Goal: Task Accomplishment & Management: Complete application form

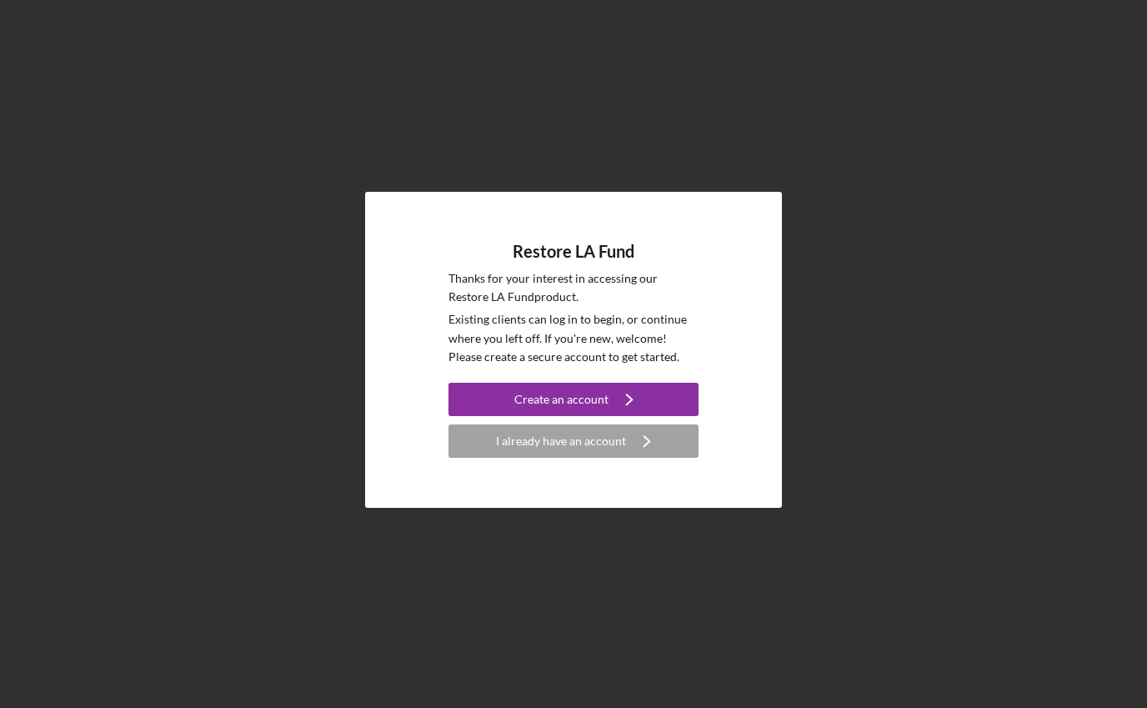
click at [889, 222] on div "Restore LA Fund Thanks for your interest in accessing our Restore LA Fund produ…" at bounding box center [573, 349] width 1130 height 699
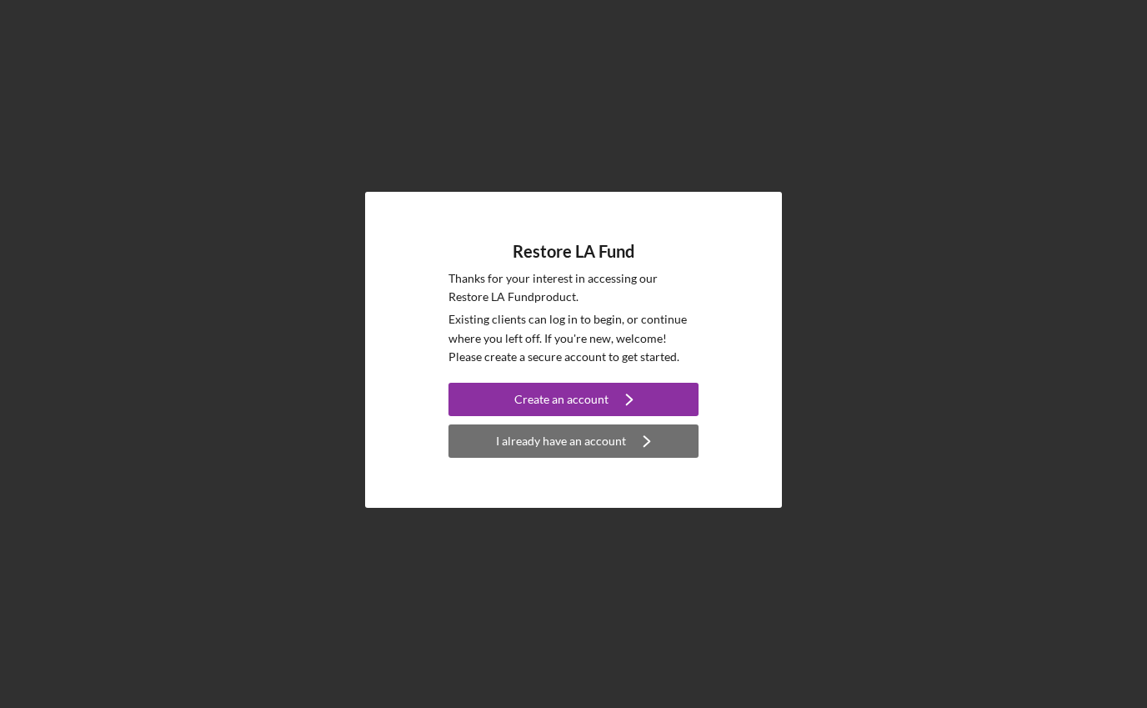
click at [568, 449] on div "I already have an account" at bounding box center [561, 440] width 130 height 33
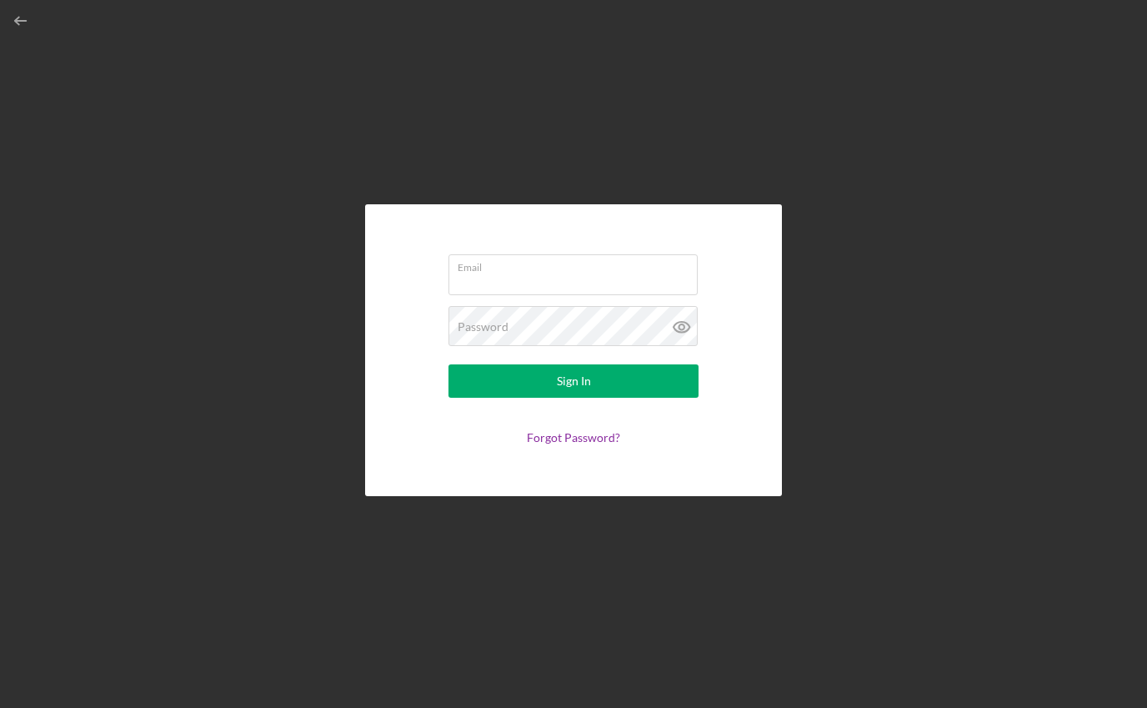
type input "[EMAIL_ADDRESS][DOMAIN_NAME]"
click at [603, 284] on input "[EMAIL_ADDRESS][DOMAIN_NAME]" at bounding box center [572, 274] width 249 height 40
click at [744, 285] on div "Email finances@hhstrust.org Password Sign In Forgot Password?" at bounding box center [573, 350] width 417 height 292
click at [684, 328] on icon at bounding box center [682, 327] width 42 height 42
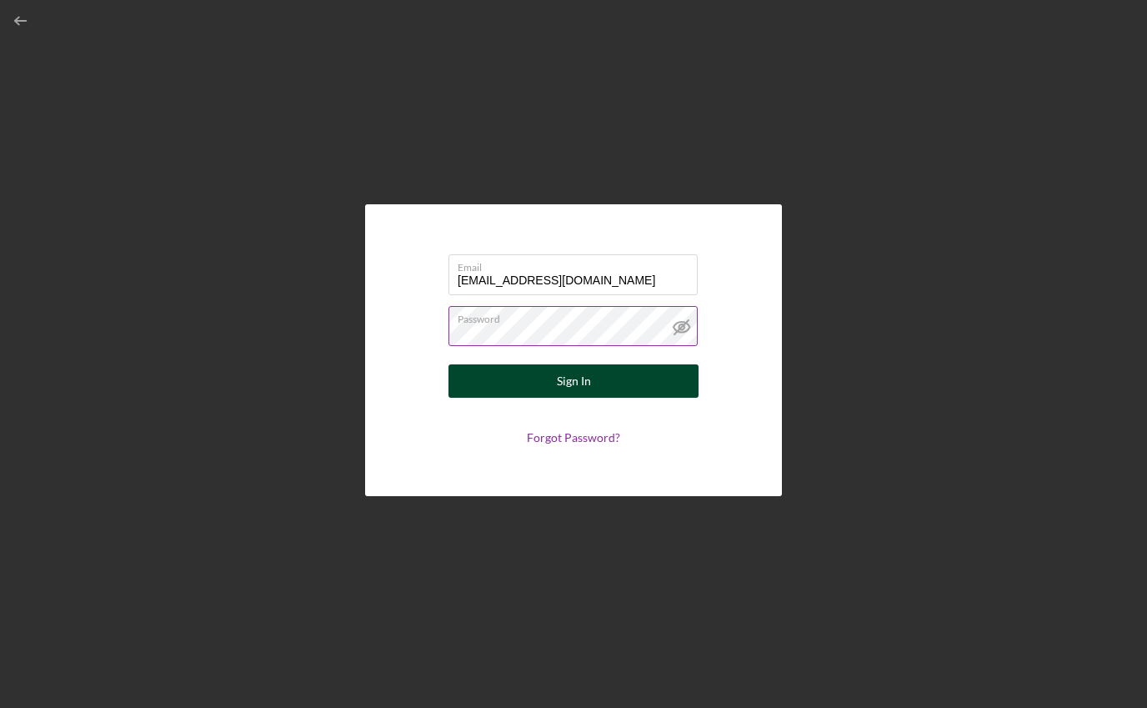
click at [577, 384] on div "Sign In" at bounding box center [574, 380] width 34 height 33
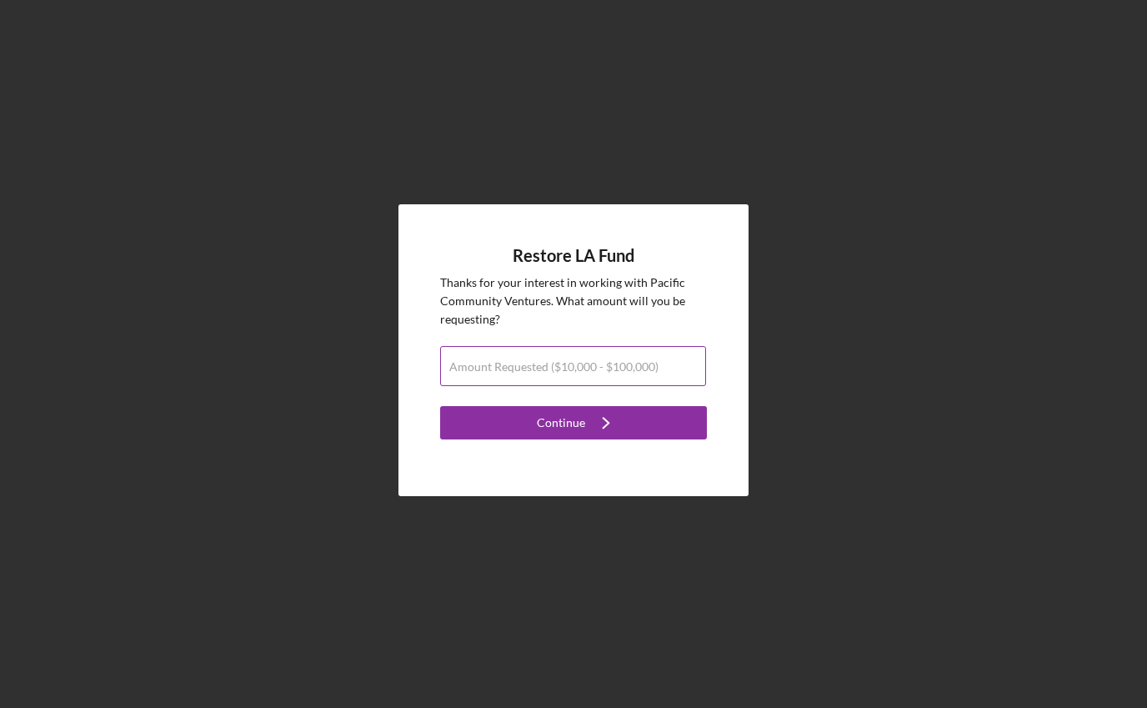
click at [460, 370] on label "Amount Requested ($10,000 - $100,000)" at bounding box center [553, 366] width 209 height 13
click at [460, 370] on input "Amount Requested ($10,000 - $100,000)" at bounding box center [573, 366] width 266 height 40
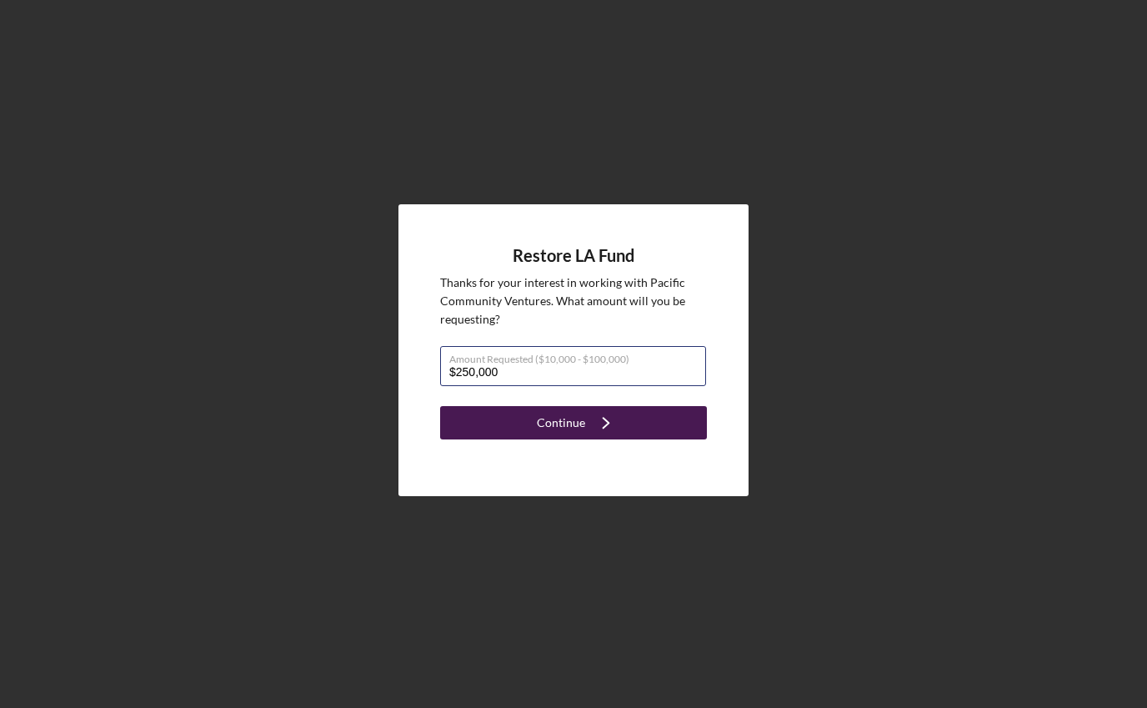
type input "$250,000"
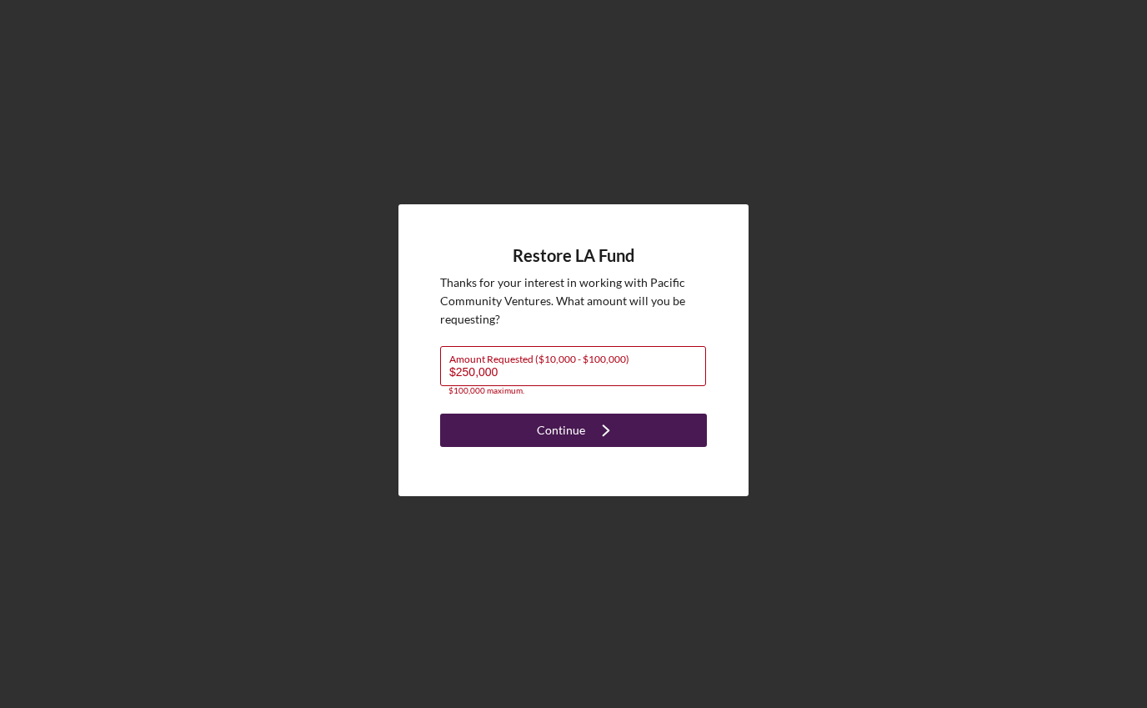
click at [533, 417] on button "Continue Icon/Navigate" at bounding box center [573, 429] width 267 height 33
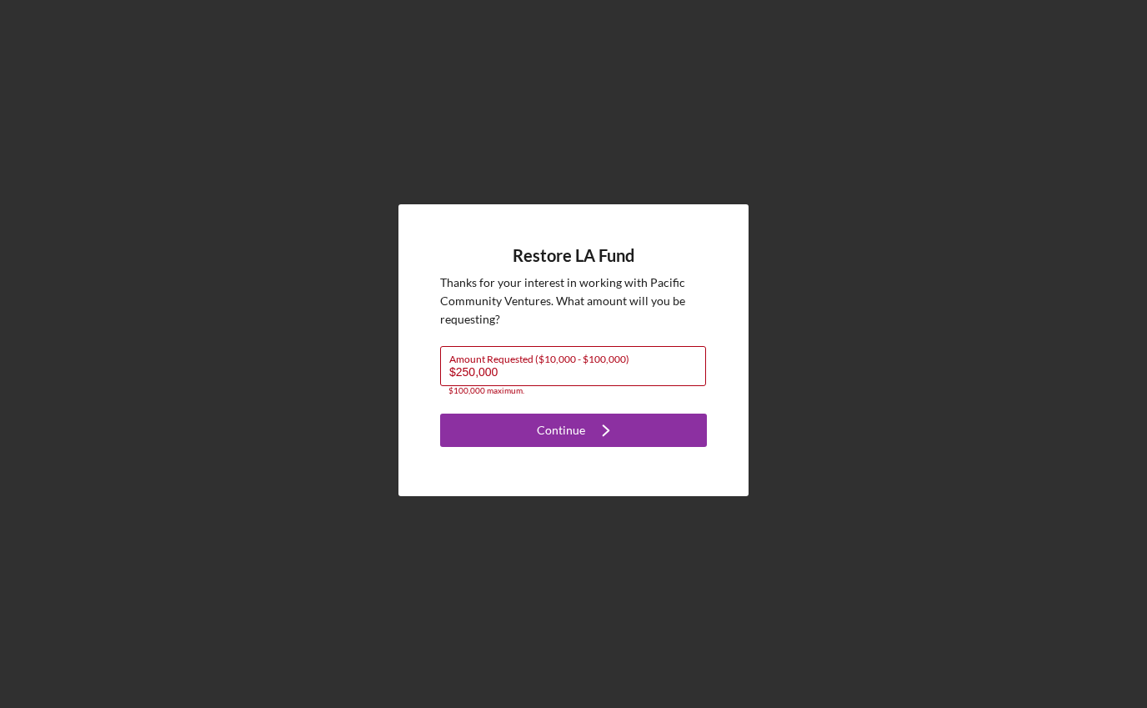
click at [791, 238] on div "Restore LA Fund Thanks for your interest in working with Pacific Community Vent…" at bounding box center [573, 349] width 1130 height 699
click at [648, 147] on div "Restore LA Fund Thanks for your interest in working with Pacific Community Vent…" at bounding box center [573, 349] width 1130 height 699
click at [779, 238] on div "Restore LA Fund Thanks for your interest in working with Pacific Community Vent…" at bounding box center [573, 349] width 1130 height 699
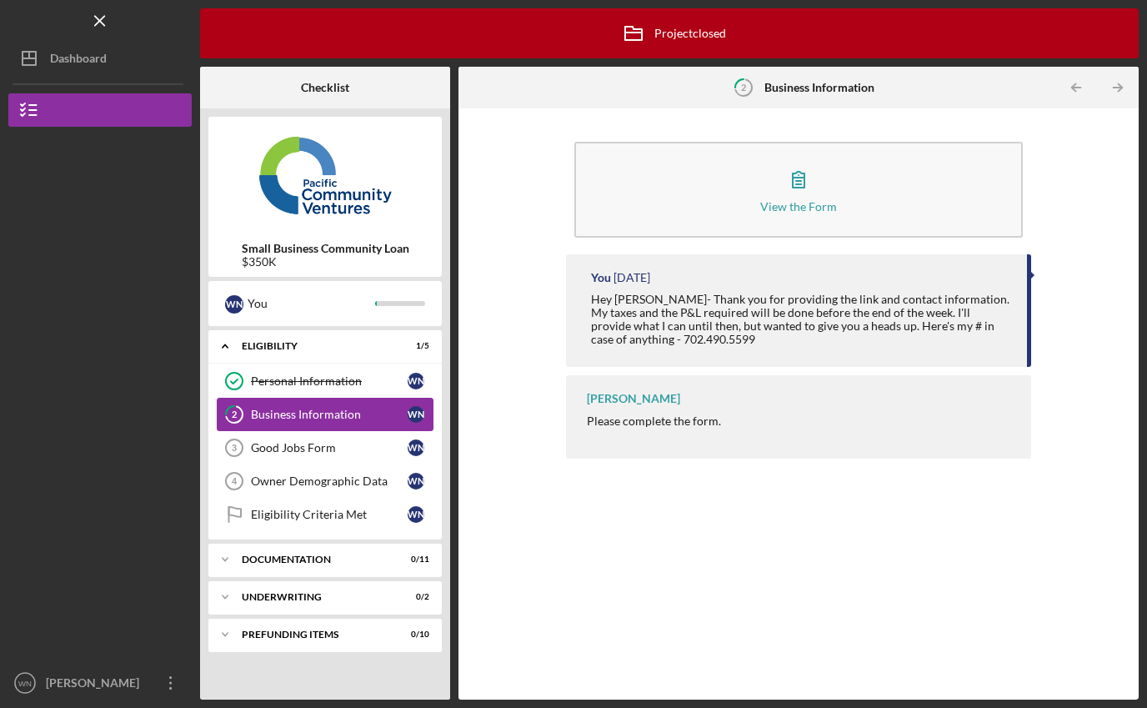
click at [280, 415] on div "Business Information" at bounding box center [329, 414] width 157 height 13
click at [303, 383] on div "Personal Information" at bounding box center [329, 380] width 157 height 13
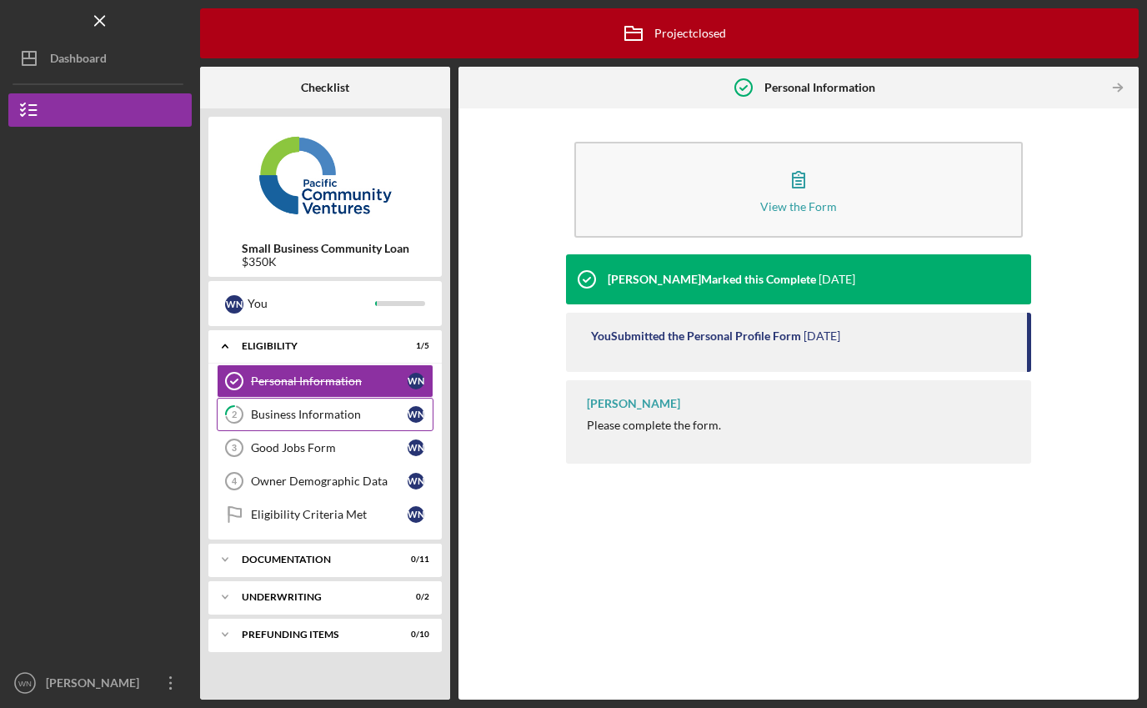
click at [303, 412] on div "Business Information" at bounding box center [329, 414] width 157 height 13
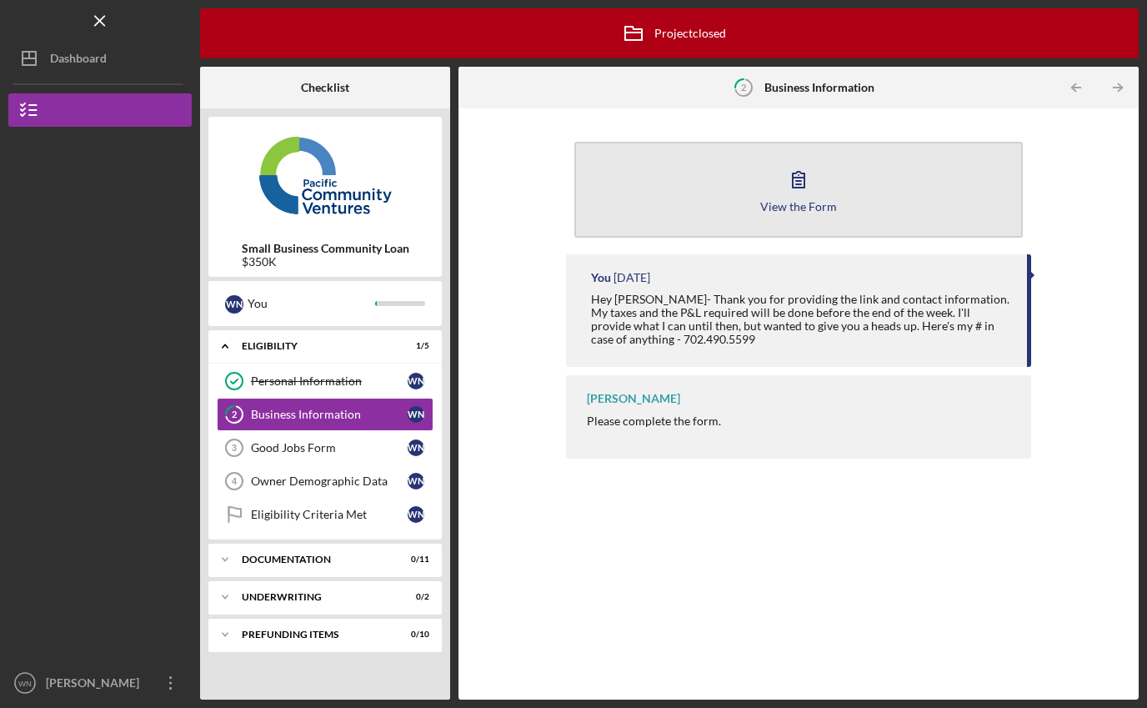
click at [798, 183] on icon "button" at bounding box center [799, 179] width 42 height 42
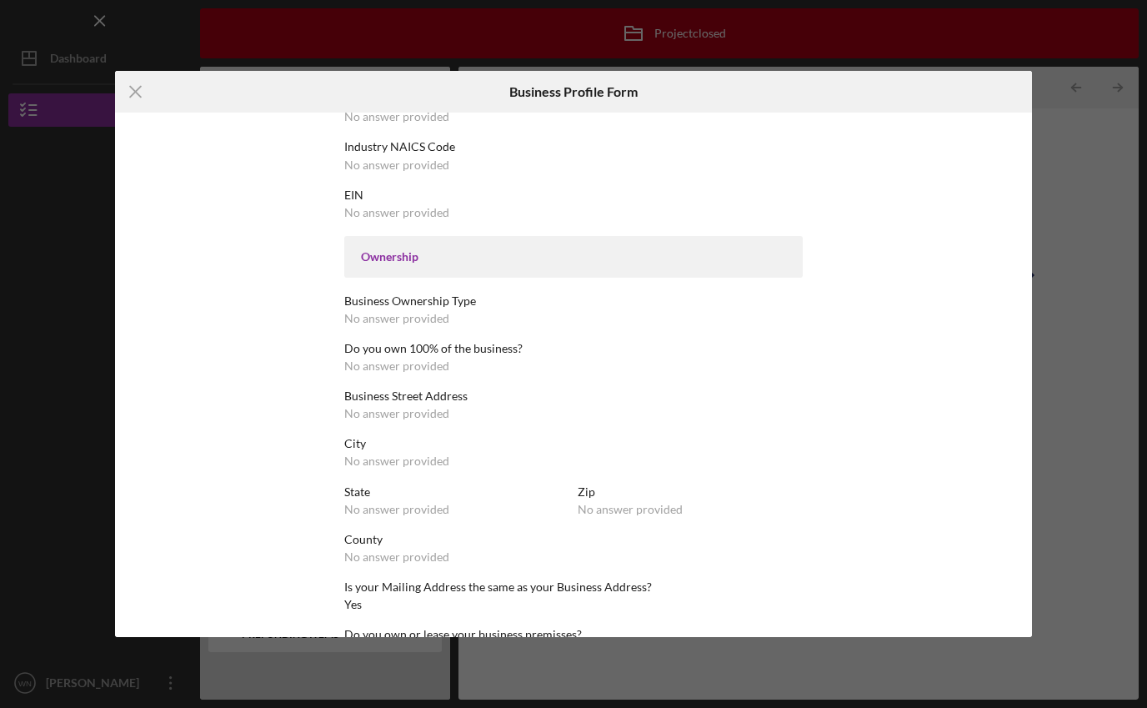
scroll to position [443, 0]
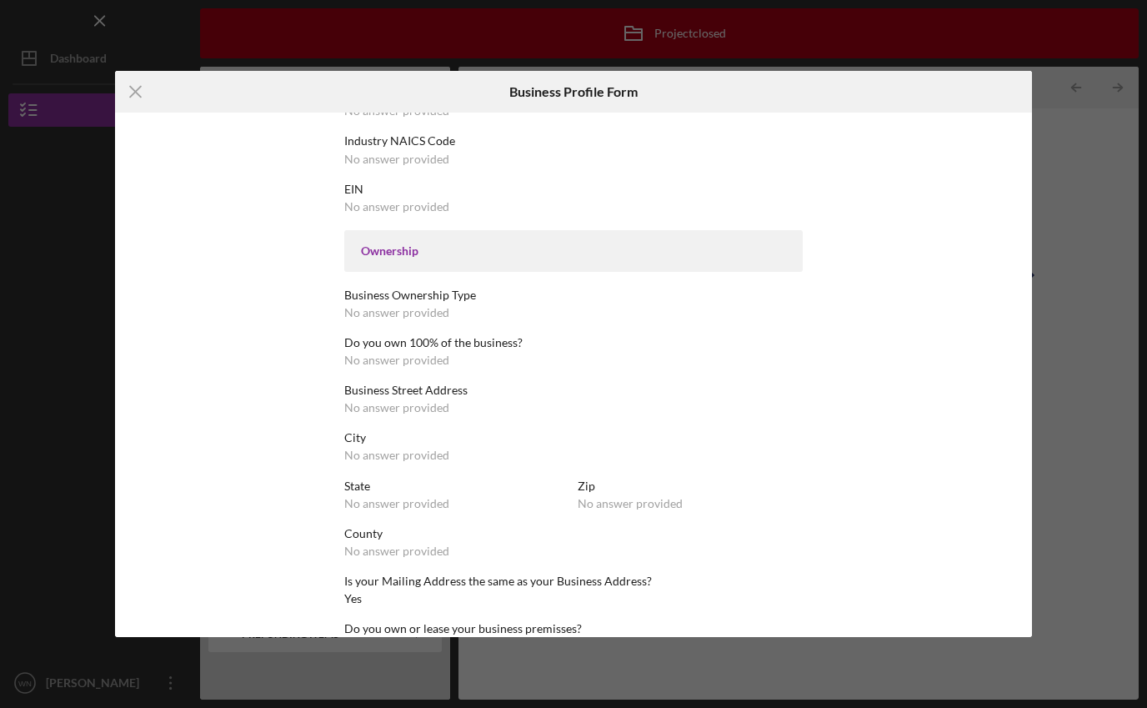
click at [408, 401] on div "No answer provided" at bounding box center [396, 407] width 105 height 13
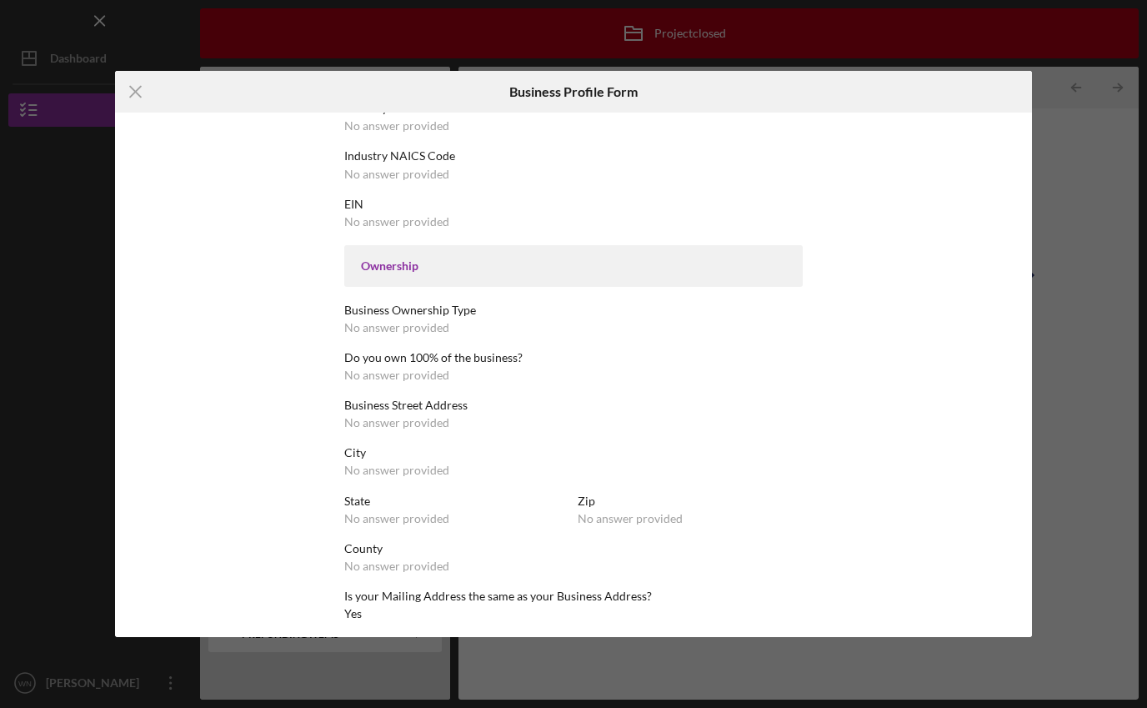
scroll to position [0, 0]
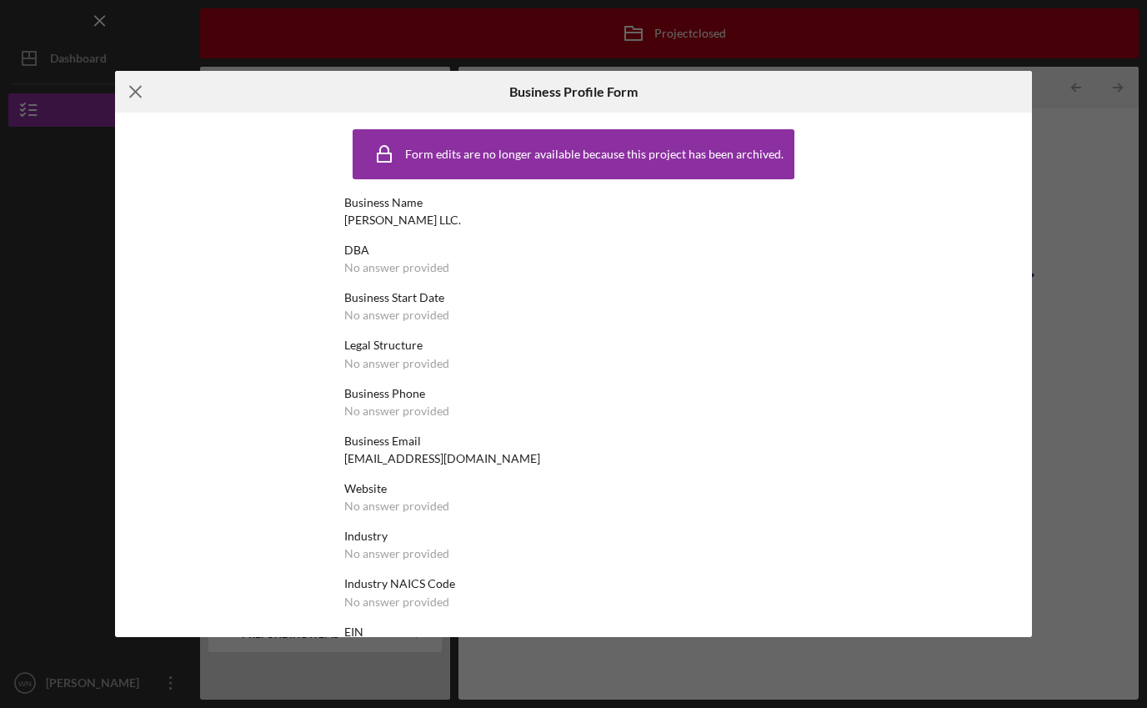
click at [137, 87] on icon "Icon/Menu Close" at bounding box center [136, 92] width 42 height 42
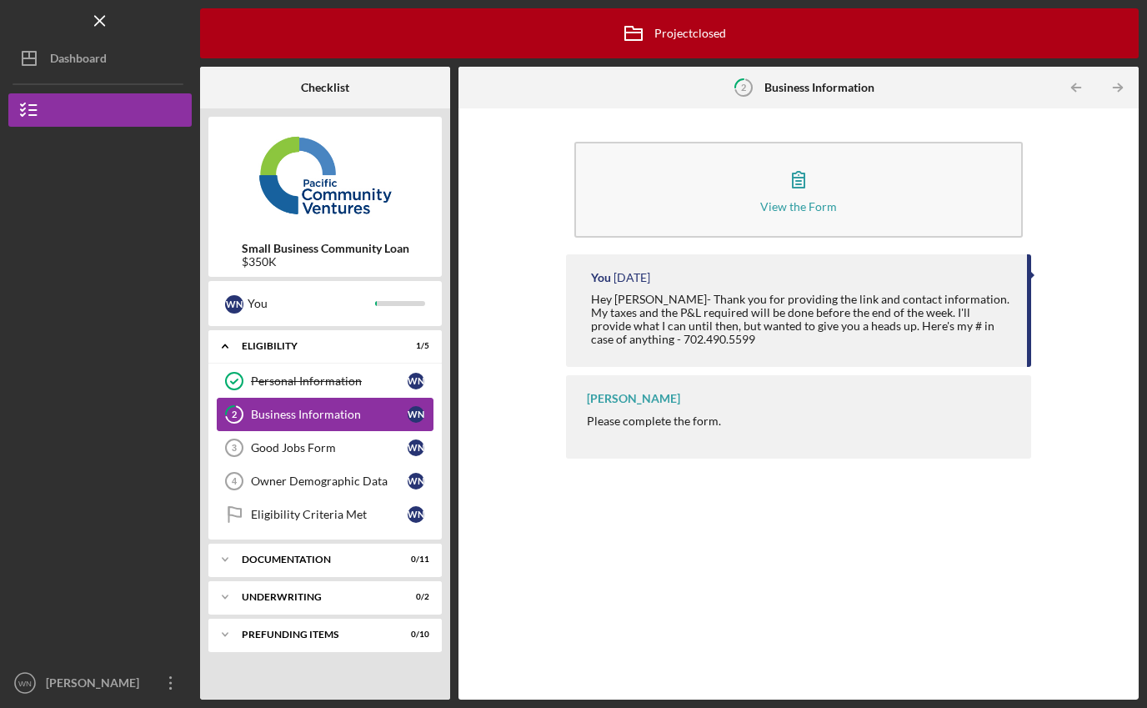
click at [302, 414] on div "Business Information" at bounding box center [329, 414] width 157 height 13
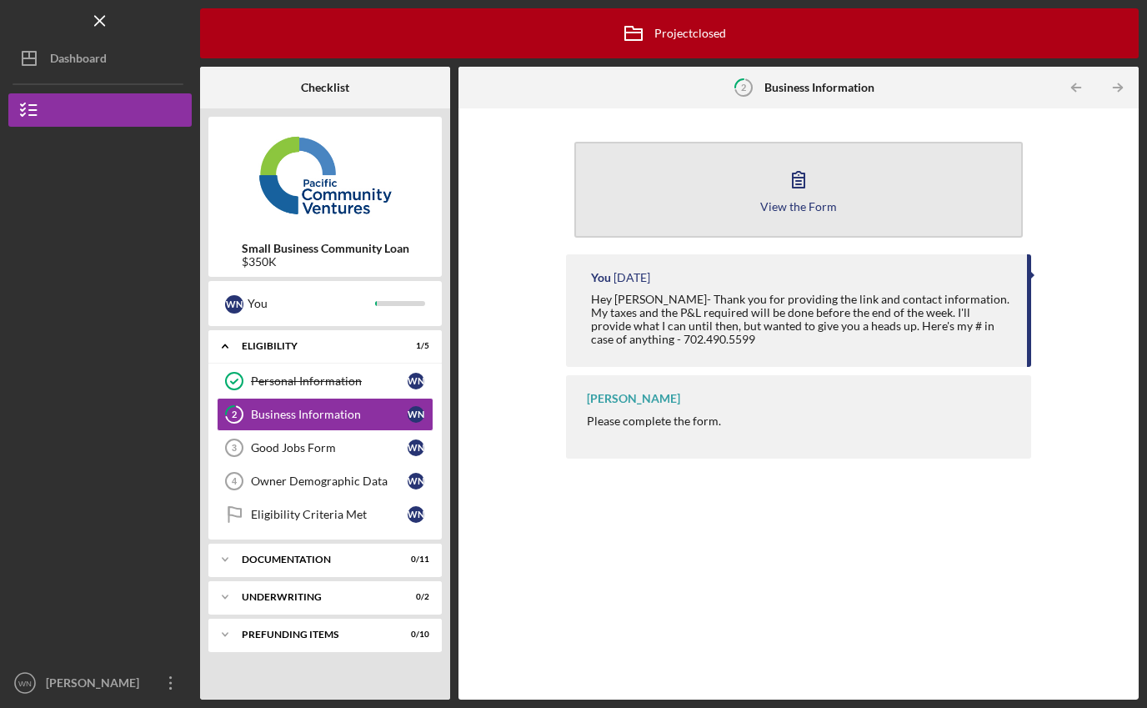
click at [799, 188] on icon "button" at bounding box center [799, 179] width 42 height 42
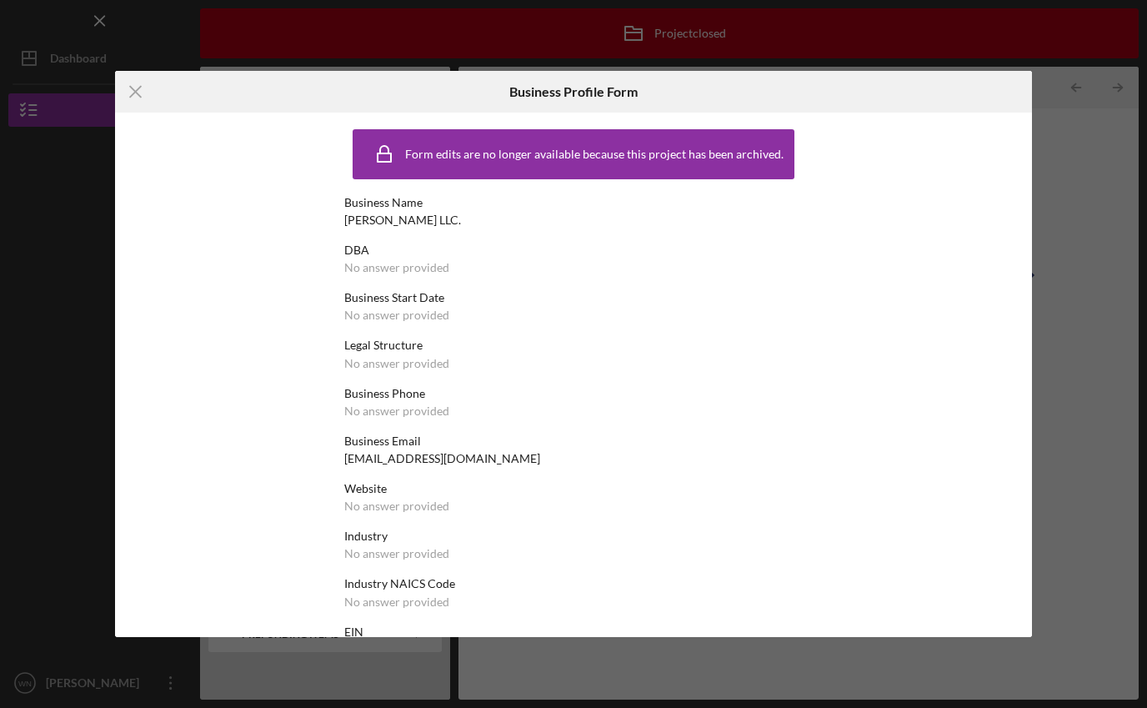
click at [573, 157] on div "Form edits are no longer available because this project has been archived." at bounding box center [594, 154] width 378 height 13
click at [135, 88] on icon "Icon/Menu Close" at bounding box center [136, 92] width 42 height 42
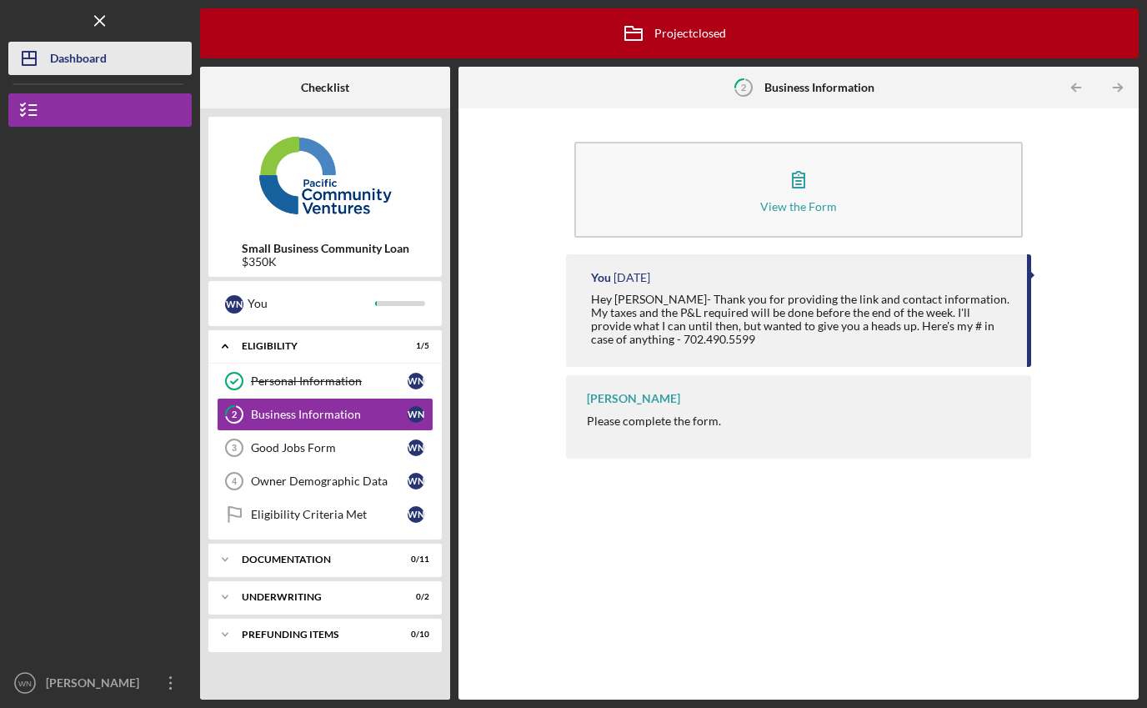
click at [93, 58] on div "Dashboard" at bounding box center [78, 61] width 57 height 38
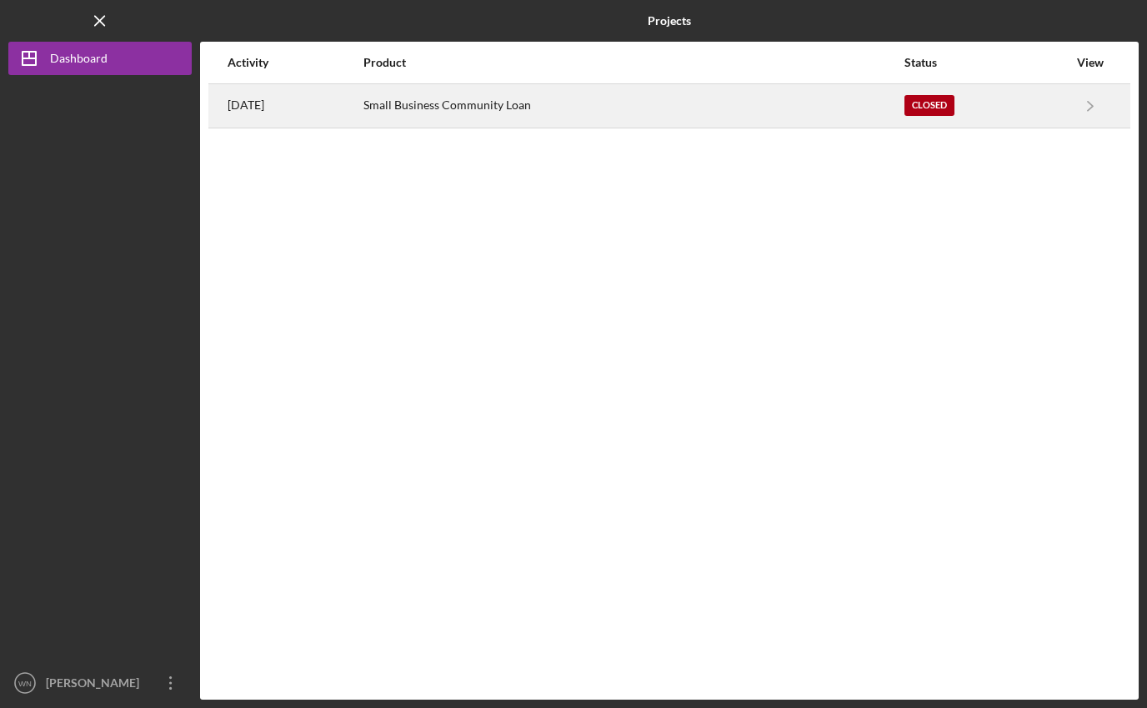
click at [939, 106] on div "Closed" at bounding box center [929, 105] width 50 height 21
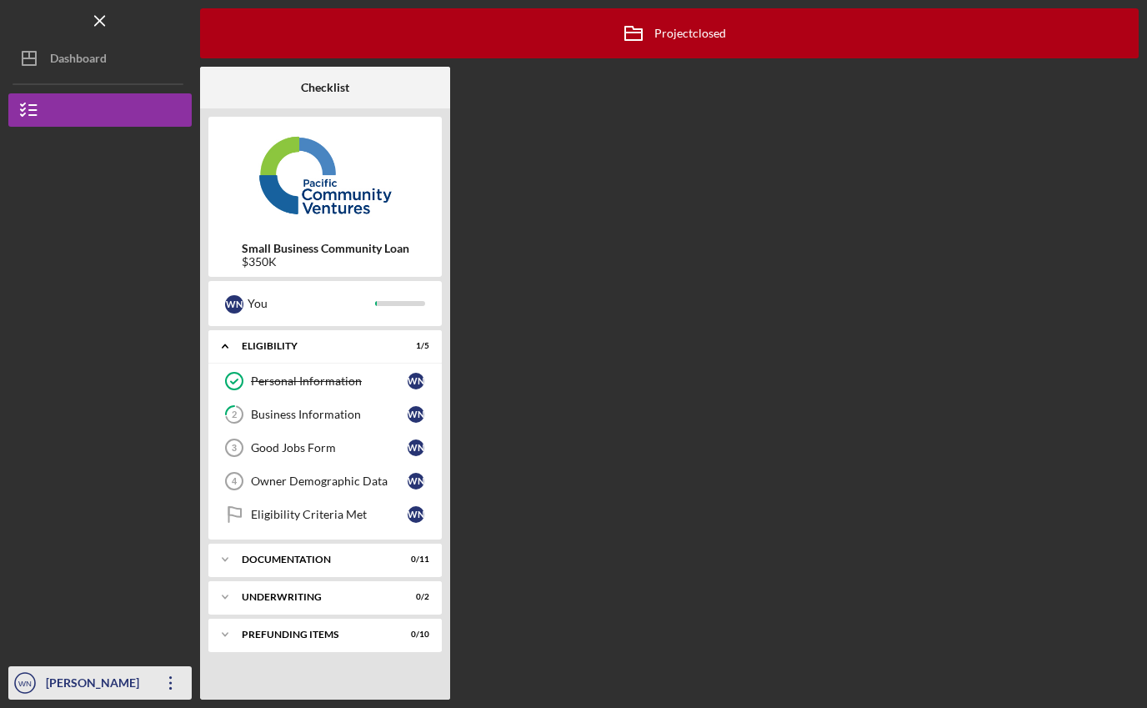
click at [171, 680] on icon "Icon/Overflow" at bounding box center [171, 683] width 42 height 42
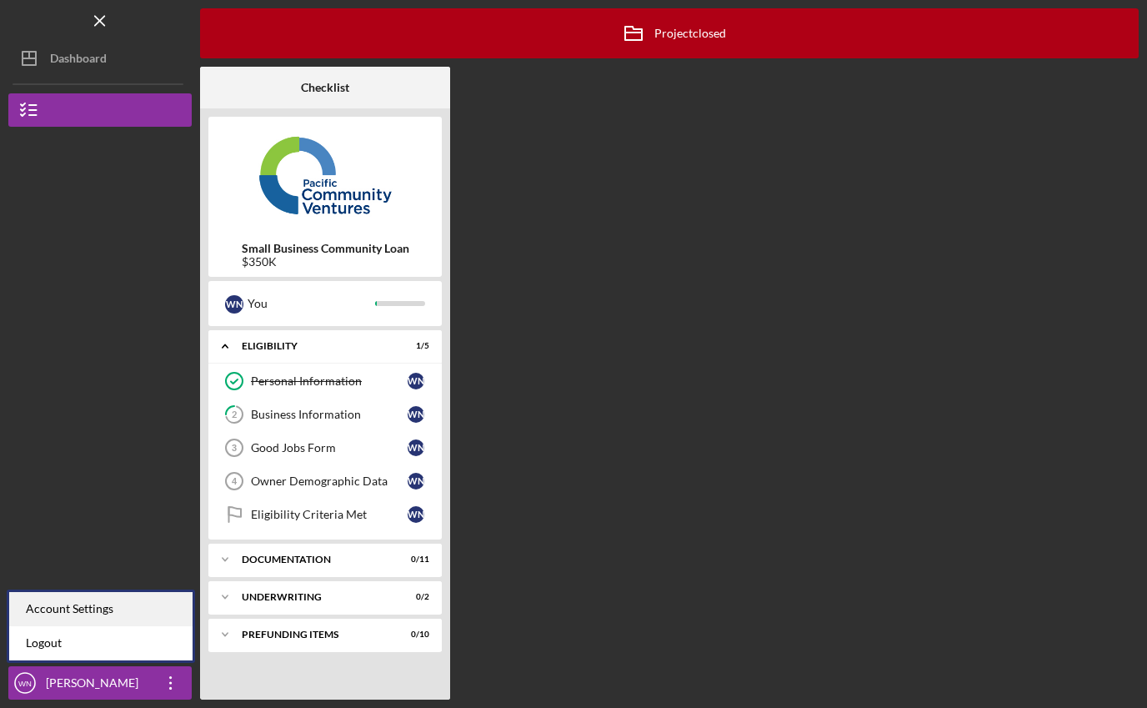
click at [74, 608] on div "Account Settings" at bounding box center [100, 609] width 183 height 34
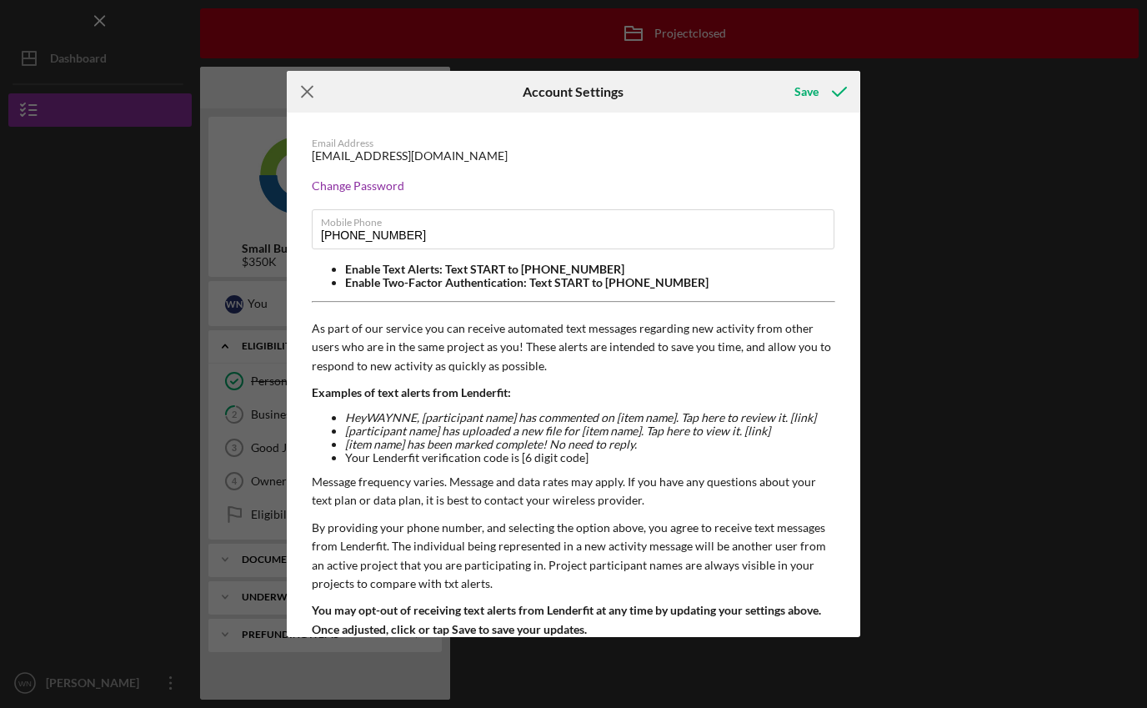
click at [307, 90] on line at bounding box center [307, 92] width 11 height 11
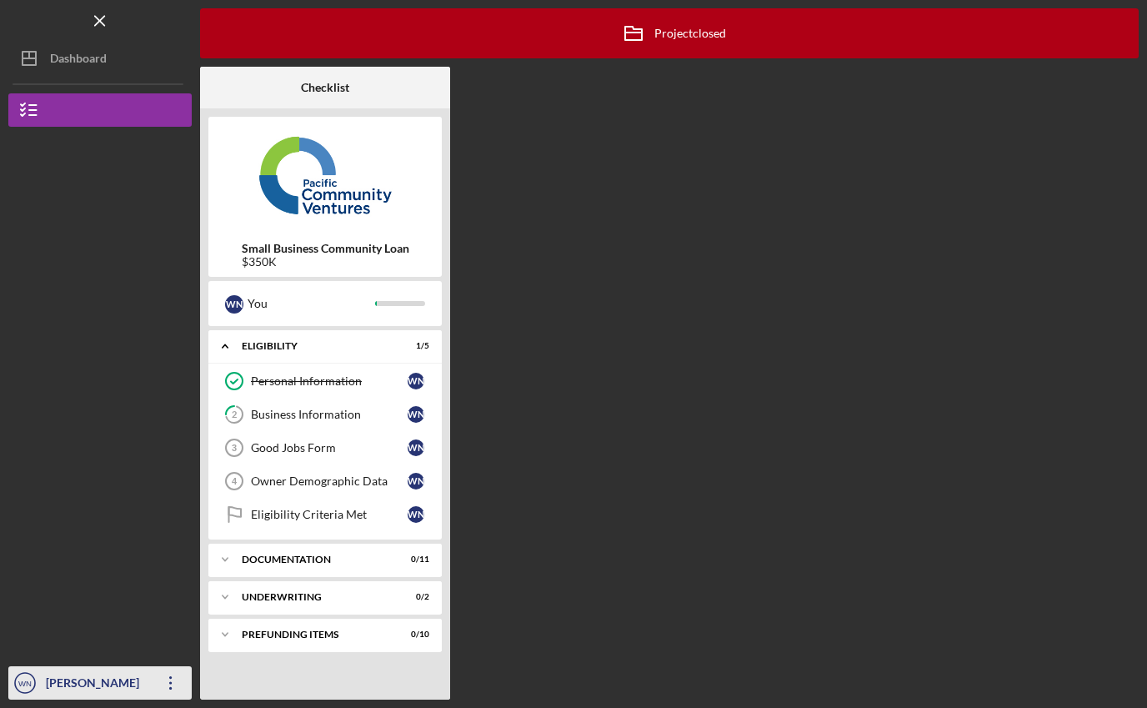
click at [168, 679] on icon "Icon/Overflow" at bounding box center [171, 683] width 42 height 42
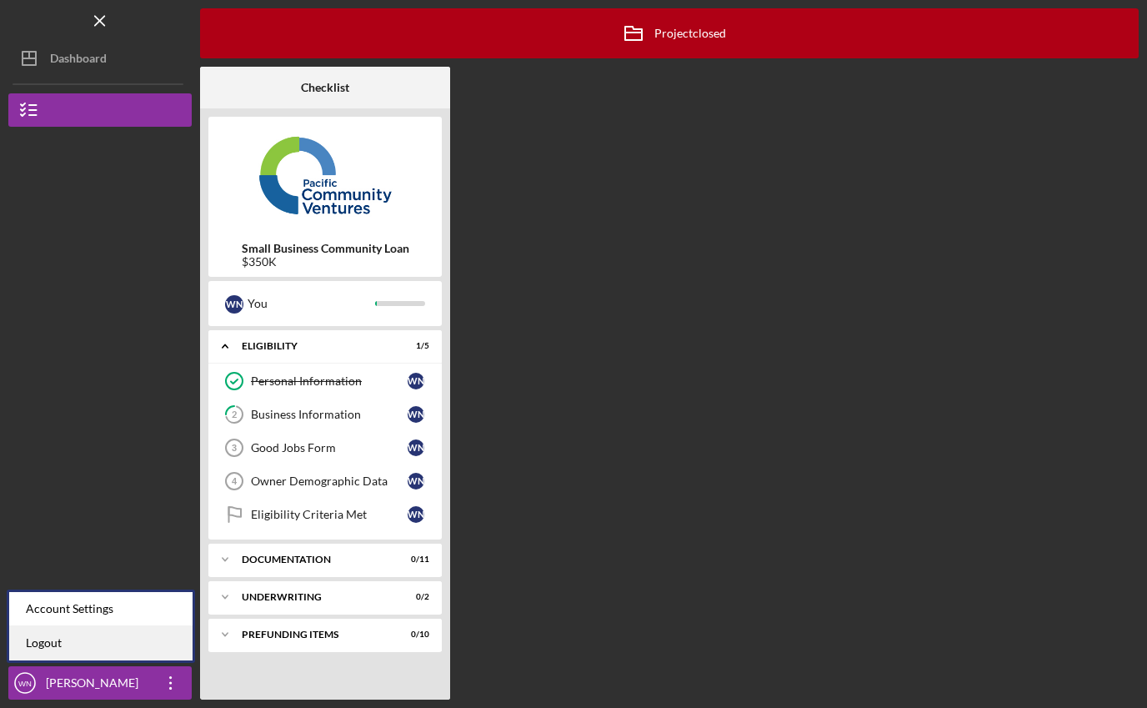
click at [81, 642] on link "Logout" at bounding box center [100, 643] width 183 height 34
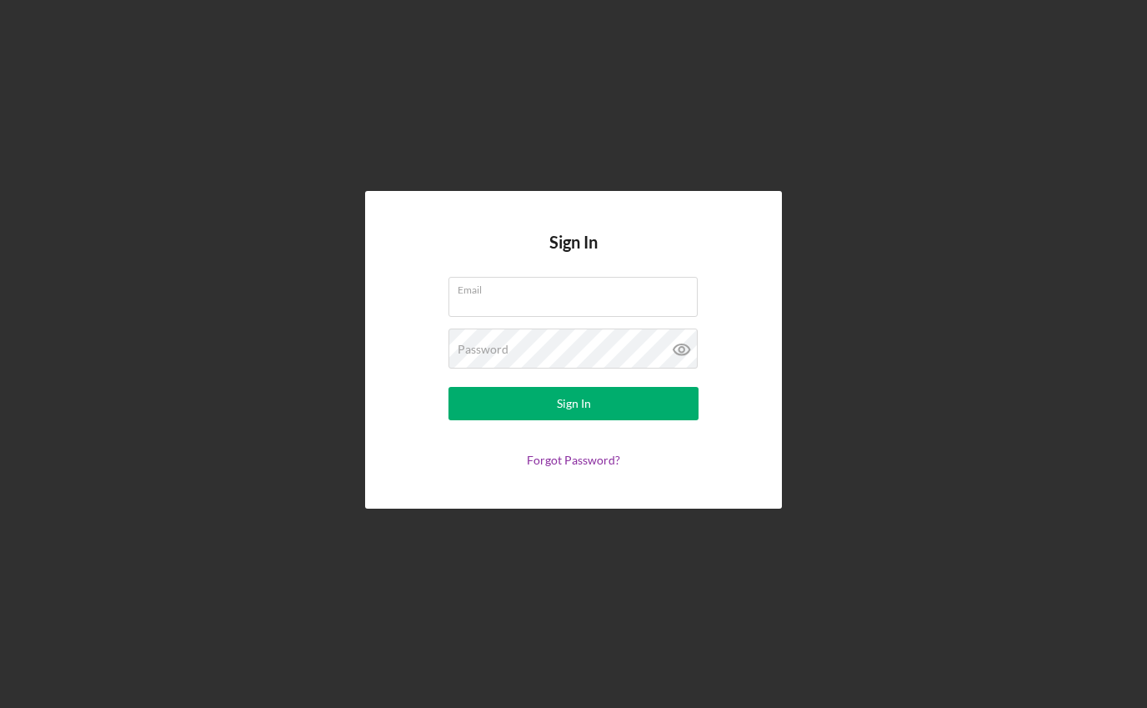
type input "finances@hhstrust.org"
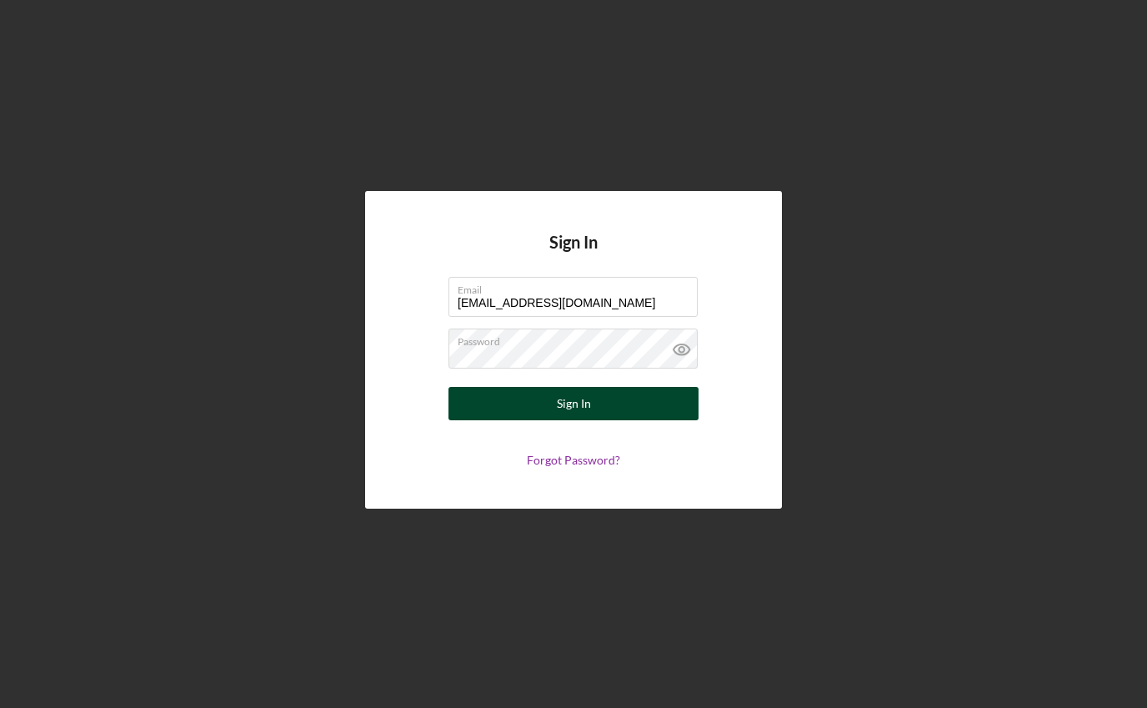
click at [622, 402] on button "Sign In" at bounding box center [573, 403] width 250 height 33
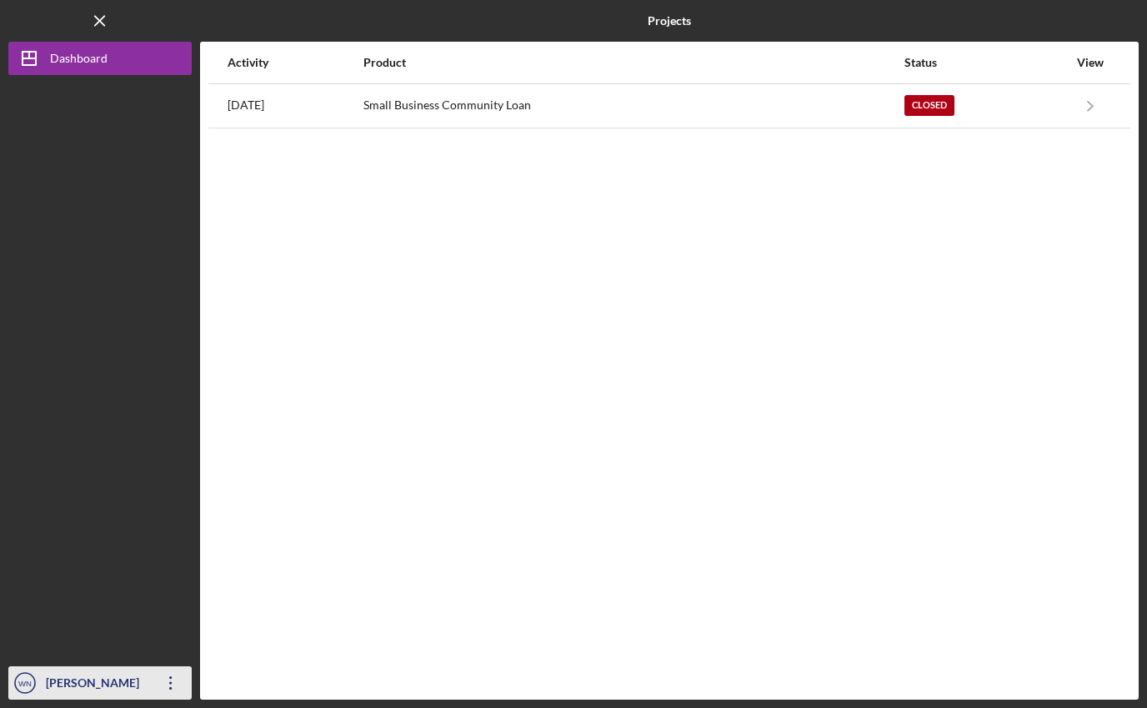
click at [168, 683] on icon "Icon/Overflow" at bounding box center [171, 683] width 42 height 42
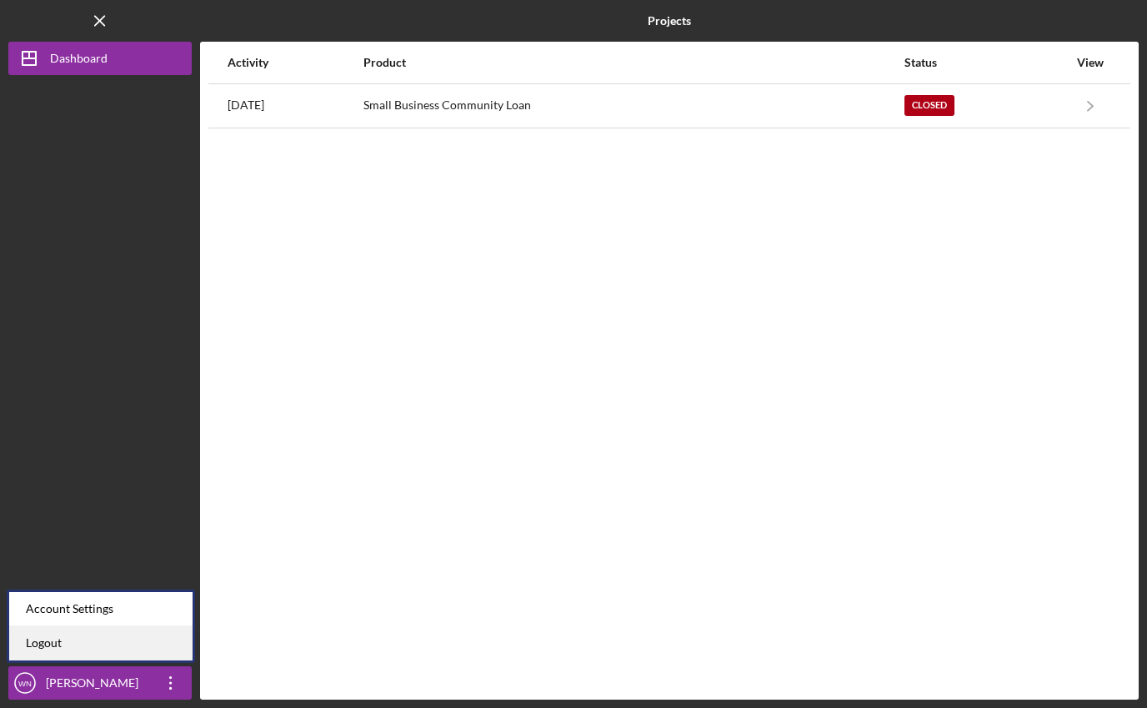
click at [88, 638] on link "Logout" at bounding box center [100, 643] width 183 height 34
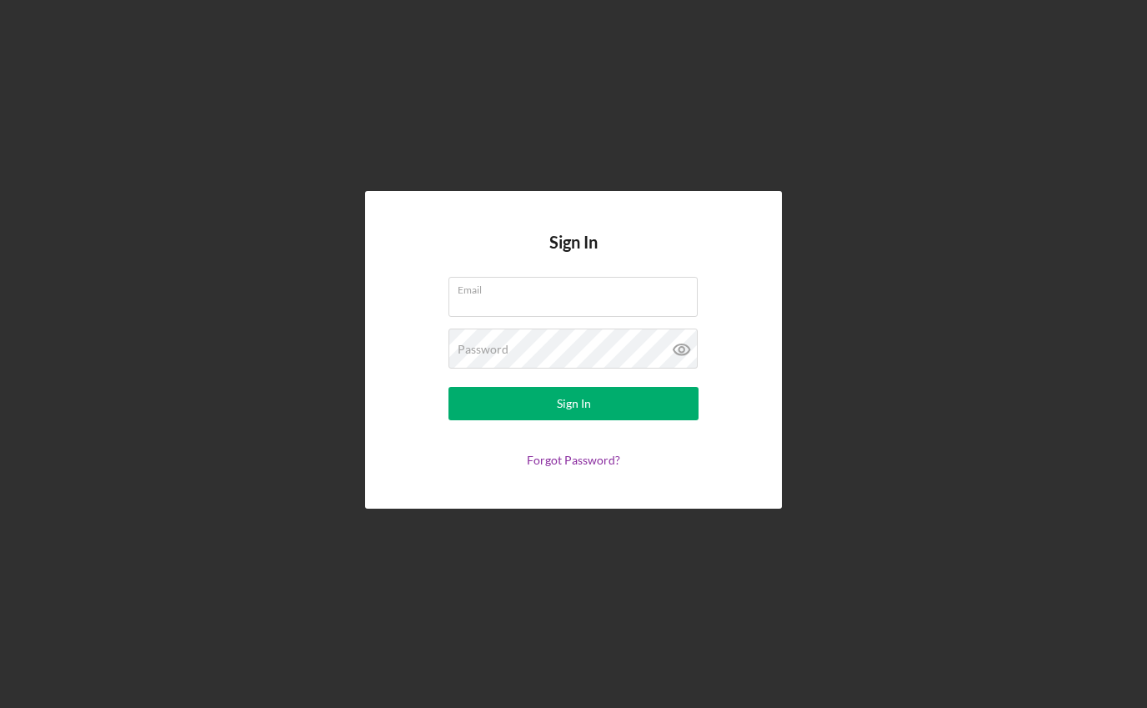
type input "finances@hhstrust.org"
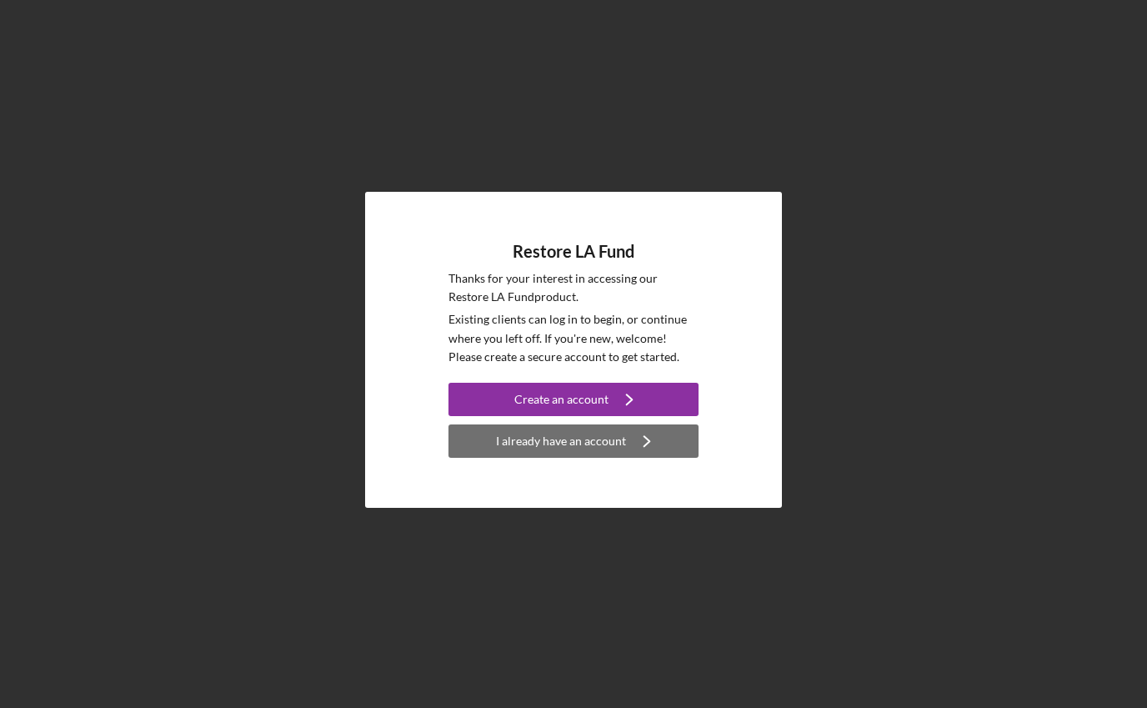
click at [603, 439] on div "I already have an account" at bounding box center [561, 440] width 130 height 33
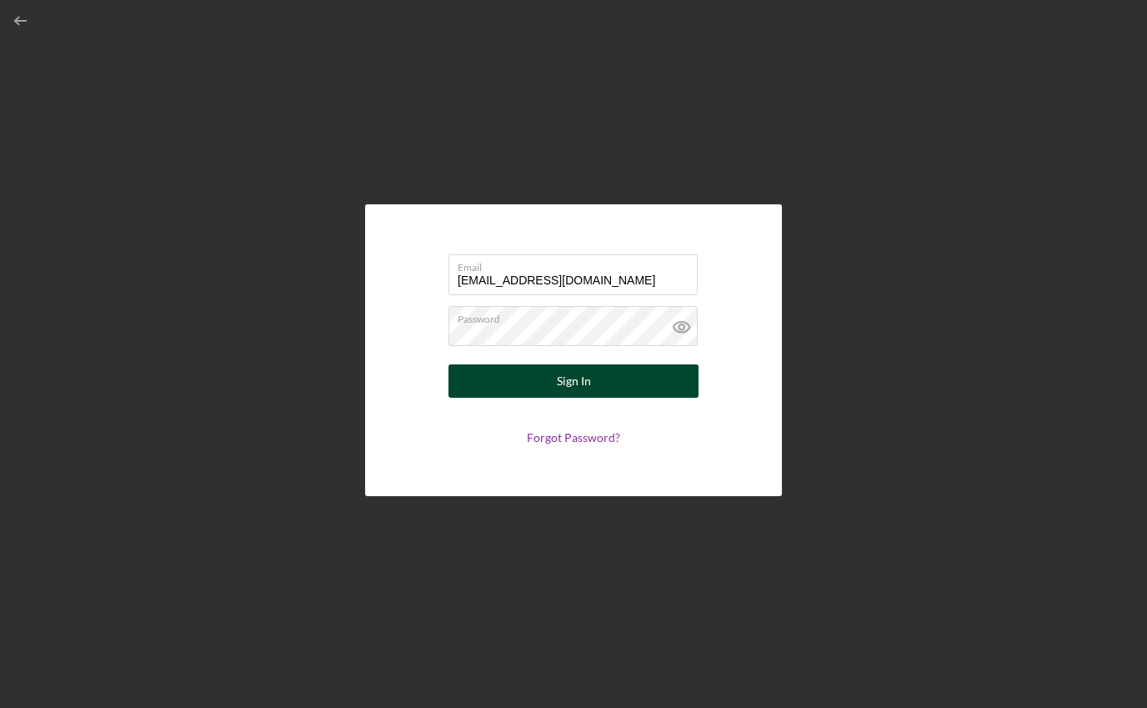
click at [634, 380] on button "Sign In" at bounding box center [573, 380] width 250 height 33
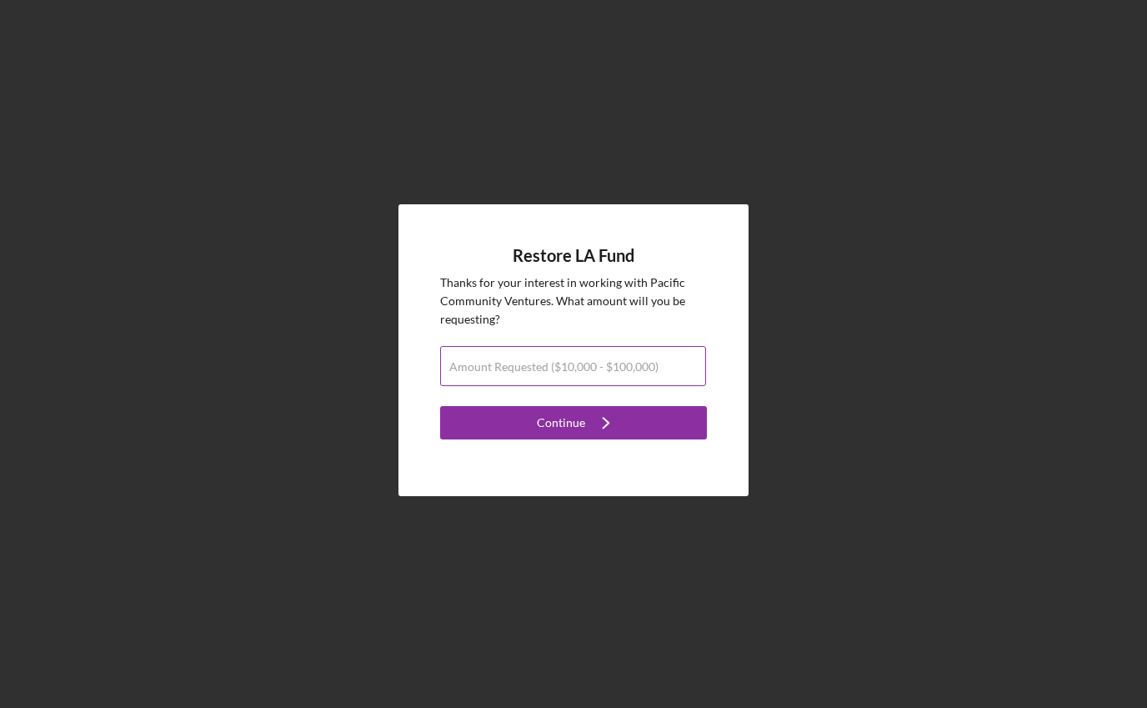
click at [481, 364] on label "Amount Requested ($10,000 - $100,000)" at bounding box center [553, 366] width 209 height 13
click at [481, 364] on input "Amount Requested ($10,000 - $100,000)" at bounding box center [573, 366] width 266 height 40
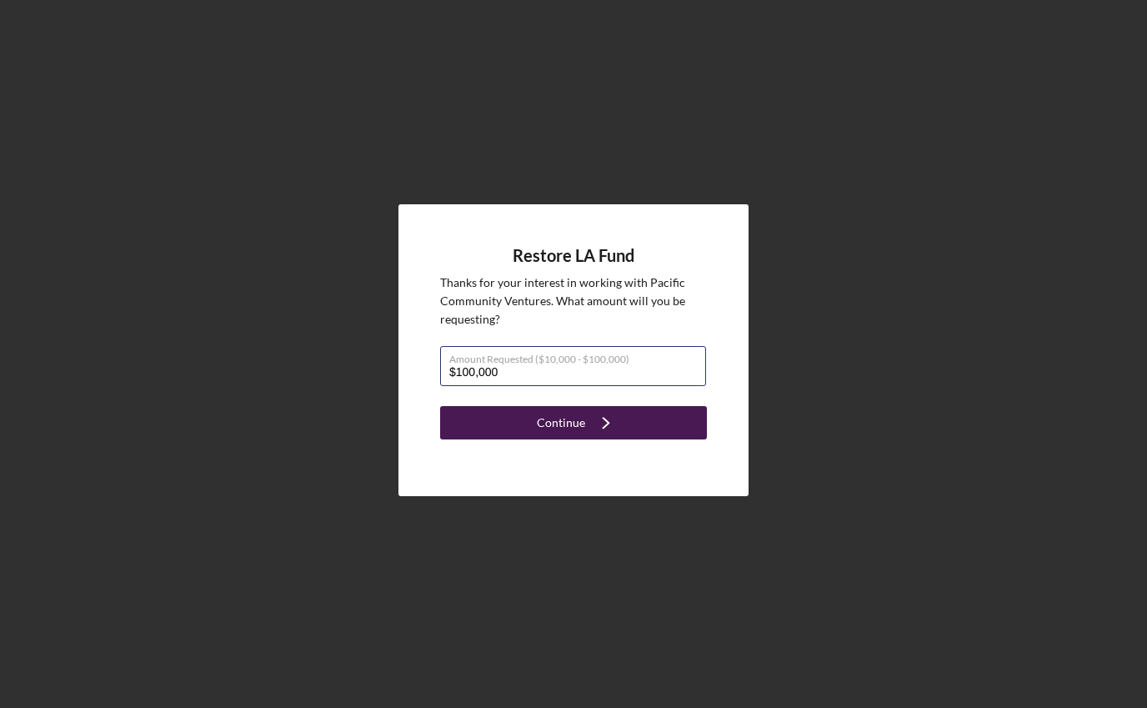
type input "$100,000"
click at [549, 427] on div "Continue" at bounding box center [561, 422] width 48 height 33
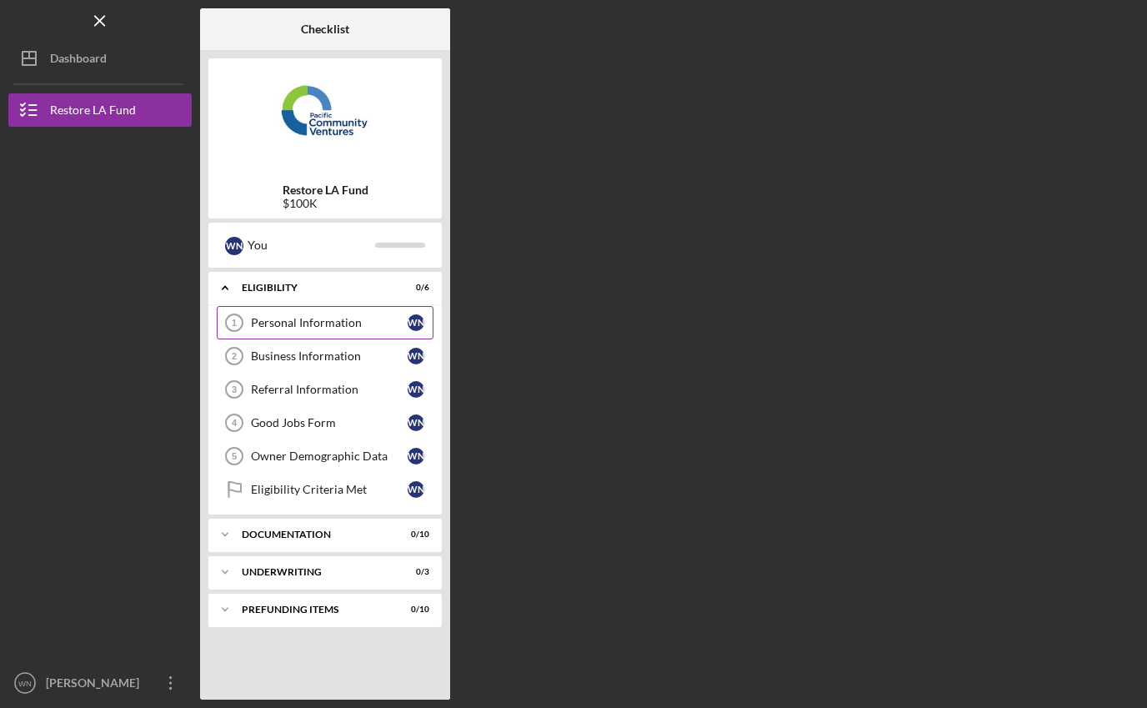
click at [316, 324] on div "Personal Information" at bounding box center [329, 322] width 157 height 13
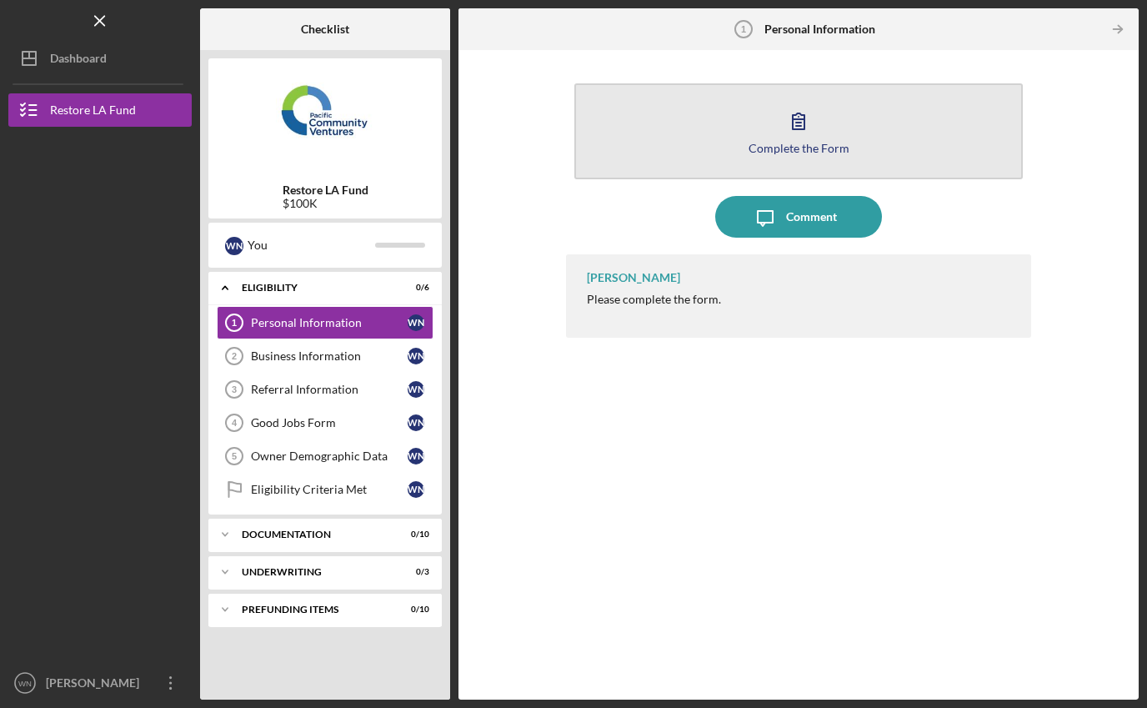
click at [796, 128] on icon "button" at bounding box center [799, 121] width 42 height 42
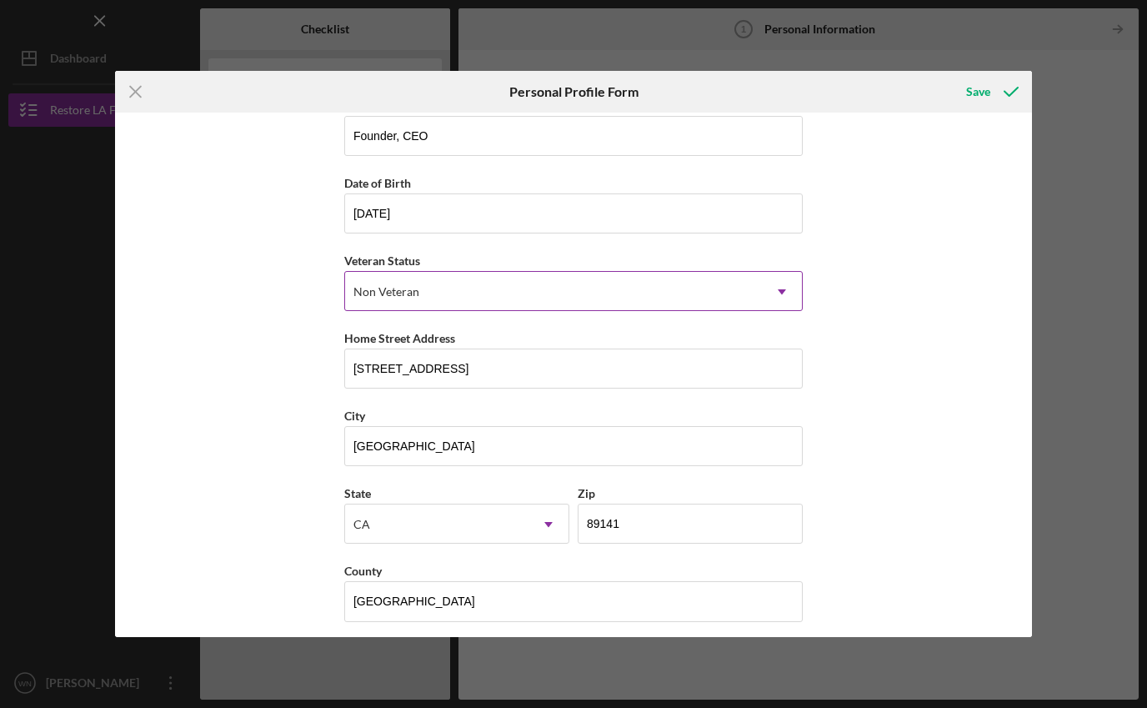
scroll to position [113, 0]
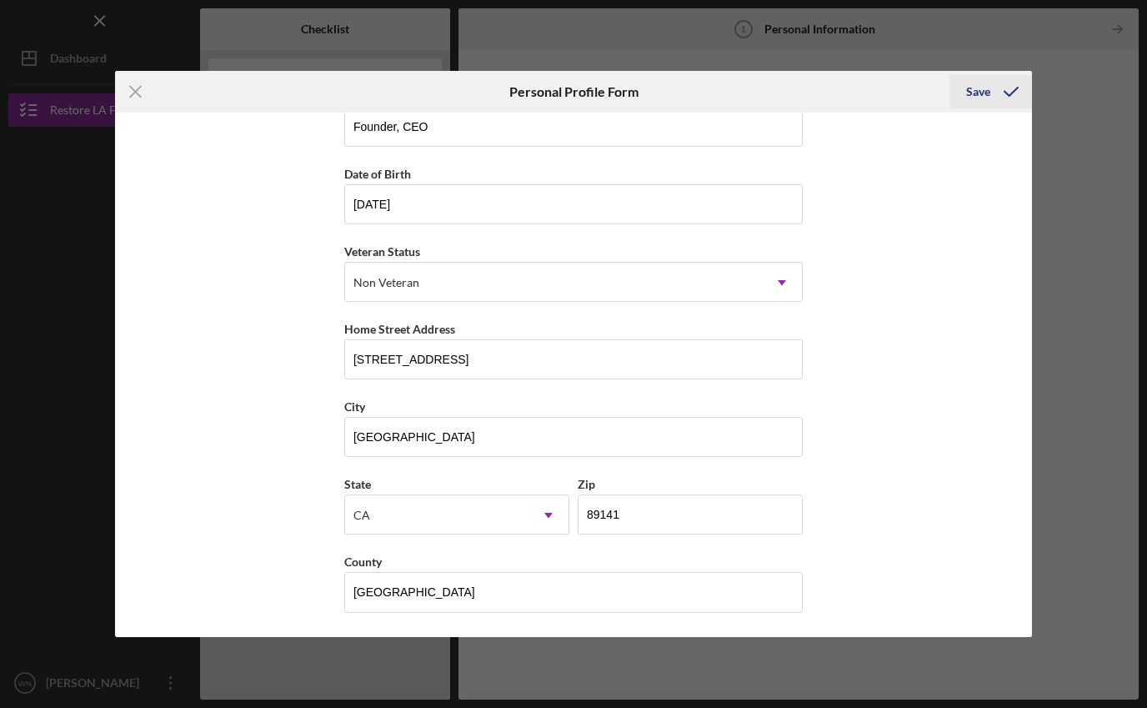
click at [979, 91] on div "Save" at bounding box center [978, 91] width 24 height 33
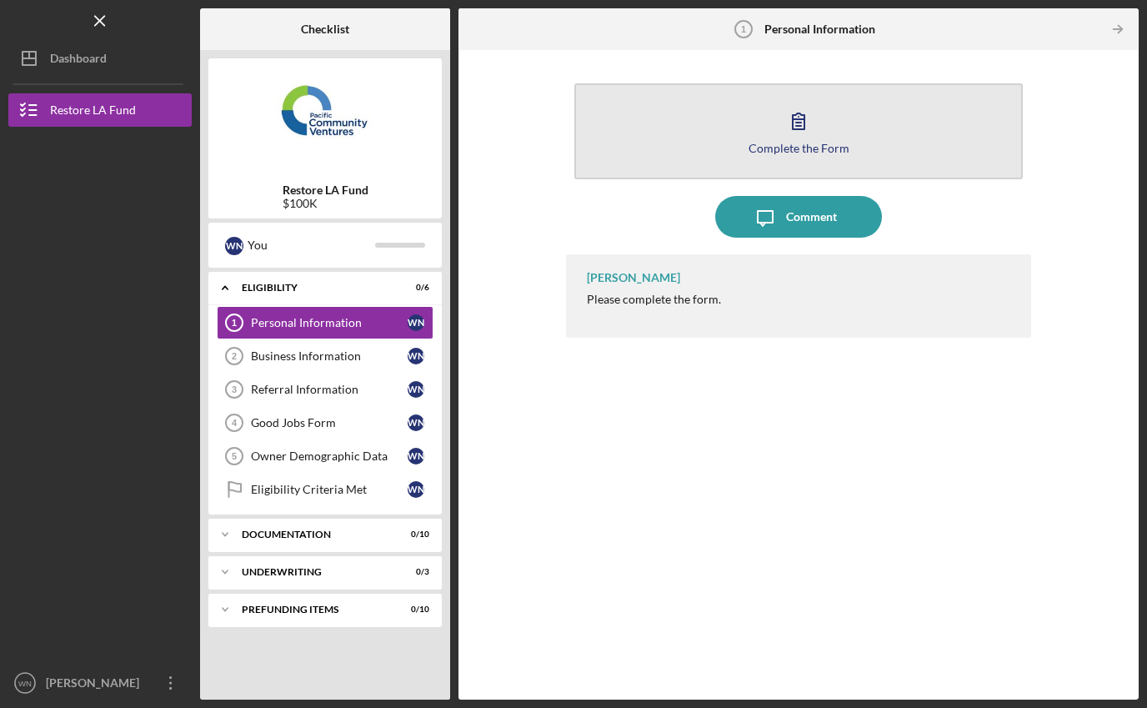
click at [804, 126] on icon "button" at bounding box center [799, 121] width 12 height 16
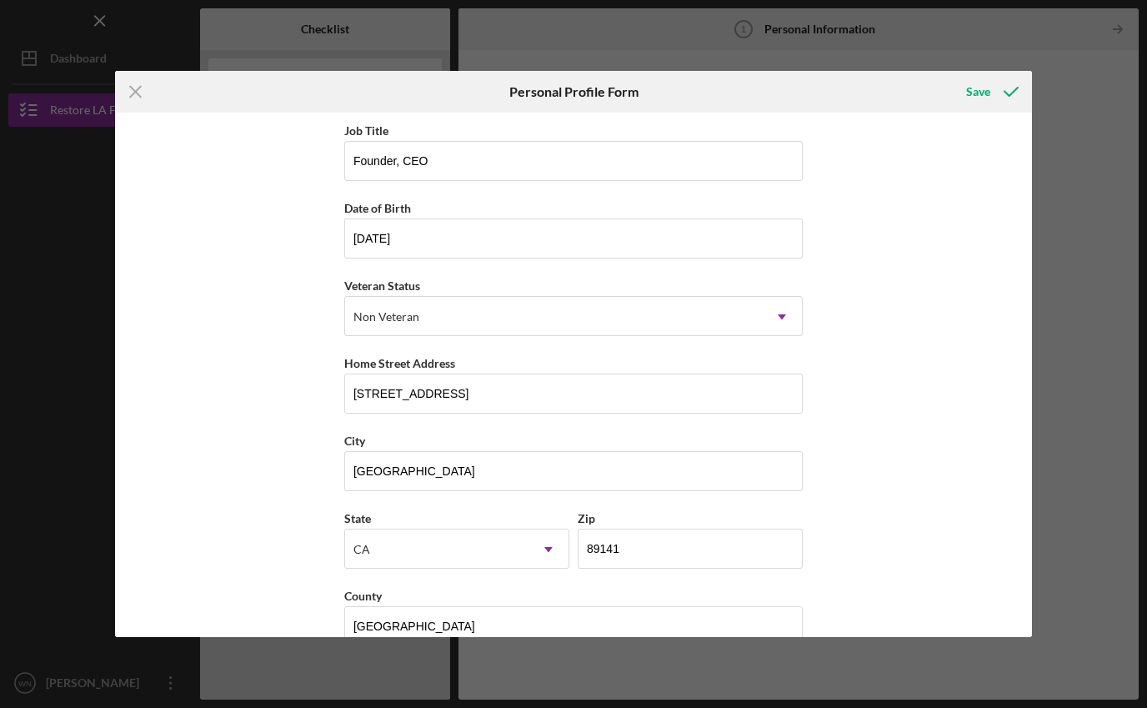
scroll to position [113, 0]
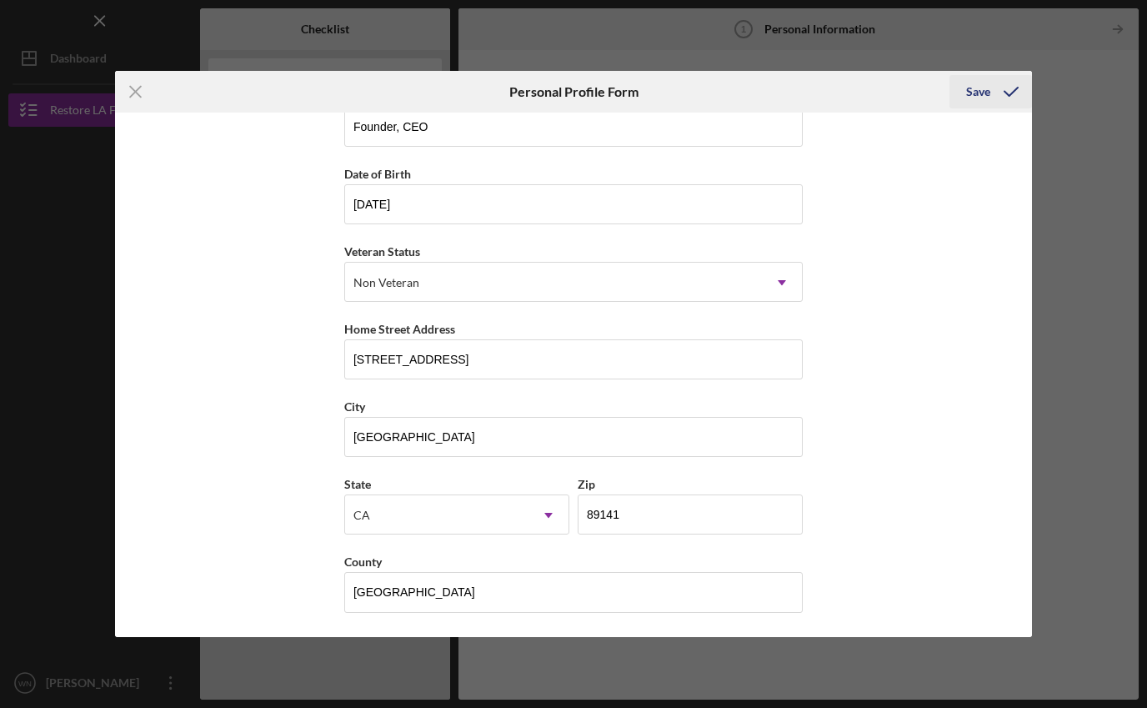
click at [979, 89] on div "Save" at bounding box center [978, 91] width 24 height 33
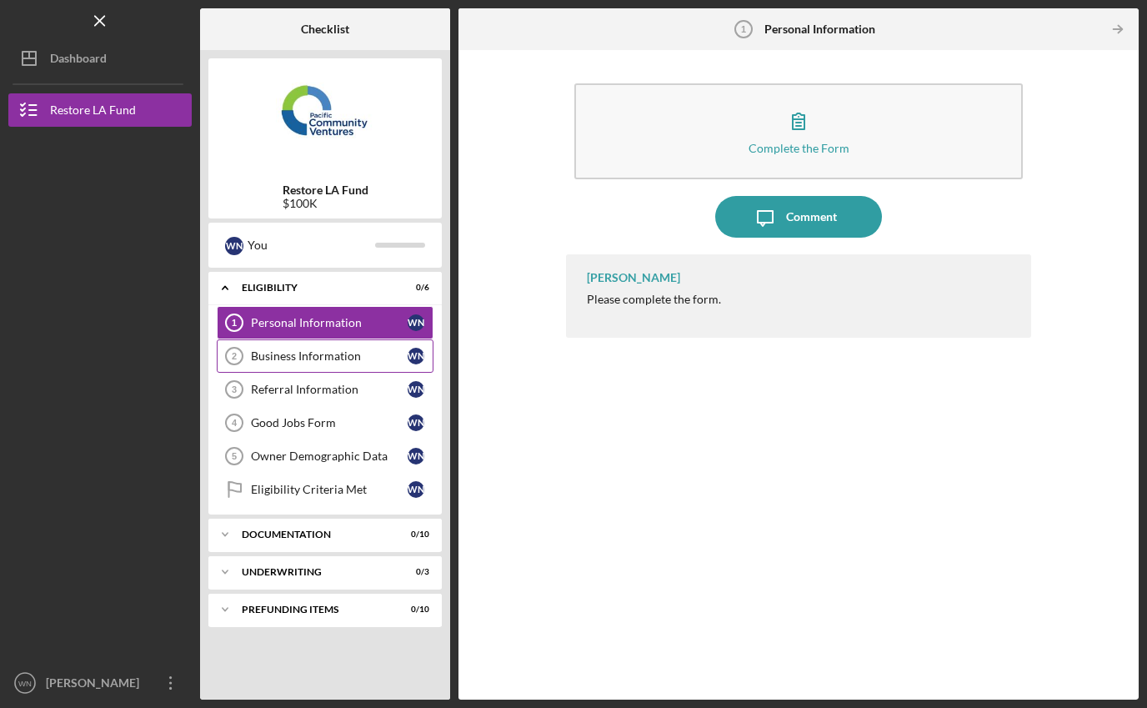
click at [279, 355] on div "Business Information" at bounding box center [329, 355] width 157 height 13
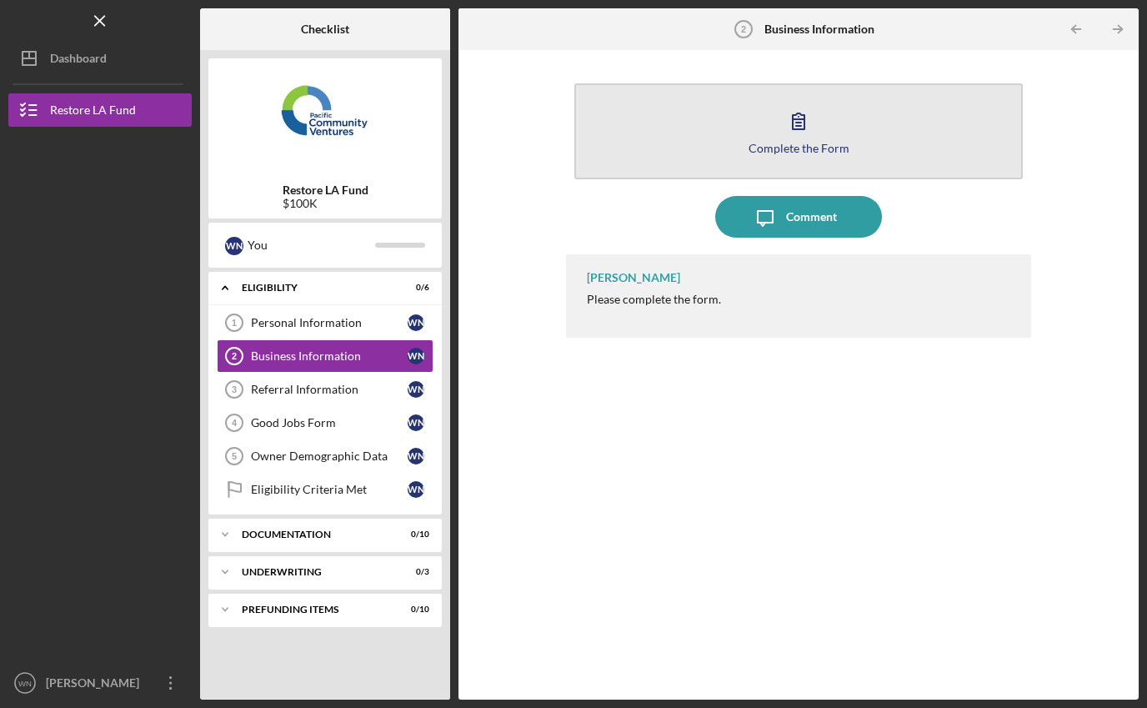
click at [799, 134] on icon "button" at bounding box center [799, 121] width 42 height 42
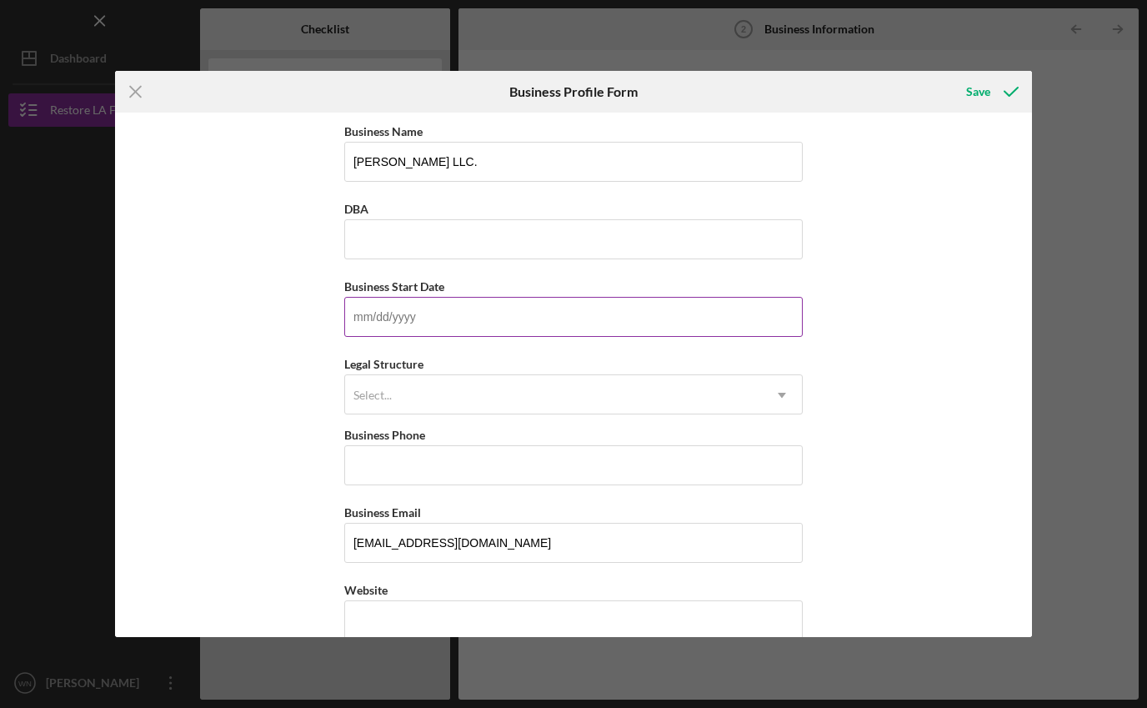
click at [401, 319] on input "Business Start Date" at bounding box center [573, 317] width 458 height 40
type input "03/03/2003"
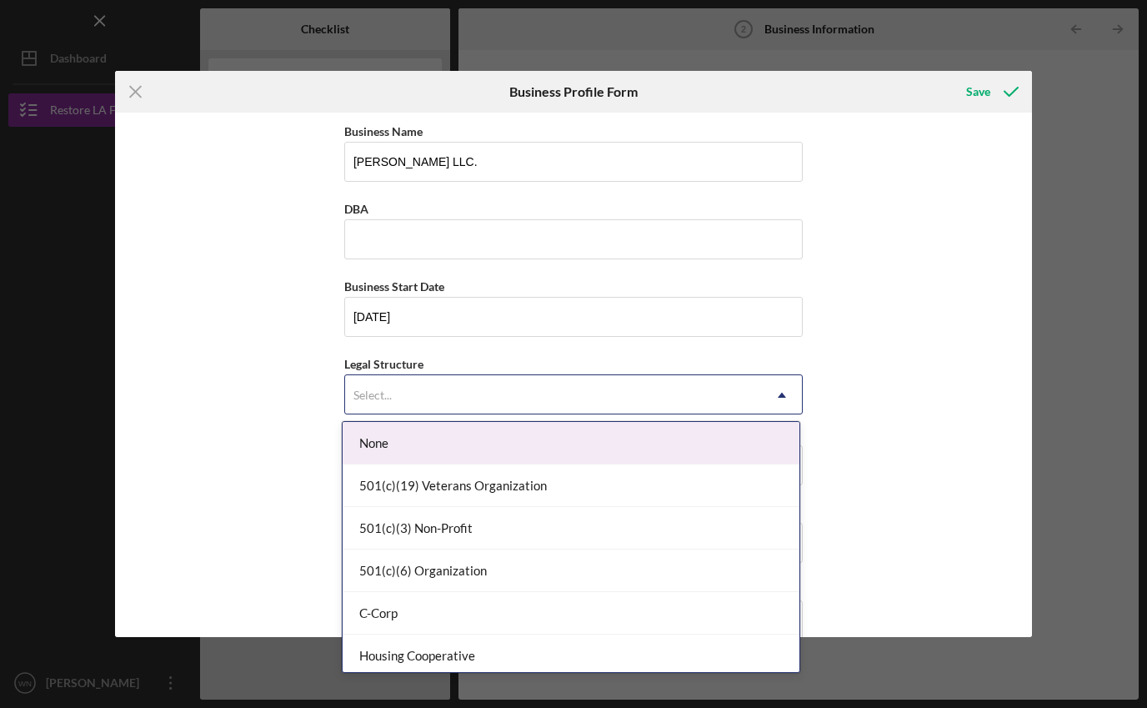
click at [778, 394] on use at bounding box center [782, 395] width 8 height 5
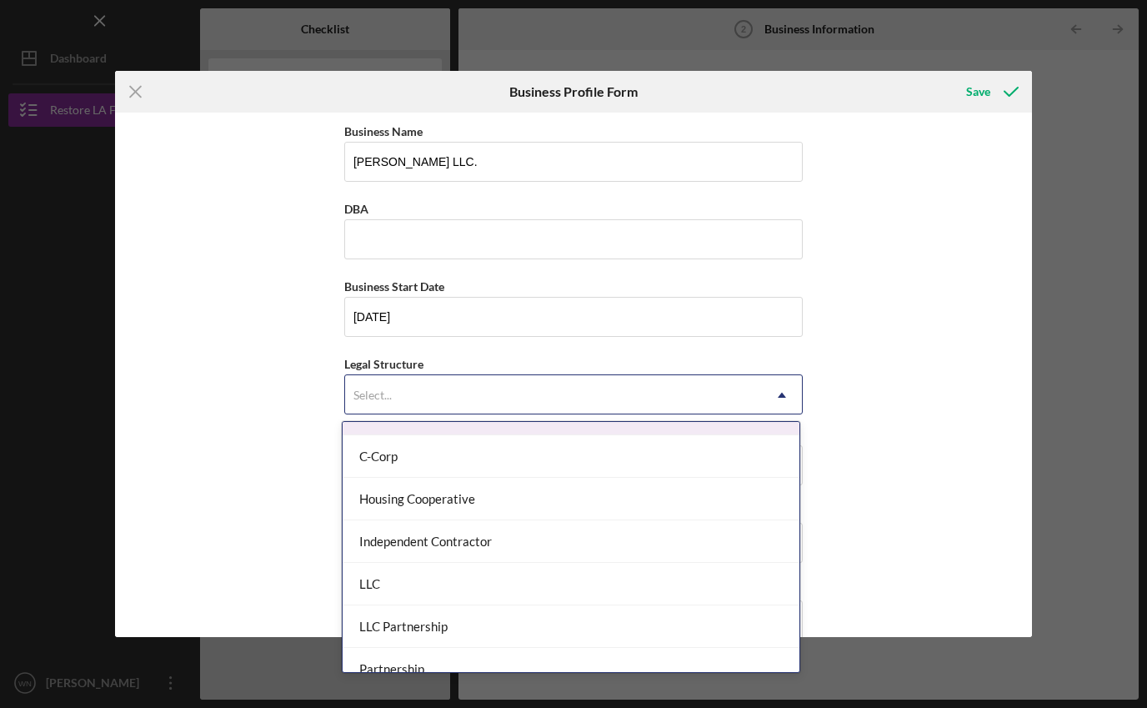
scroll to position [158, 0]
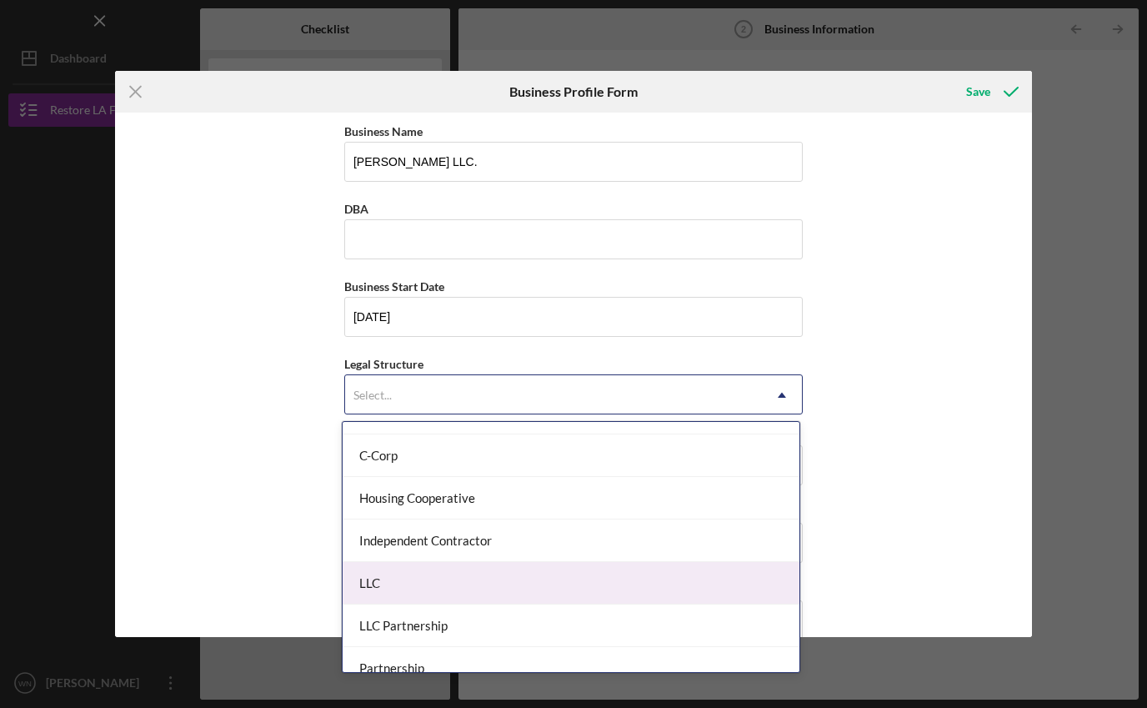
click at [550, 582] on div "LLC" at bounding box center [571, 583] width 457 height 43
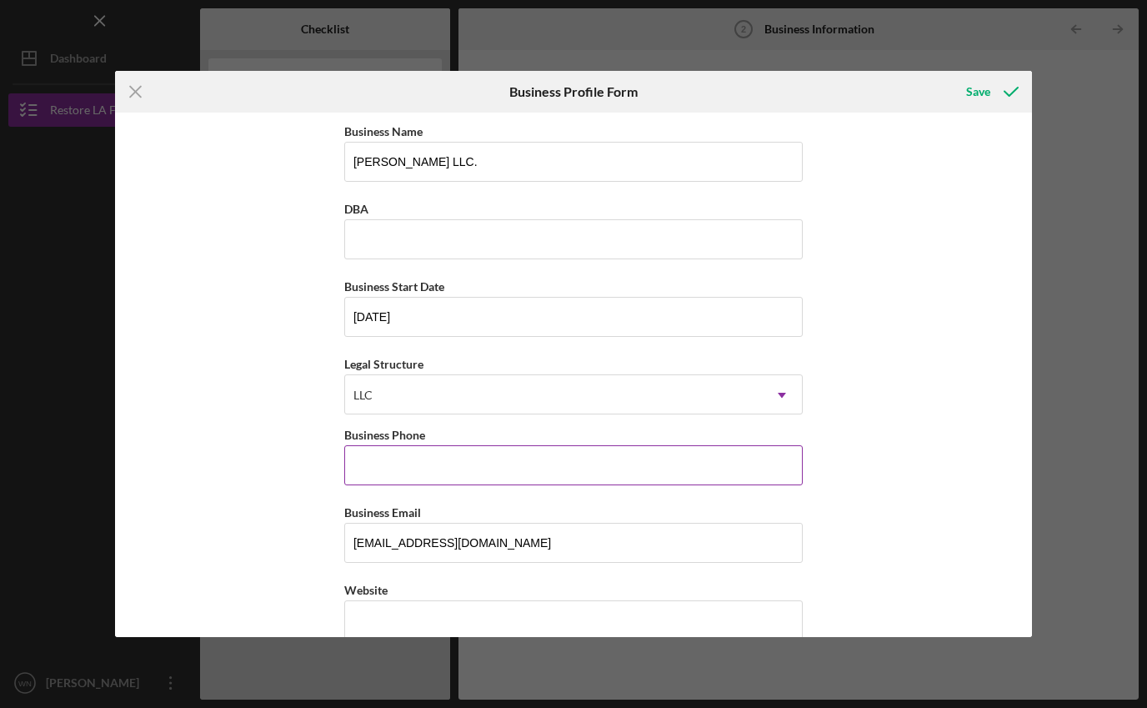
click at [460, 474] on input "Business Phone" at bounding box center [573, 465] width 458 height 40
type input "(702) 490-5599"
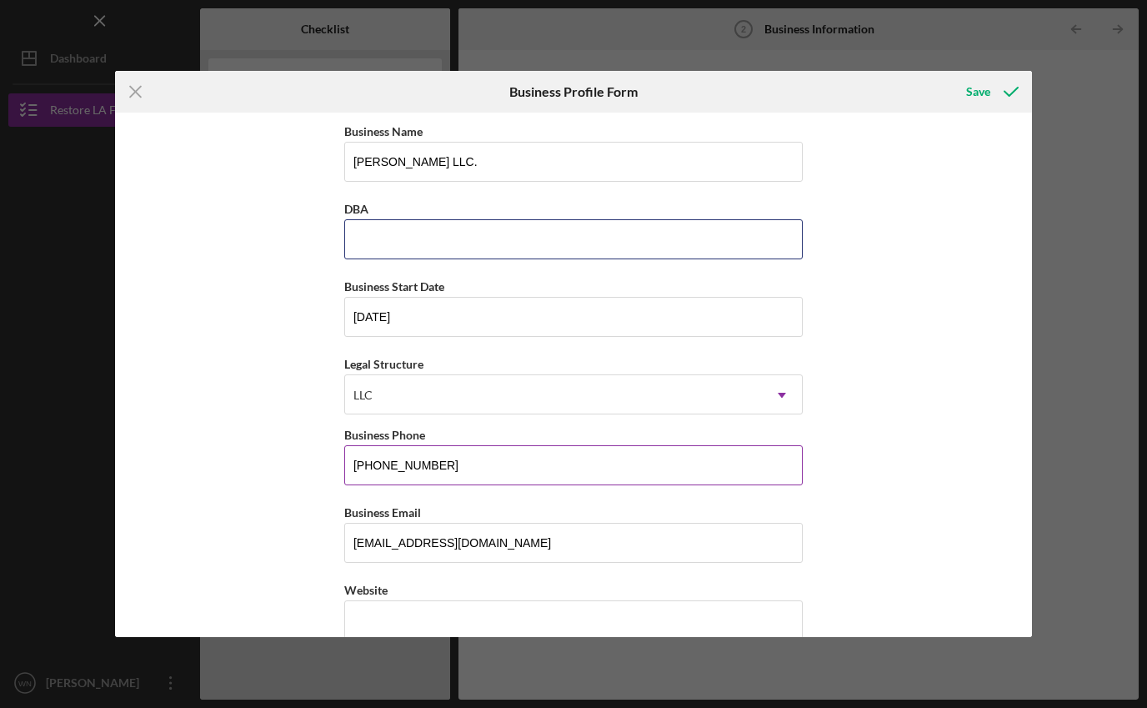
type input "Waynne Manor Corporation"
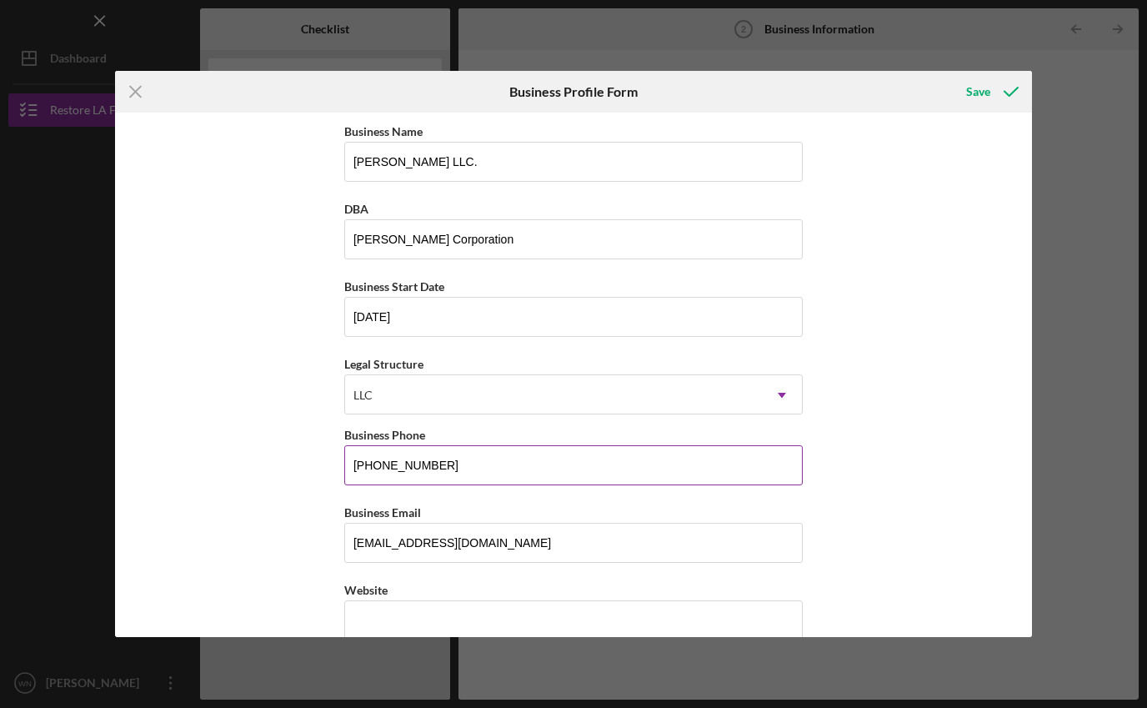
type input "10620 Southern Highlands Pkwy"
type input "LAS VEGAS"
type input "NV"
type input "89141"
type input "NV"
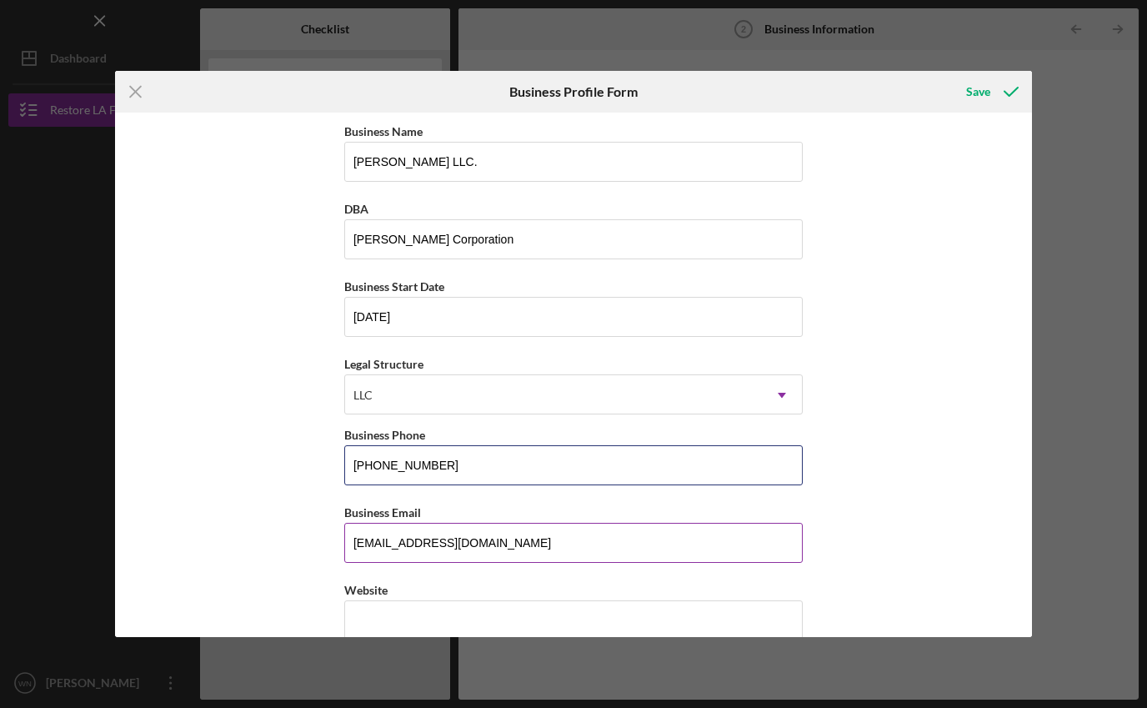
type input "(702) 490-5599"
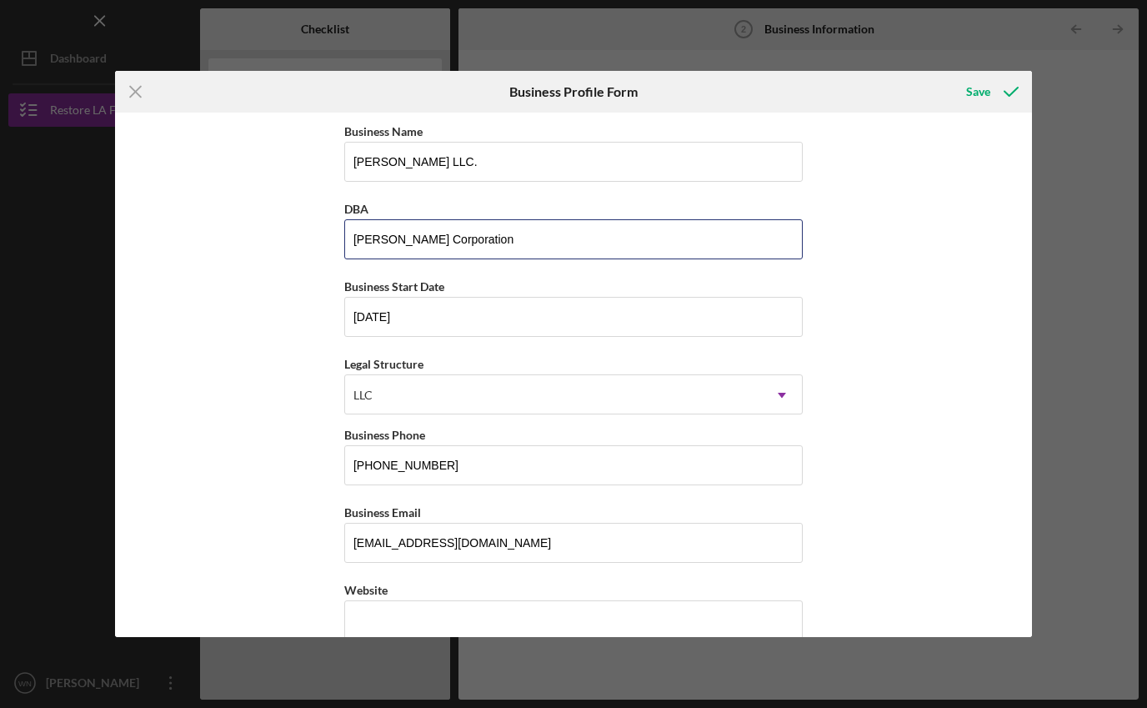
drag, startPoint x: 503, startPoint y: 238, endPoint x: 333, endPoint y: 239, distance: 170.0
click at [333, 239] on div "Business Name Bruce Waynne LLC. DBA Waynne Manor Corporation Business Start Dat…" at bounding box center [574, 375] width 918 height 524
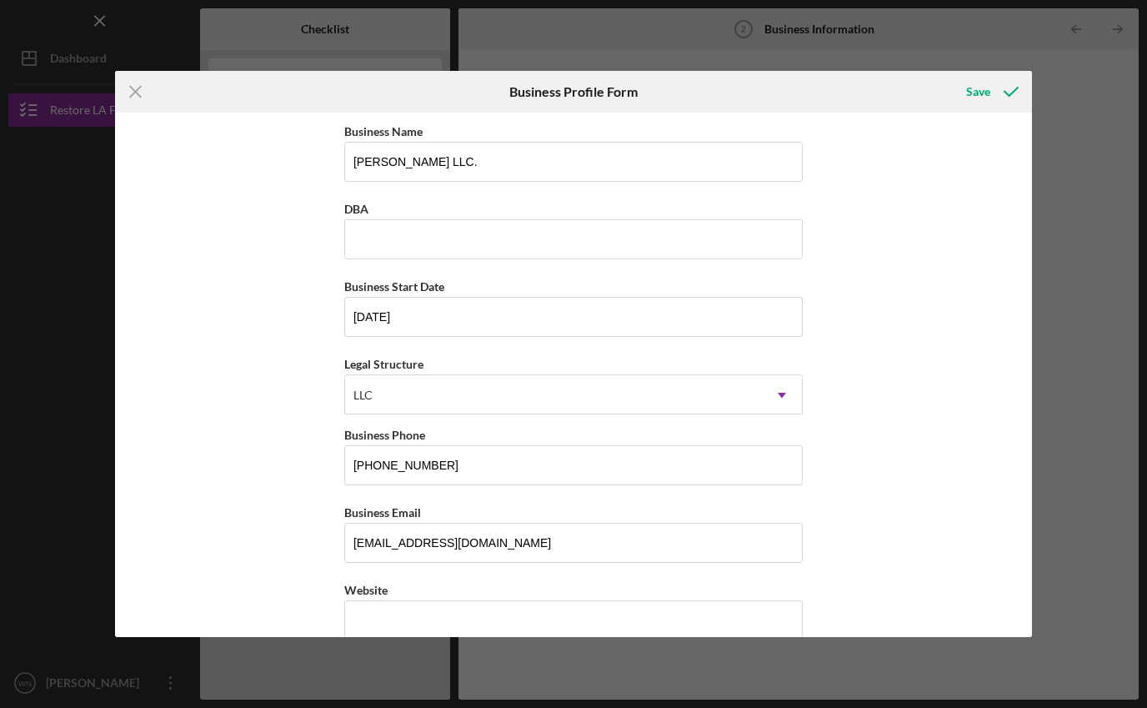
click at [907, 443] on div "Business Name Bruce Waynne LLC. DBA Business Start Date 03/03/2003 Legal Struct…" at bounding box center [574, 375] width 918 height 524
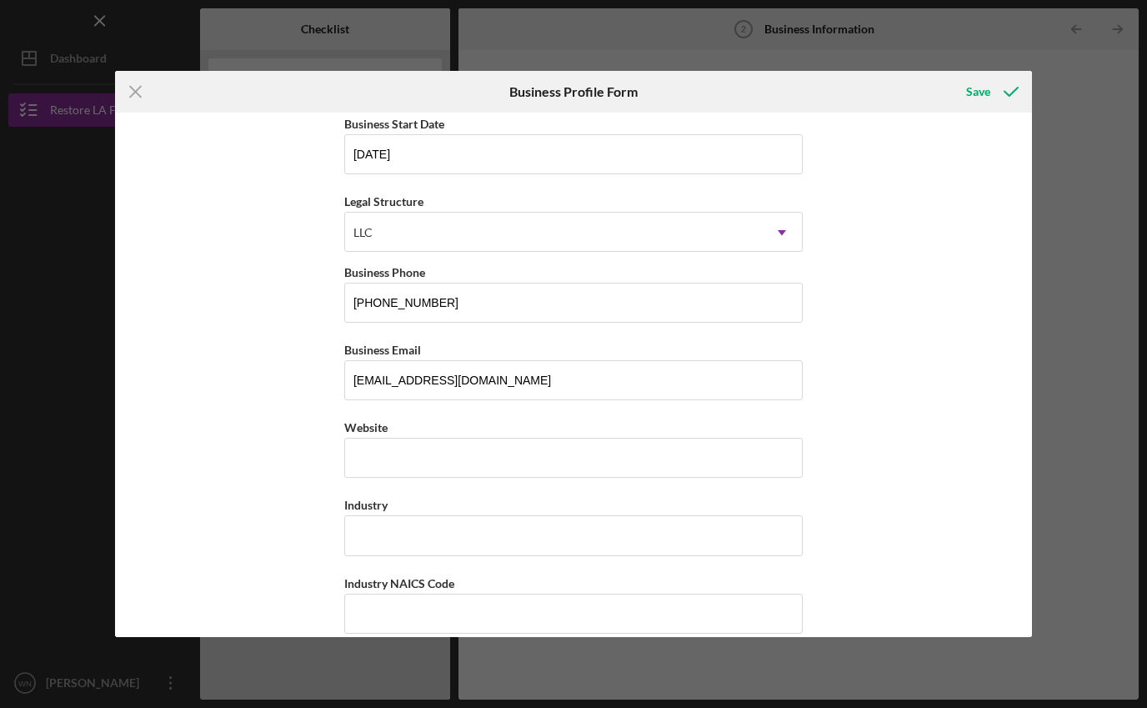
scroll to position [161, 0]
click at [449, 461] on input "Website" at bounding box center [573, 459] width 458 height 40
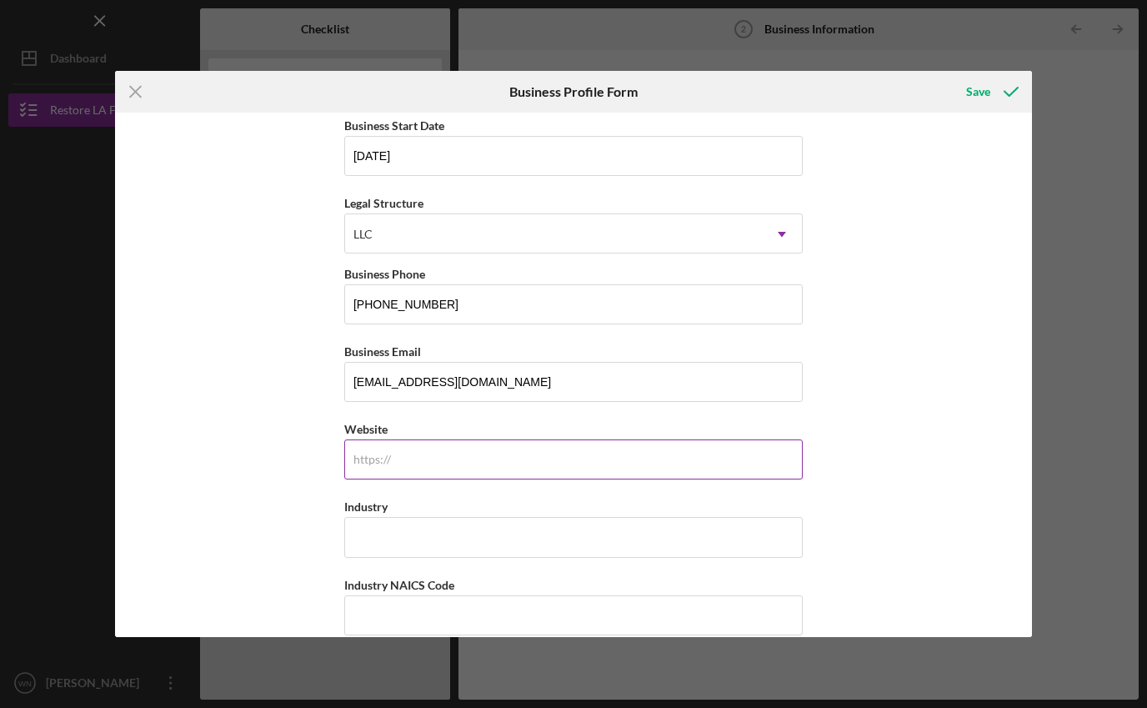
type input "brucewaynne.xyz"
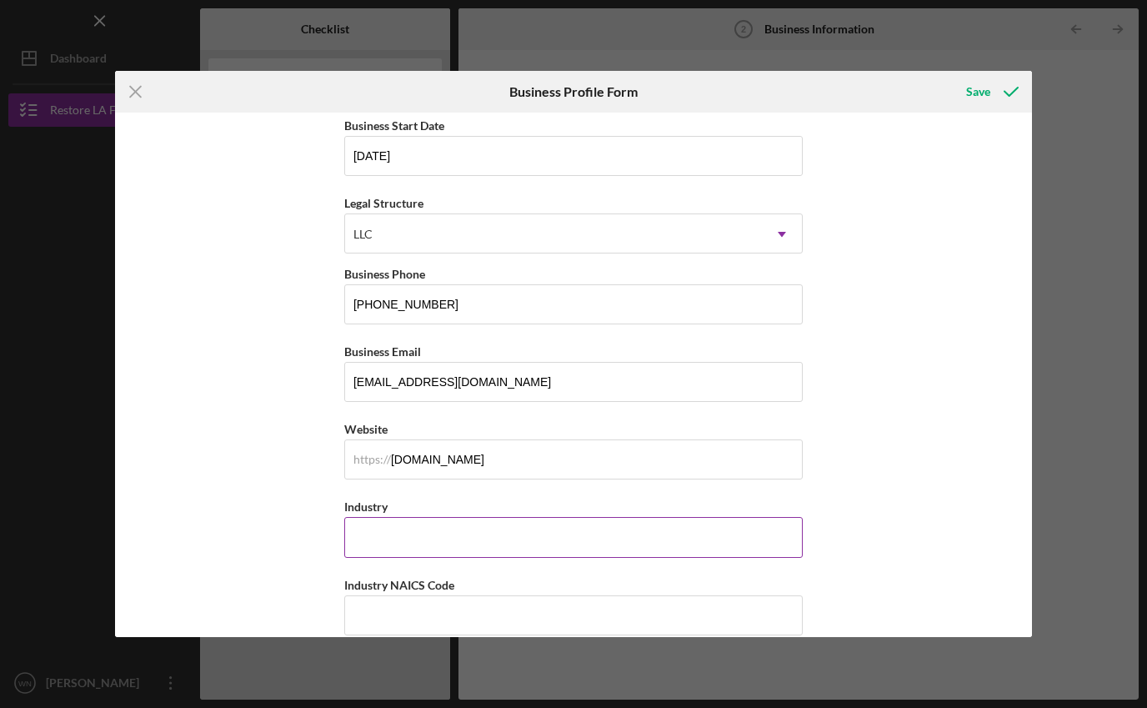
click at [428, 549] on input "Industry" at bounding box center [573, 537] width 458 height 40
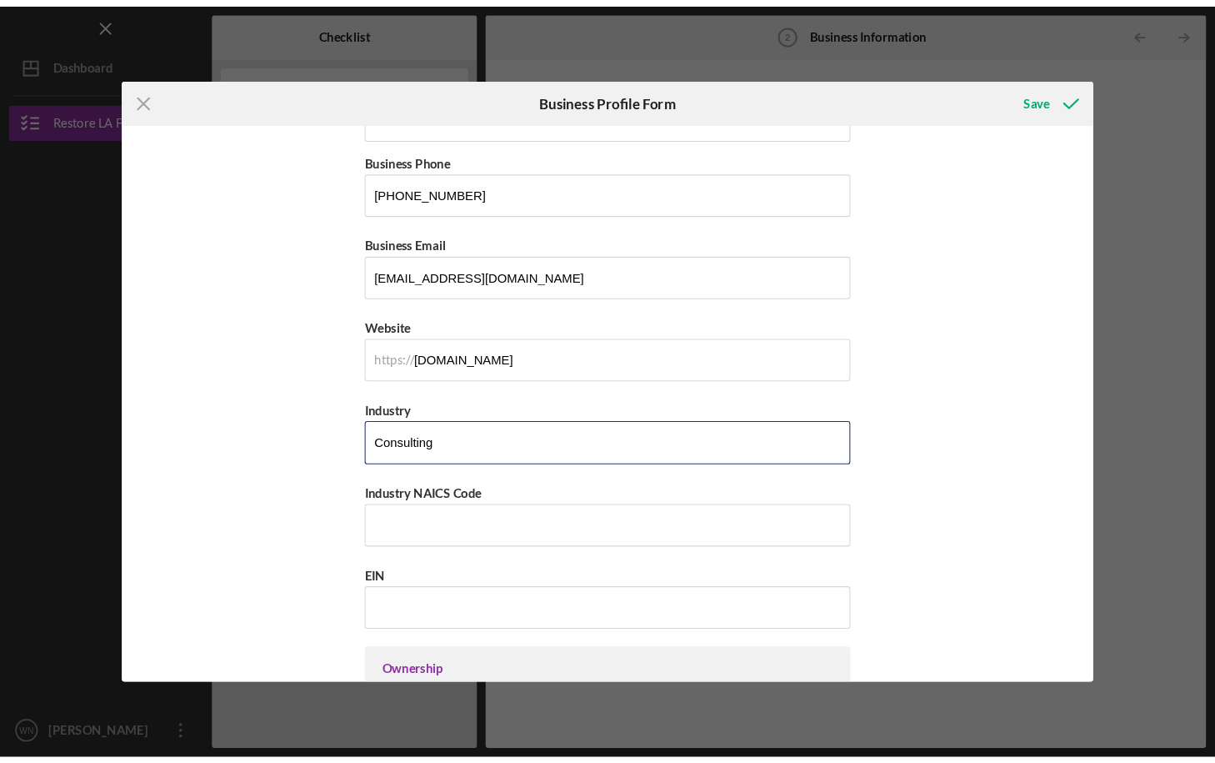
scroll to position [293, 0]
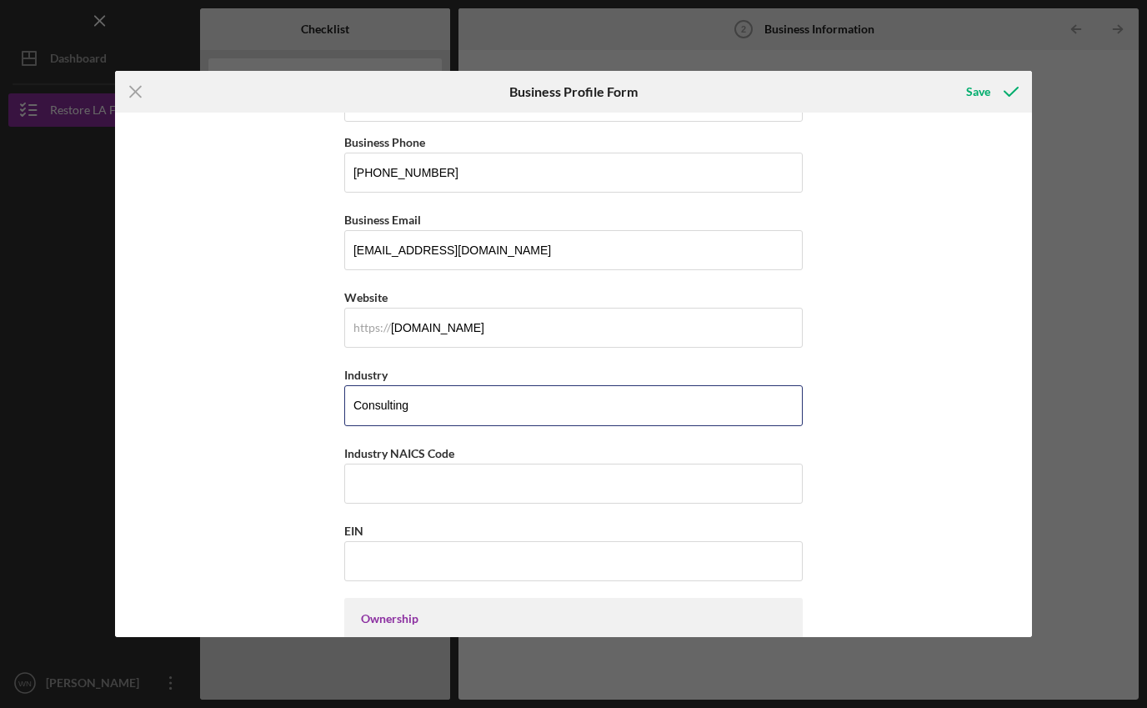
type input "Consulting"
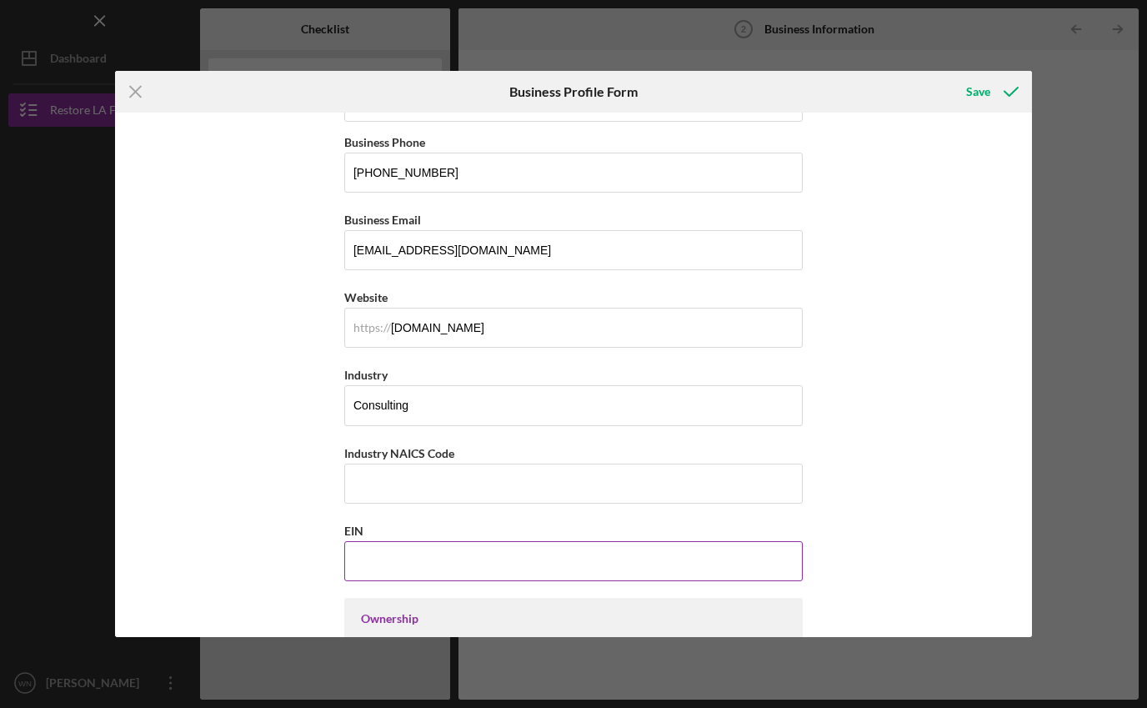
click at [413, 561] on input "EIN" at bounding box center [573, 561] width 458 height 40
paste input "86-1059038"
type input "86-1059038"
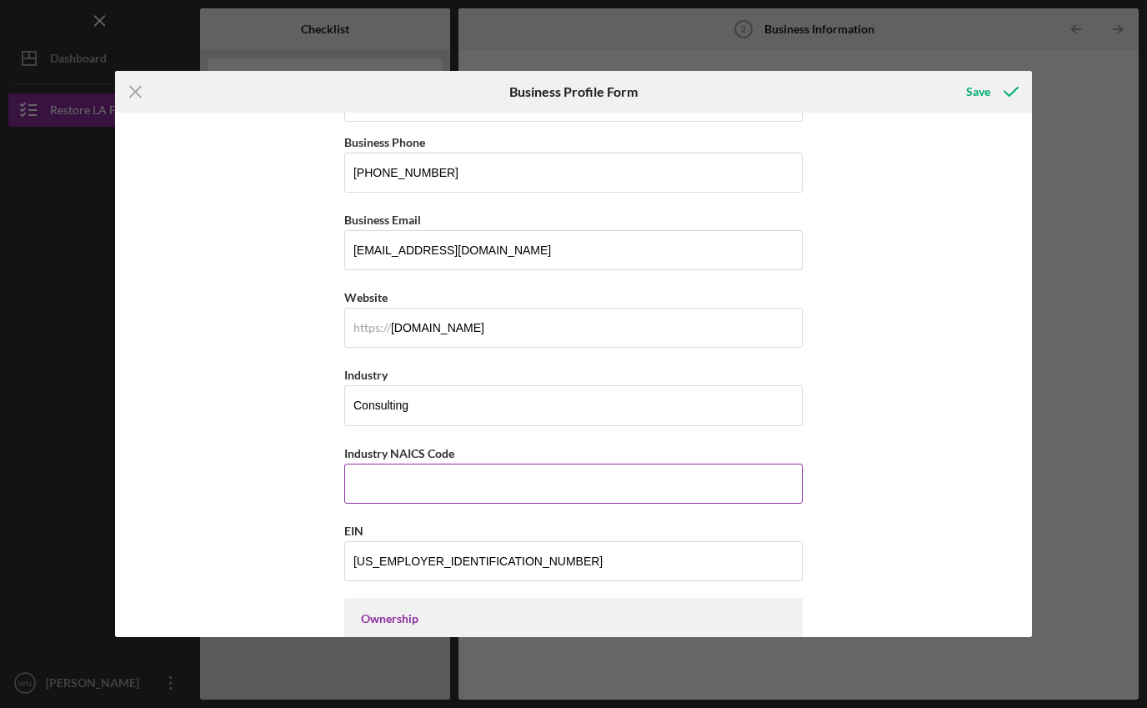
click at [412, 488] on input "Industry NAICS Code" at bounding box center [573, 483] width 458 height 40
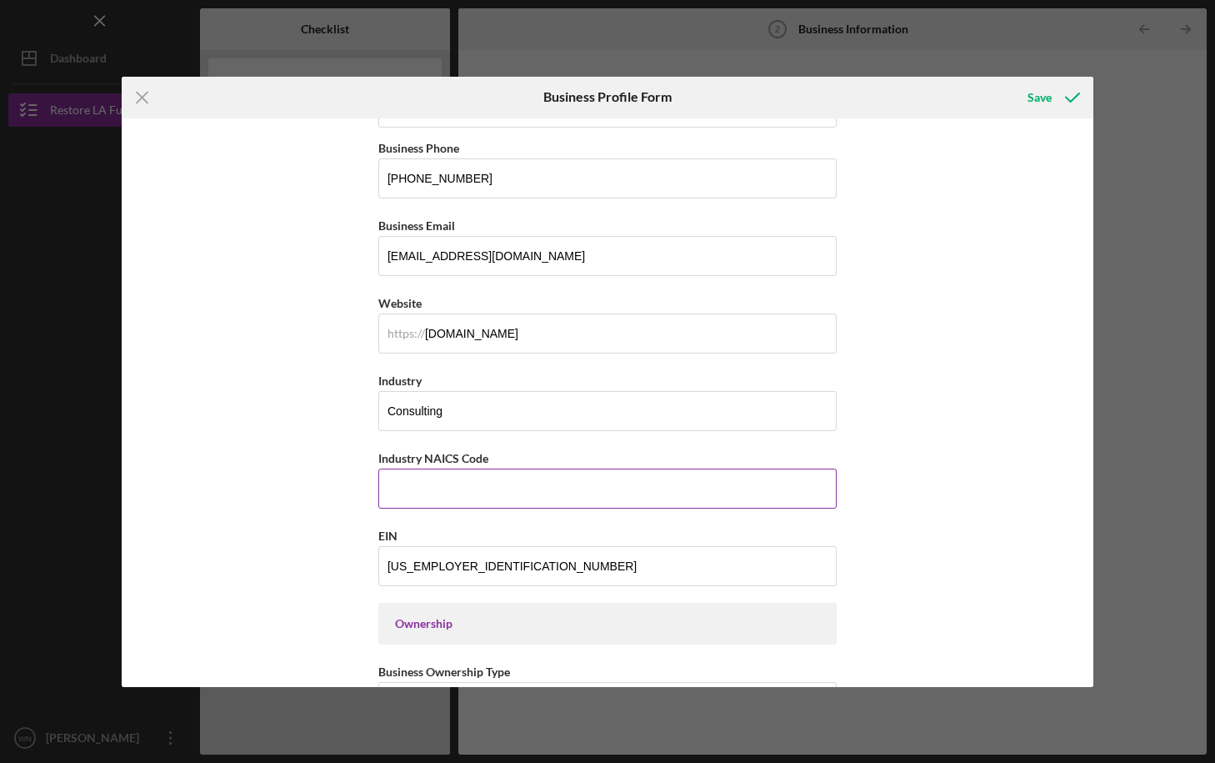
click at [393, 488] on input "Industry NAICS Code" at bounding box center [607, 488] width 458 height 40
paste input "541611"
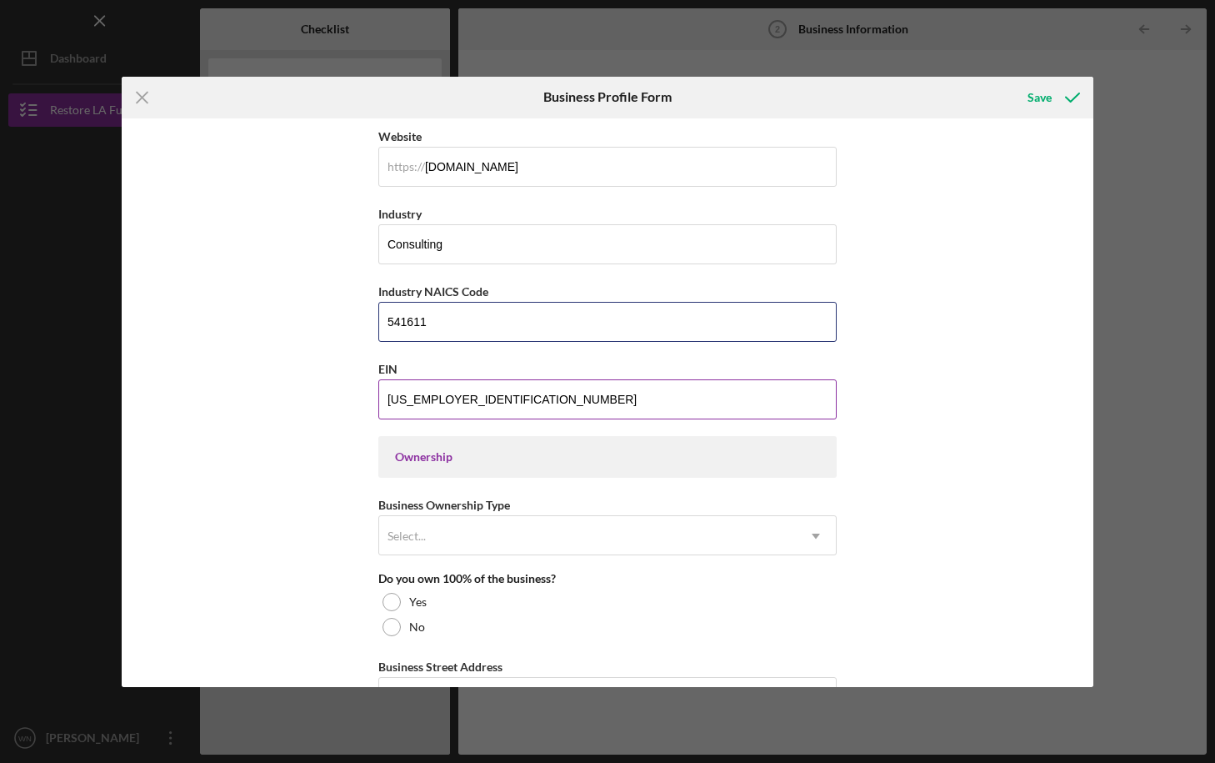
scroll to position [464, 0]
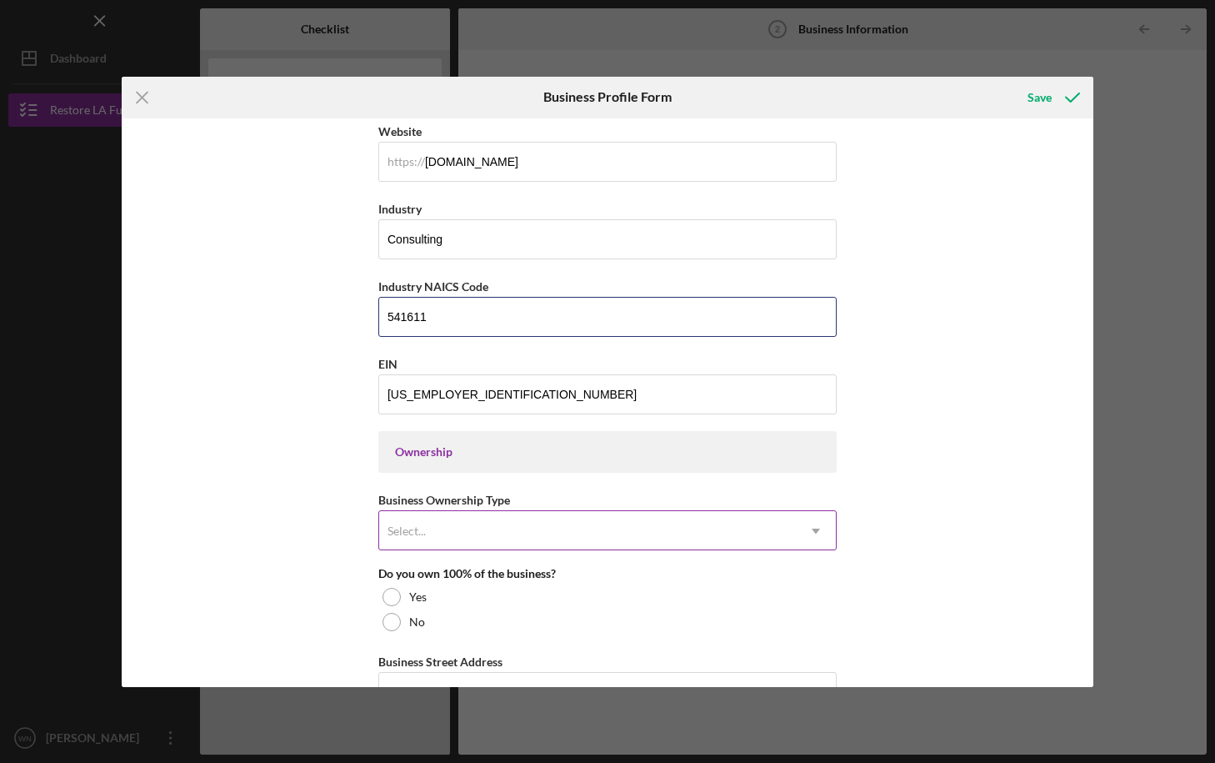
type input "541611"
click at [476, 529] on div "Select..." at bounding box center [587, 531] width 417 height 38
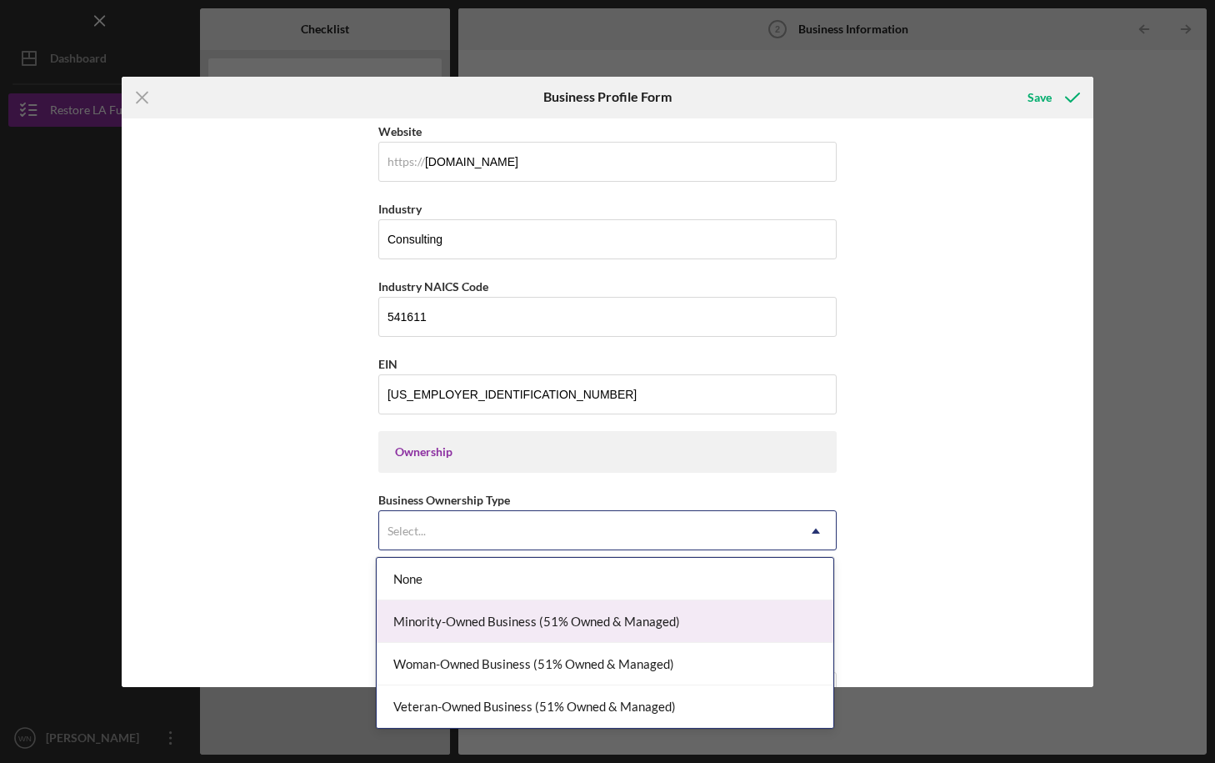
click at [549, 619] on div "Minority-Owned Business (51% Owned & Managed)" at bounding box center [605, 621] width 457 height 43
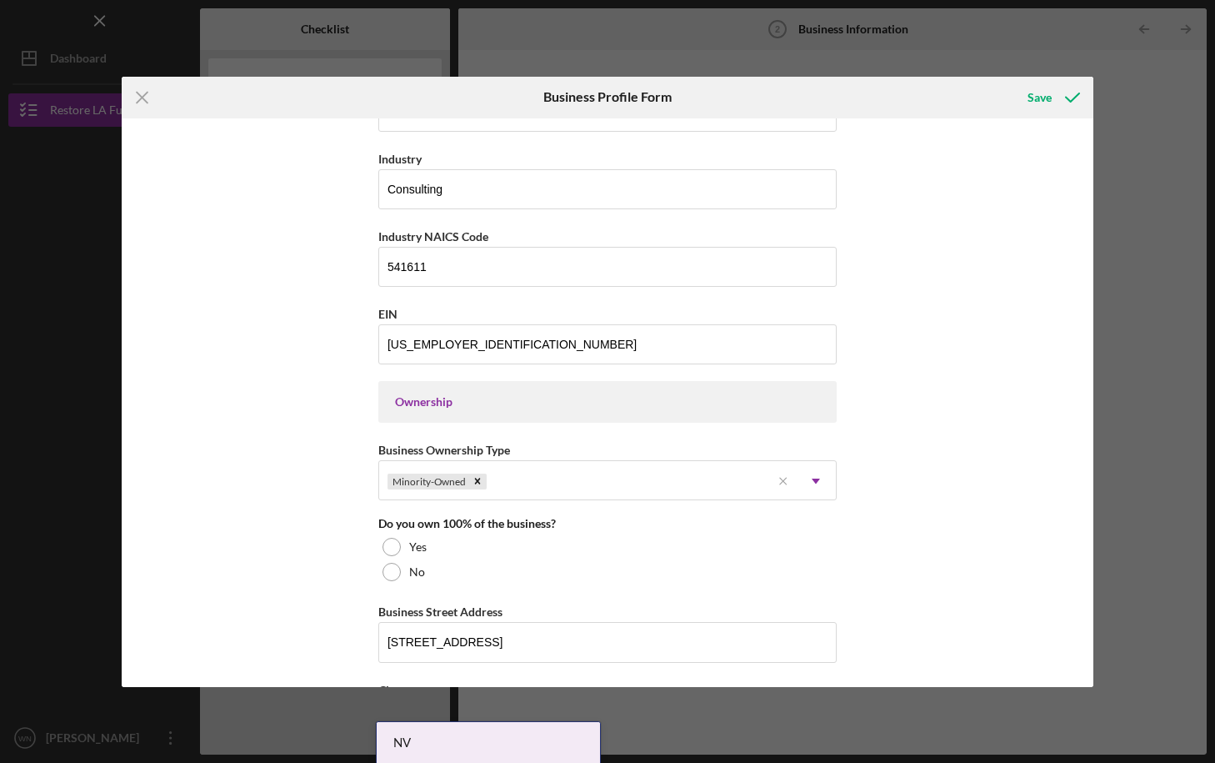
scroll to position [521, 0]
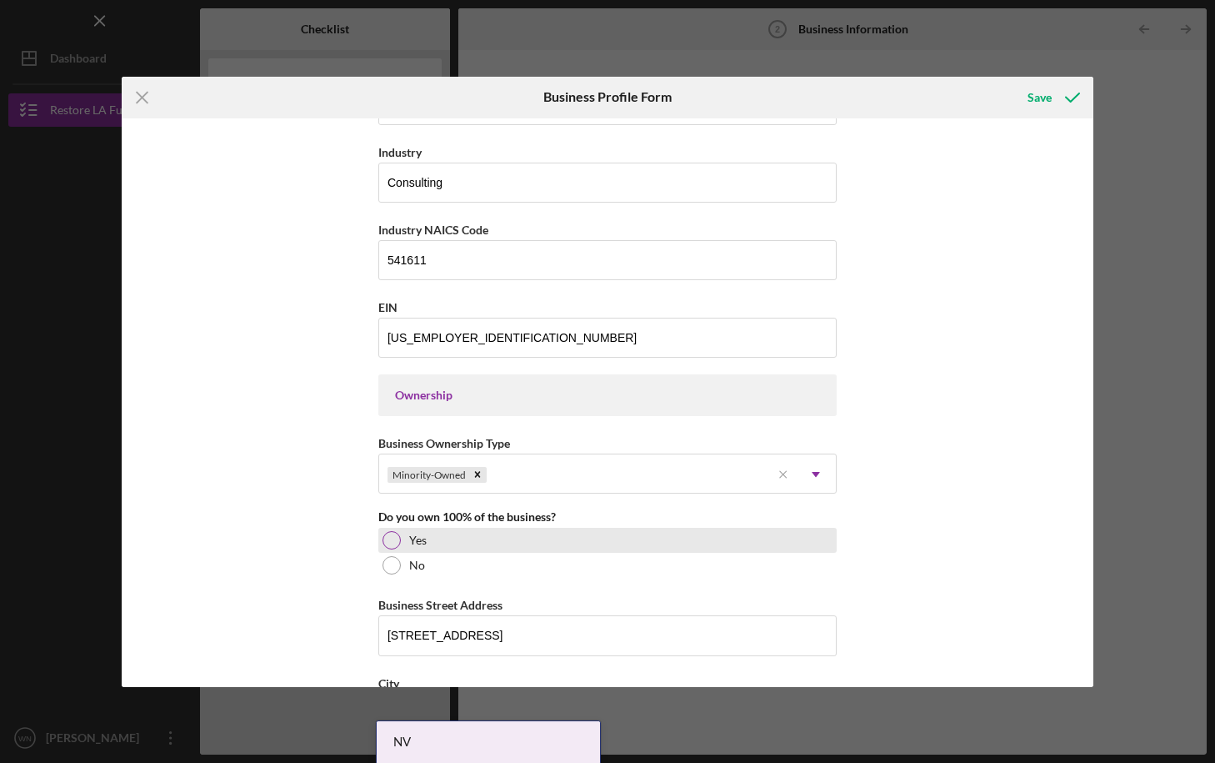
click at [386, 538] on div at bounding box center [392, 540] width 18 height 18
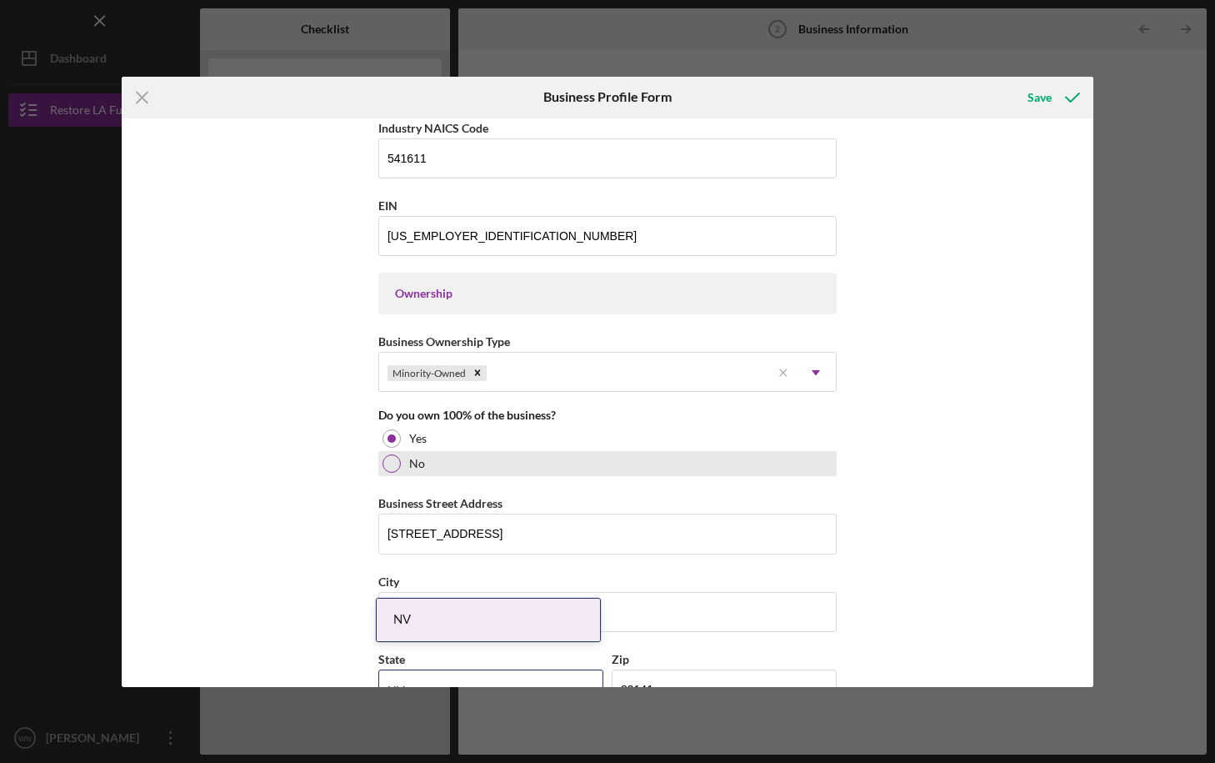
scroll to position [658, 0]
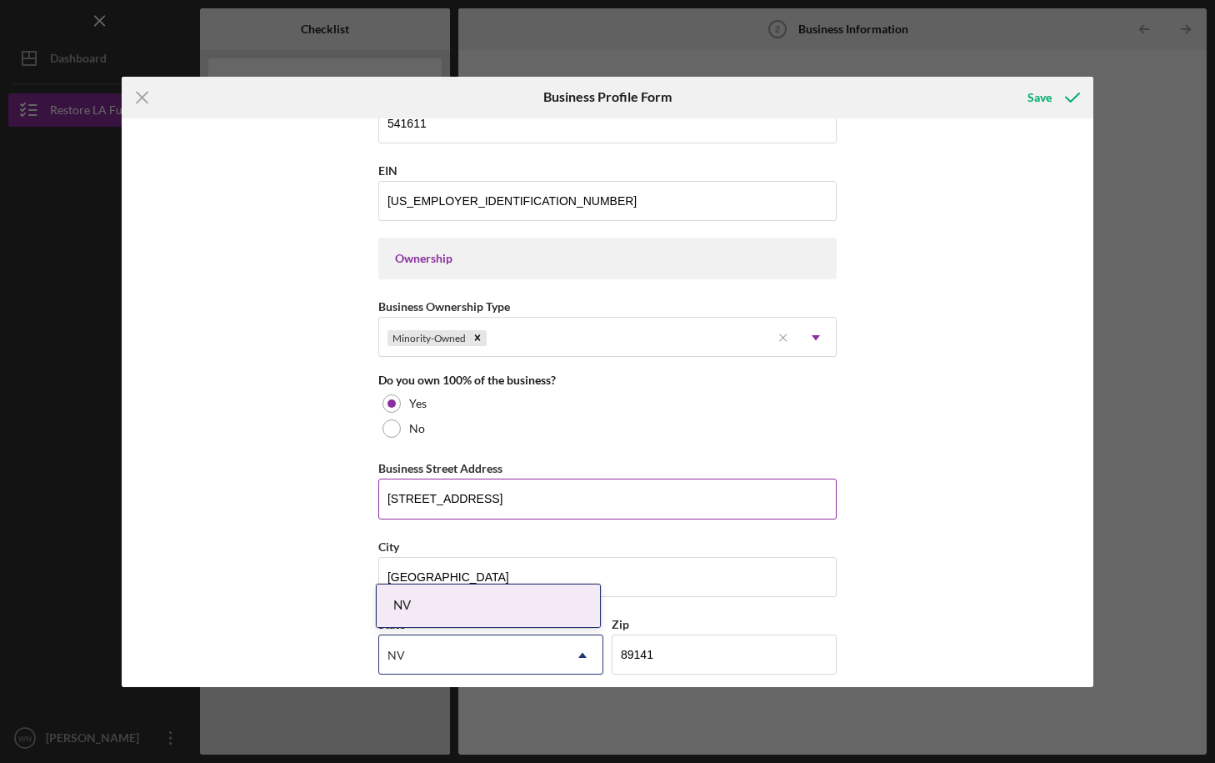
drag, startPoint x: 568, startPoint y: 498, endPoint x: 385, endPoint y: 500, distance: 183.4
click at [385, 500] on input "10620 Southern Highlands Pkwy" at bounding box center [607, 498] width 458 height 40
type input "6606 VARIEL AVE"
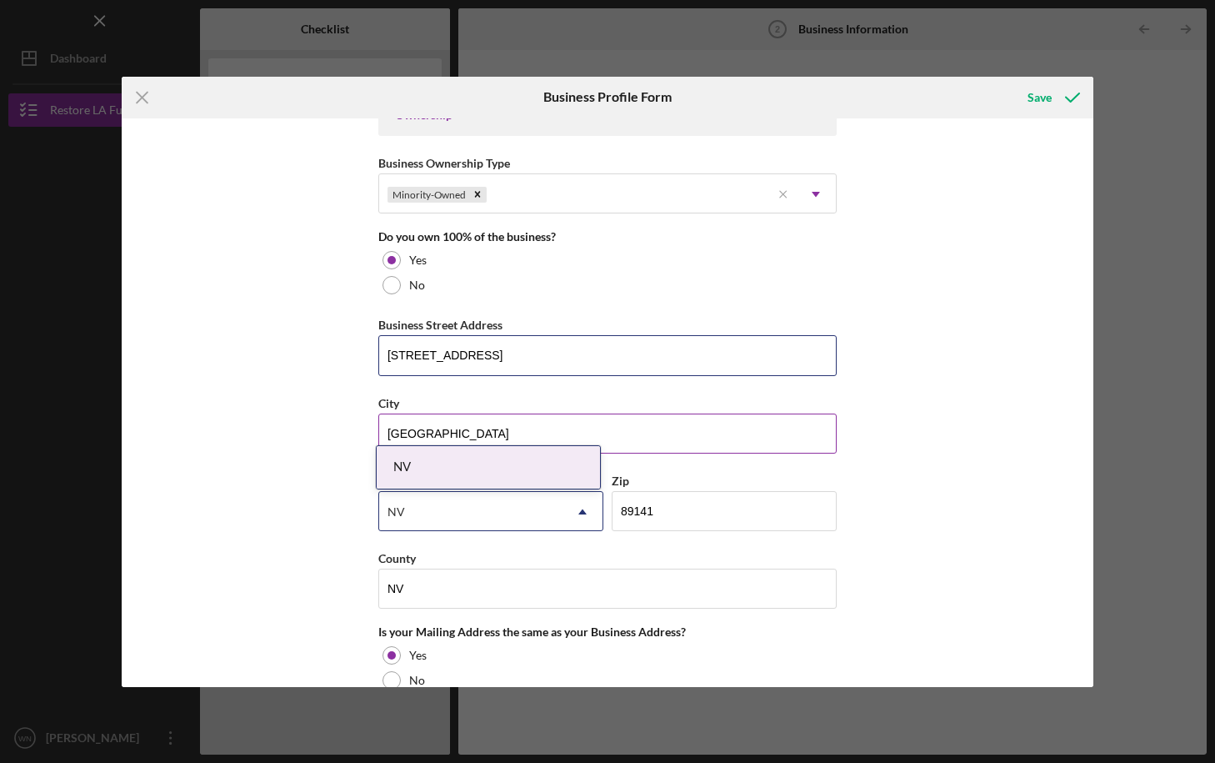
scroll to position [803, 0]
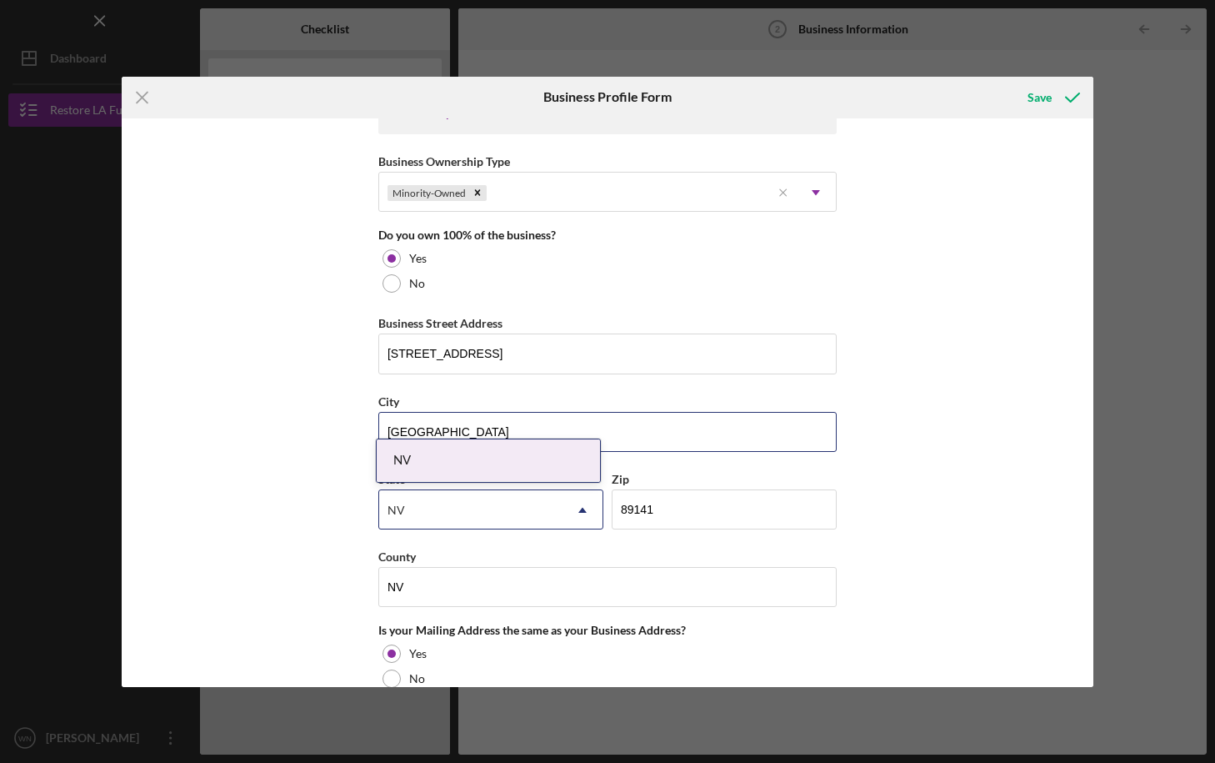
drag, startPoint x: 470, startPoint y: 433, endPoint x: 365, endPoint y: 427, distance: 105.2
click at [365, 427] on div "Business Name Bruce Waynne LLC. DBA Business Start Date 03/03/2003 Legal Struct…" at bounding box center [608, 402] width 972 height 568
type input "Canoga Park"
click at [463, 461] on div "NV" at bounding box center [488, 460] width 223 height 43
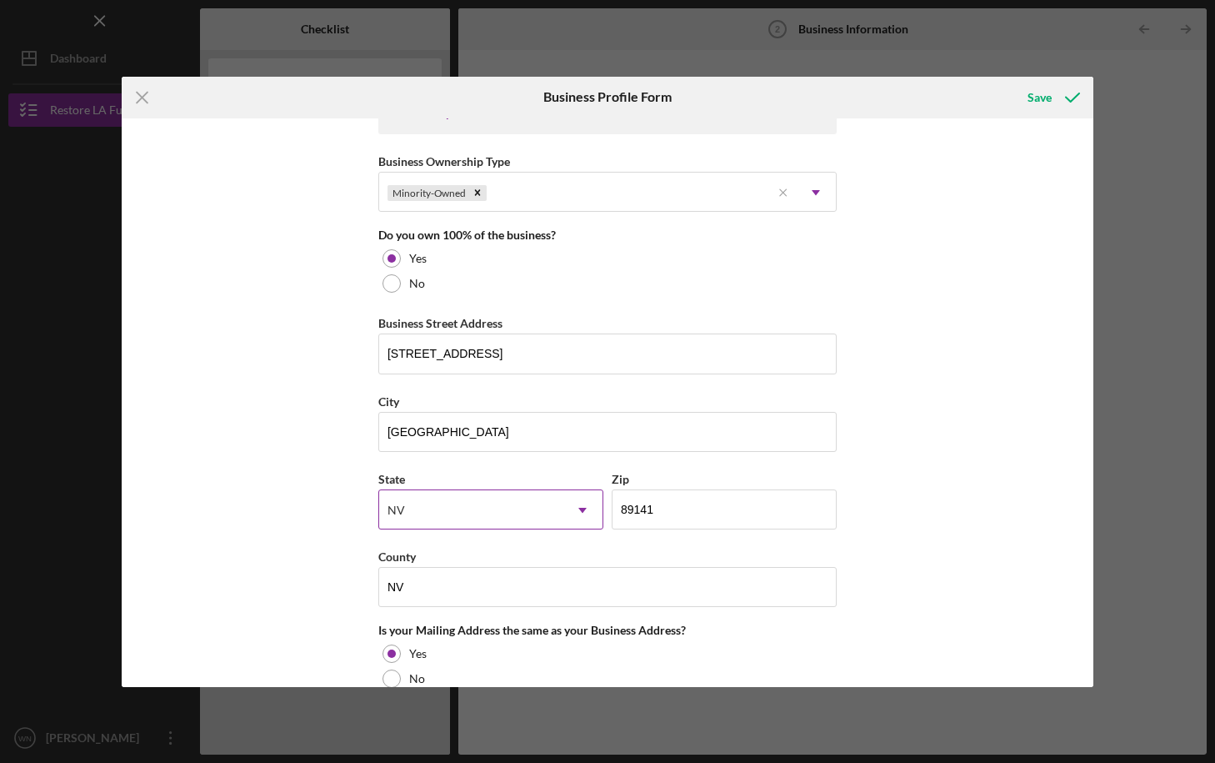
click at [574, 524] on icon "Icon/Dropdown Arrow" at bounding box center [583, 510] width 40 height 40
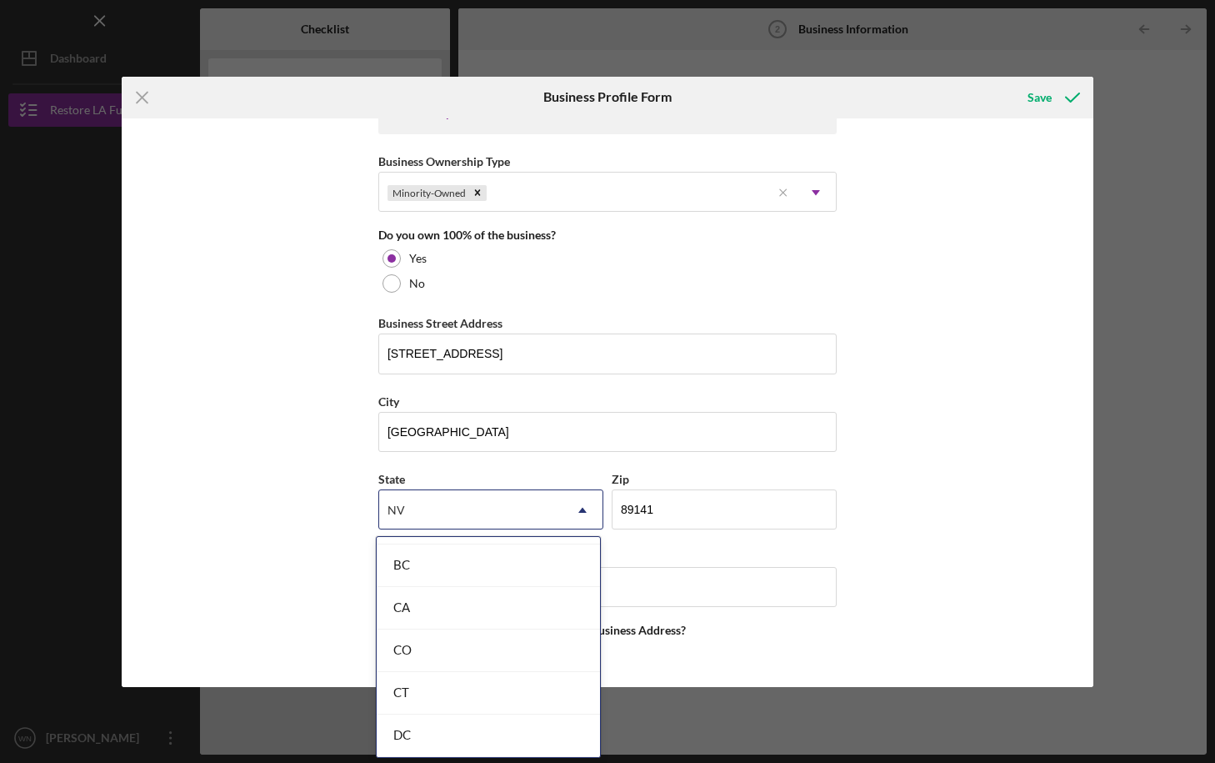
scroll to position [433, 0]
click at [419, 593] on div "CA" at bounding box center [488, 593] width 223 height 43
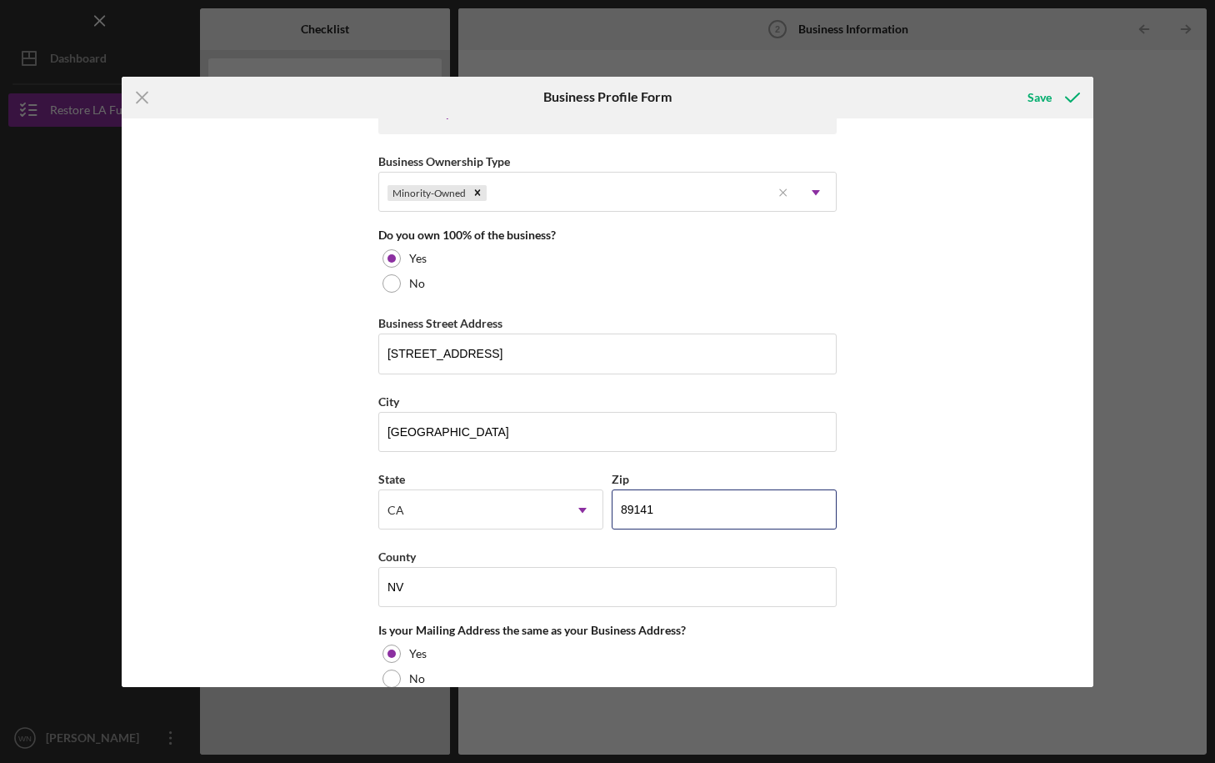
drag, startPoint x: 680, startPoint y: 508, endPoint x: 604, endPoint y: 508, distance: 75.9
click at [604, 508] on div "State CA Icon/Dropdown Arrow Zip 89141" at bounding box center [607, 507] width 458 height 78
type input "91303"
click at [889, 583] on div "Business Name Bruce Waynne LLC. DBA Business Start Date 03/03/2003 Legal Struct…" at bounding box center [608, 402] width 972 height 568
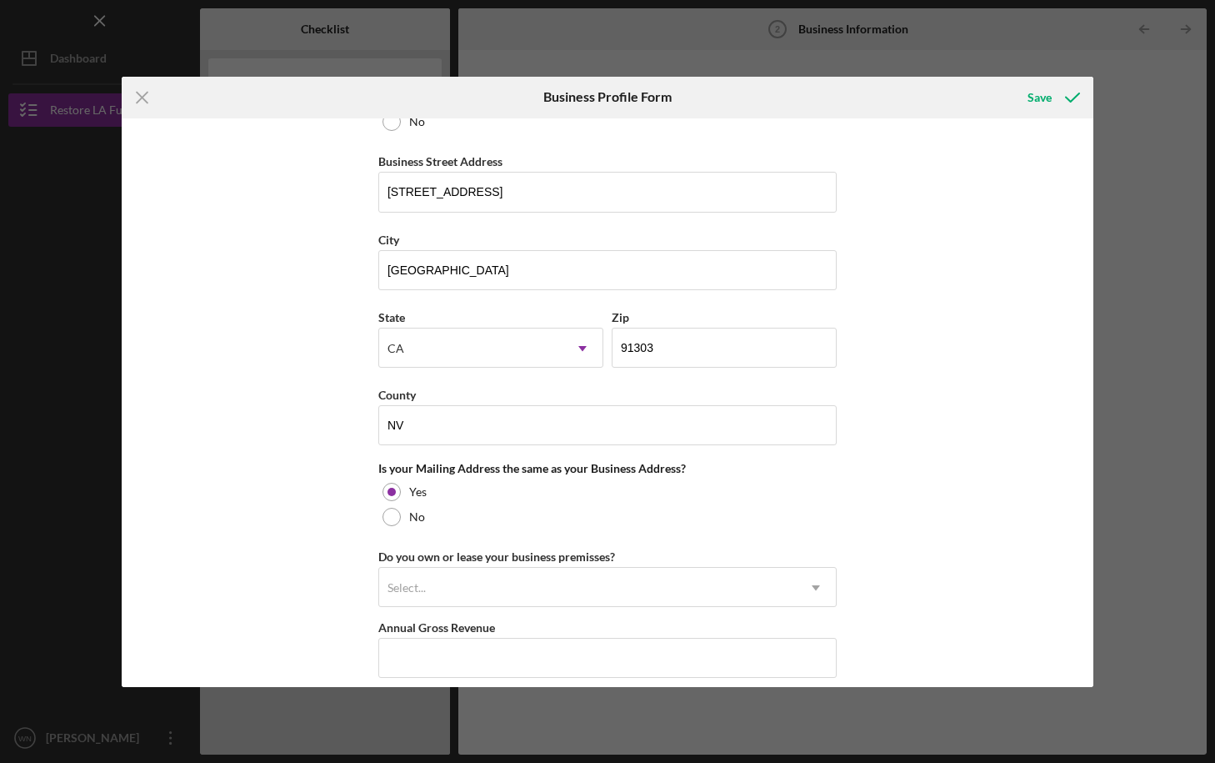
scroll to position [966, 0]
drag, startPoint x: 423, startPoint y: 416, endPoint x: 374, endPoint y: 417, distance: 48.4
click at [374, 417] on div "Business Name Bruce Waynne LLC. DBA Business Start Date 03/03/2003 Legal Struct…" at bounding box center [608, 402] width 972 height 568
drag, startPoint x: 413, startPoint y: 423, endPoint x: 368, endPoint y: 423, distance: 45.0
click at [368, 423] on div "Business Name Bruce Waynne LLC. DBA Business Start Date 03/03/2003 Legal Struct…" at bounding box center [608, 402] width 972 height 568
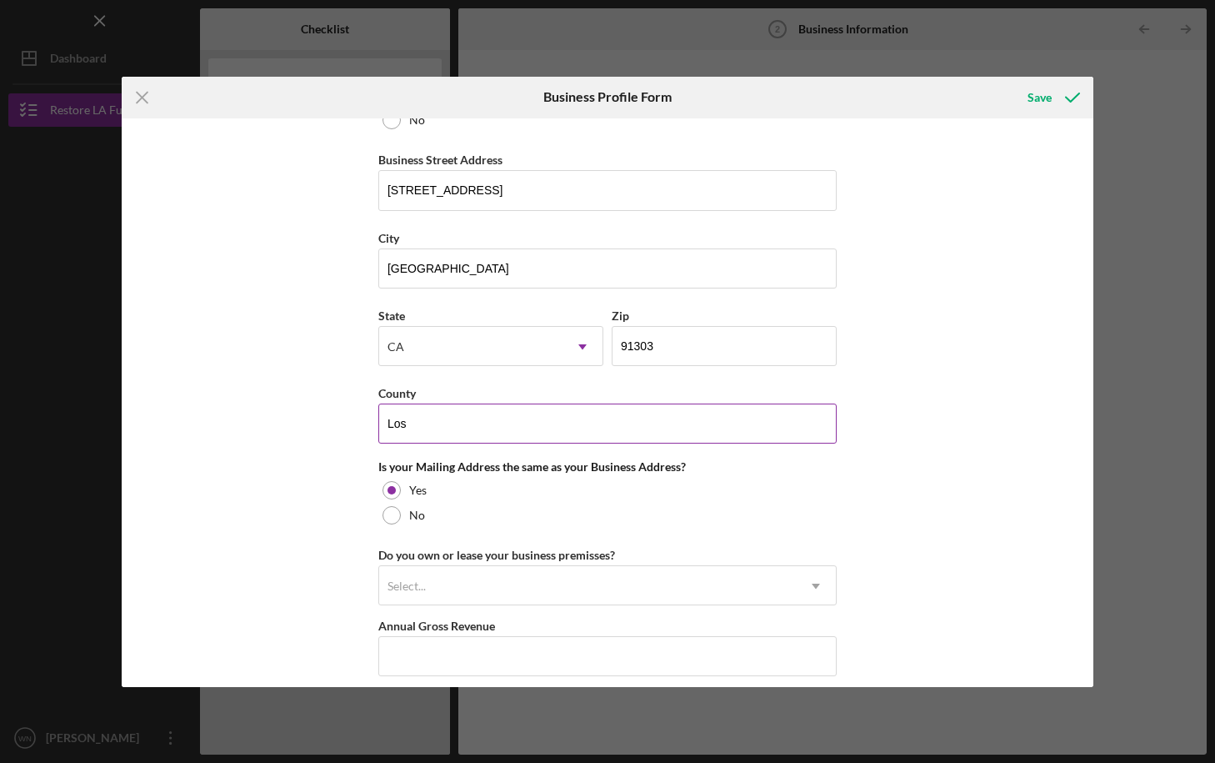
type input "Los Angeles"
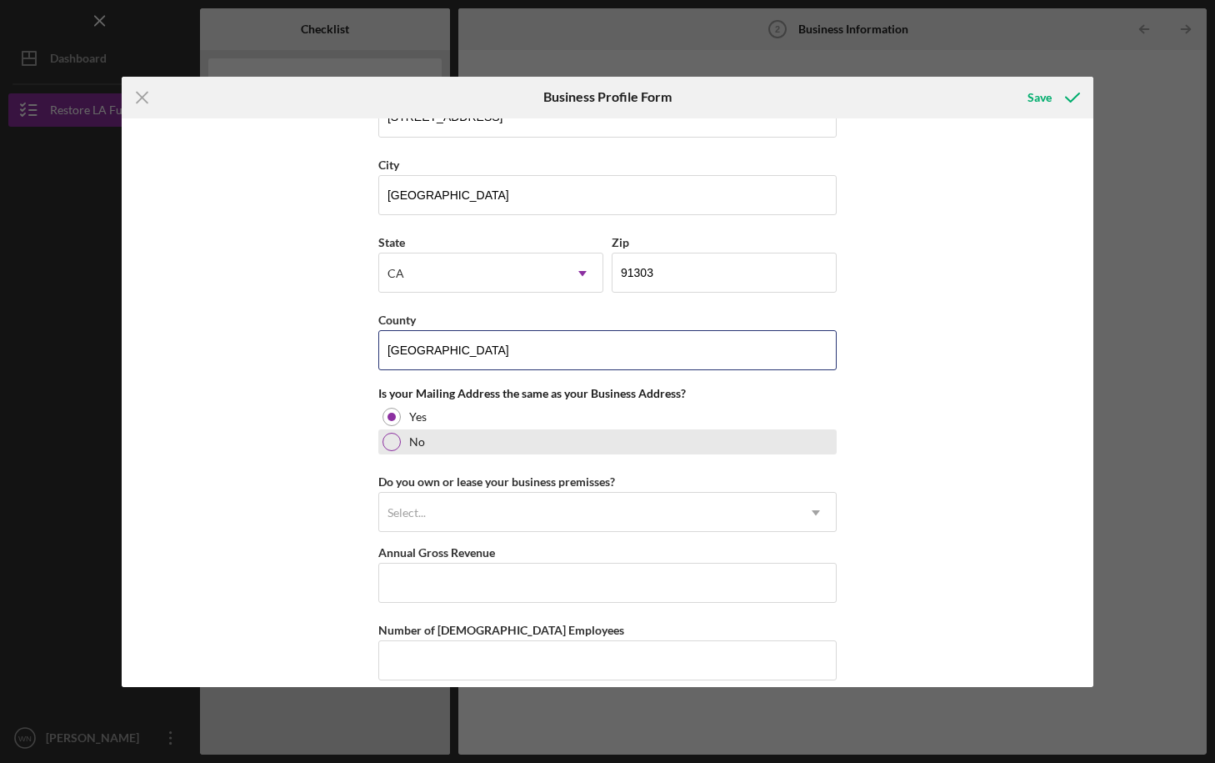
scroll to position [1061, 0]
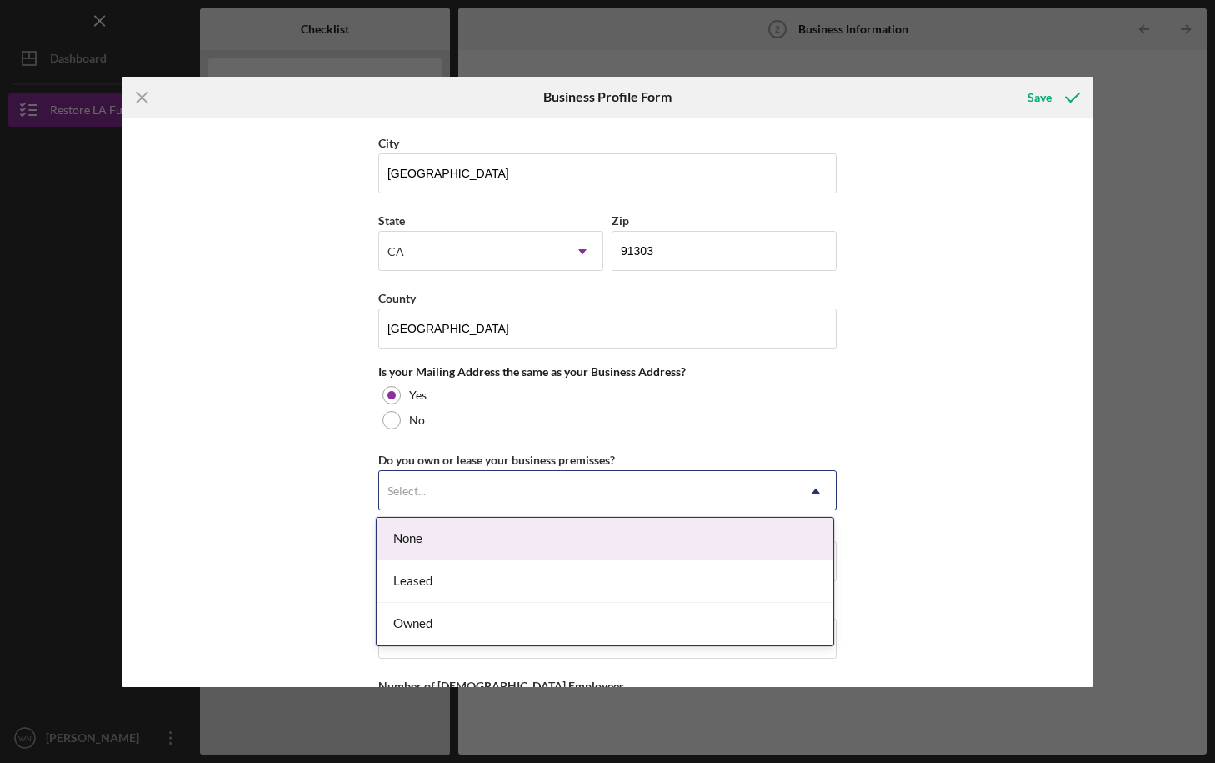
click at [539, 488] on div "Select..." at bounding box center [587, 491] width 417 height 38
click at [503, 540] on div "None" at bounding box center [605, 539] width 457 height 43
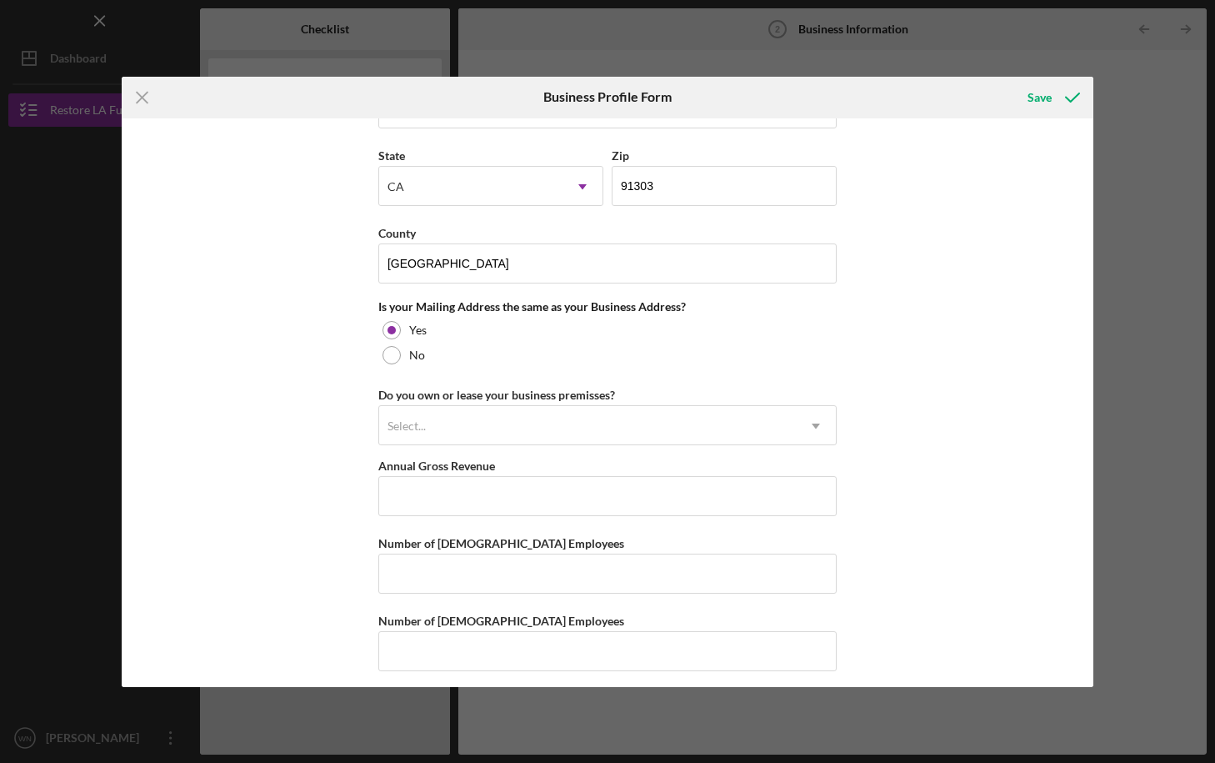
scroll to position [1132, 0]
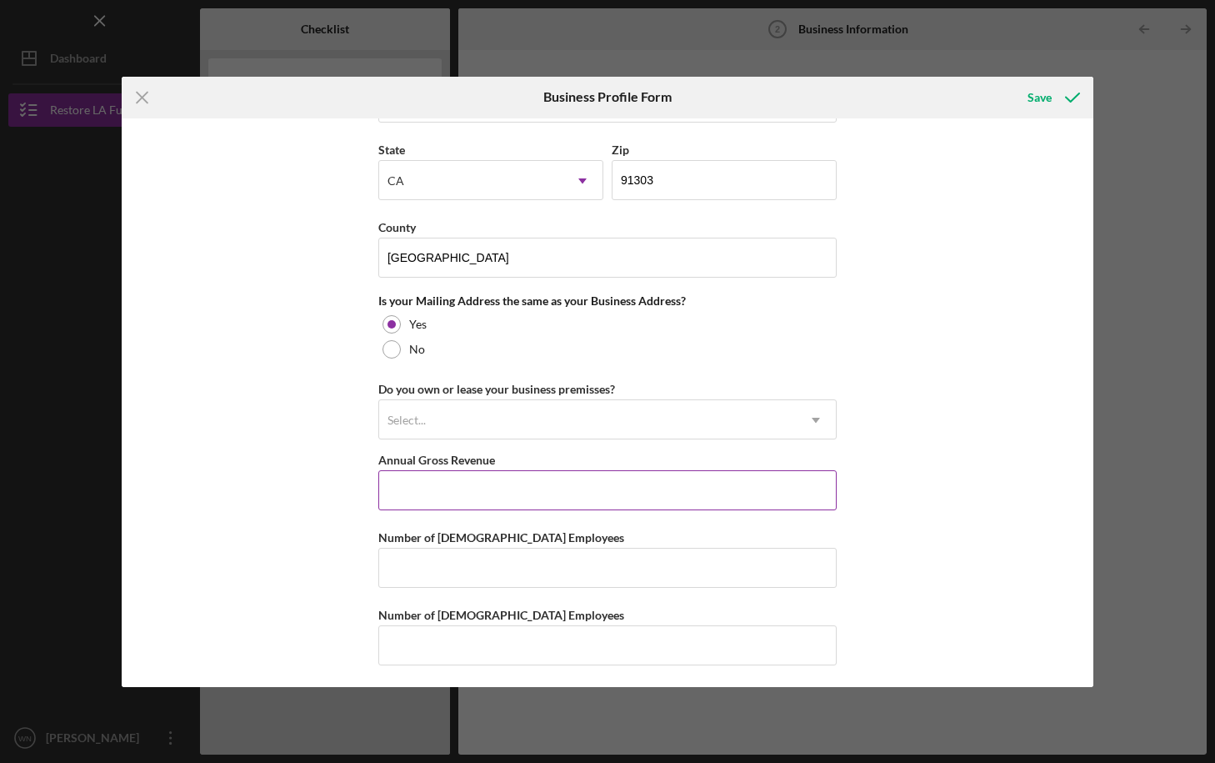
click at [462, 496] on input "Annual Gross Revenue" at bounding box center [607, 490] width 458 height 40
type input "$450,000"
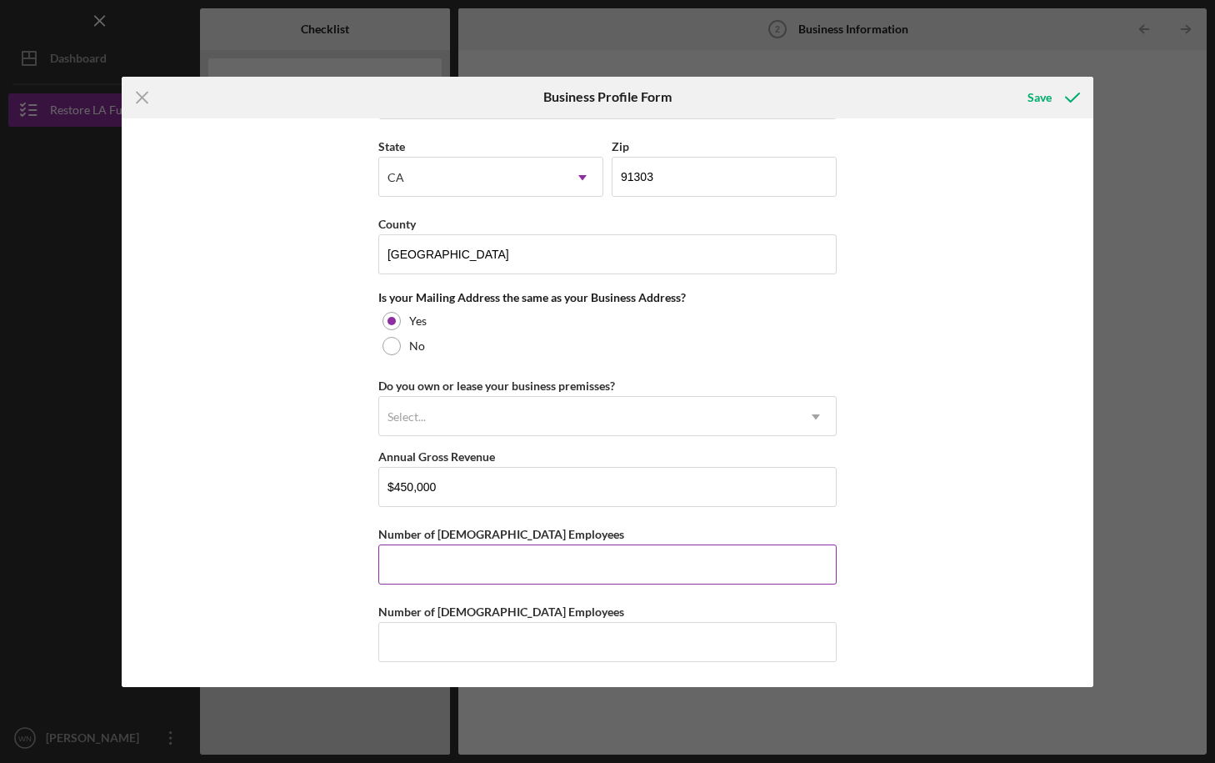
click at [437, 566] on input "Number of Full-Time Employees" at bounding box center [607, 564] width 458 height 40
type input "1"
click at [436, 651] on input "Number of Part-Time Employees" at bounding box center [607, 642] width 458 height 40
type input "1"
click at [988, 608] on div "Business Name Bruce Waynne LLC. DBA Business Start Date 03/03/2003 Legal Struct…" at bounding box center [608, 402] width 972 height 568
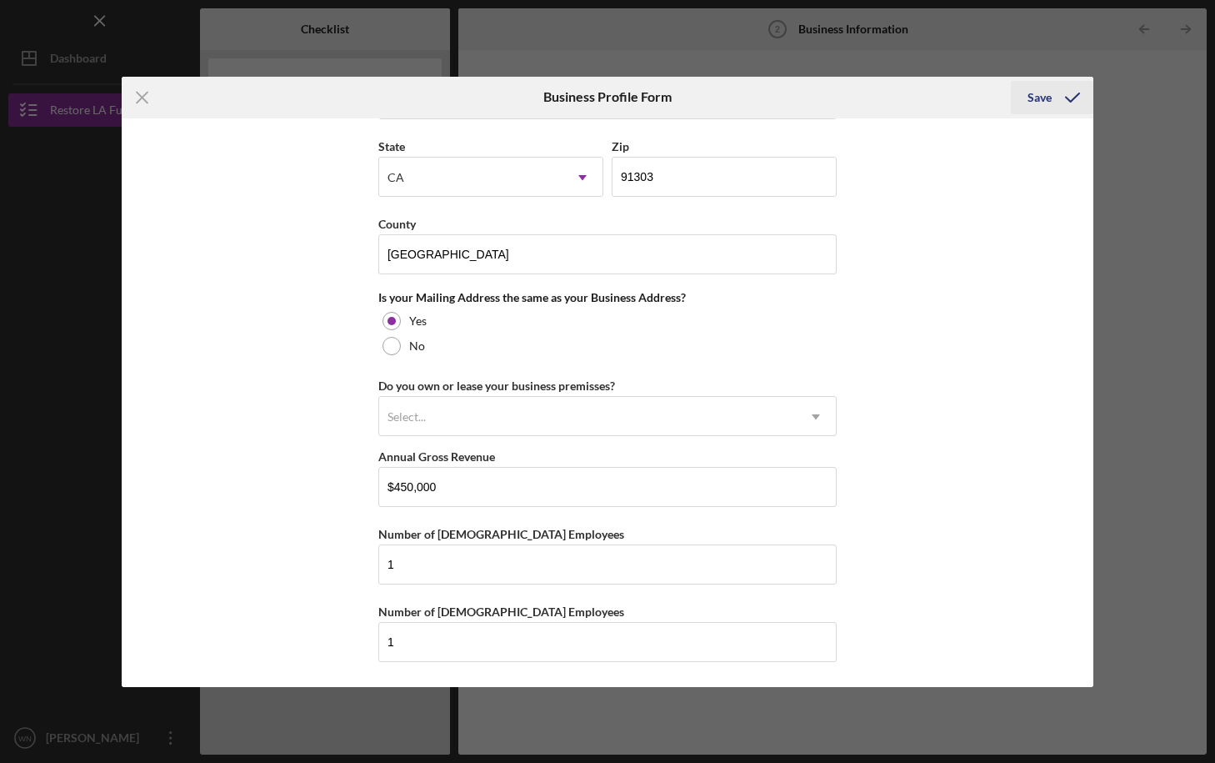
click at [1046, 97] on div "Save" at bounding box center [1040, 97] width 24 height 33
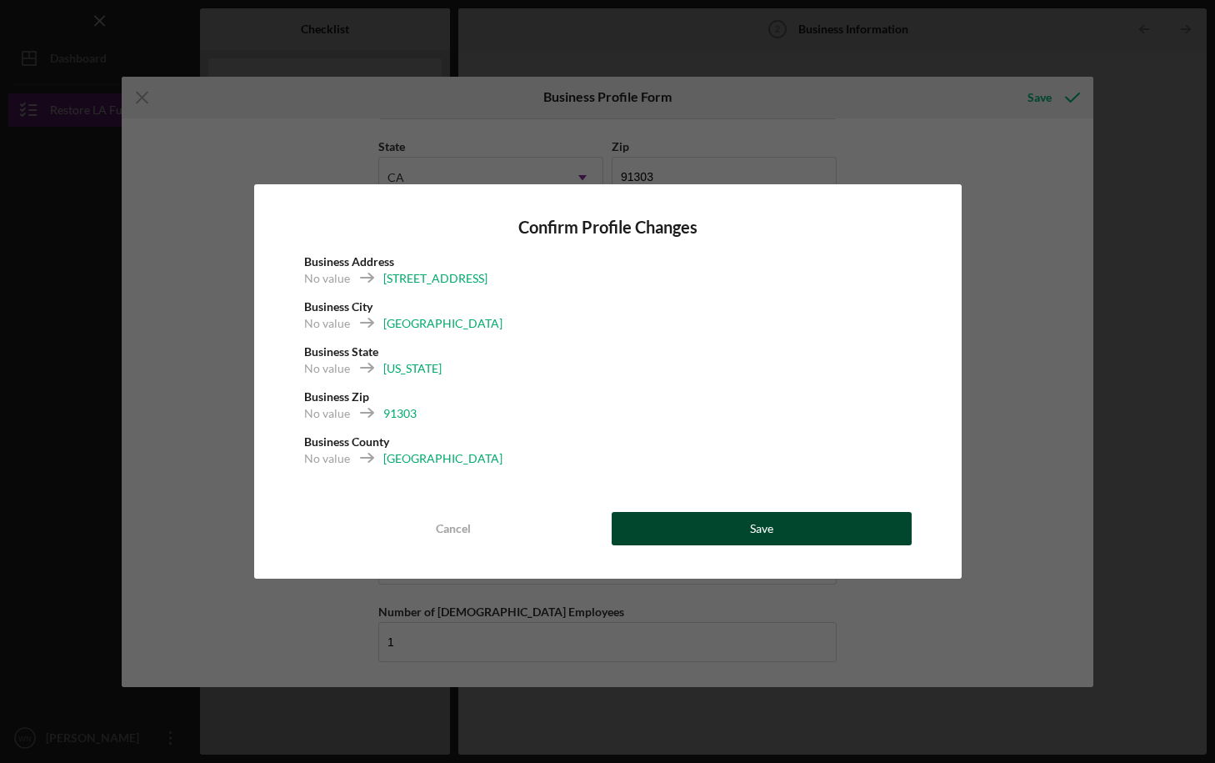
click at [709, 528] on button "Save" at bounding box center [762, 528] width 300 height 33
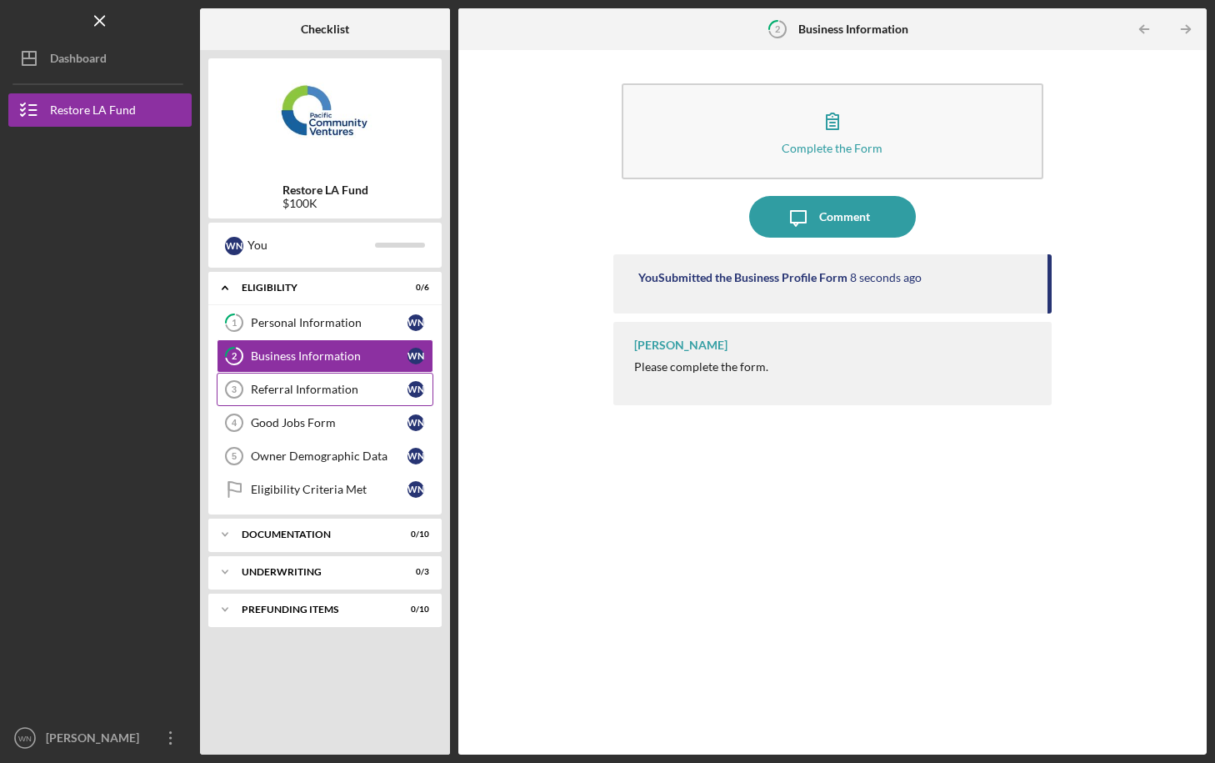
click at [302, 390] on div "Referral Information" at bounding box center [329, 389] width 157 height 13
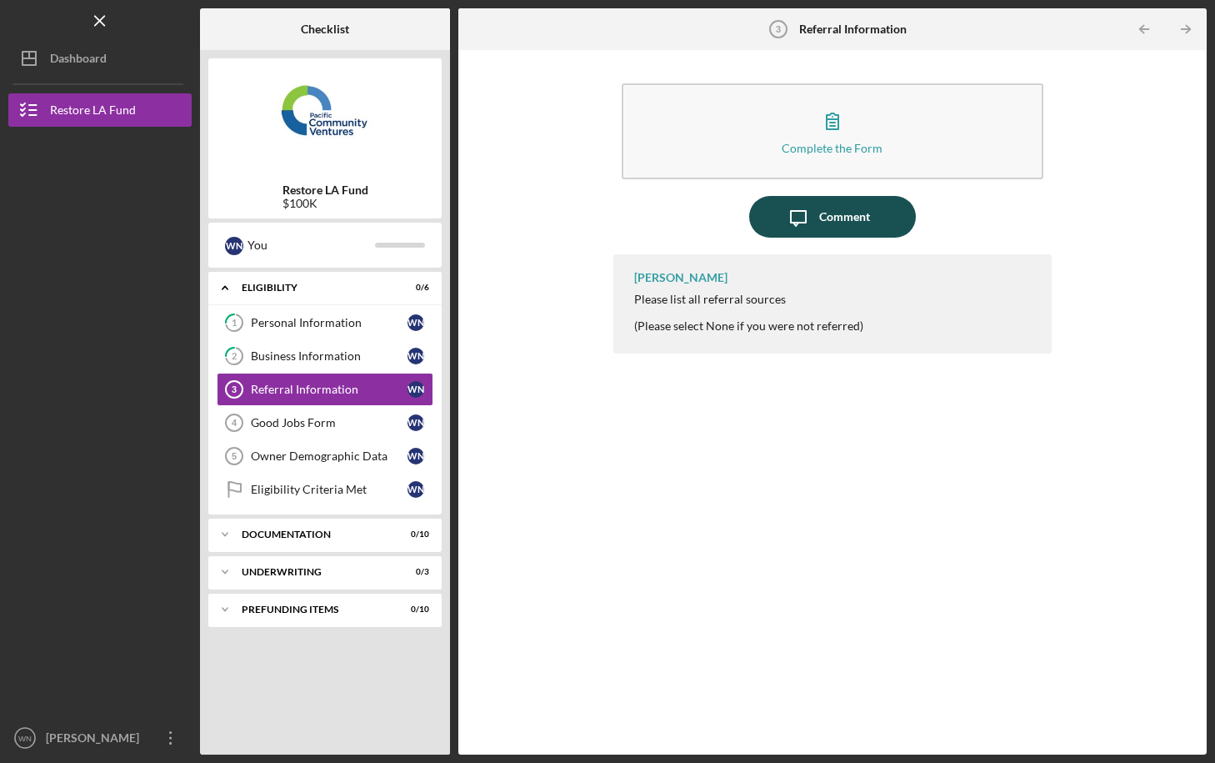
click at [833, 217] on div "Comment" at bounding box center [844, 217] width 51 height 42
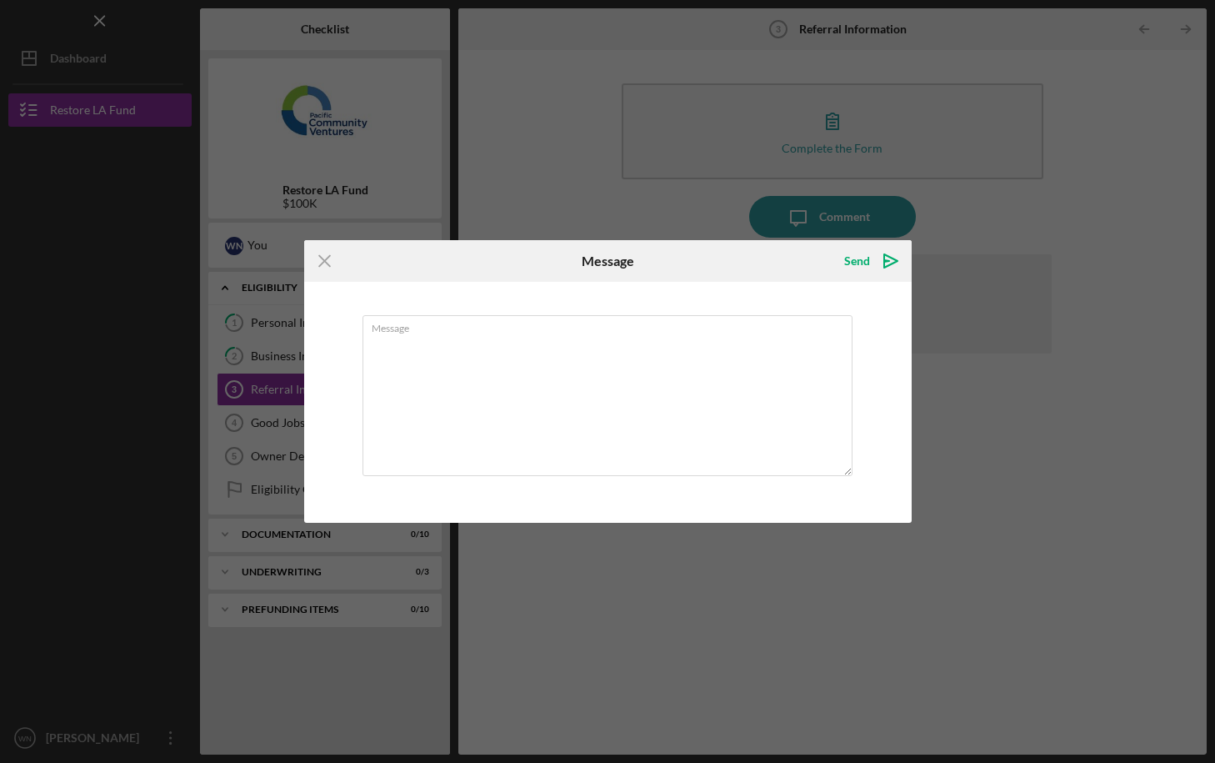
click at [1019, 233] on div "Icon/Menu Close Message Send Icon/icon-invite-send Message Cancel Send Icon/ico…" at bounding box center [607, 381] width 1215 height 763
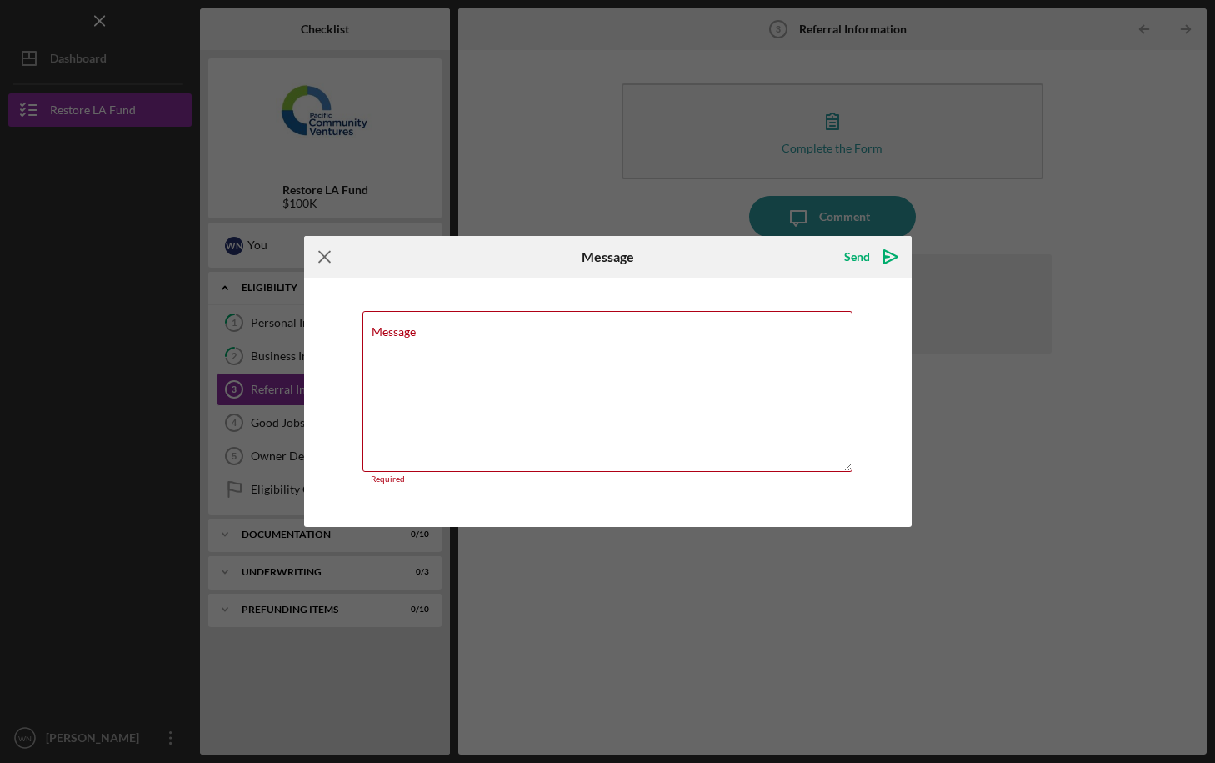
click at [320, 250] on icon "Icon/Menu Close" at bounding box center [325, 257] width 42 height 42
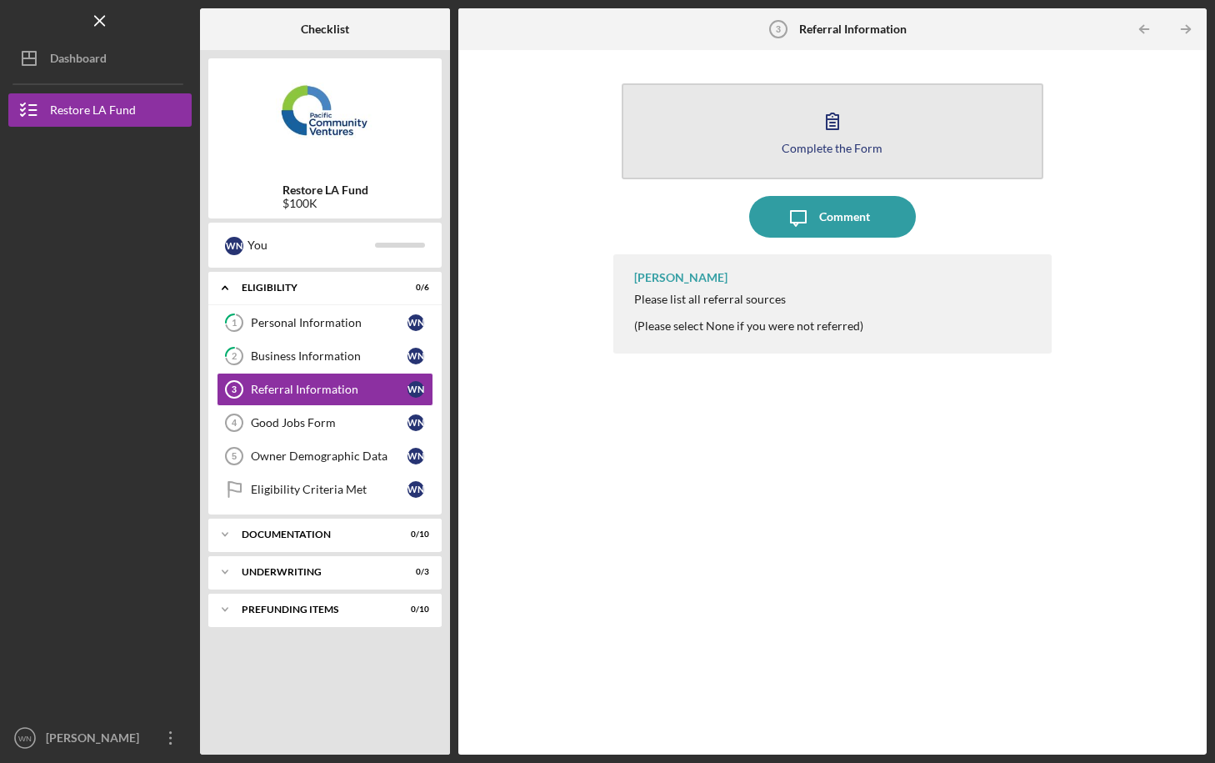
click at [819, 148] on div "Complete the Form" at bounding box center [832, 148] width 101 height 13
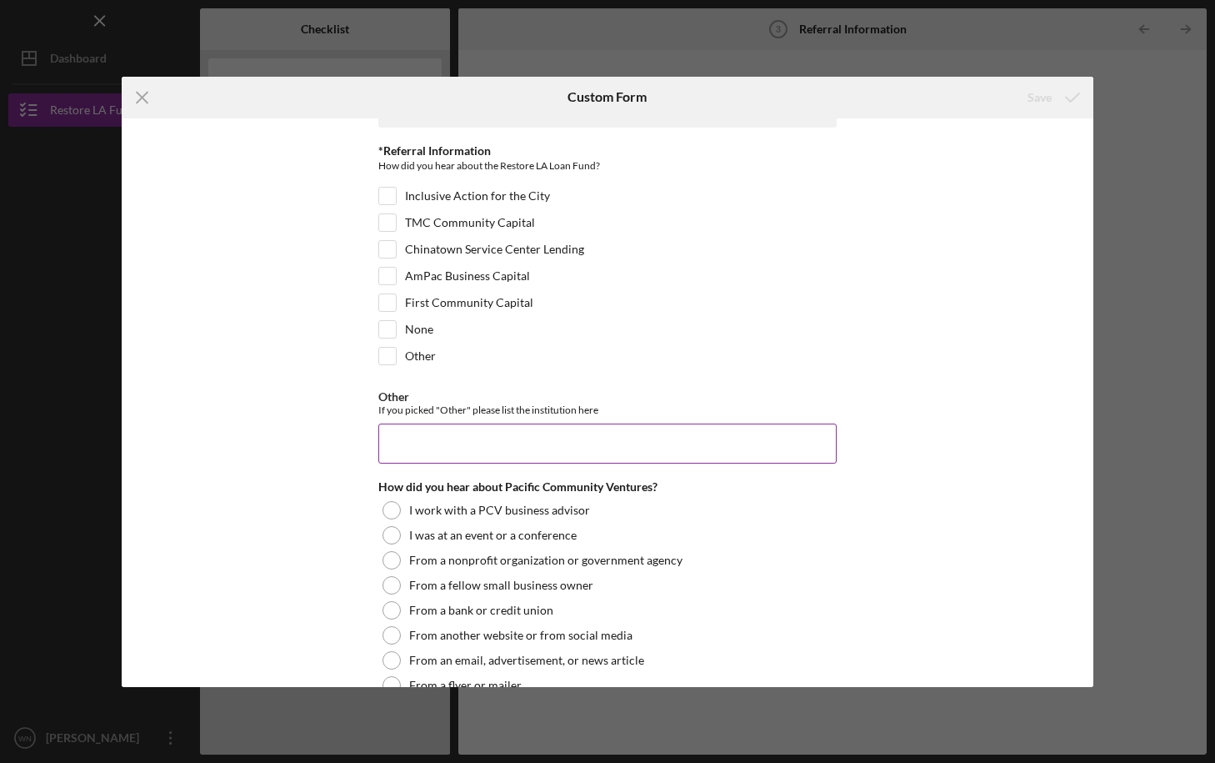
scroll to position [38, 0]
click at [387, 361] on input "Other" at bounding box center [387, 358] width 17 height 17
checkbox input "true"
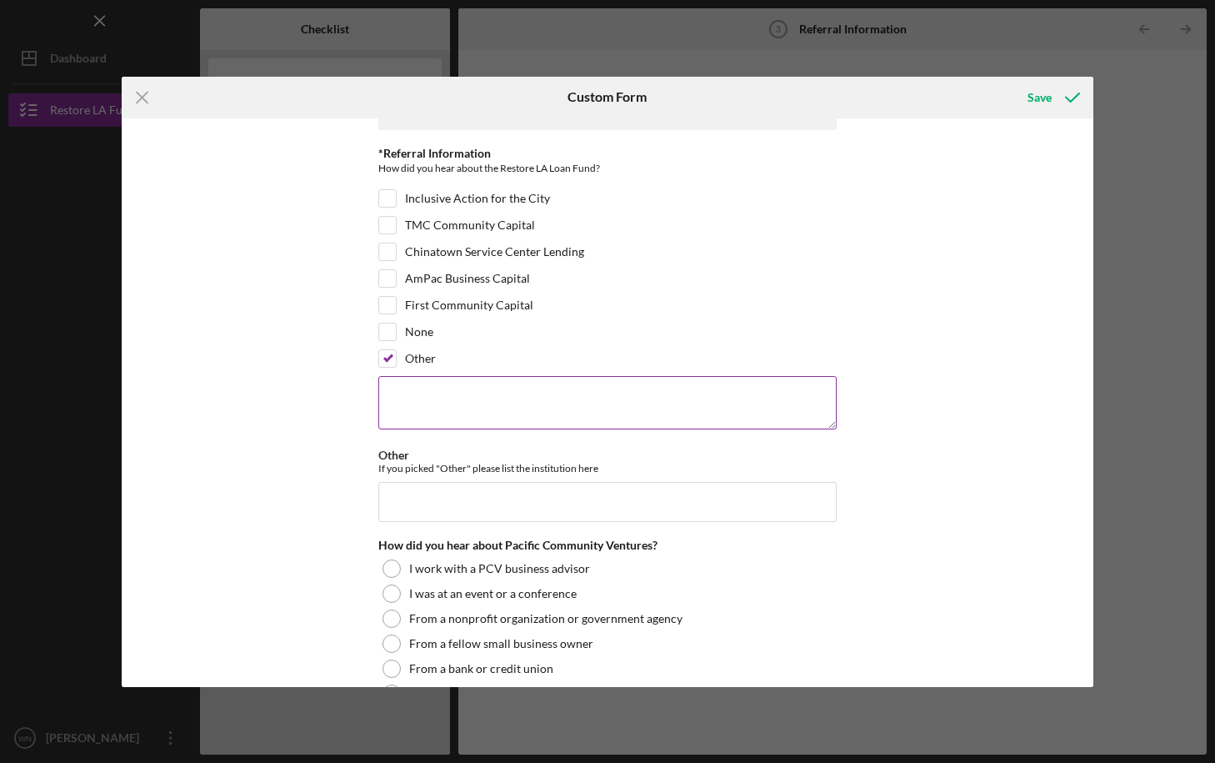
click at [417, 396] on textarea at bounding box center [607, 402] width 458 height 53
click at [704, 401] on textarea "NorCal FDC. I received and paid off a previous loan under the State Loan Guaran…" at bounding box center [607, 402] width 458 height 53
type textarea "NorCal FDC. I received and paid off a previous loan under California's Small Bu…"
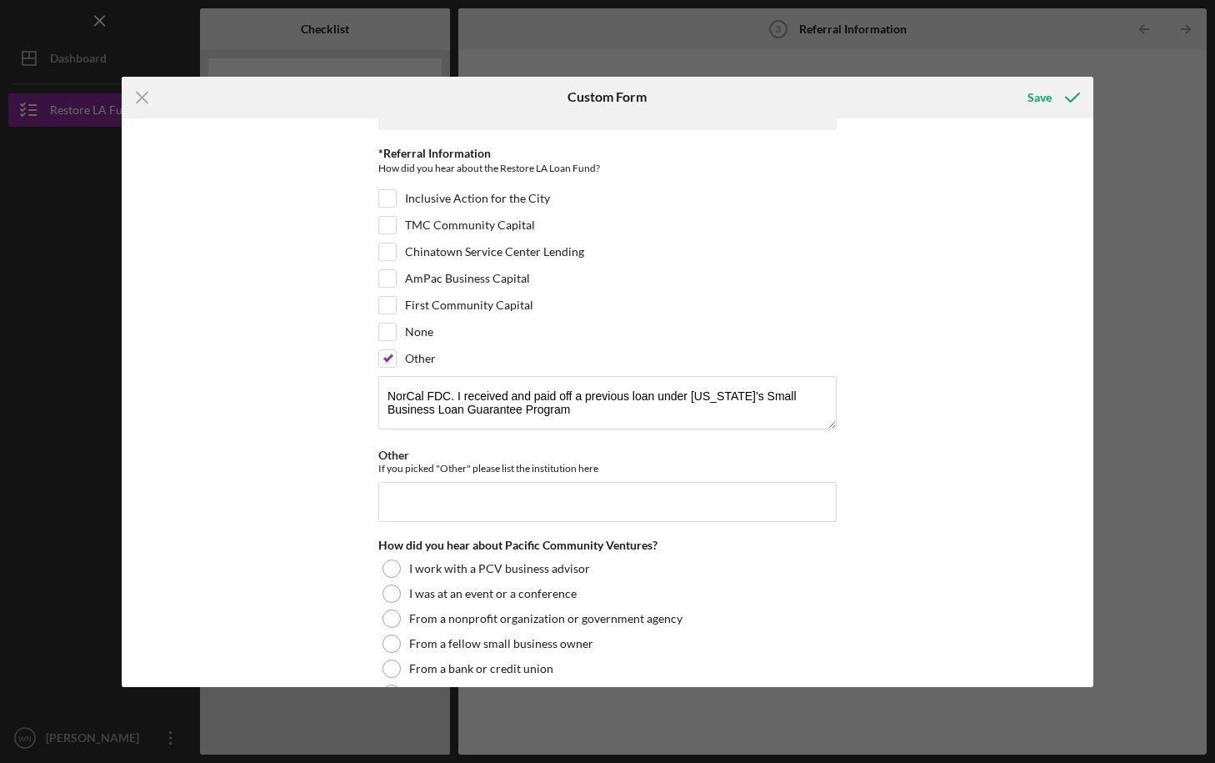
click at [913, 452] on div "Referral *Referral Information How did you hear about the Restore LA Loan Fund?…" at bounding box center [608, 402] width 972 height 568
drag, startPoint x: 540, startPoint y: 408, endPoint x: 373, endPoint y: 393, distance: 167.4
click at [373, 393] on div "Referral *Referral Information How did you hear about the Restore LA Loan Fund?…" at bounding box center [608, 402] width 972 height 568
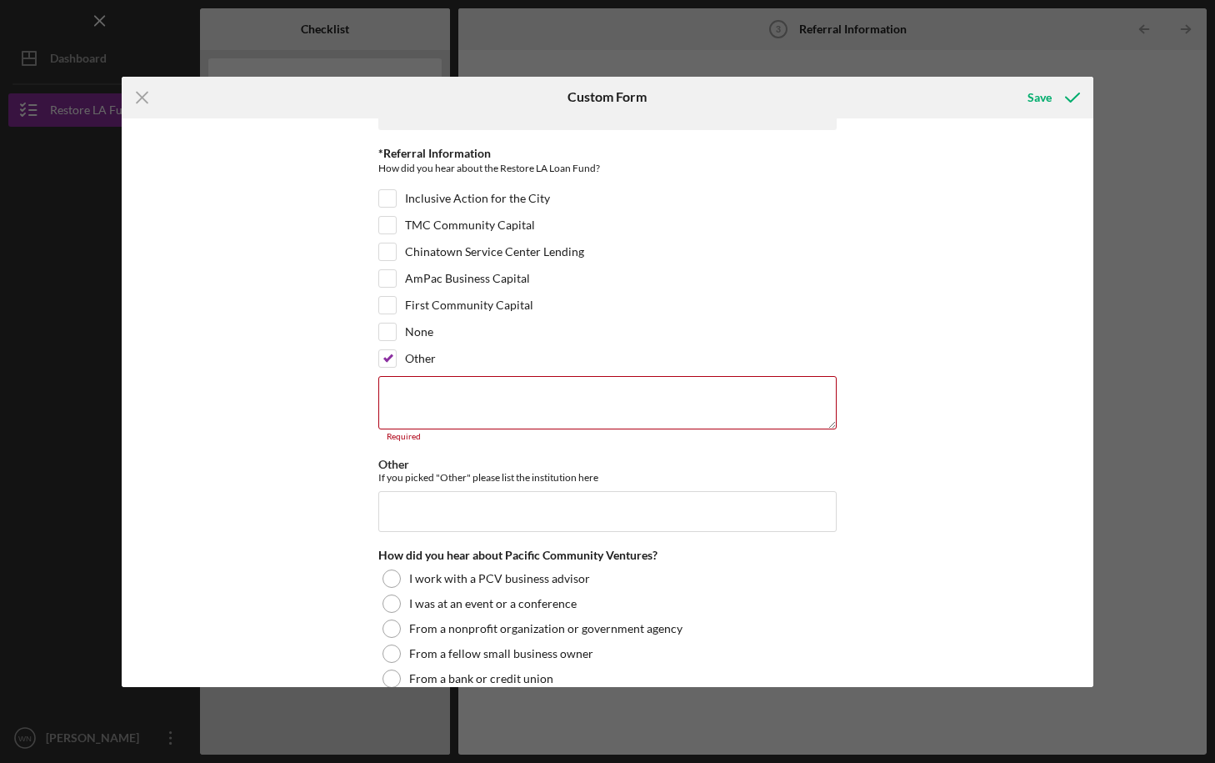
paste textarea "NorCal FDC. I received and paid off a previous loan under California's Small Bu…"
type textarea "NorCal FDC. I received and paid off a previous loan under California's Small Bu…"
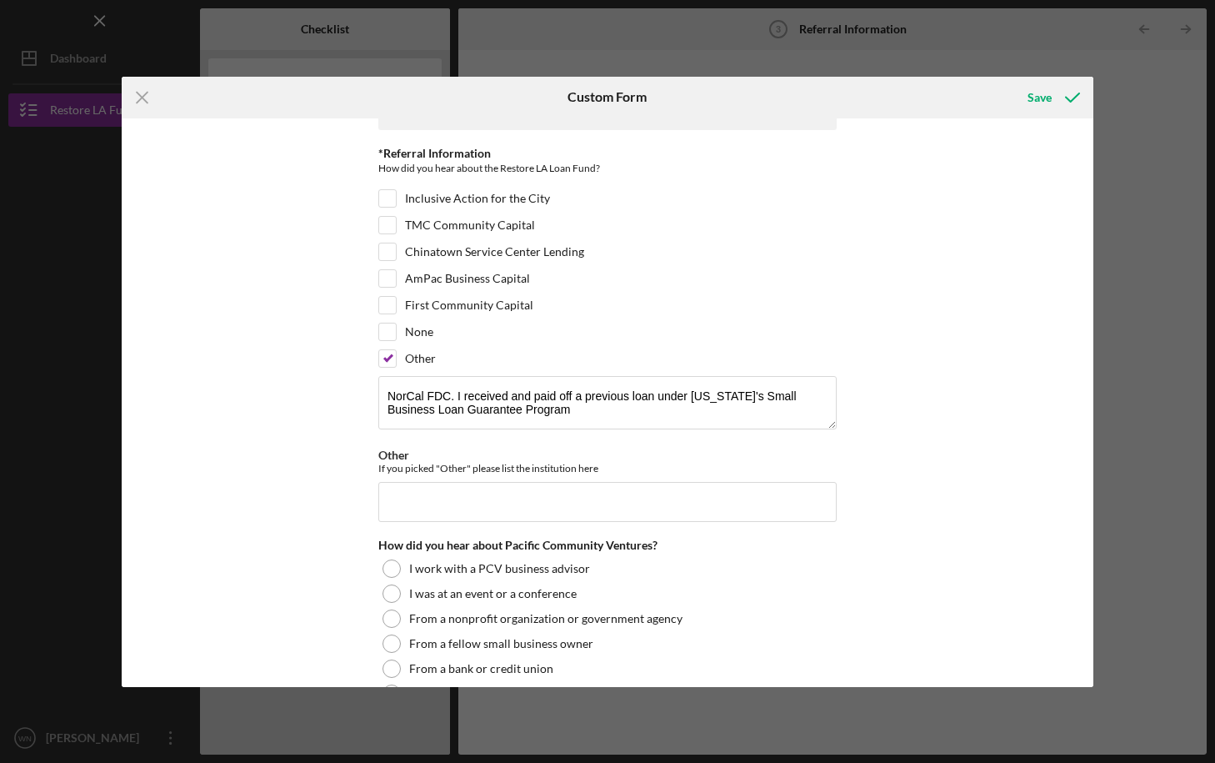
click at [910, 463] on div "Referral *Referral Information How did you hear about the Restore LA Loan Fund?…" at bounding box center [608, 402] width 972 height 568
click at [470, 501] on input "Other" at bounding box center [607, 502] width 458 height 40
paste input "NorCal FDC. I received and paid off a previous loan under California's Small Bu…"
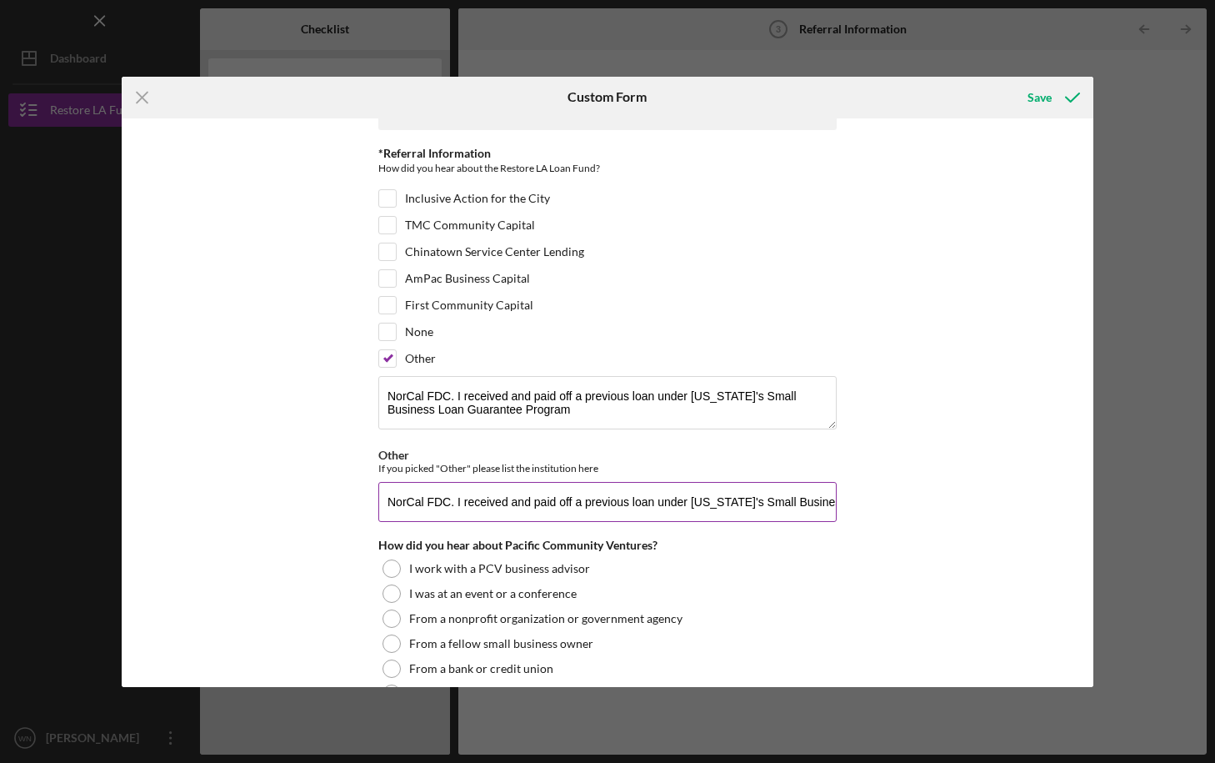
scroll to position [0, 131]
type input "NorCal FDC. I received and paid off a previous loan under California's Small Bu…"
click at [913, 521] on div "Referral *Referral Information How did you hear about the Restore LA Loan Fund?…" at bounding box center [608, 402] width 972 height 568
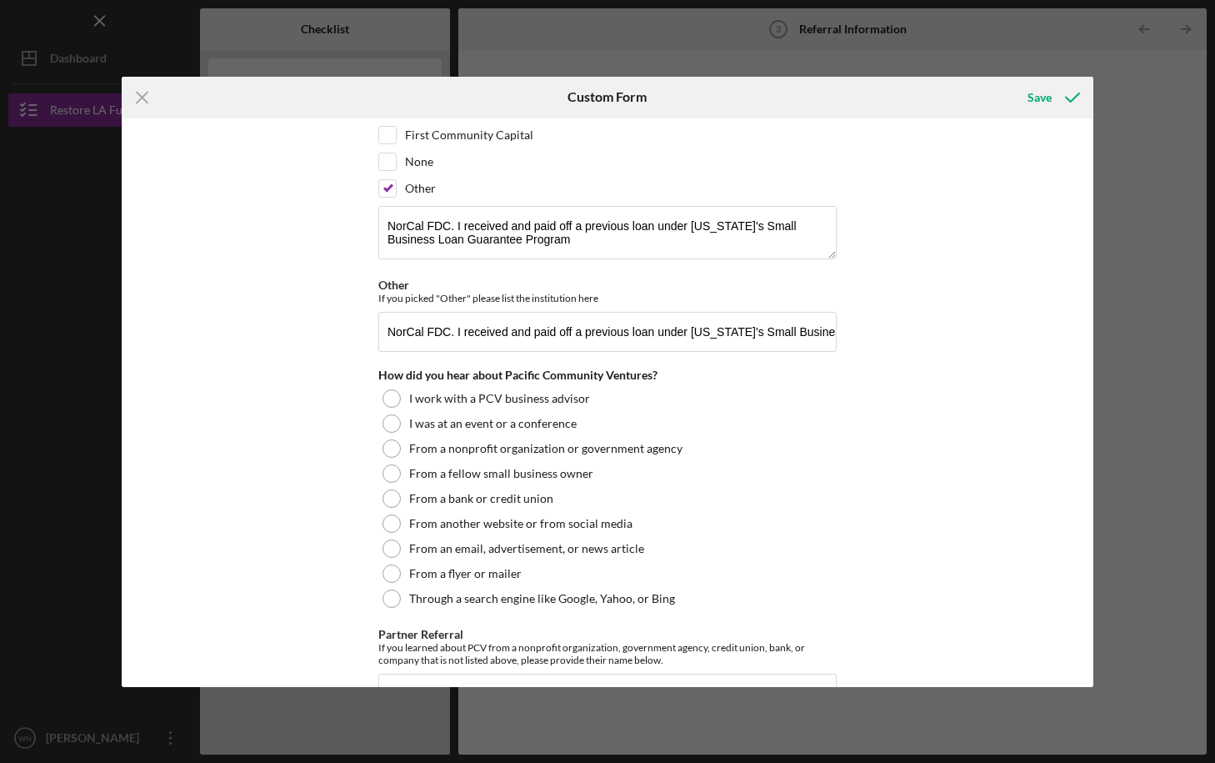
scroll to position [209, 0]
click at [392, 446] on div at bounding box center [392, 447] width 18 height 18
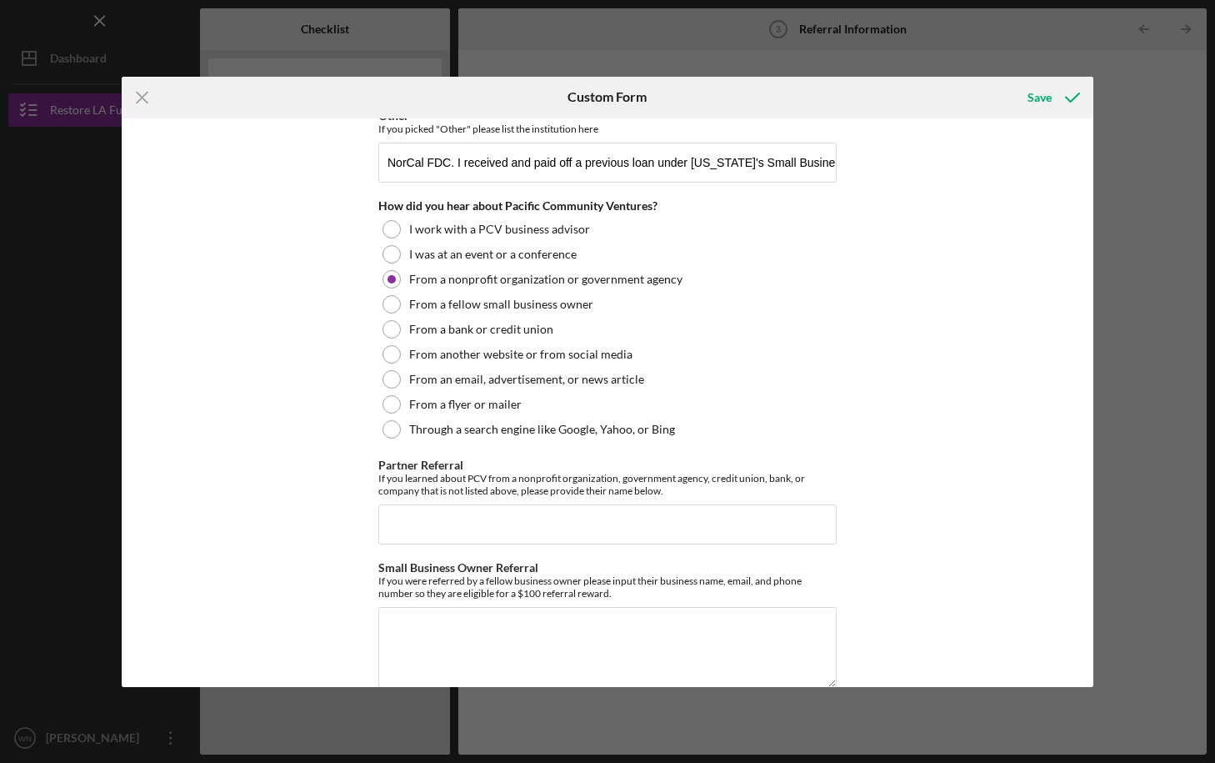
scroll to position [379, 0]
click at [503, 523] on input "Partner Referral" at bounding box center [607, 523] width 458 height 40
type input "NorCal FDC"
click at [980, 556] on div "Referral *Referral Information How did you hear about the Restore LA Loan Fund?…" at bounding box center [608, 402] width 972 height 568
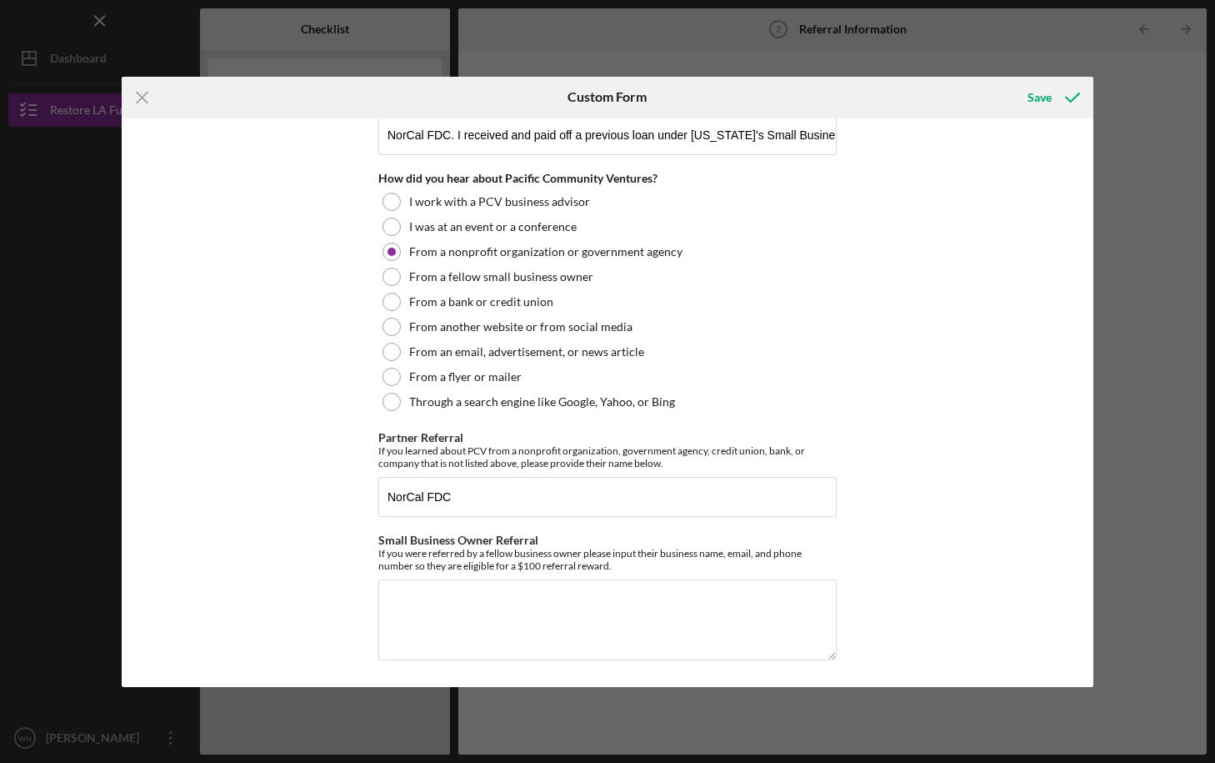
scroll to position [404, 0]
click at [1042, 98] on div "Save" at bounding box center [1040, 97] width 24 height 33
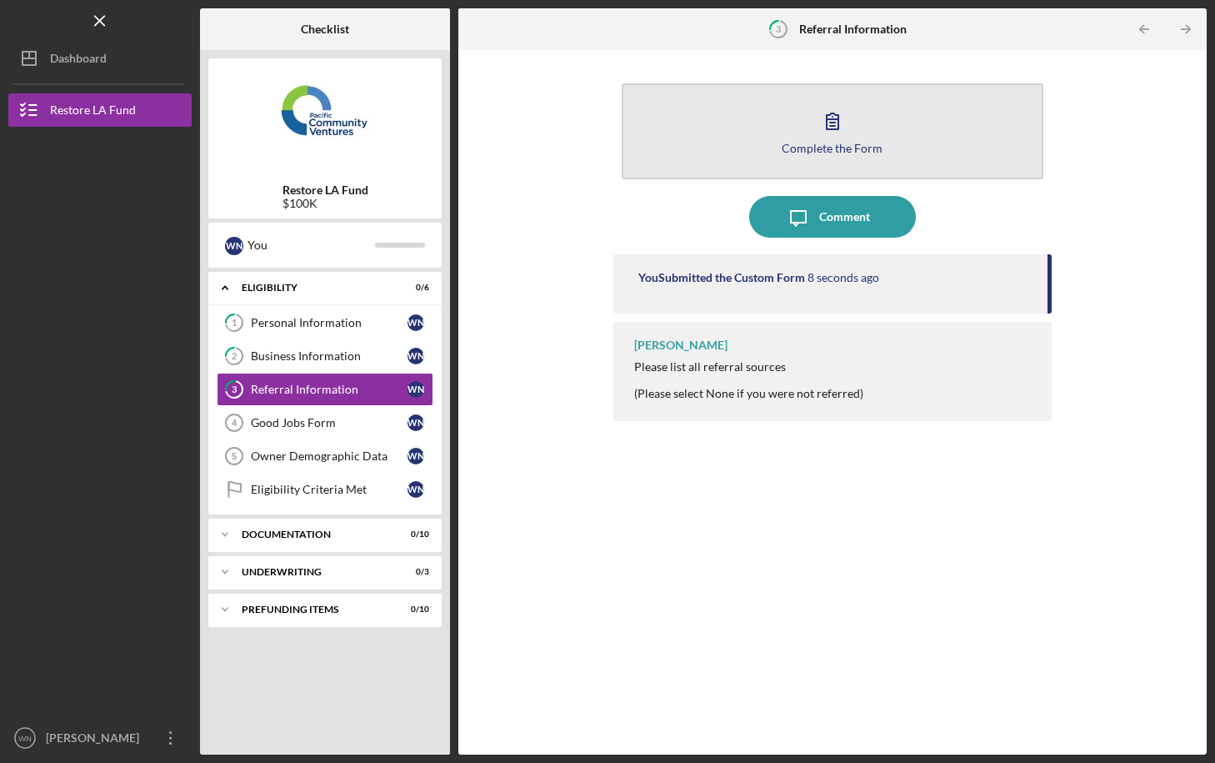
click at [833, 135] on icon "button" at bounding box center [833, 121] width 42 height 42
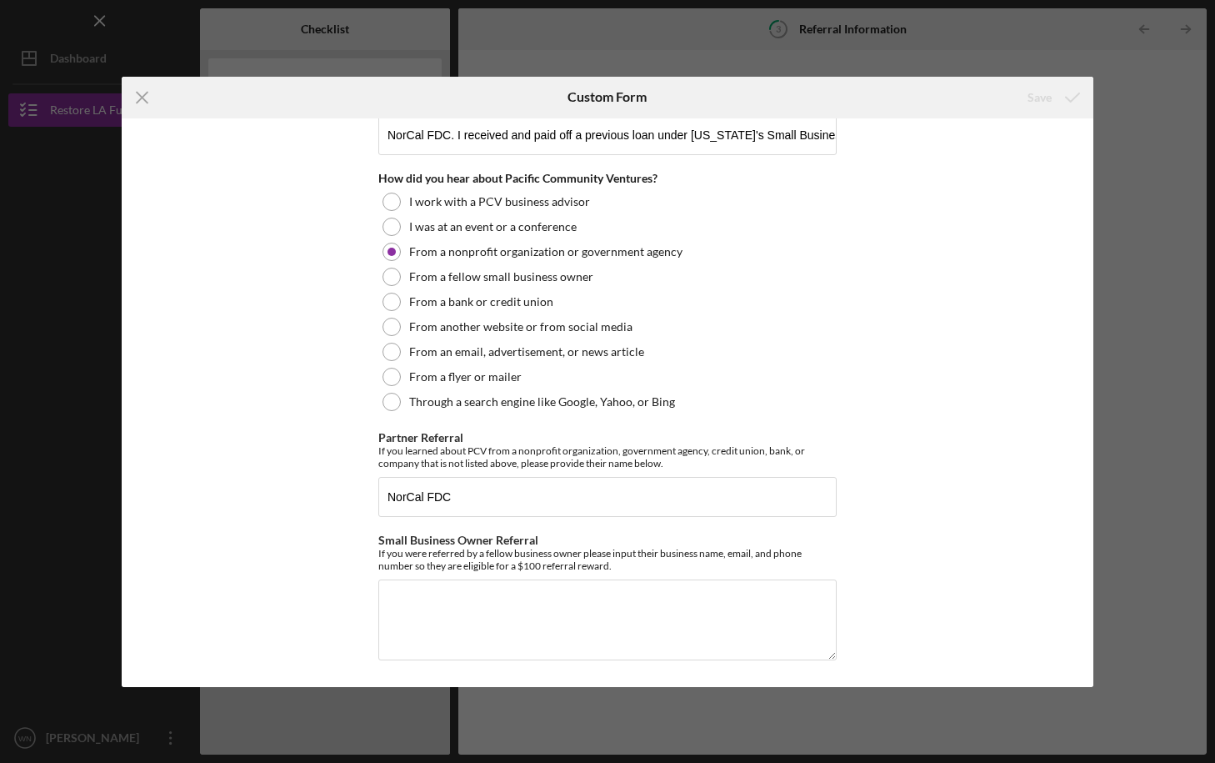
scroll to position [222, 0]
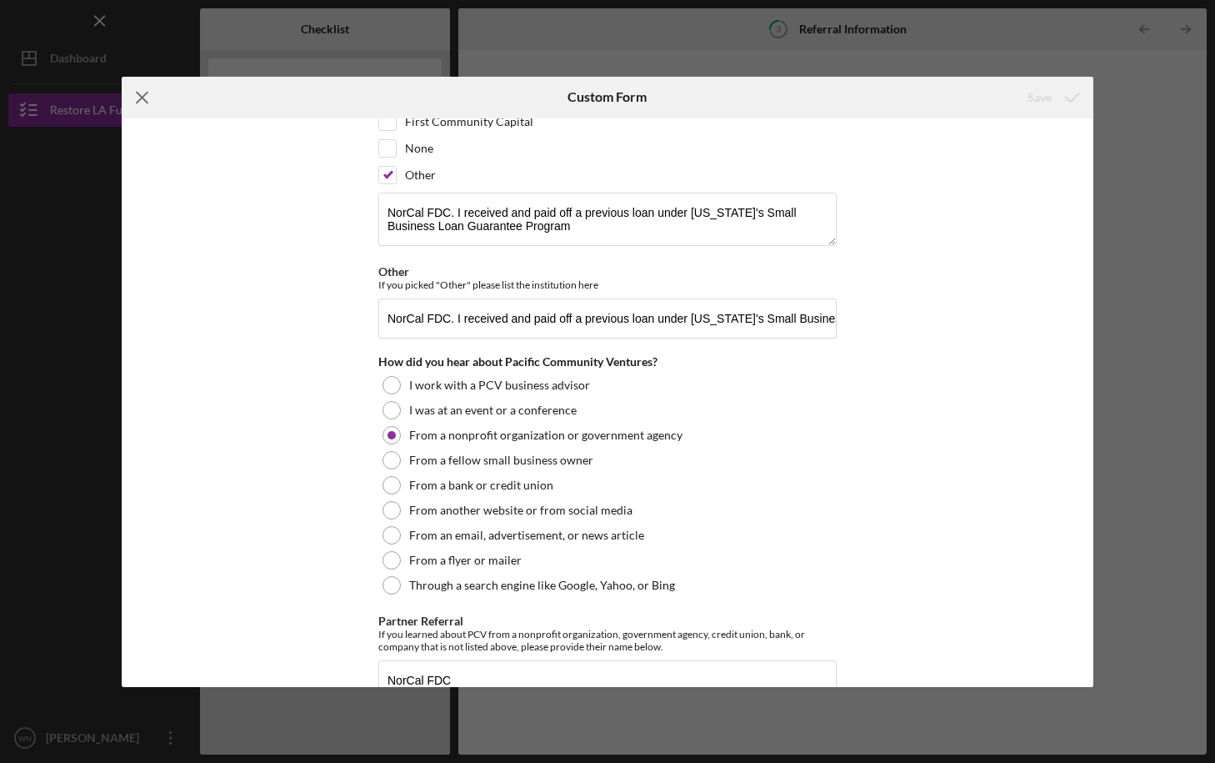
click at [145, 95] on icon "Icon/Menu Close" at bounding box center [143, 98] width 42 height 42
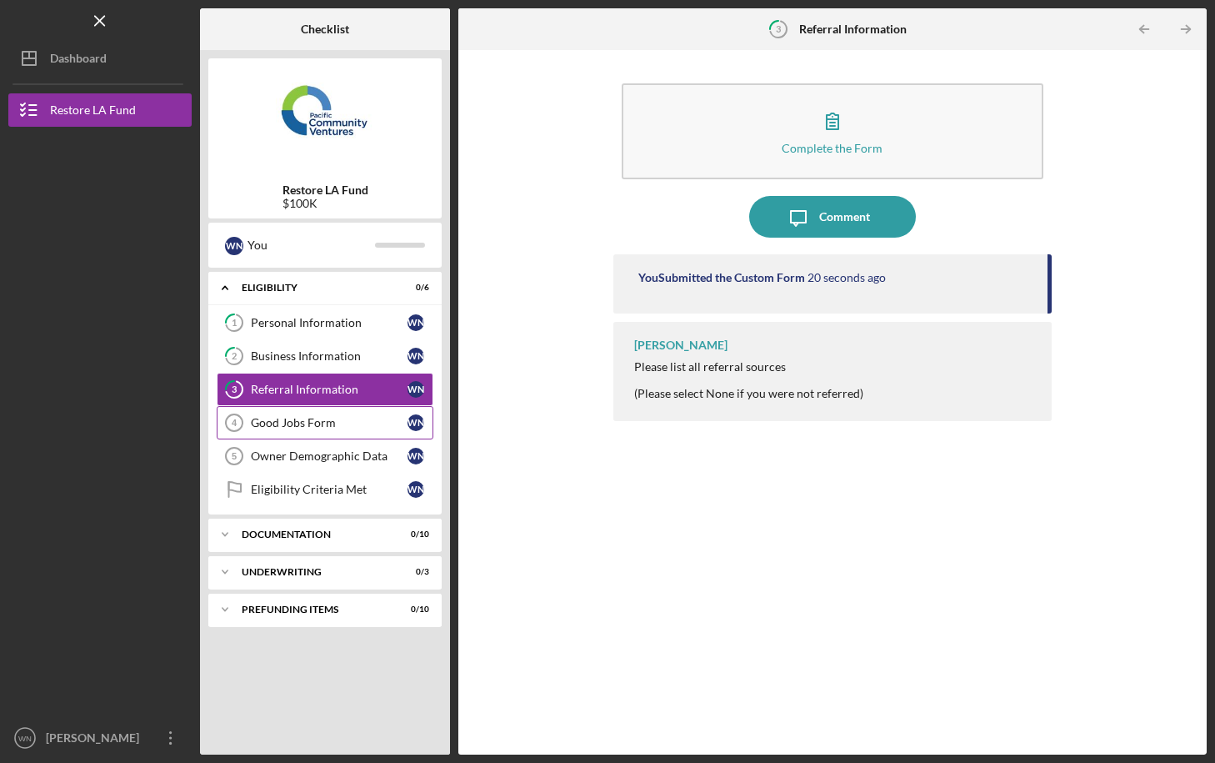
click at [281, 430] on link "Good Jobs Form 4 Good Jobs Form W N" at bounding box center [325, 422] width 217 height 33
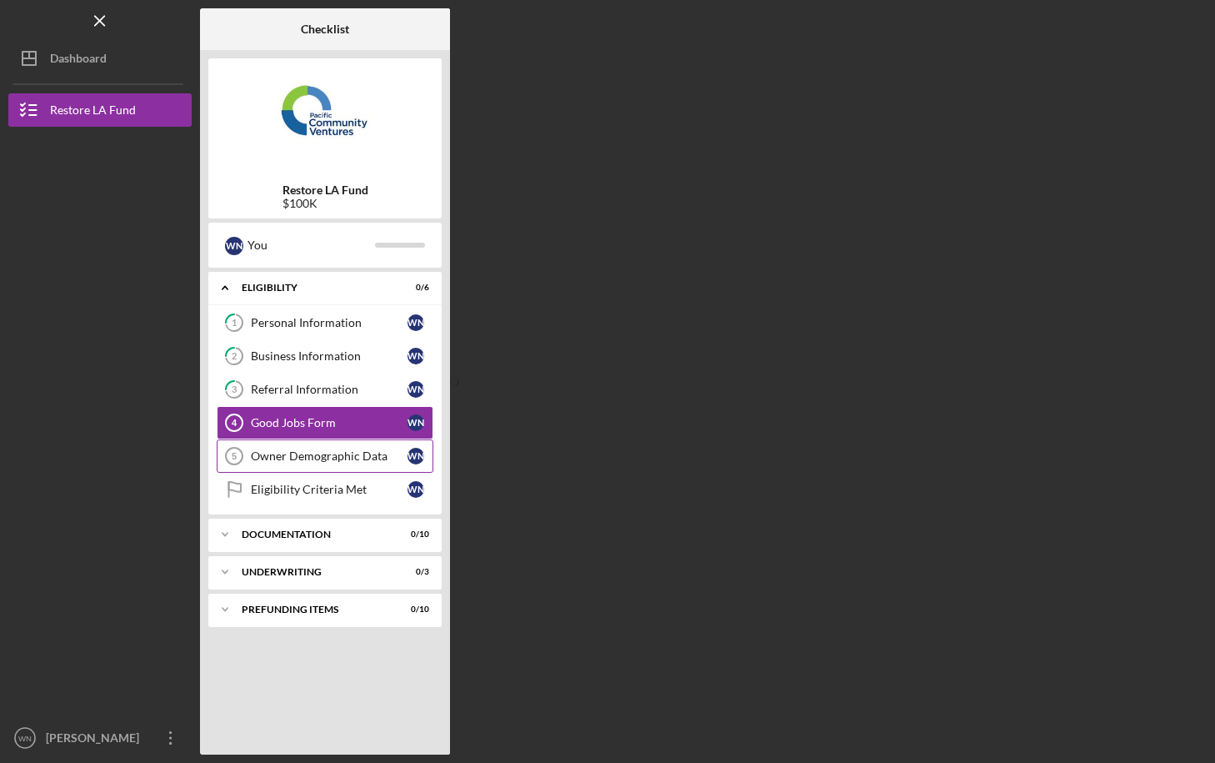
click at [283, 453] on div "Owner Demographic Data" at bounding box center [329, 455] width 157 height 13
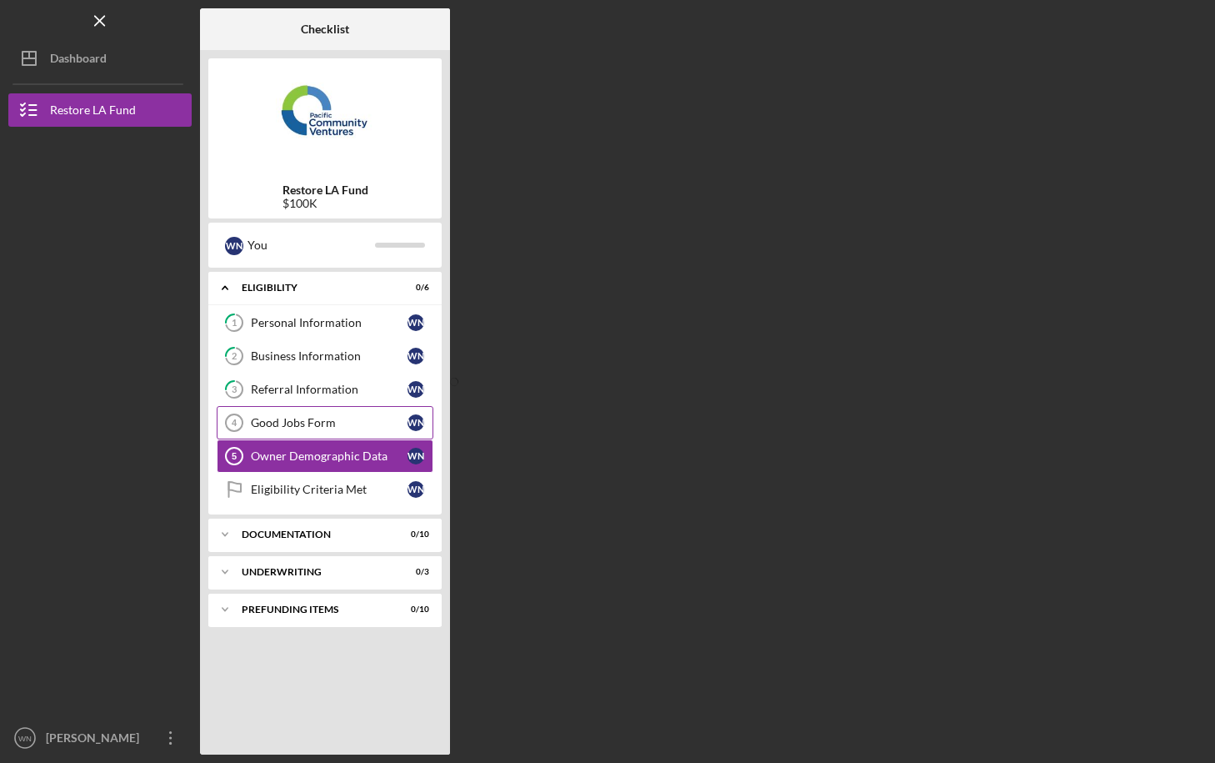
click at [289, 423] on div "Good Jobs Form" at bounding box center [329, 422] width 157 height 13
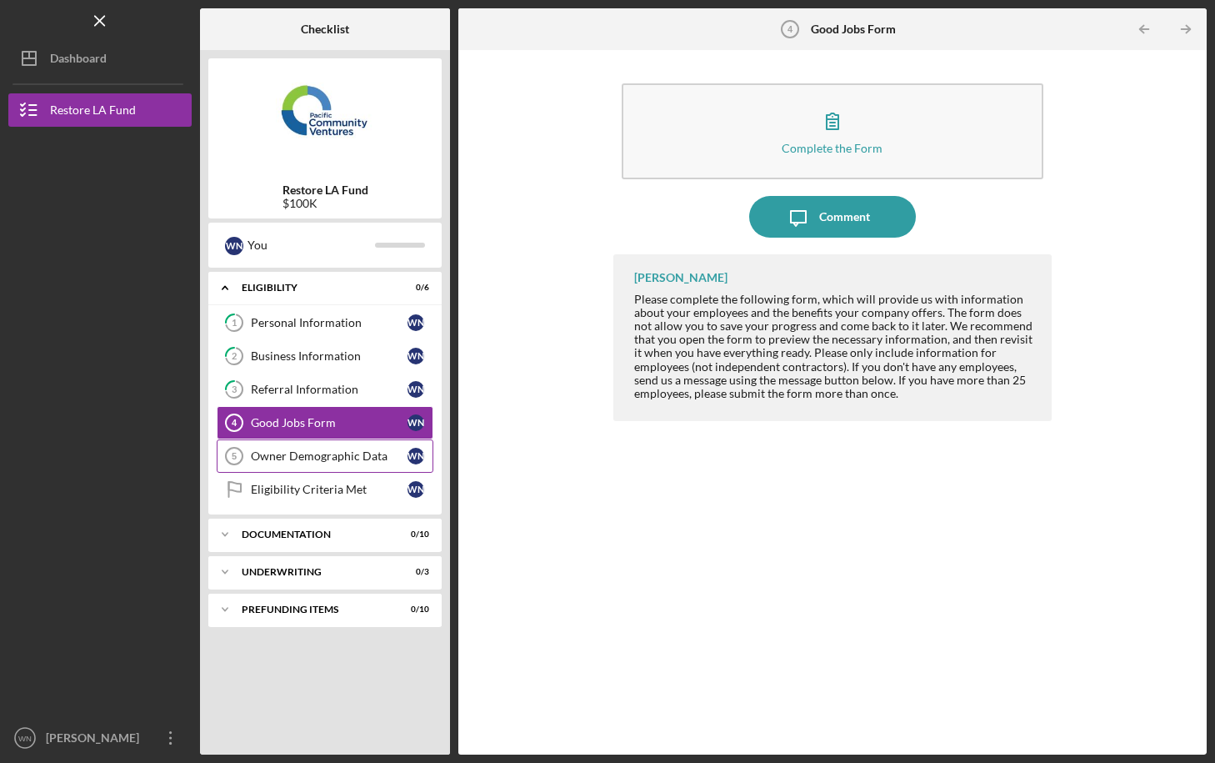
click at [282, 456] on div "Owner Demographic Data" at bounding box center [329, 455] width 157 height 13
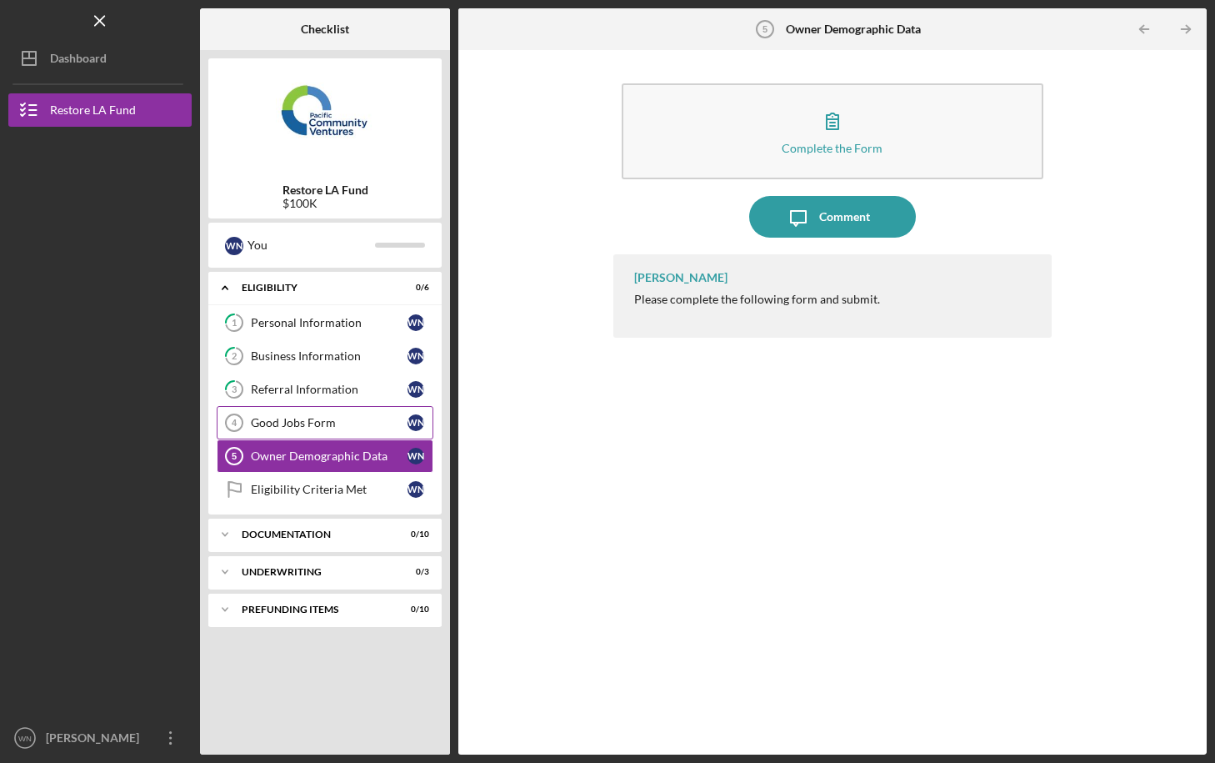
click at [288, 424] on div "Good Jobs Form" at bounding box center [329, 422] width 157 height 13
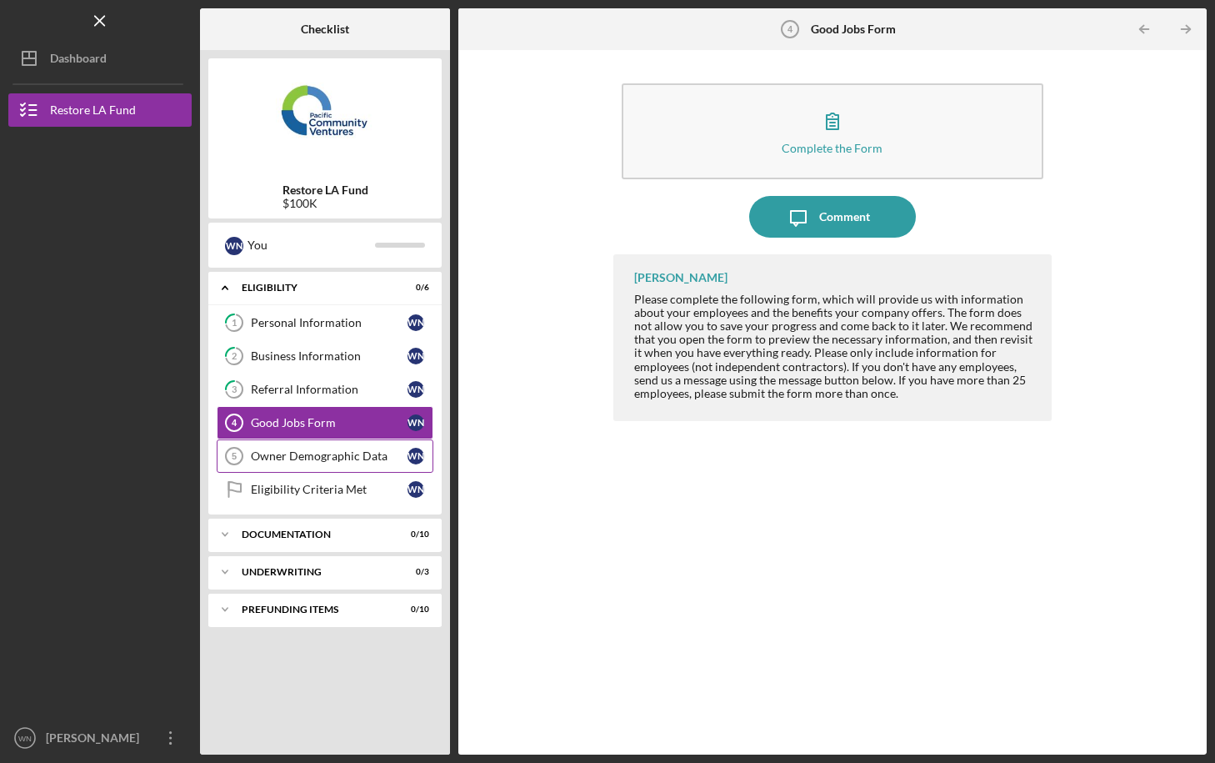
click at [292, 453] on div "Owner Demographic Data" at bounding box center [329, 455] width 157 height 13
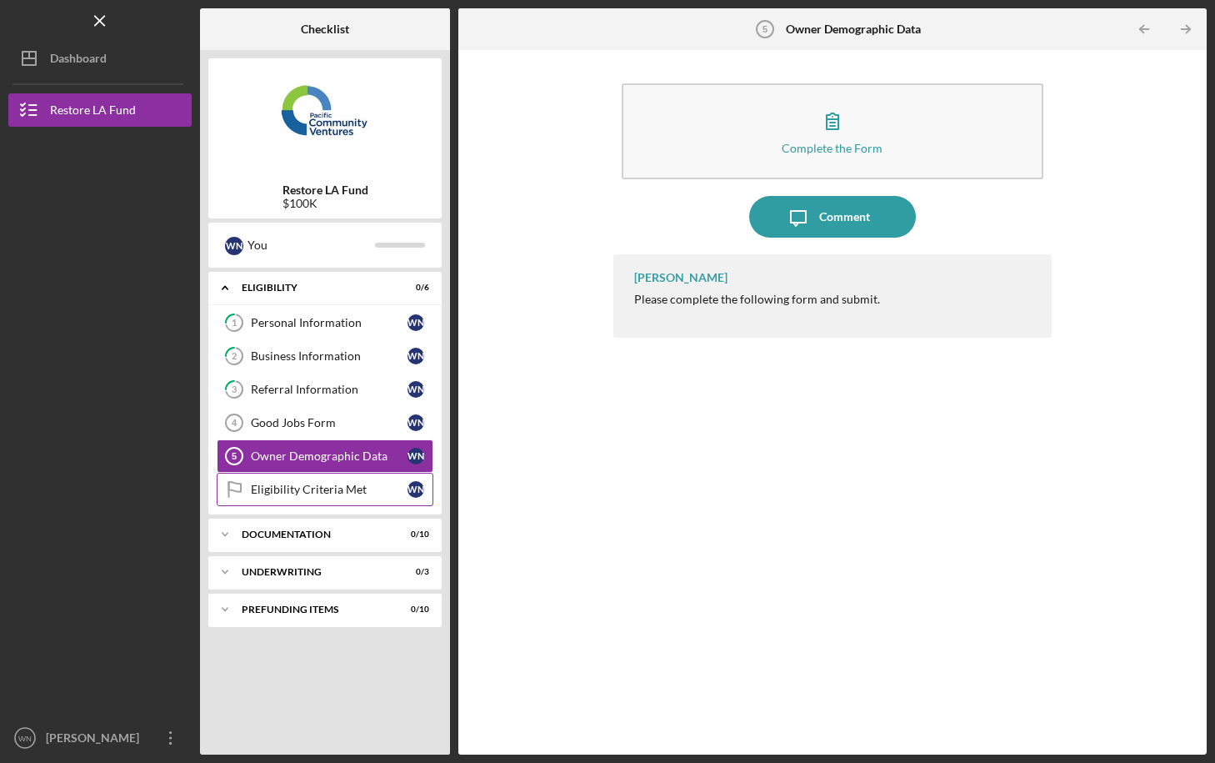
click at [294, 490] on div "Eligibility Criteria Met" at bounding box center [329, 489] width 157 height 13
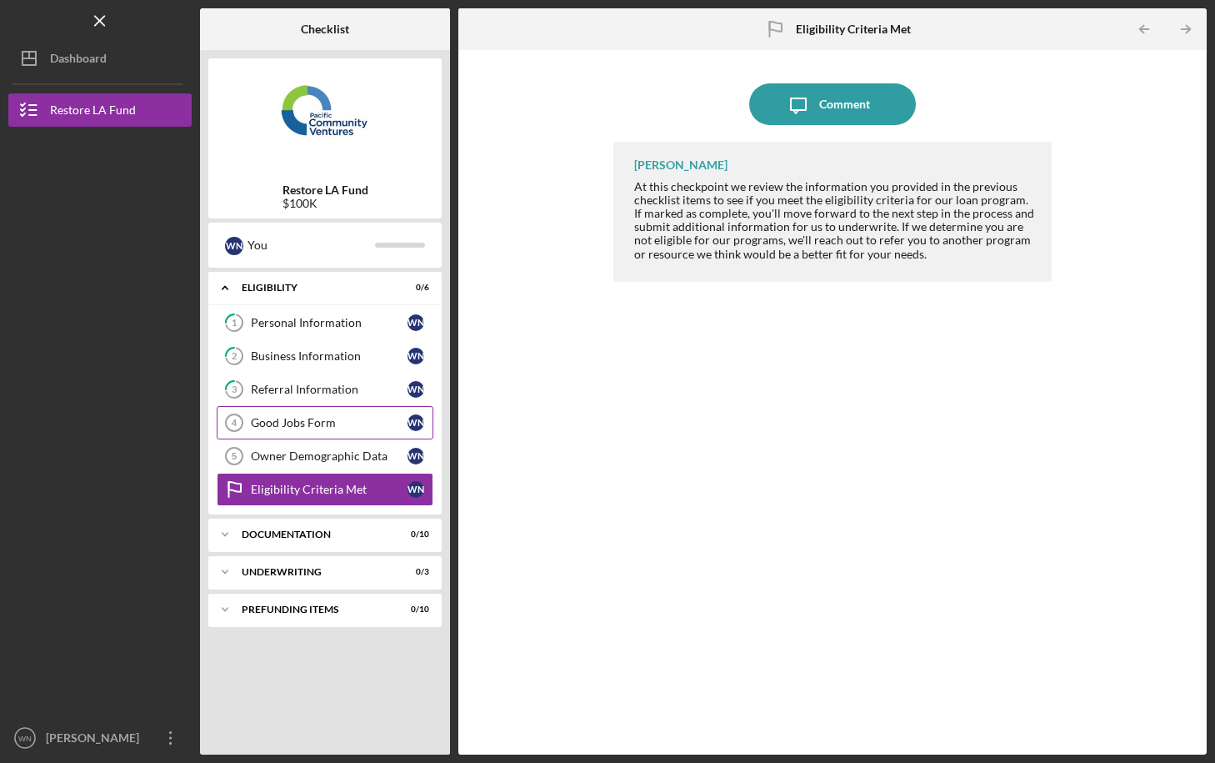
click at [284, 421] on div "Good Jobs Form" at bounding box center [329, 422] width 157 height 13
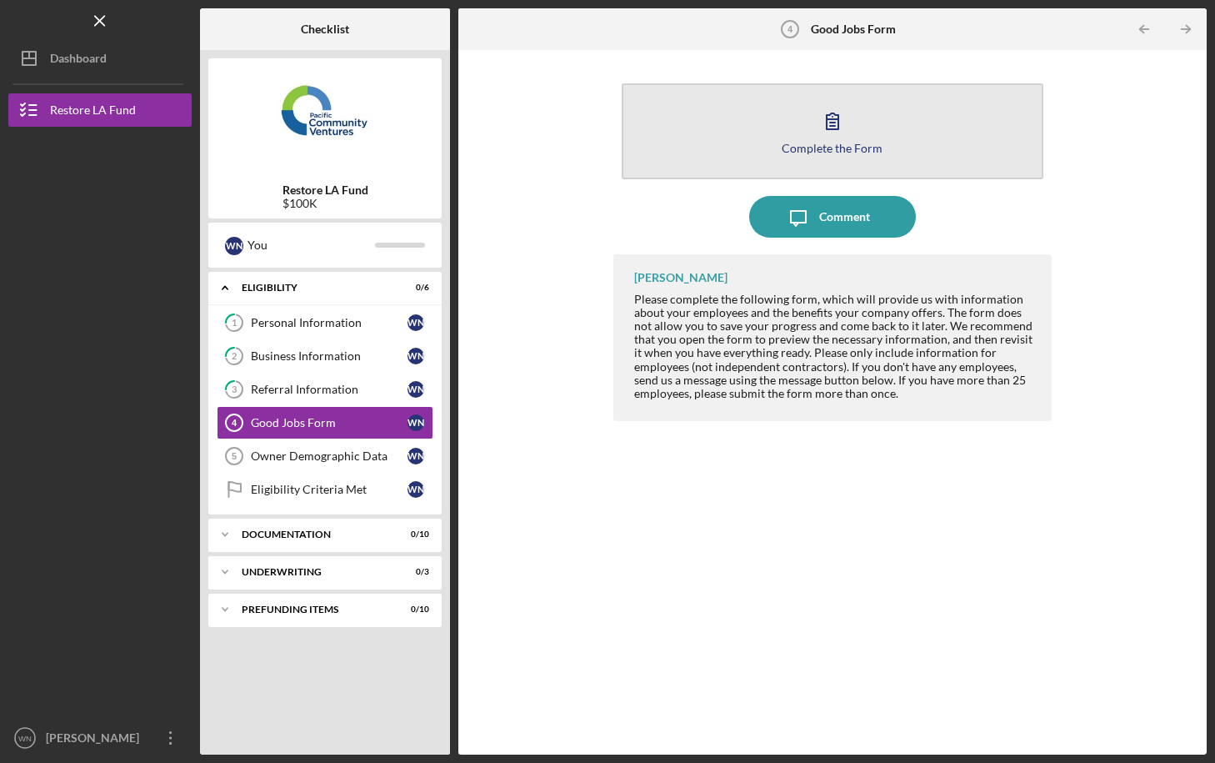
click at [837, 135] on icon "button" at bounding box center [833, 121] width 42 height 42
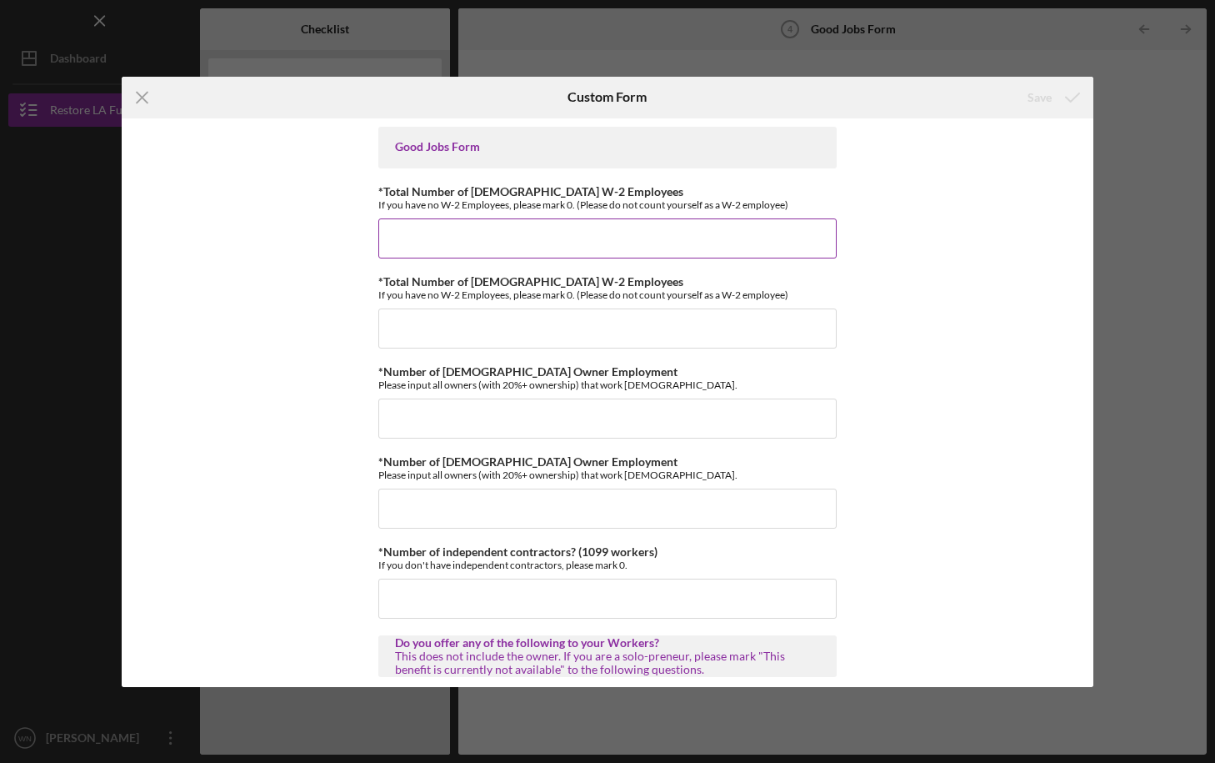
click at [457, 237] on input "*Total Number of Full-Time W-2 Employees" at bounding box center [607, 238] width 458 height 40
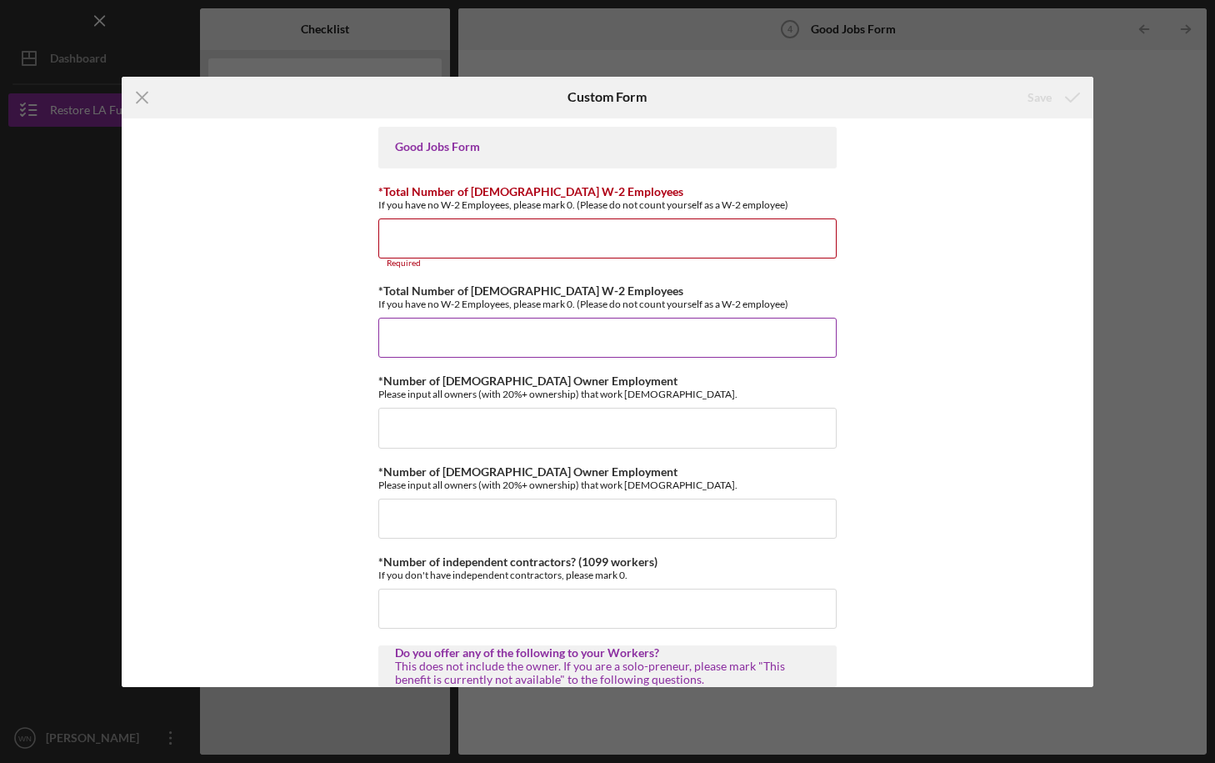
click at [421, 334] on input "*Total Number of Part-Time W-2 Employees" at bounding box center [607, 338] width 458 height 40
type input "0"
click at [467, 394] on div "Please input all owners (with 20%+ ownership) that work full time." at bounding box center [607, 394] width 458 height 13
click at [421, 241] on input "*Total Number of Full-Time W-2 Employees" at bounding box center [607, 238] width 458 height 40
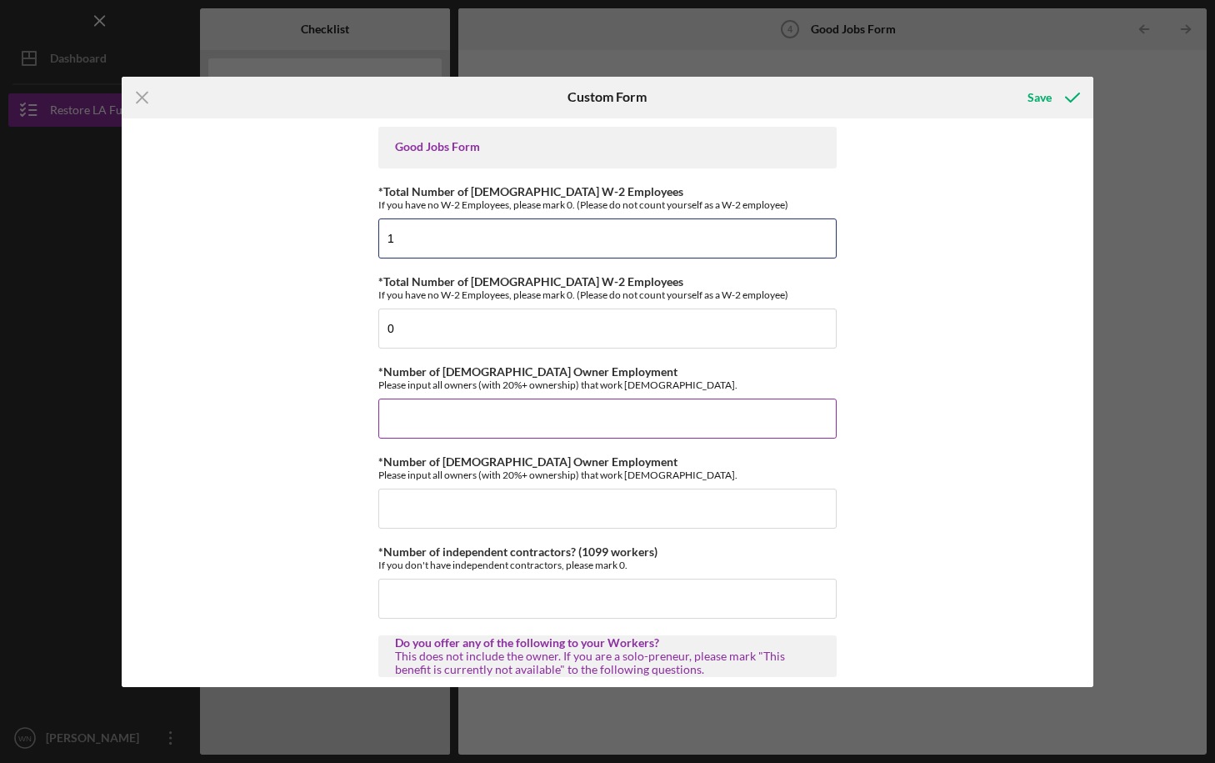
type input "1"
click at [438, 412] on input "*Number of Full-Time Owner Employment" at bounding box center [607, 418] width 458 height 40
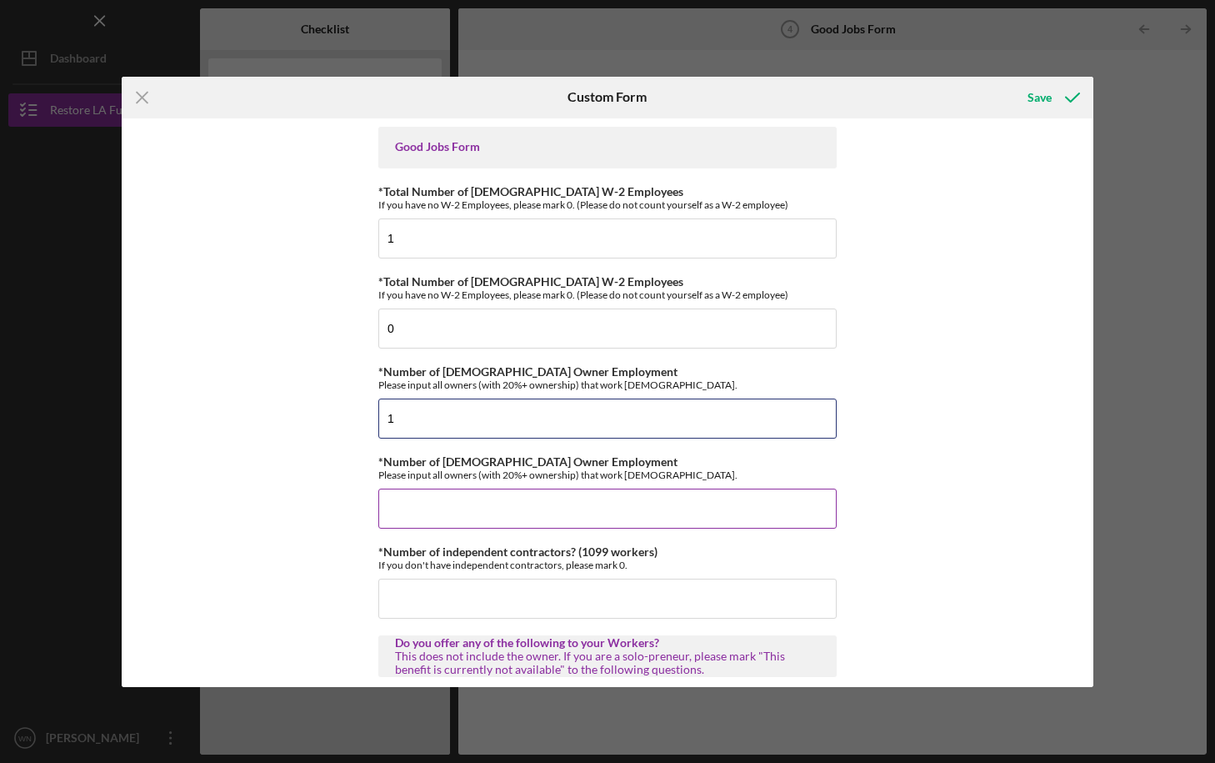
type input "1"
click at [432, 517] on input "*Number of Part-Time Owner Employment" at bounding box center [607, 508] width 458 height 40
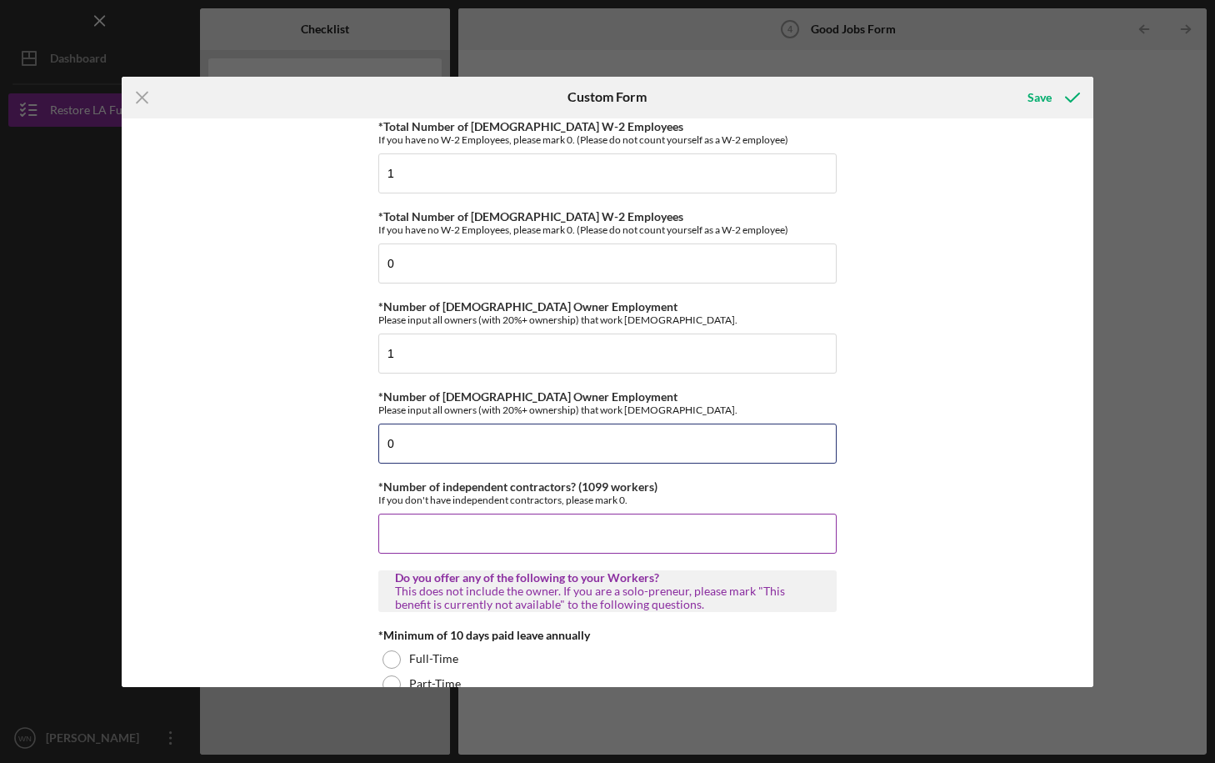
scroll to position [67, 0]
type input "0"
click at [397, 531] on input "*Number of independent contractors? (1099 workers)" at bounding box center [607, 532] width 458 height 40
type input "1"
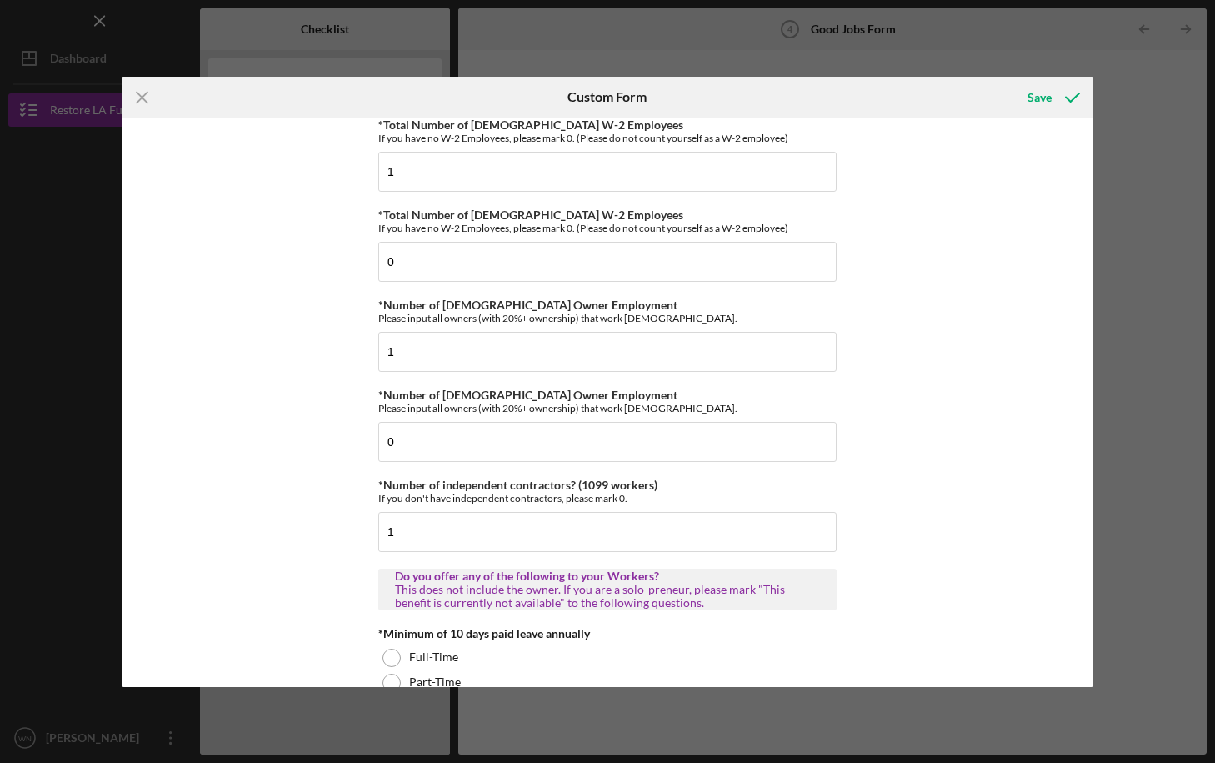
click at [336, 568] on div "Good Jobs Form *Total Number of Full-Time W-2 Employees If you have no W-2 Empl…" at bounding box center [608, 402] width 972 height 568
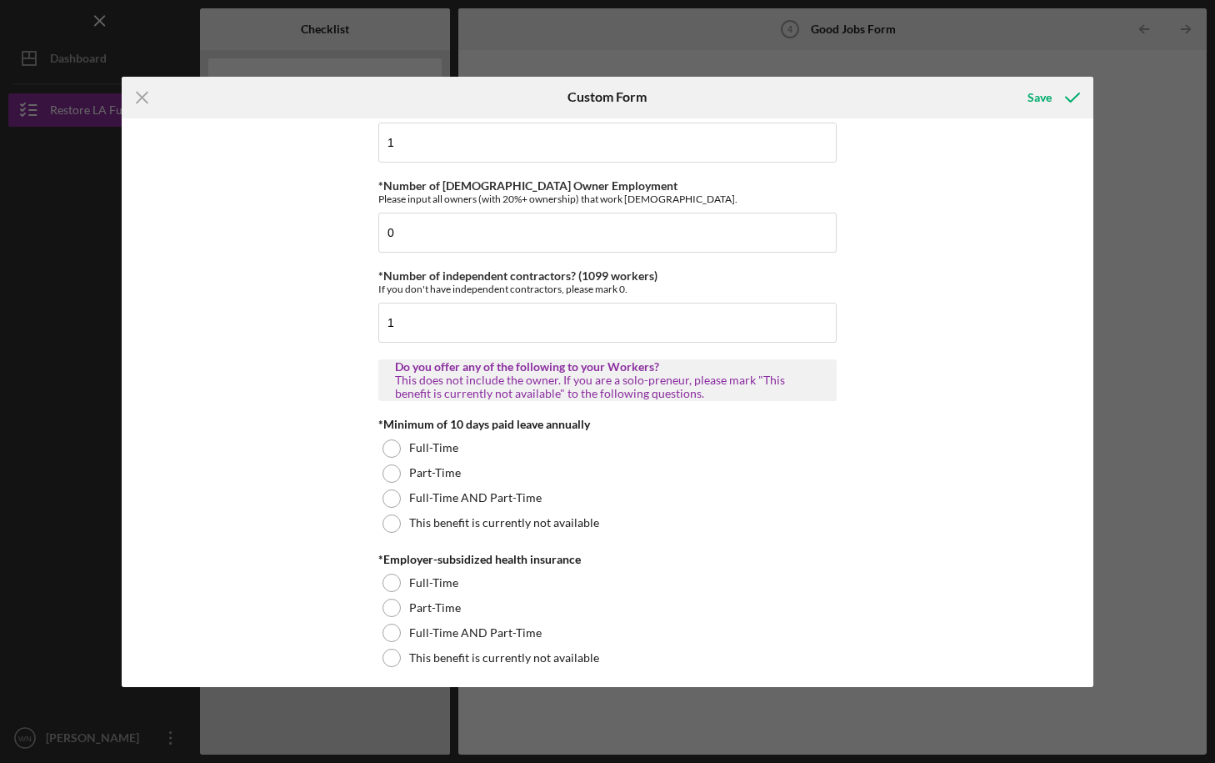
scroll to position [277, 0]
click at [387, 523] on div at bounding box center [392, 522] width 18 height 18
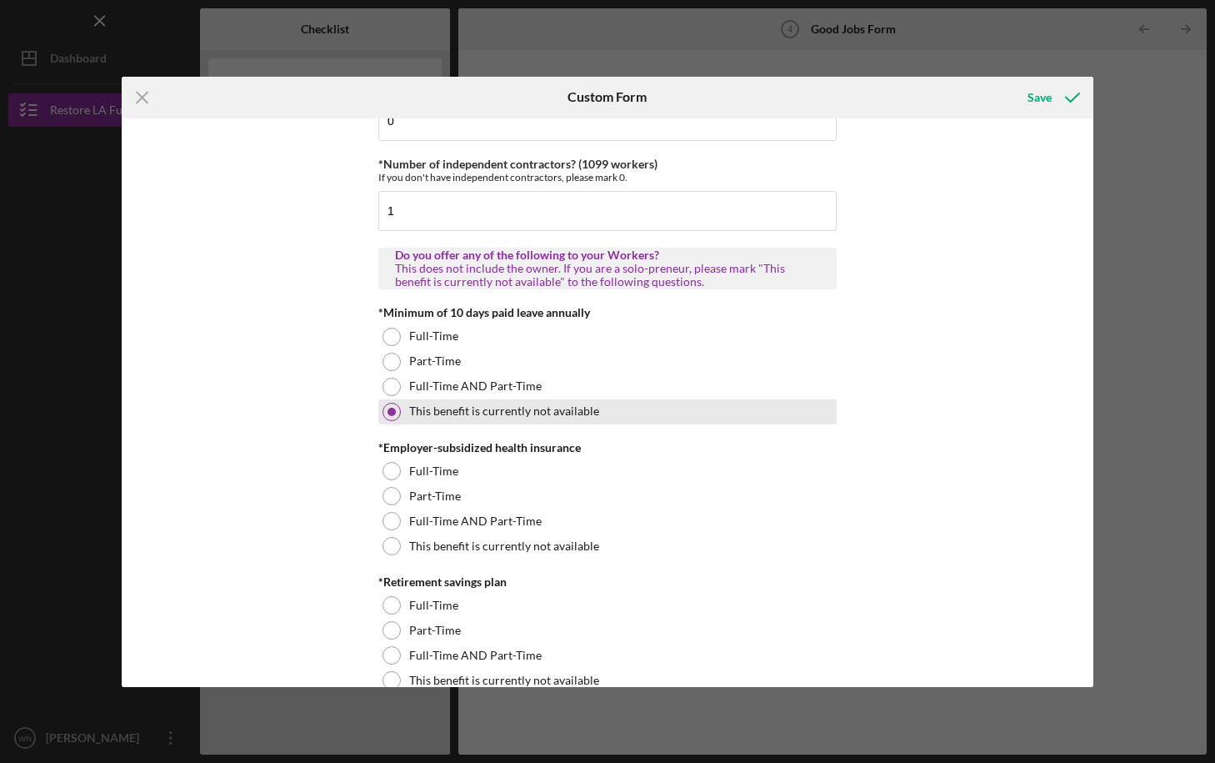
scroll to position [394, 0]
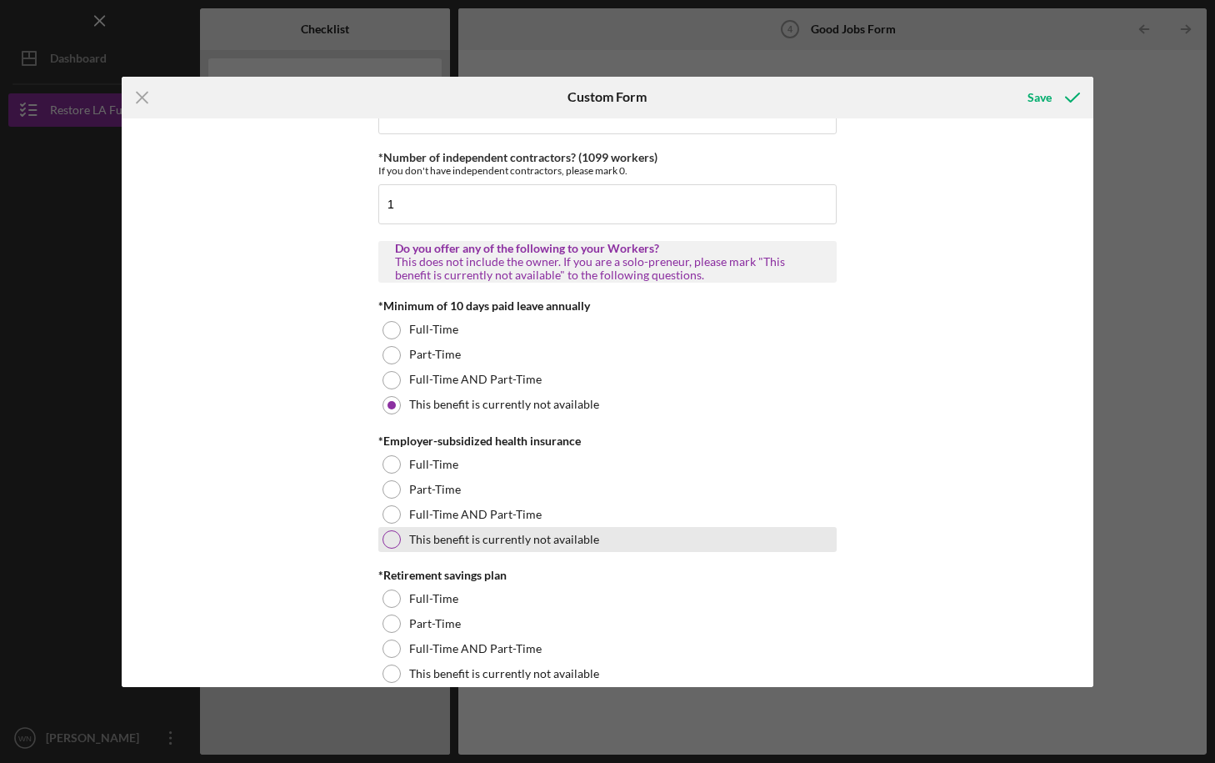
click at [389, 535] on div at bounding box center [392, 539] width 18 height 18
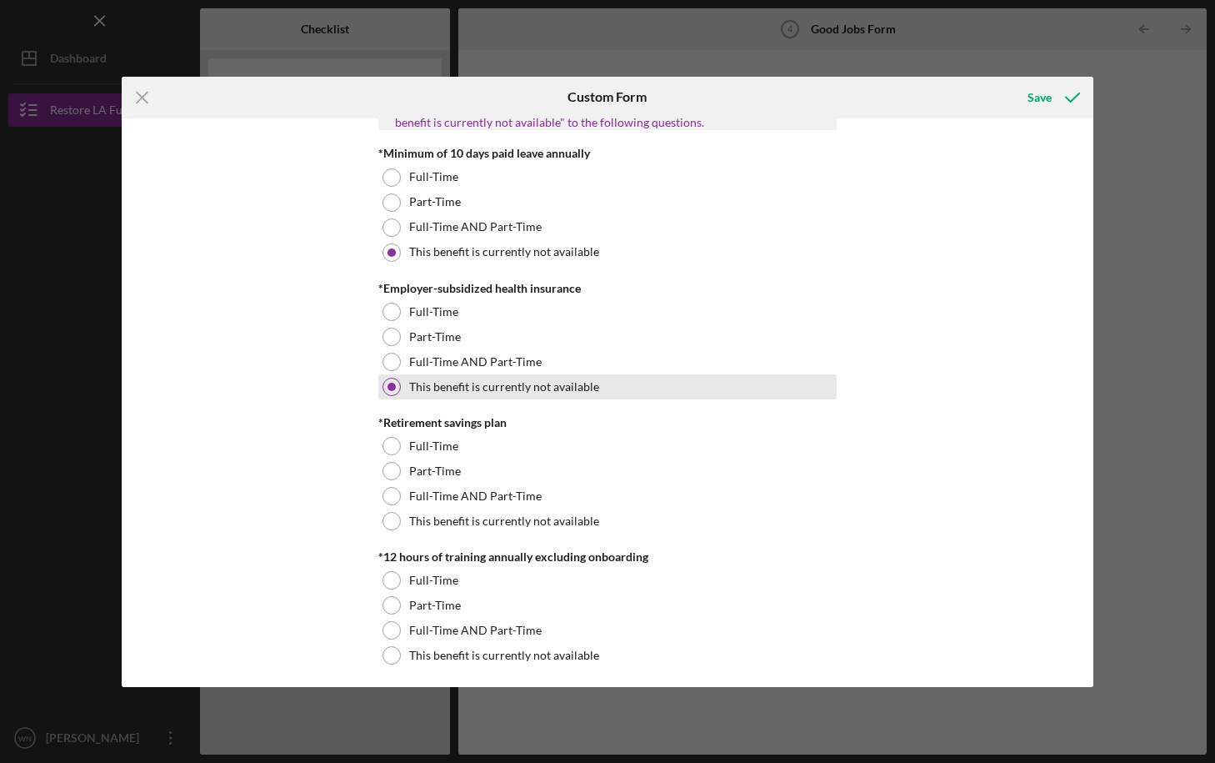
scroll to position [549, 0]
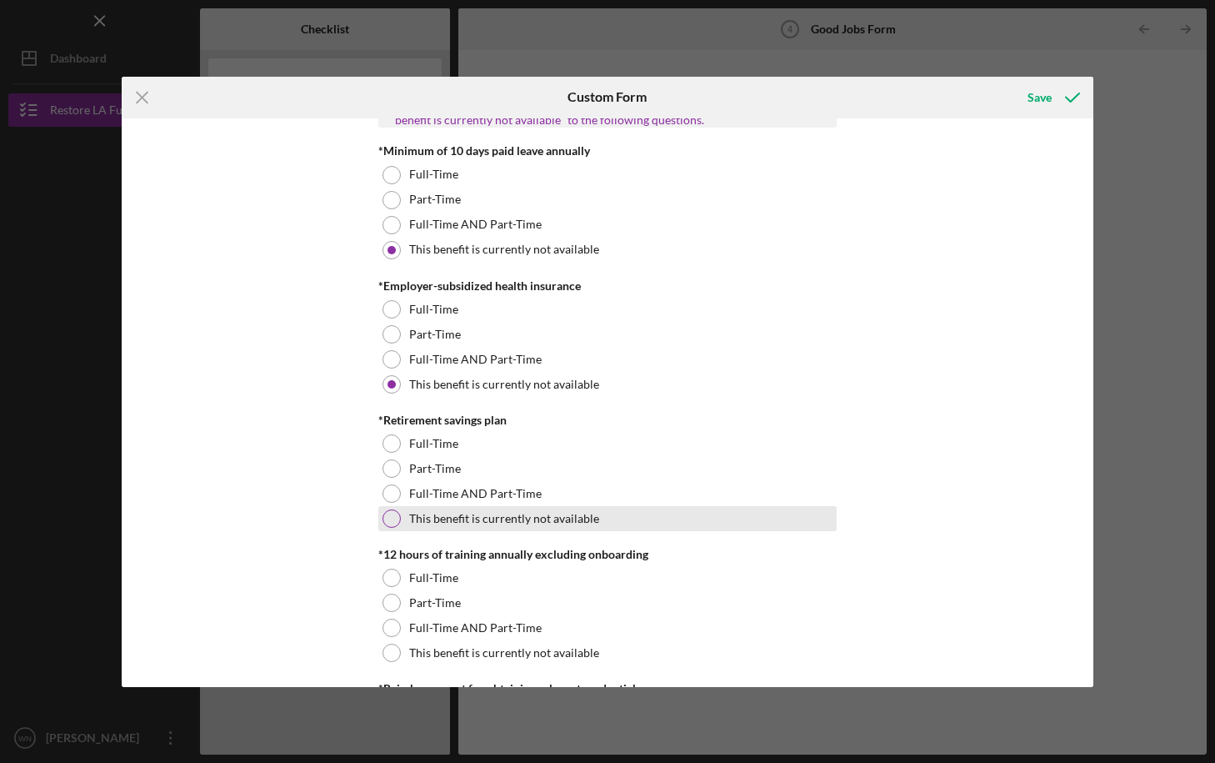
click at [389, 519] on div at bounding box center [392, 518] width 18 height 18
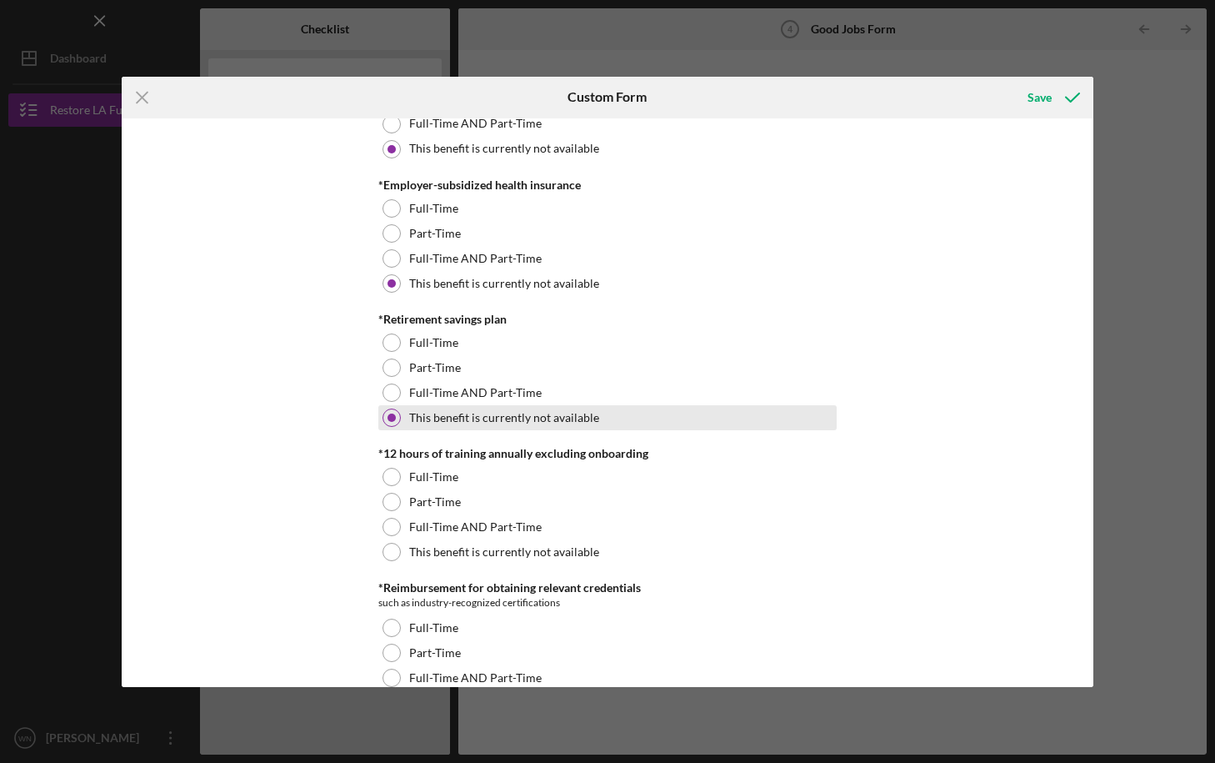
scroll to position [653, 0]
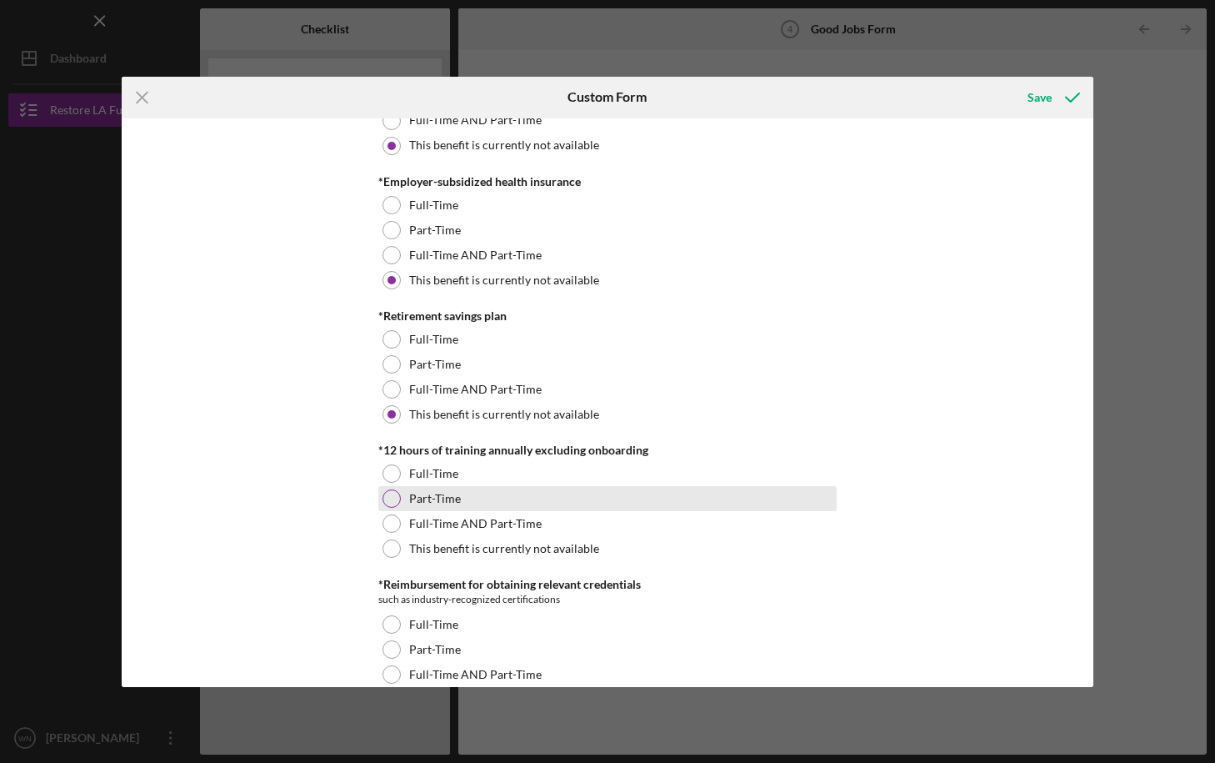
click at [389, 495] on div at bounding box center [392, 498] width 18 height 18
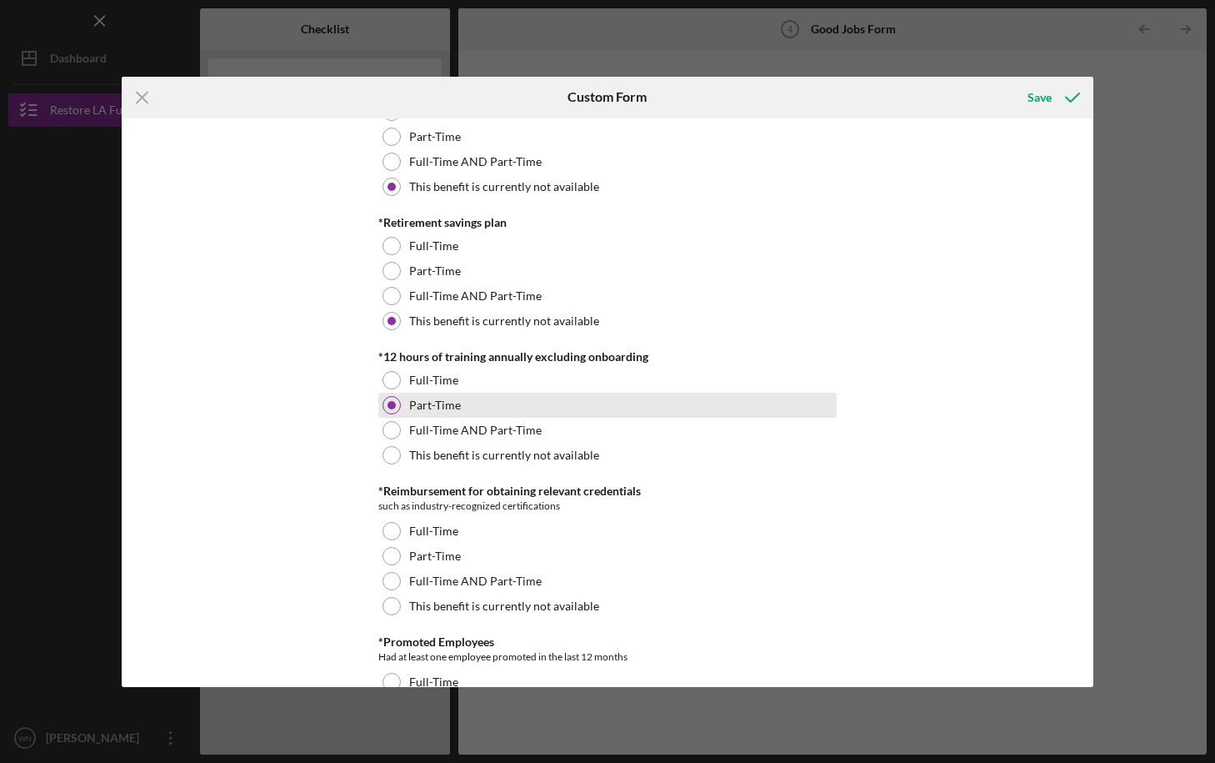
scroll to position [755, 0]
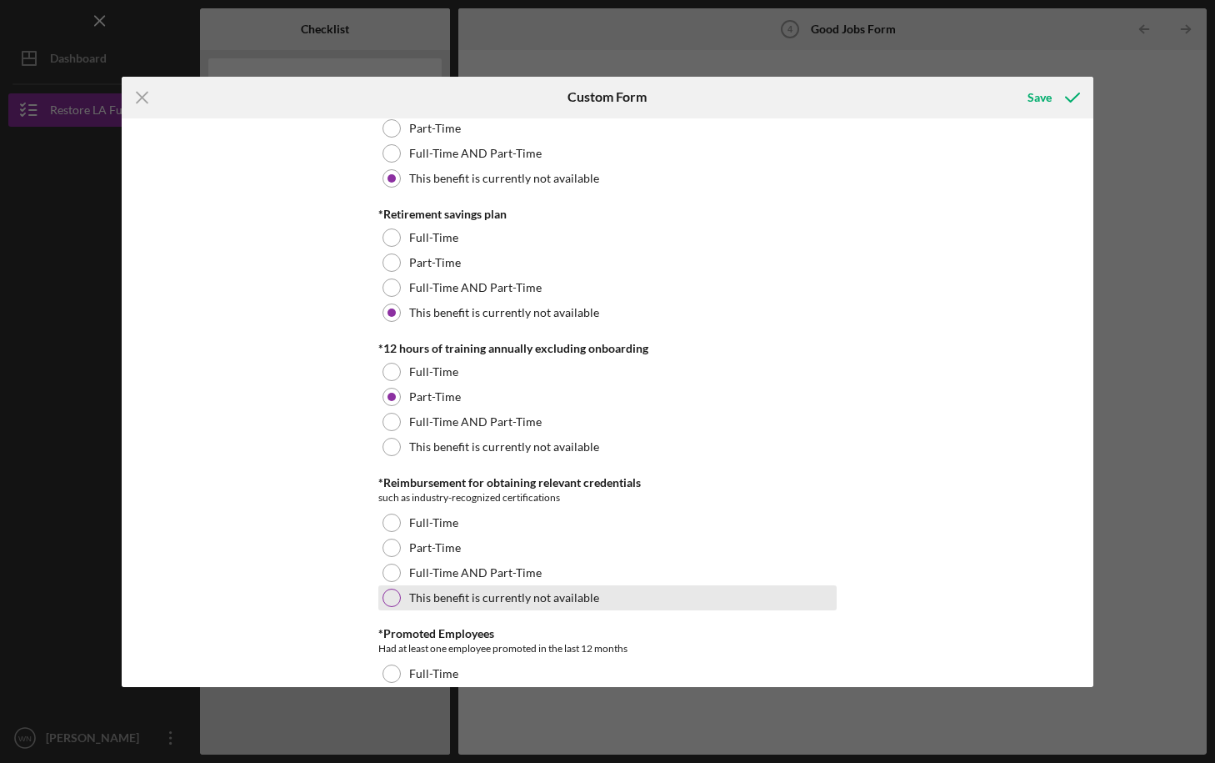
click at [394, 600] on div at bounding box center [392, 597] width 18 height 18
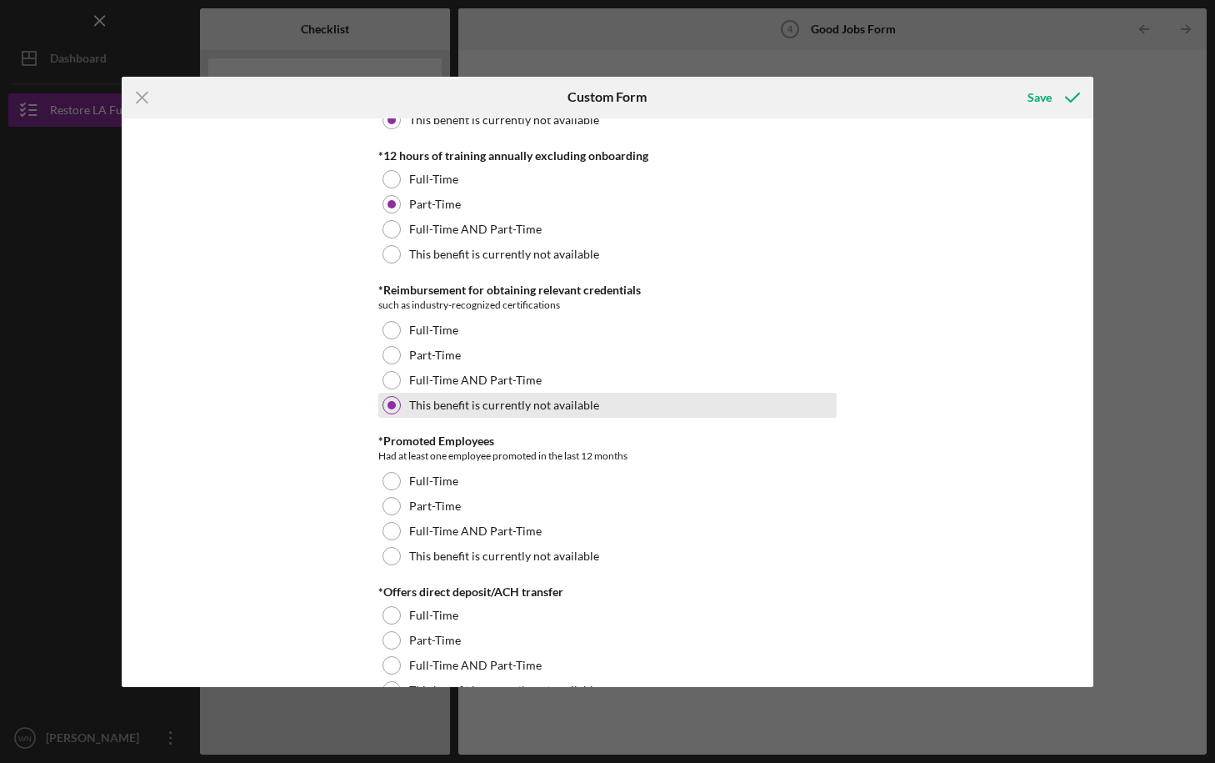
scroll to position [971, 0]
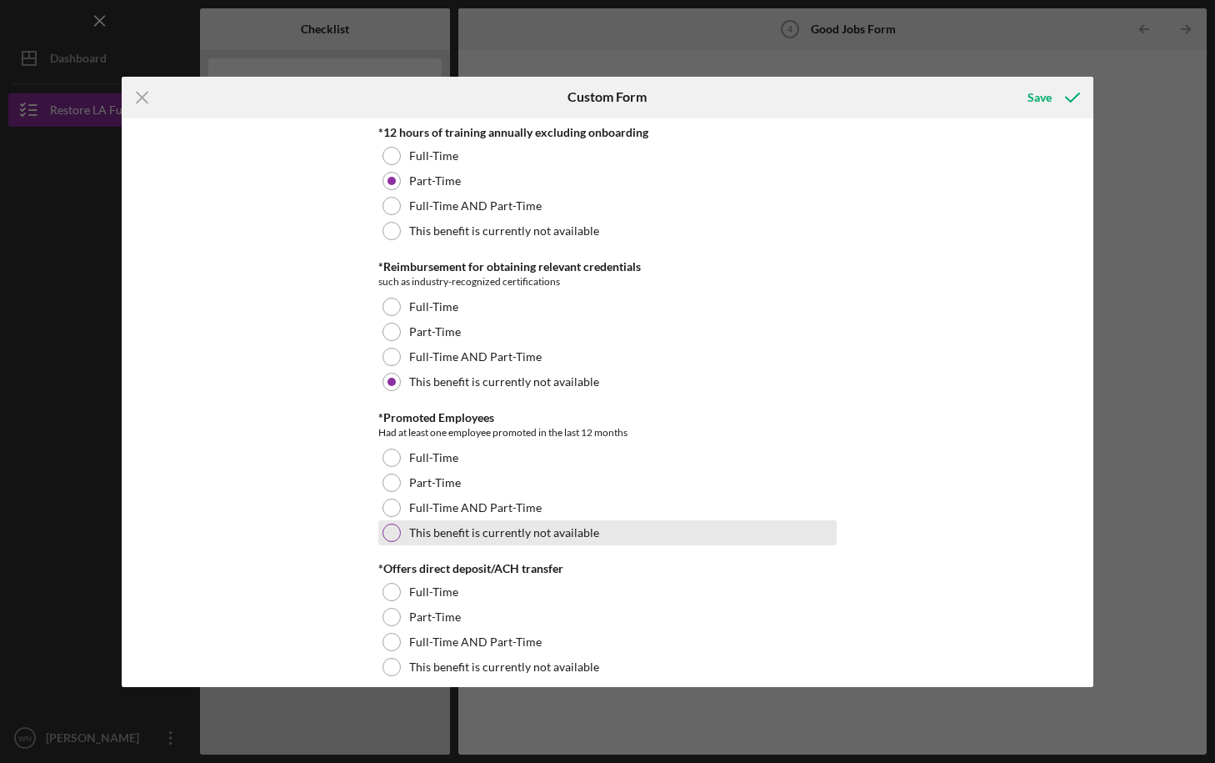
click at [392, 533] on div at bounding box center [392, 532] width 18 height 18
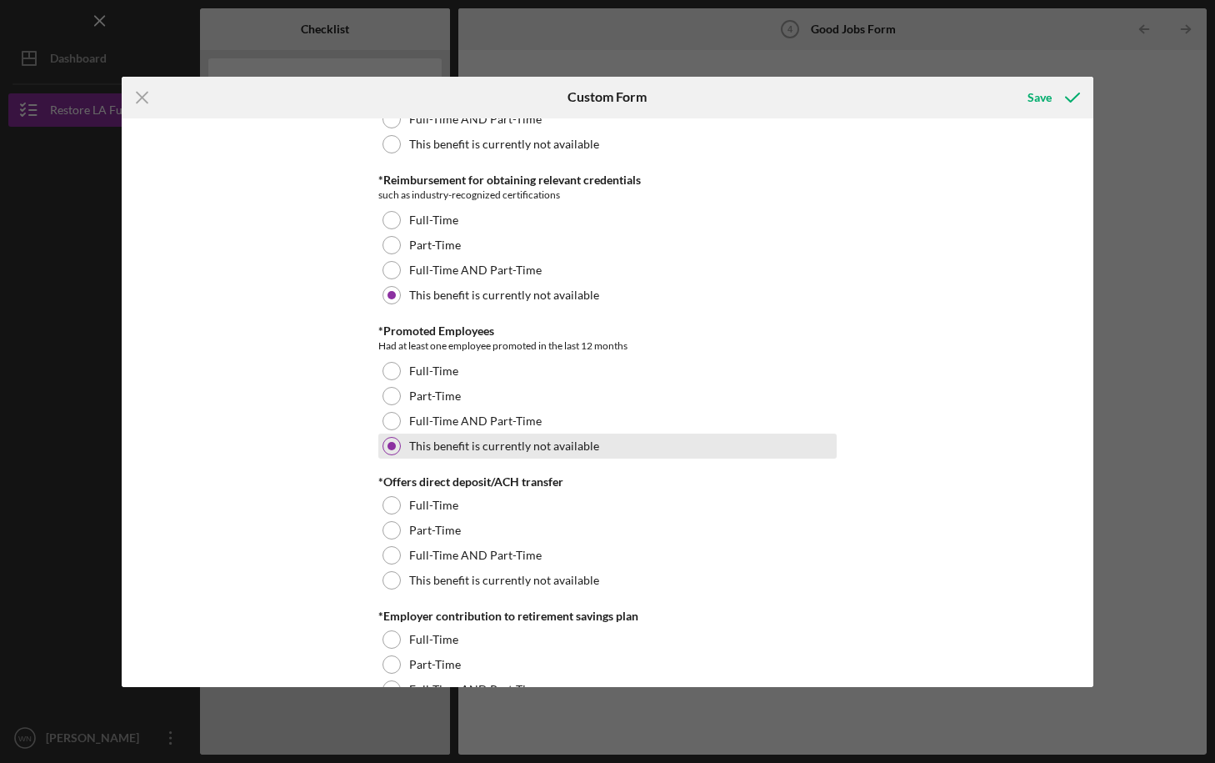
scroll to position [1059, 0]
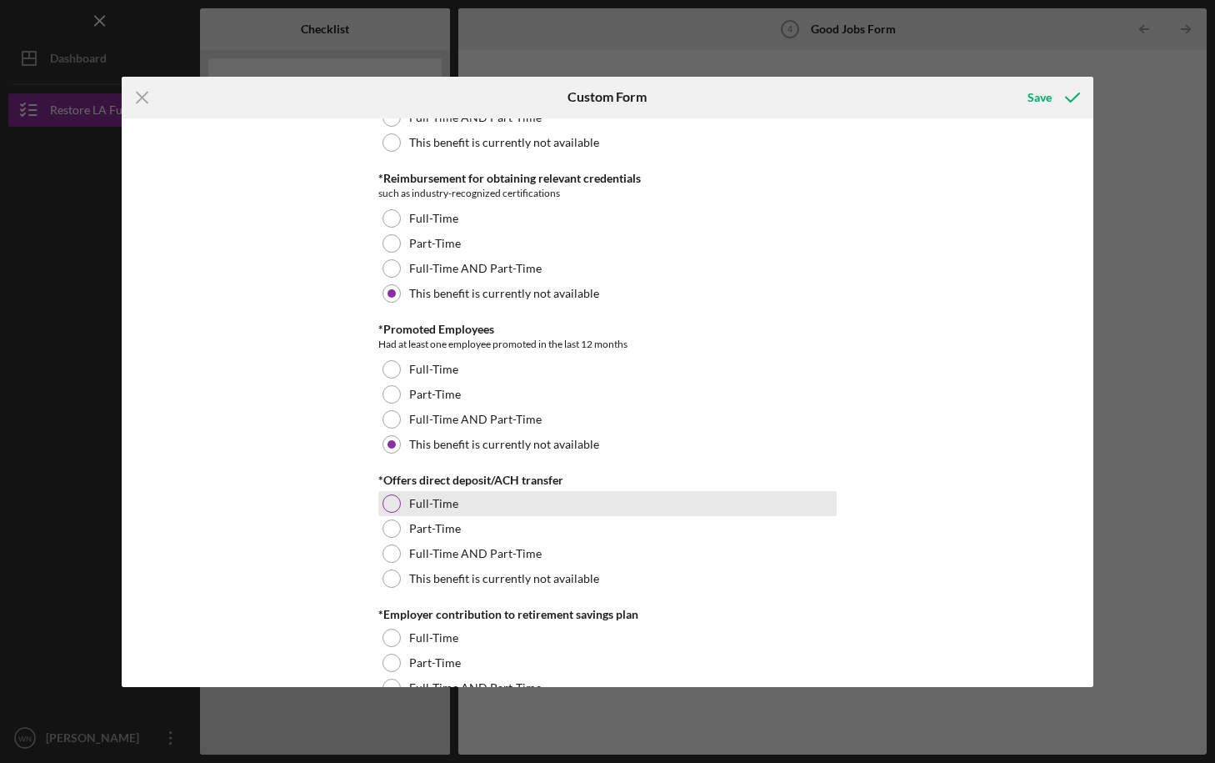
click at [393, 501] on div at bounding box center [392, 503] width 18 height 18
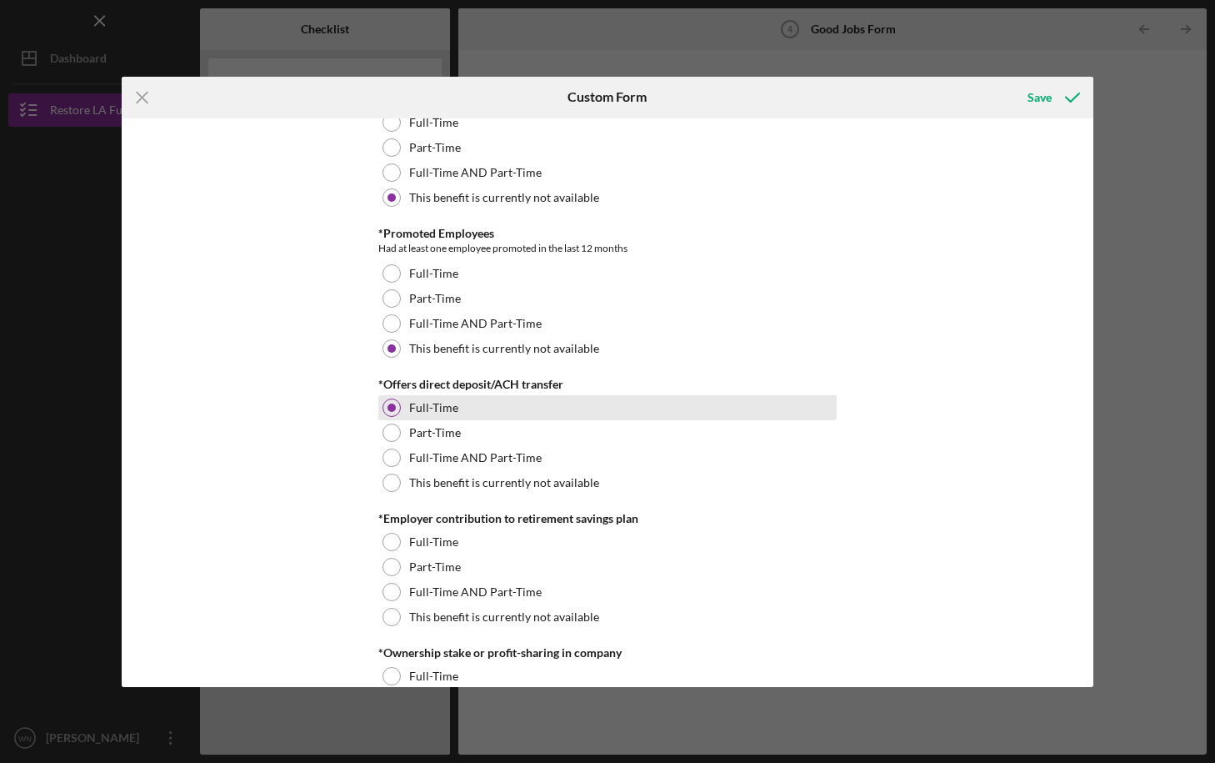
scroll to position [1159, 0]
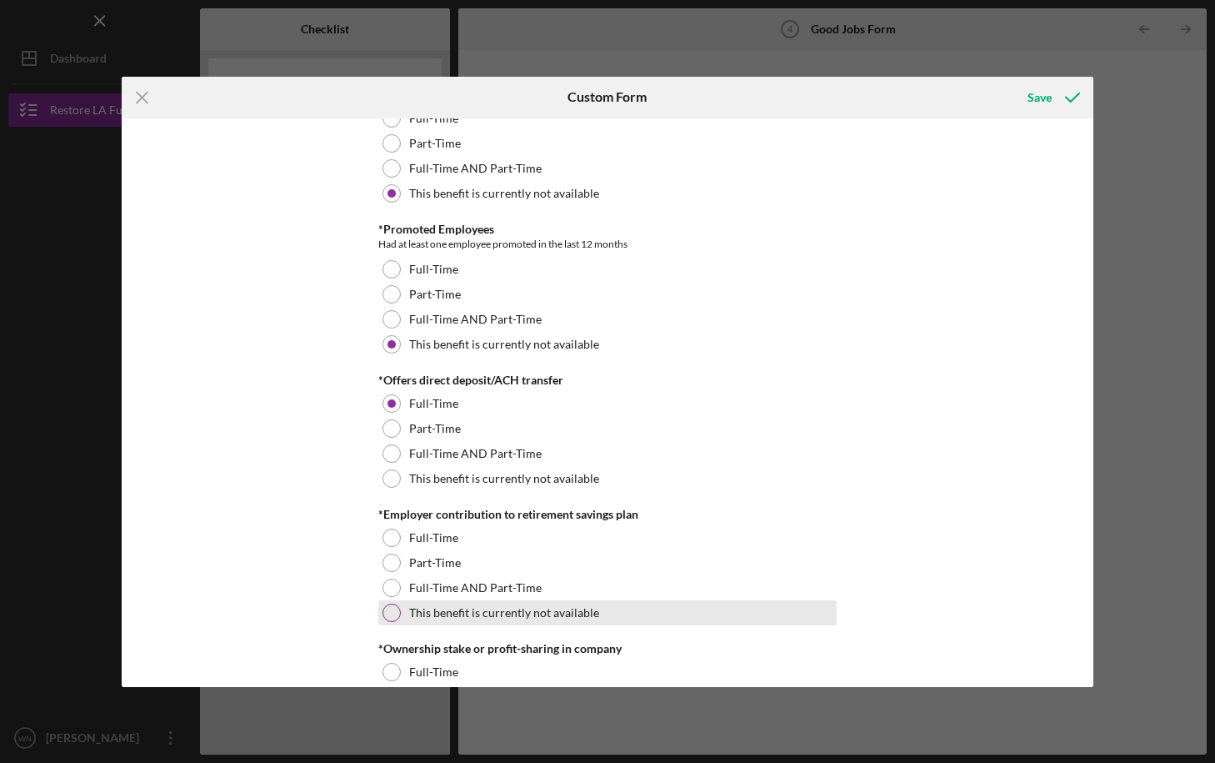
click at [394, 611] on div at bounding box center [392, 612] width 18 height 18
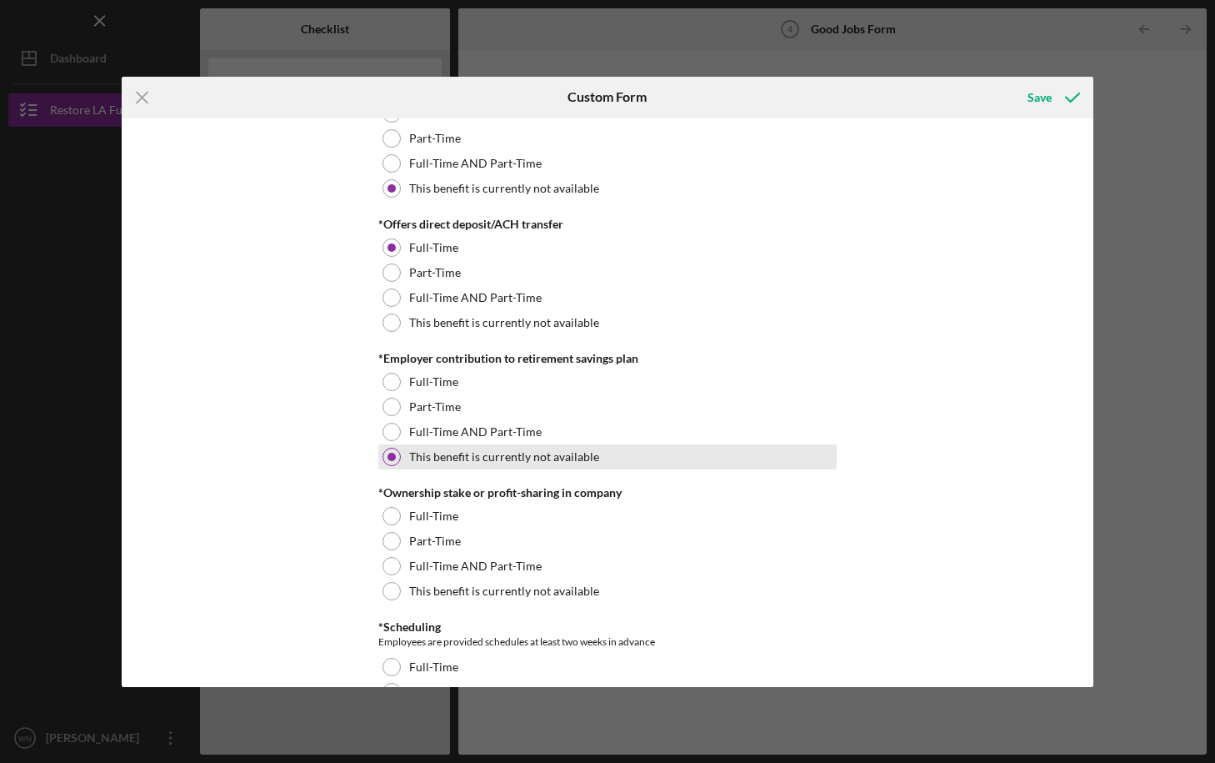
scroll to position [1317, 0]
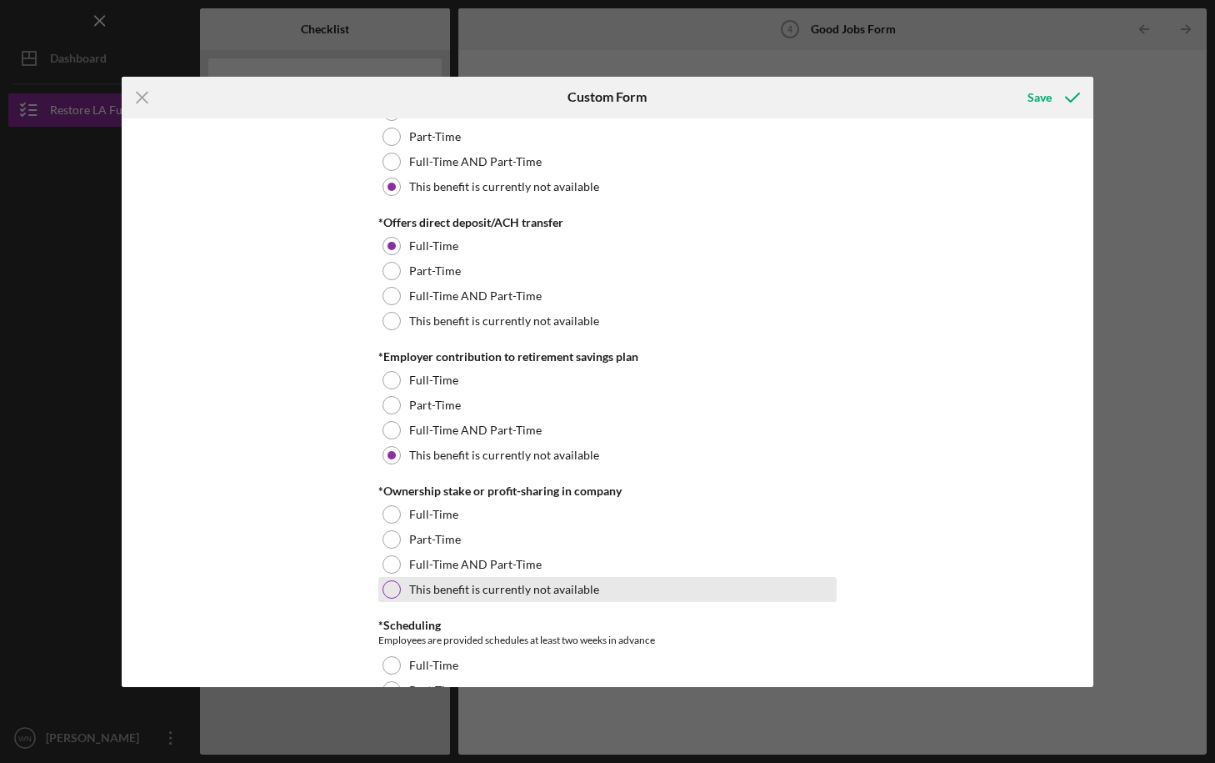
click at [386, 588] on div at bounding box center [392, 589] width 18 height 18
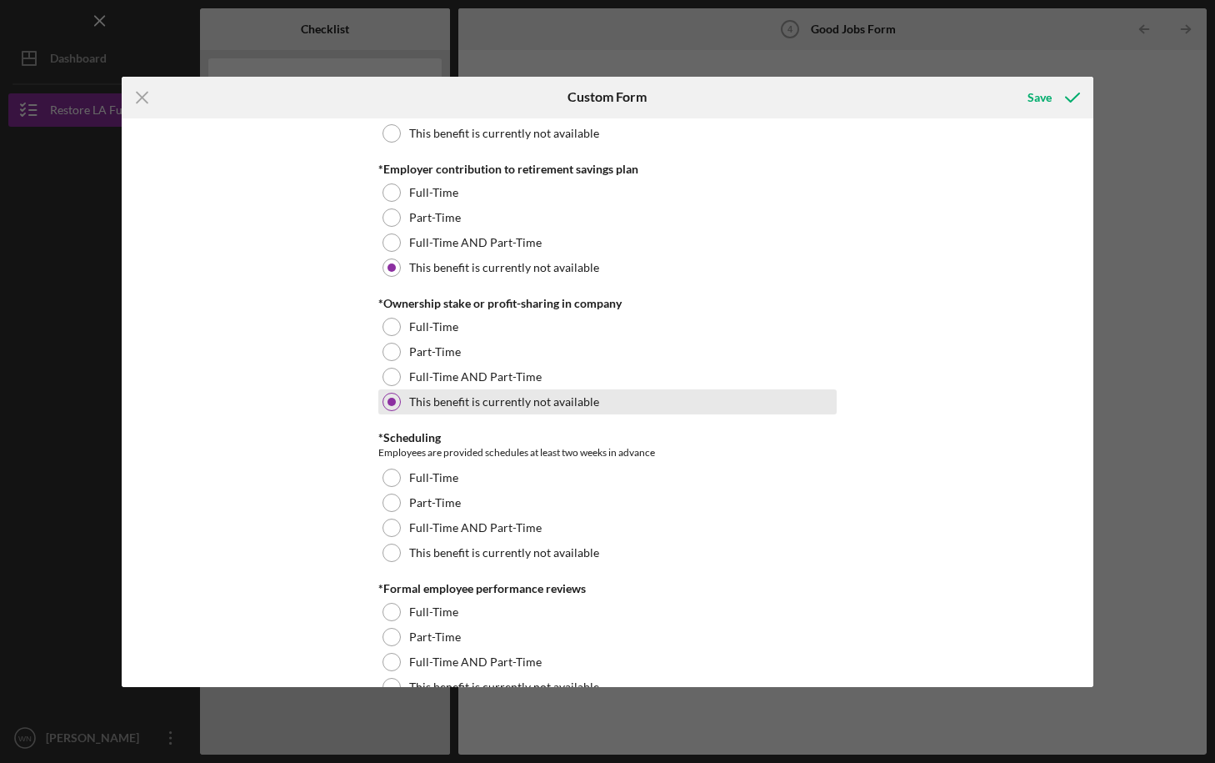
scroll to position [1506, 0]
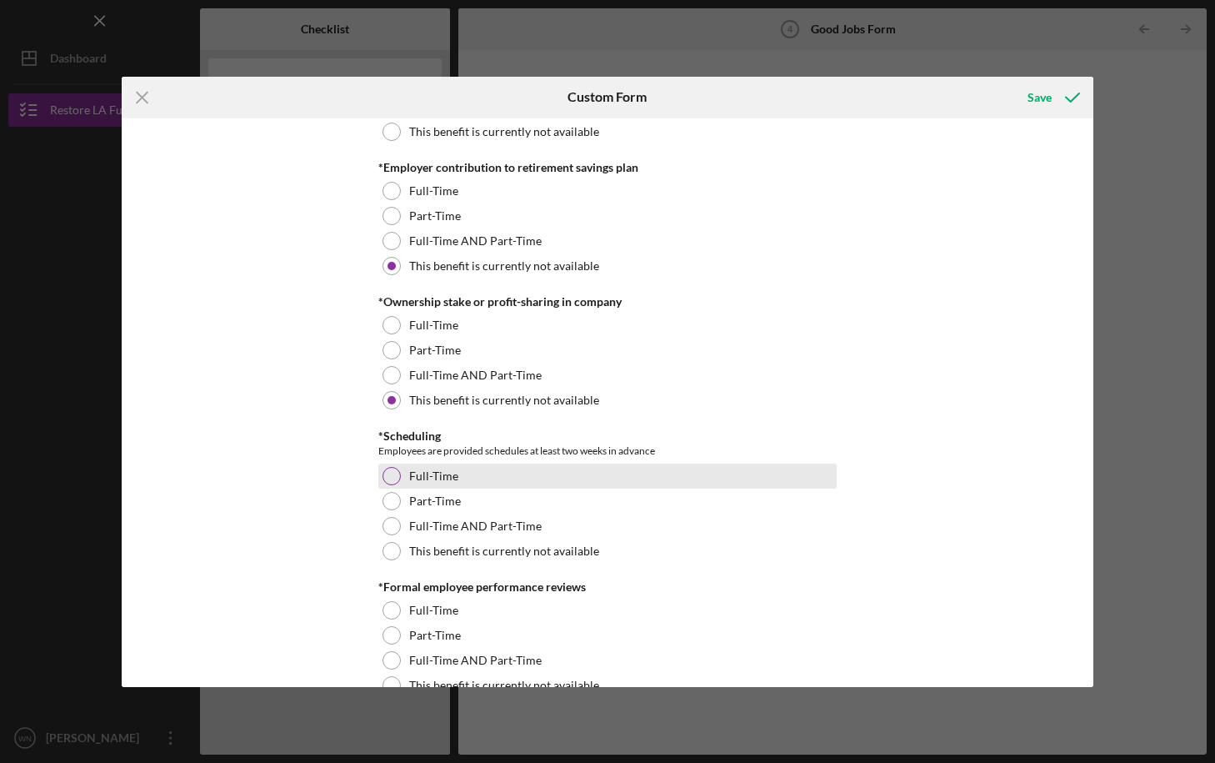
click at [393, 479] on div at bounding box center [392, 476] width 18 height 18
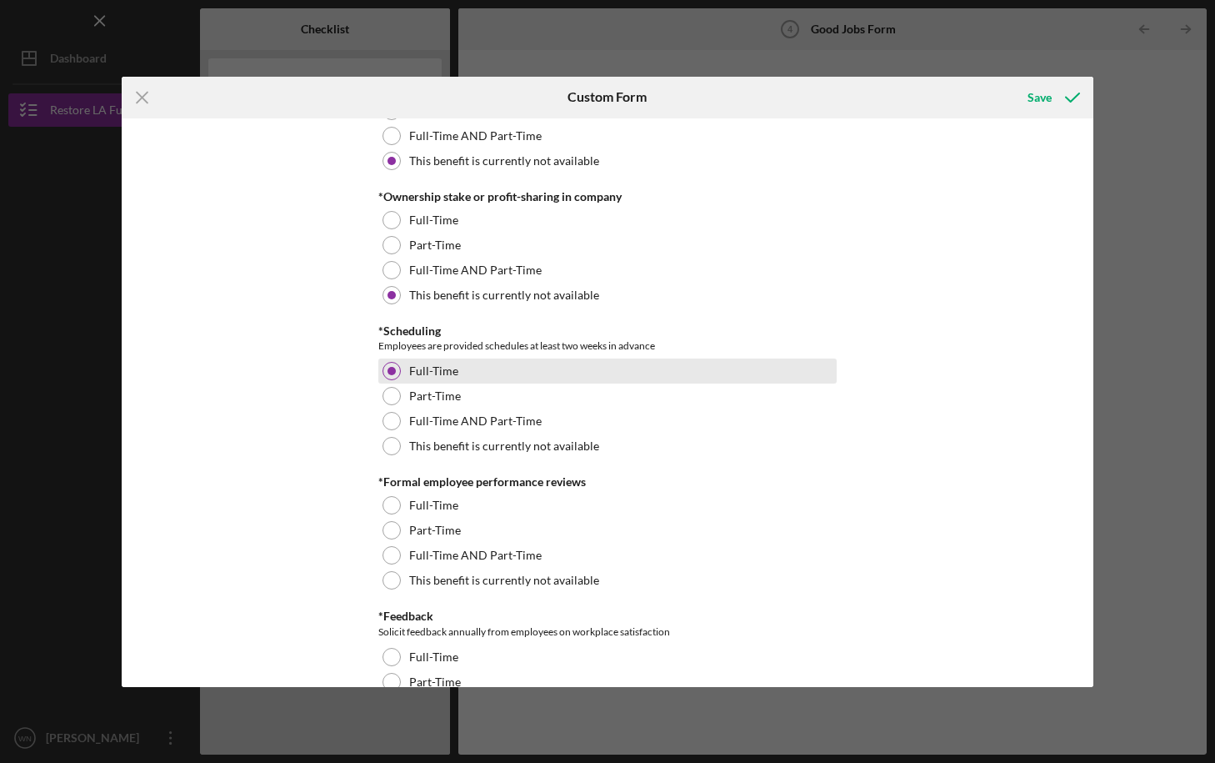
scroll to position [1613, 0]
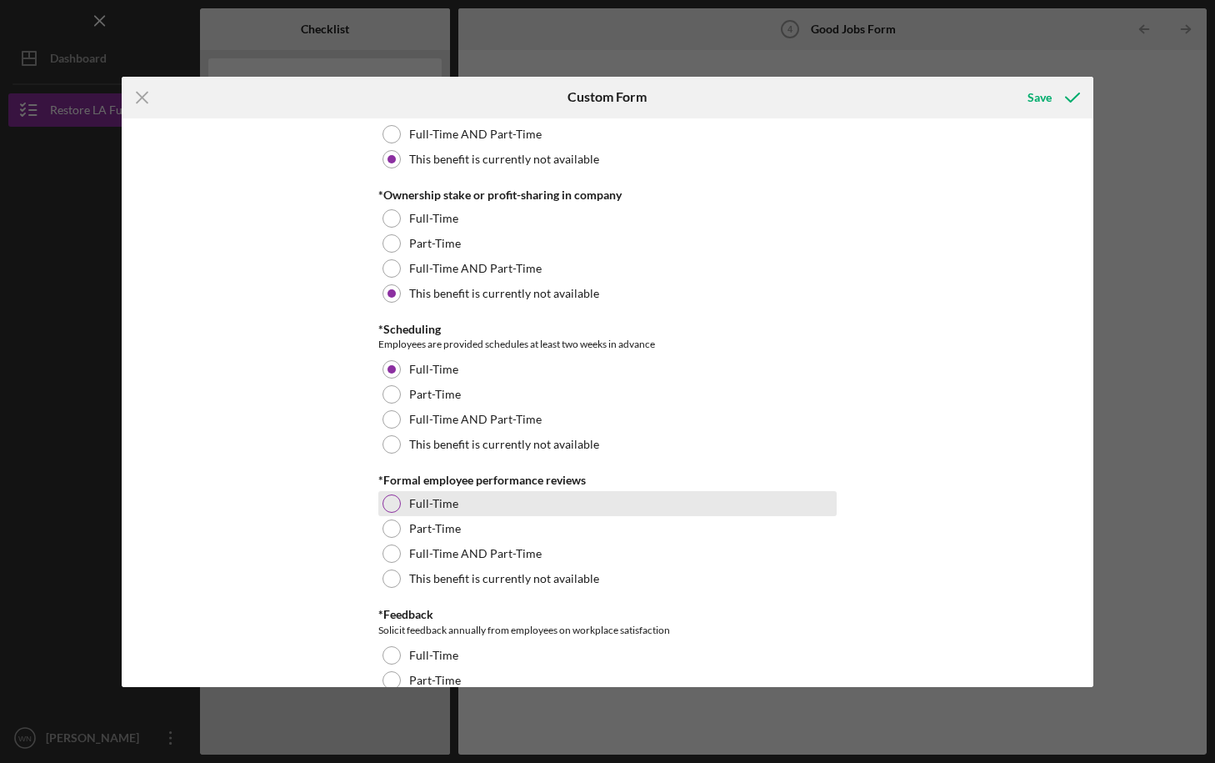
click at [390, 506] on div at bounding box center [392, 503] width 18 height 18
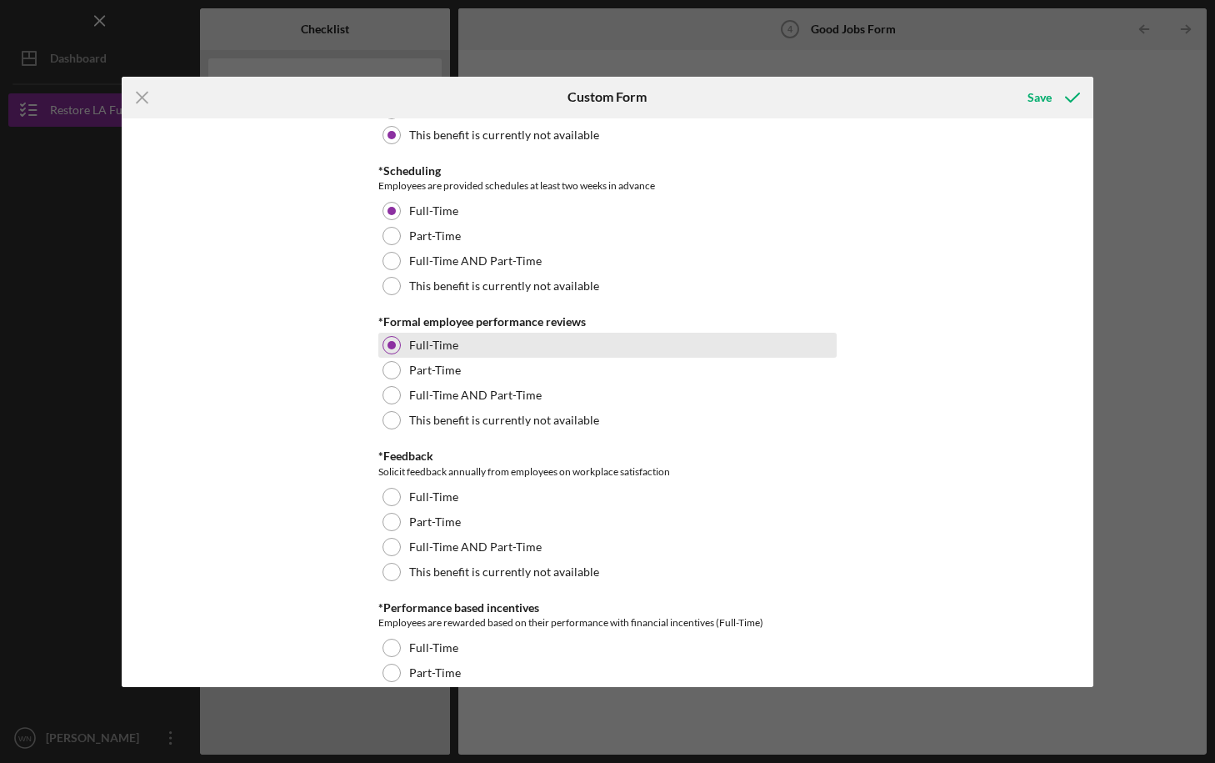
scroll to position [1774, 0]
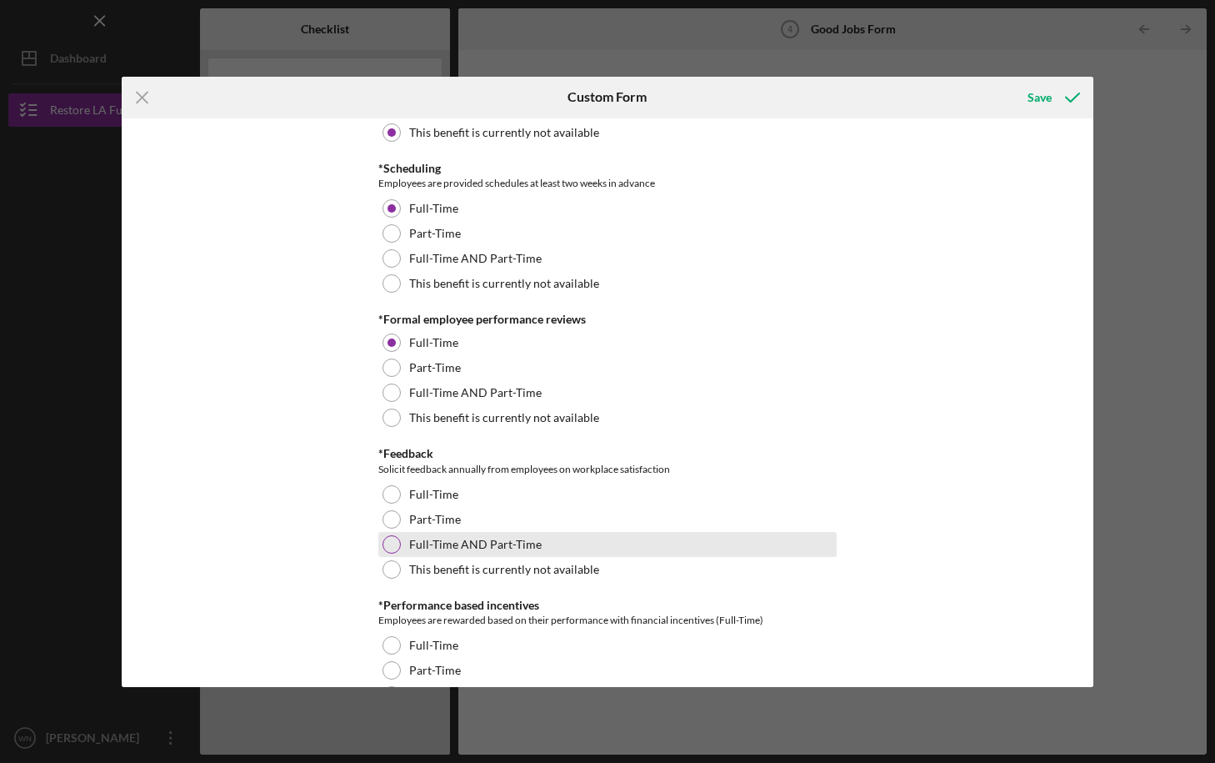
click at [391, 545] on div at bounding box center [392, 544] width 18 height 18
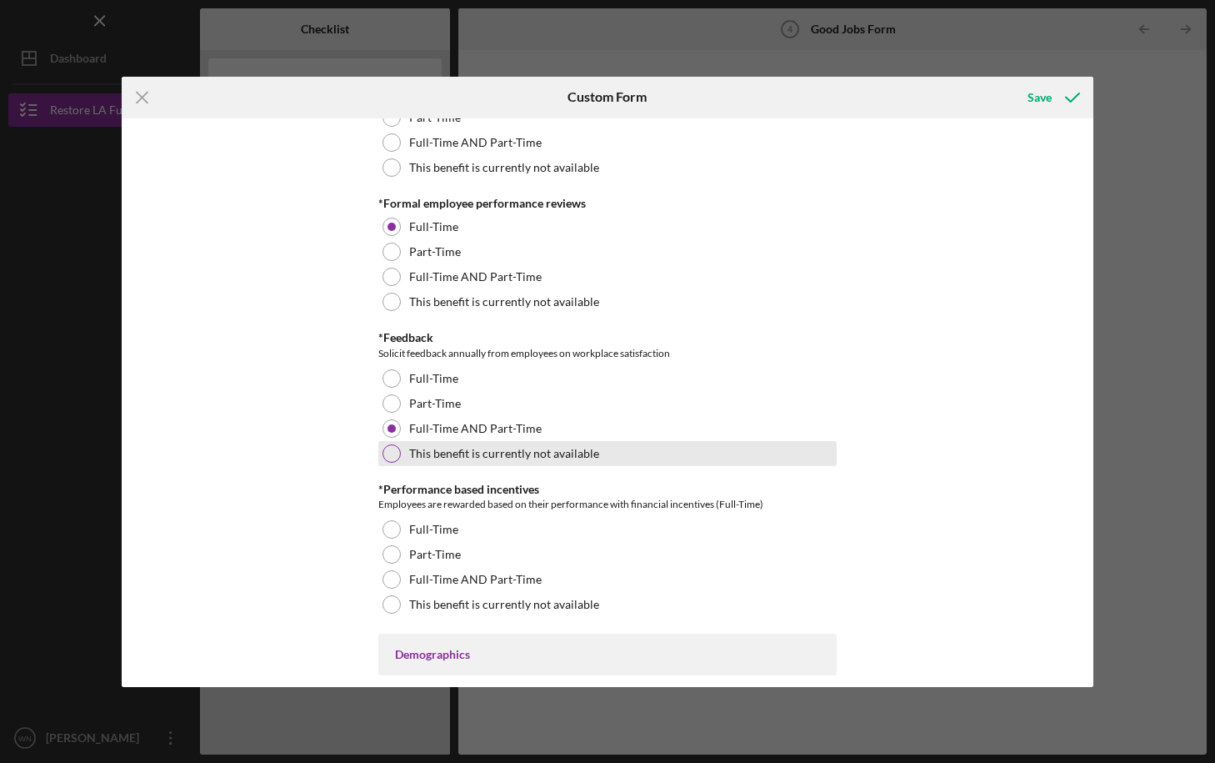
scroll to position [1895, 0]
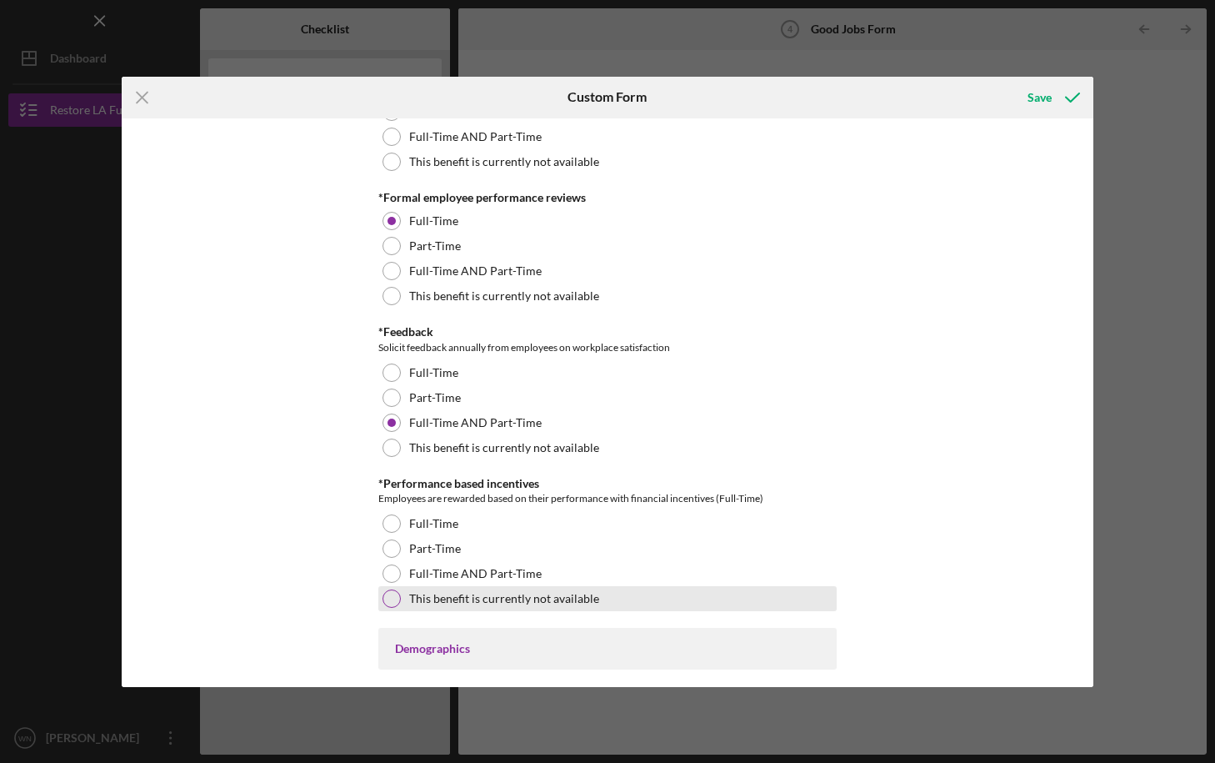
click at [388, 596] on div at bounding box center [392, 598] width 18 height 18
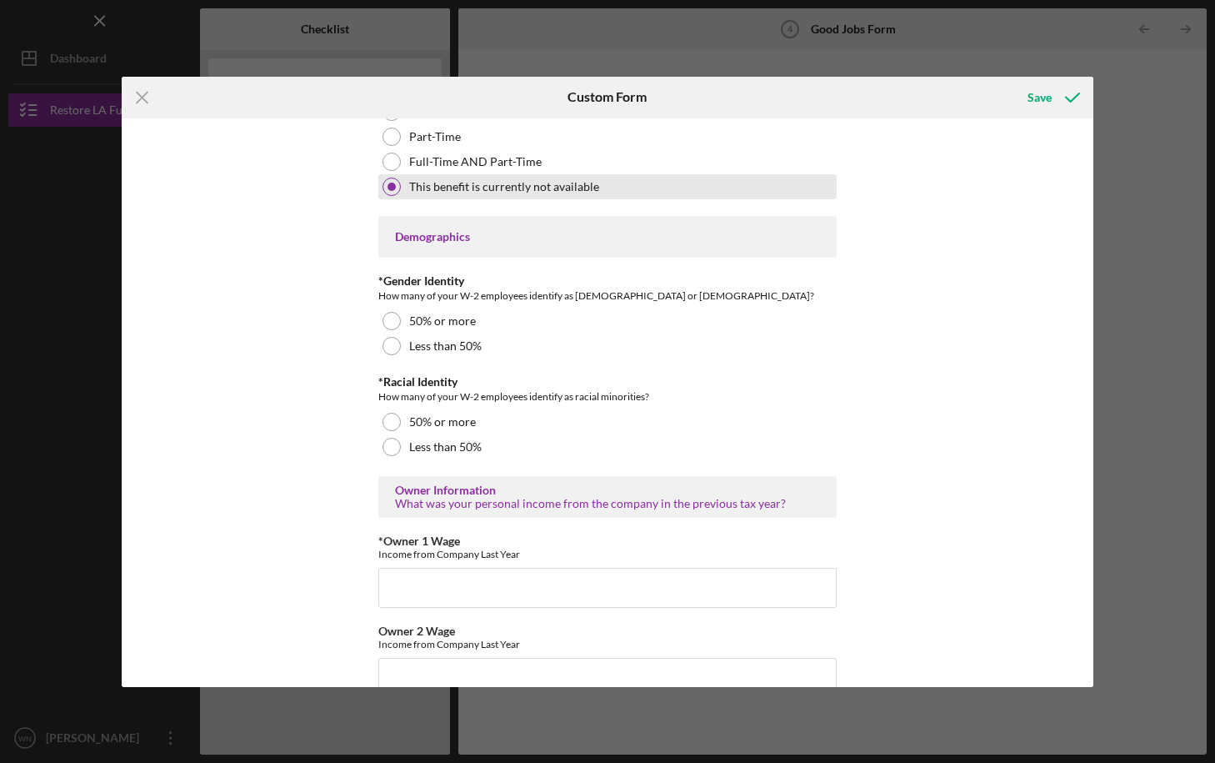
scroll to position [2262, 0]
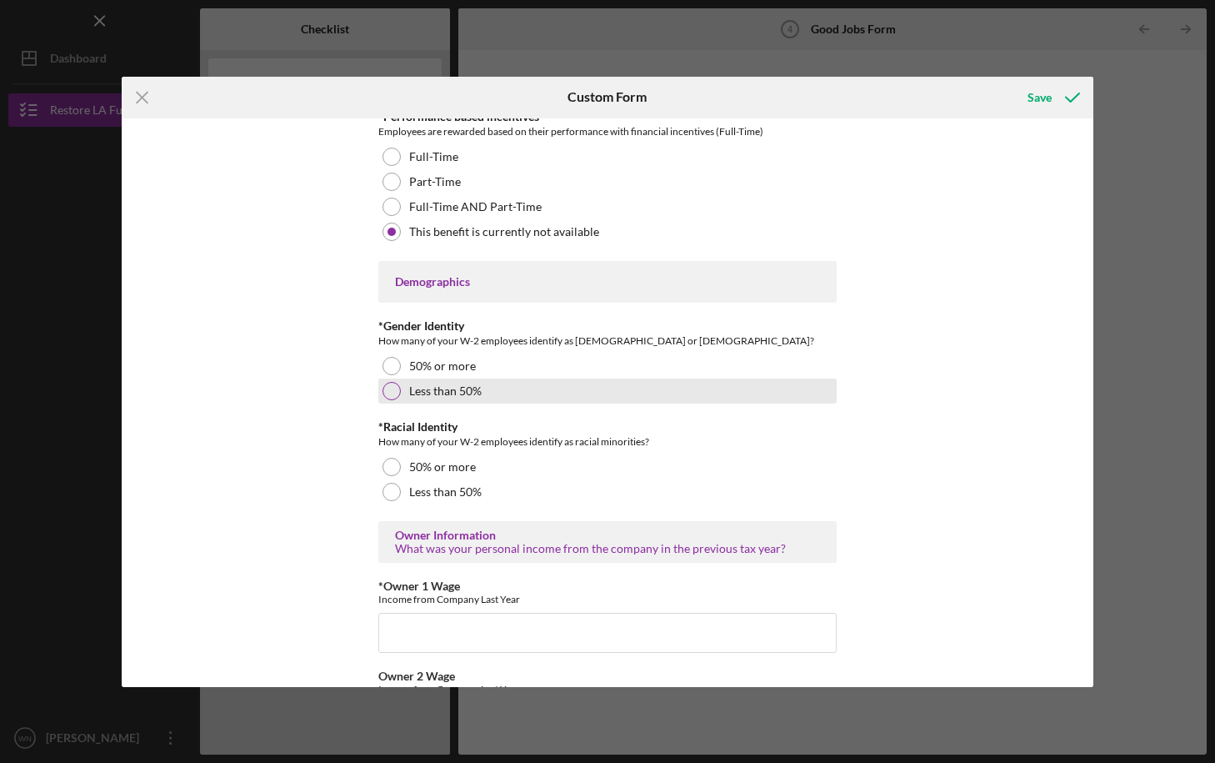
click at [389, 393] on div at bounding box center [392, 391] width 18 height 18
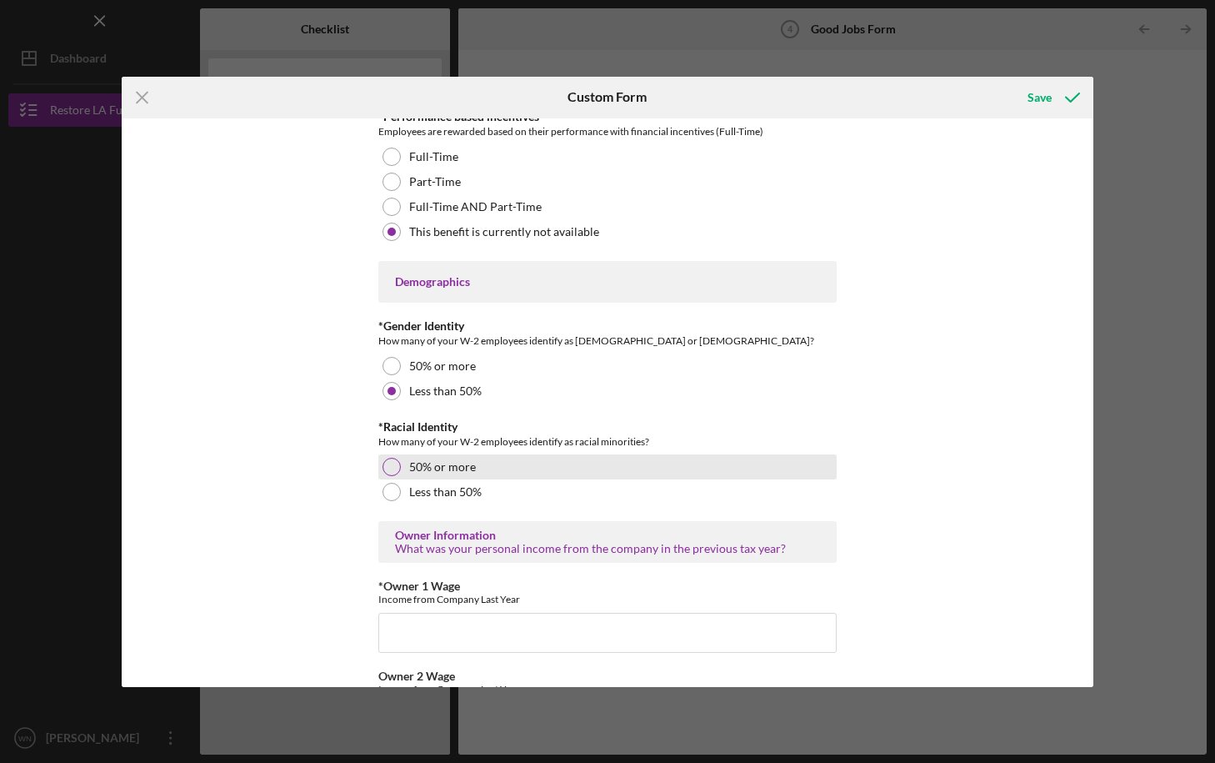
click at [395, 468] on div at bounding box center [392, 467] width 18 height 18
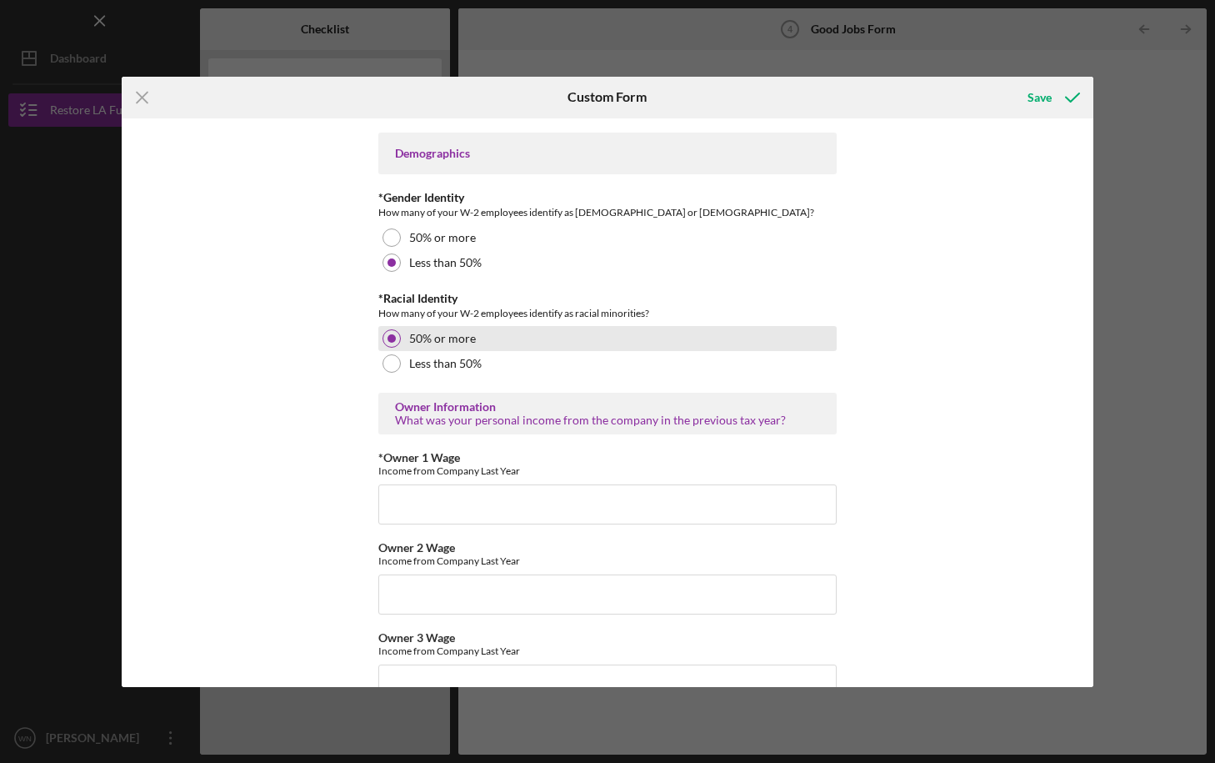
scroll to position [2409, 0]
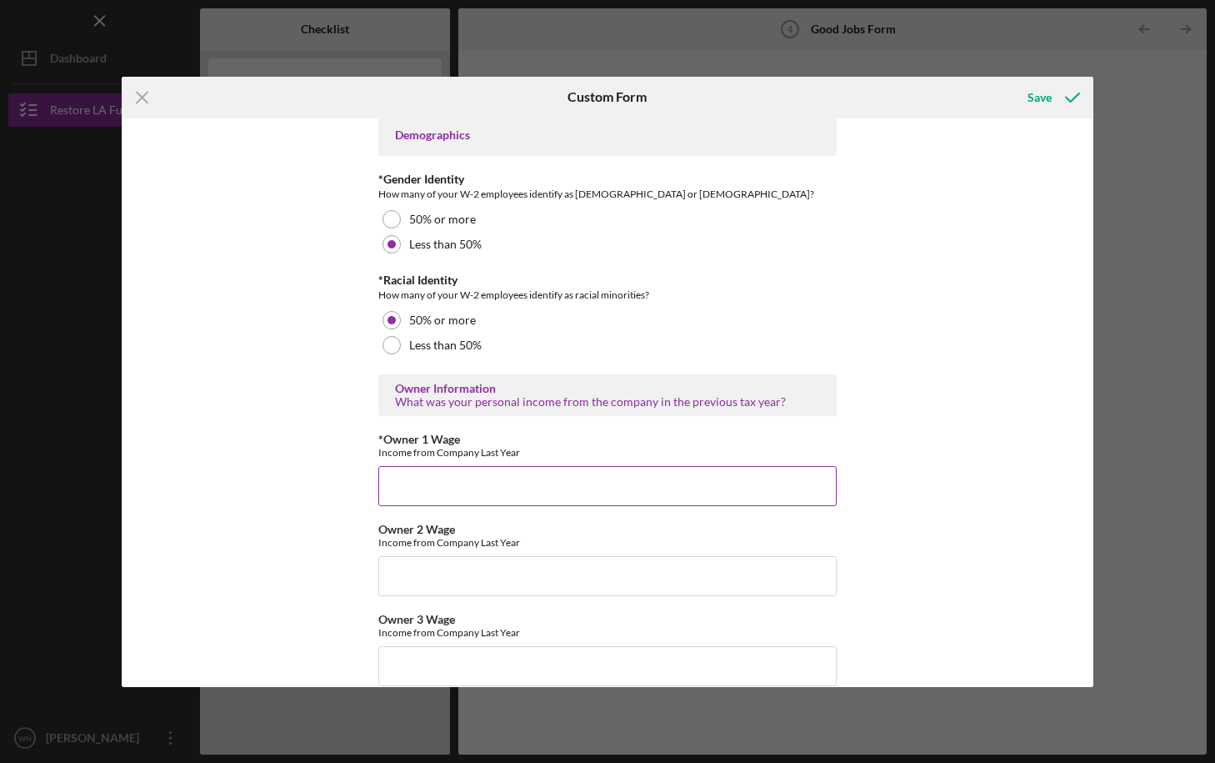
click at [400, 487] on input "*Owner 1 Wage" at bounding box center [607, 486] width 458 height 40
type input "$75,000"
click at [416, 570] on input "Owner 2 Wage" at bounding box center [607, 576] width 458 height 40
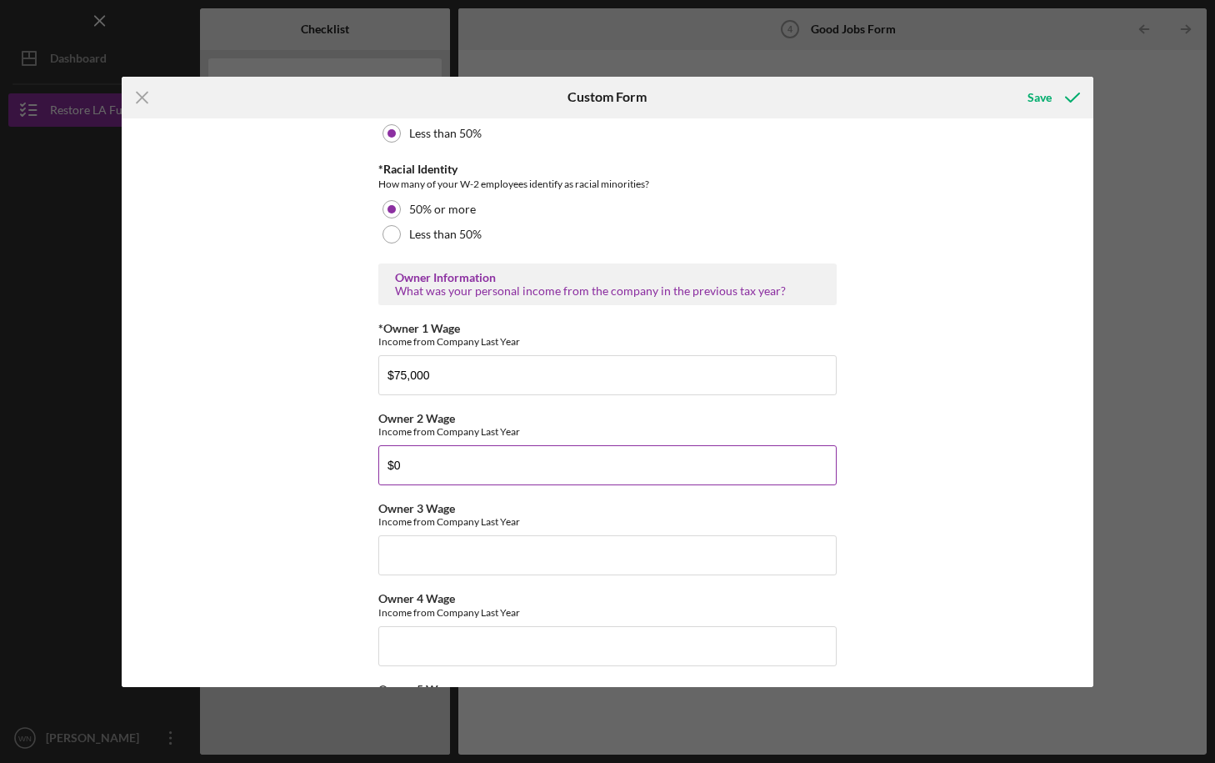
scroll to position [2536, 0]
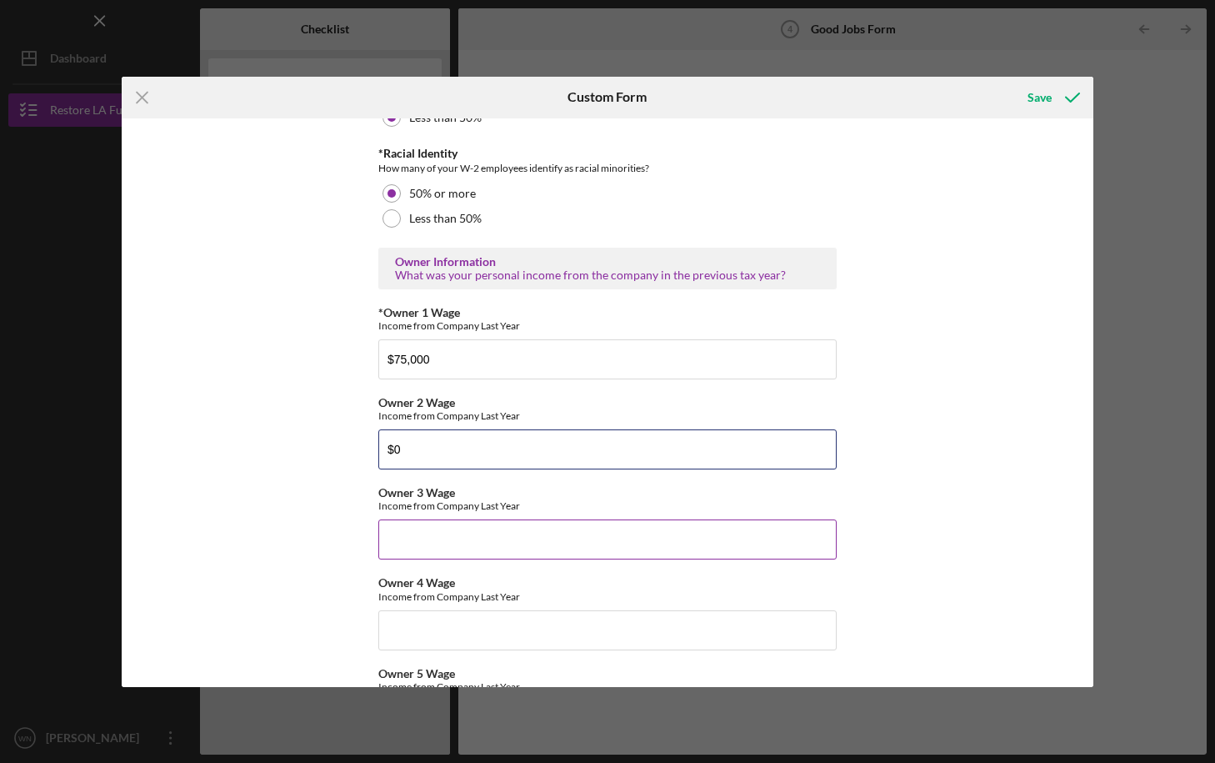
type input "$0"
click at [403, 543] on input "Owner 3 Wage" at bounding box center [607, 539] width 458 height 40
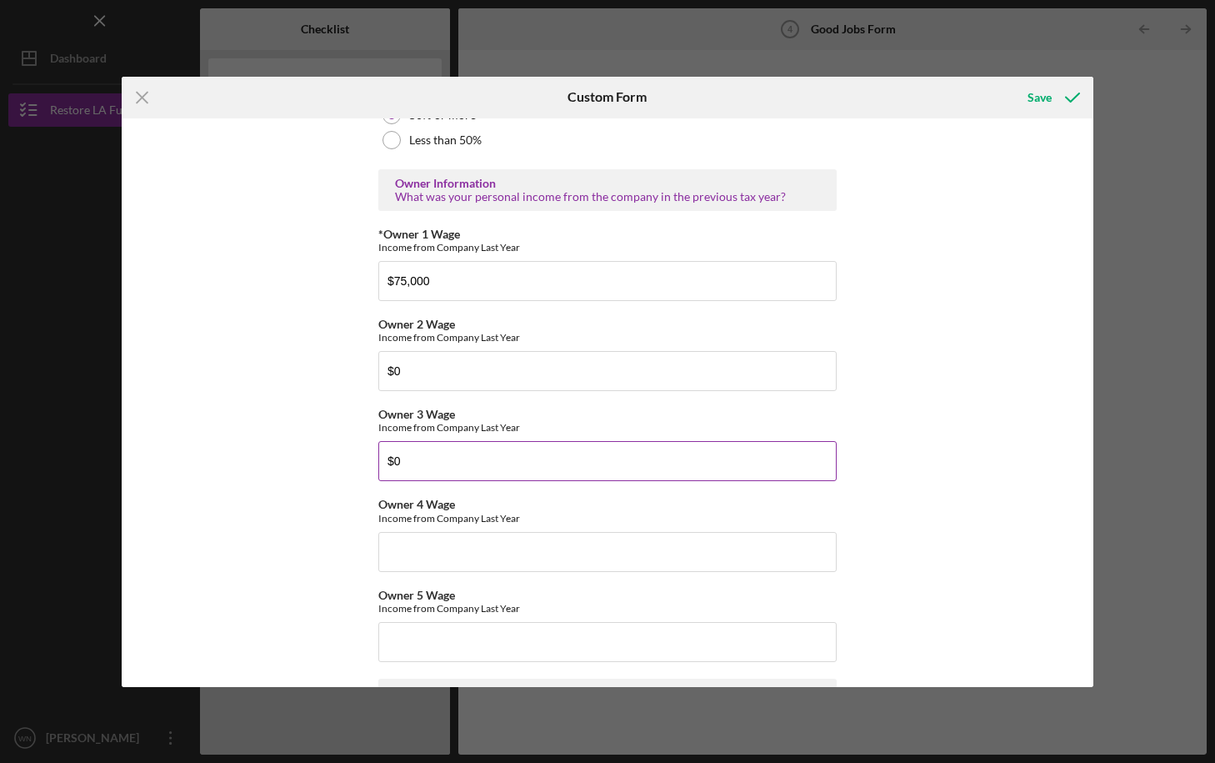
scroll to position [2622, 0]
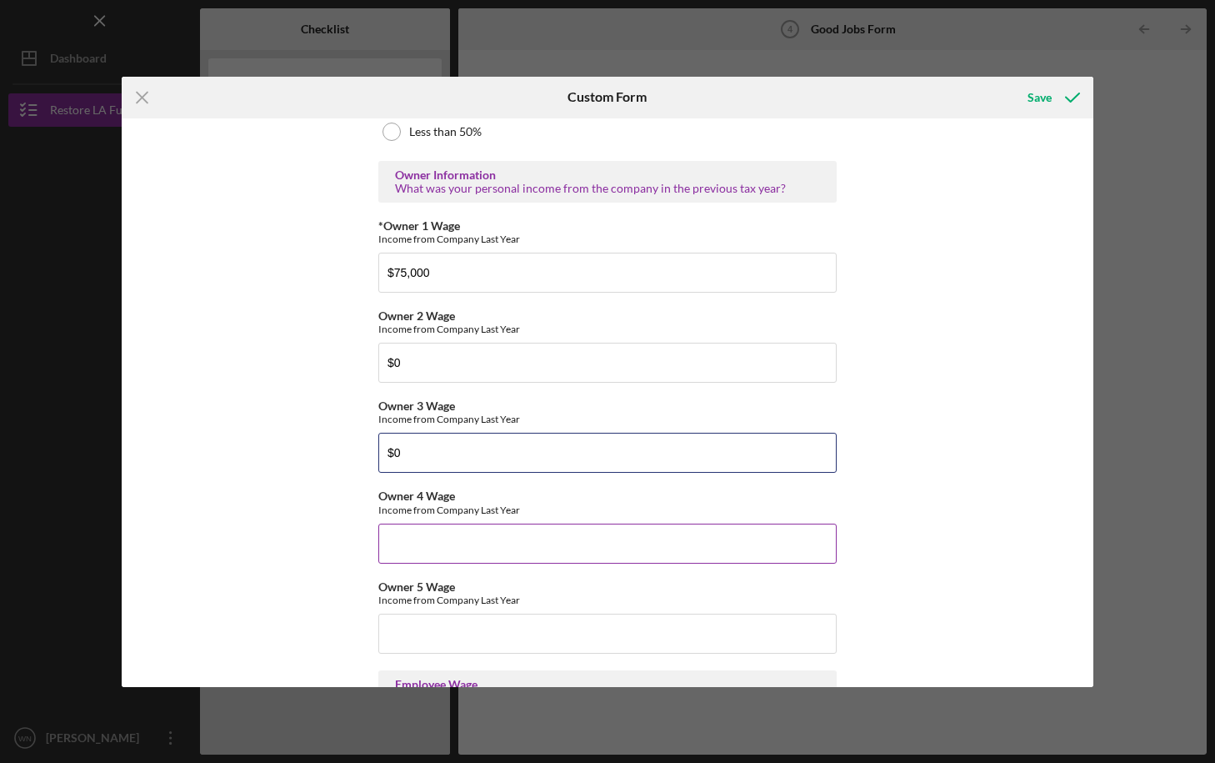
type input "$0"
click at [405, 548] on input "Owner 4 Wage" at bounding box center [607, 543] width 458 height 40
type input "$0"
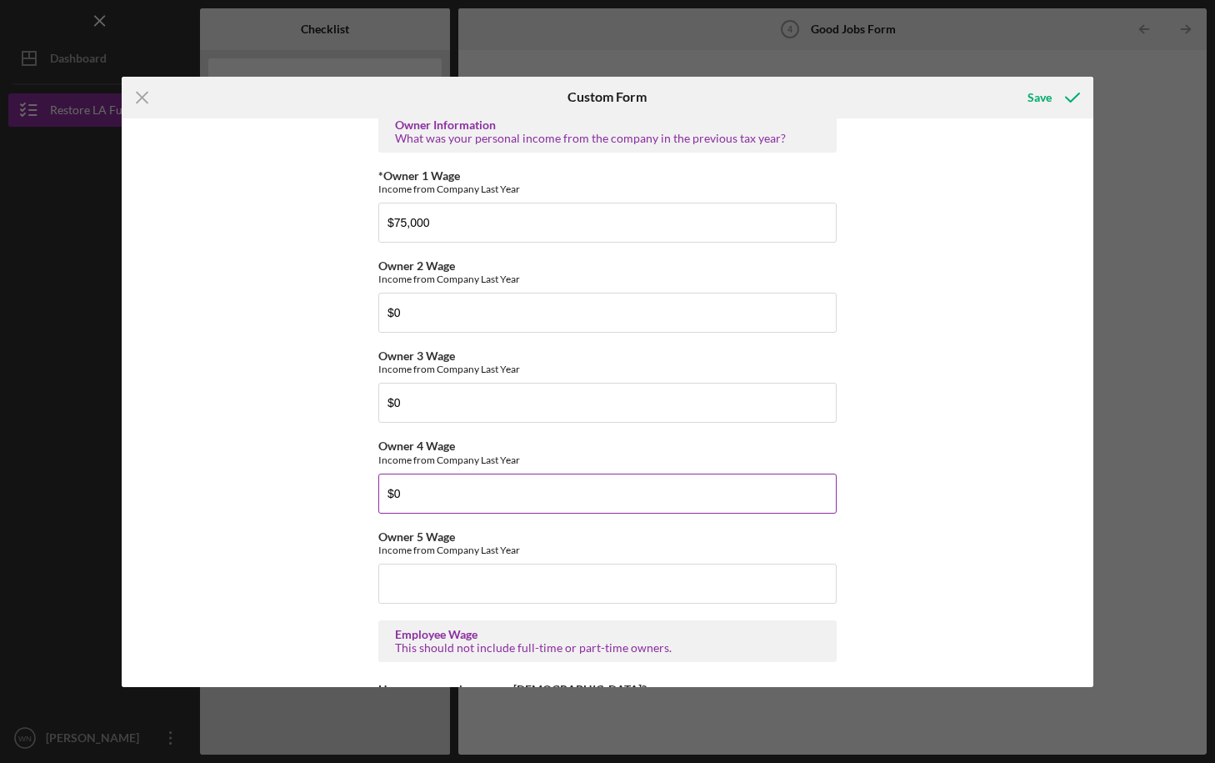
scroll to position [2692, 0]
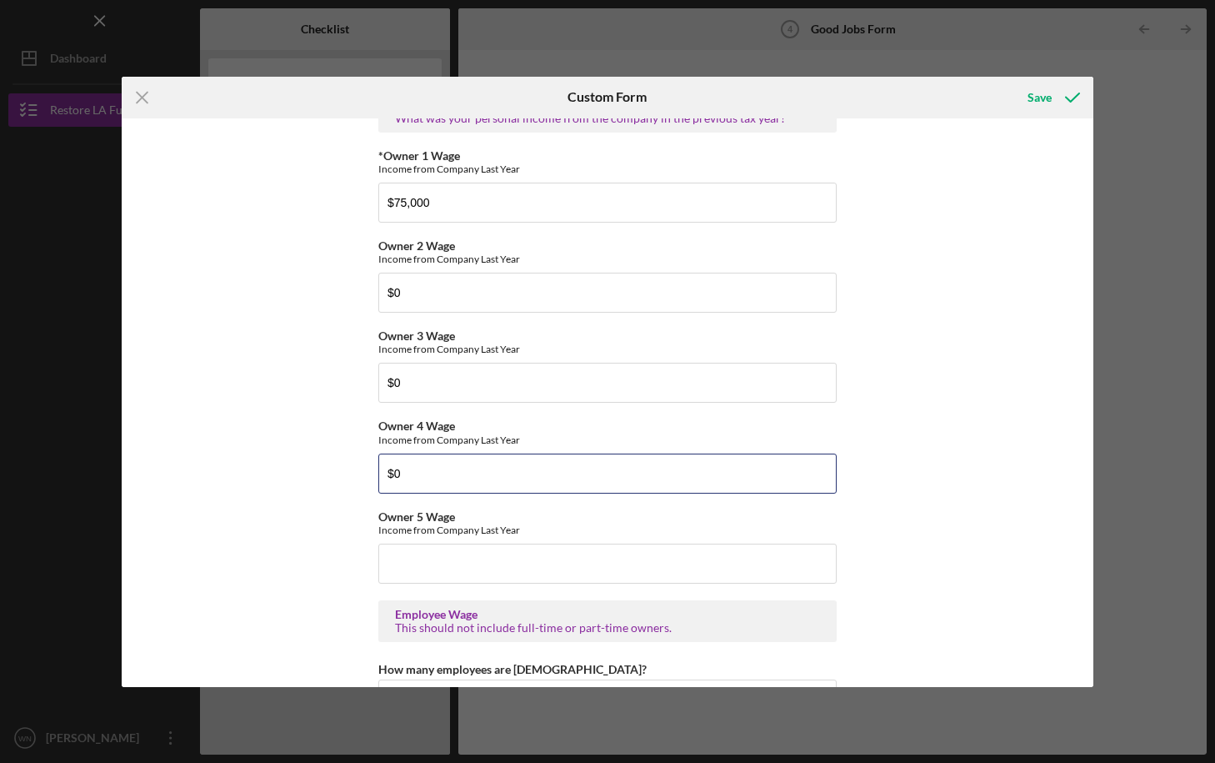
drag, startPoint x: 413, startPoint y: 482, endPoint x: 372, endPoint y: 481, distance: 40.9
click at [372, 481] on div "Good Jobs Form *Total Number of Full-Time W-2 Employees If you have no W-2 Empl…" at bounding box center [608, 402] width 972 height 568
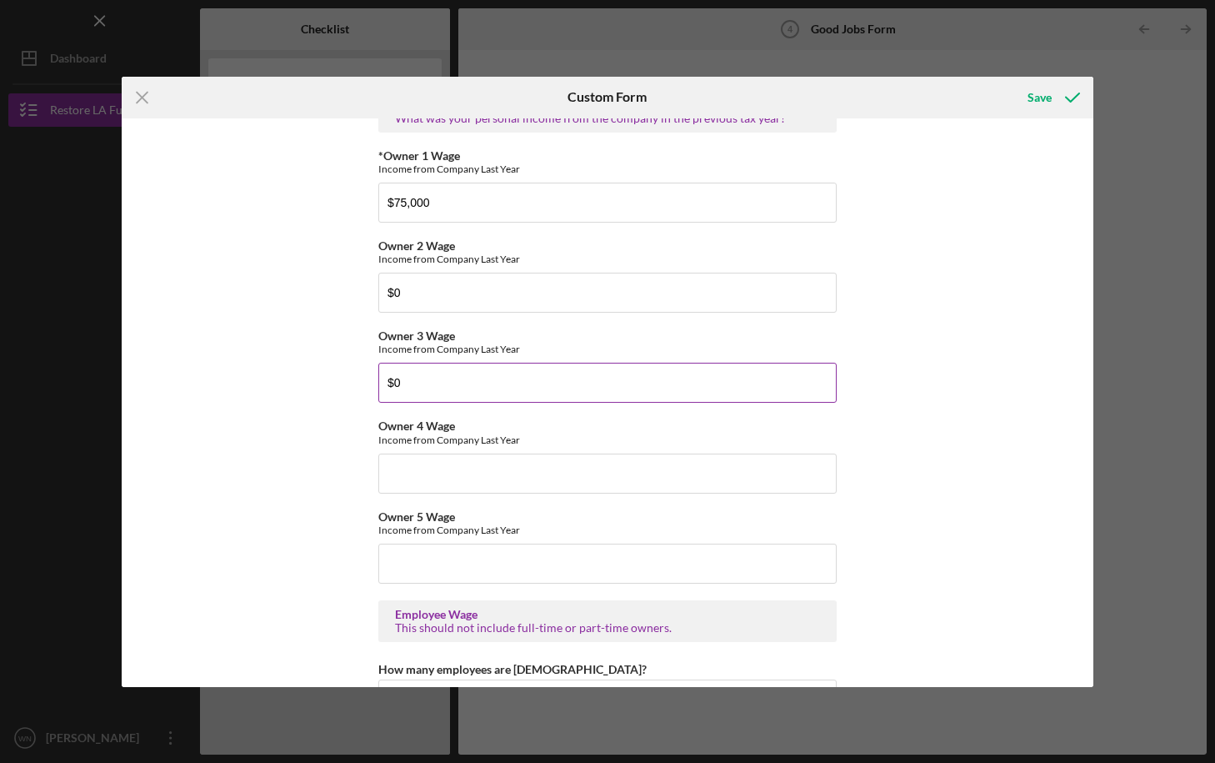
click at [408, 386] on input "$0" at bounding box center [607, 383] width 458 height 40
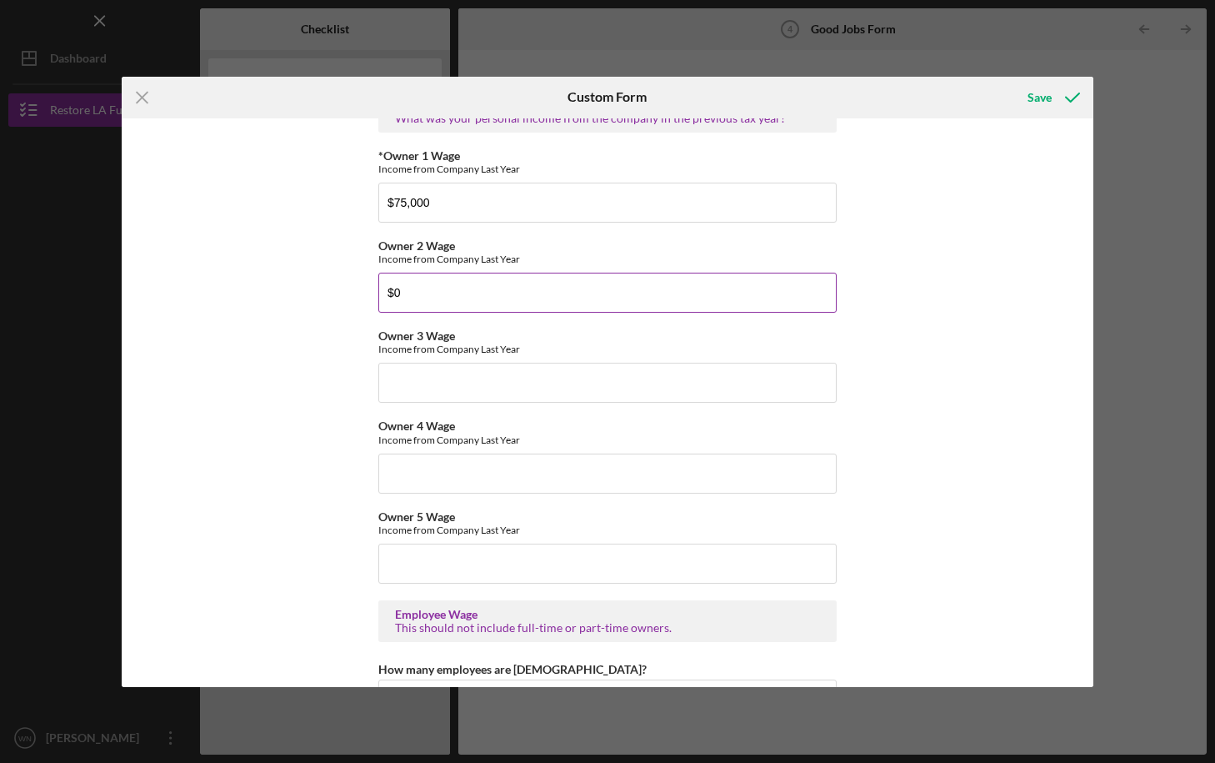
click at [422, 284] on input "$0" at bounding box center [607, 293] width 458 height 40
type input "$0"
click at [314, 530] on div "Good Jobs Form *Total Number of Full-Time W-2 Employees If you have no W-2 Empl…" at bounding box center [608, 402] width 972 height 568
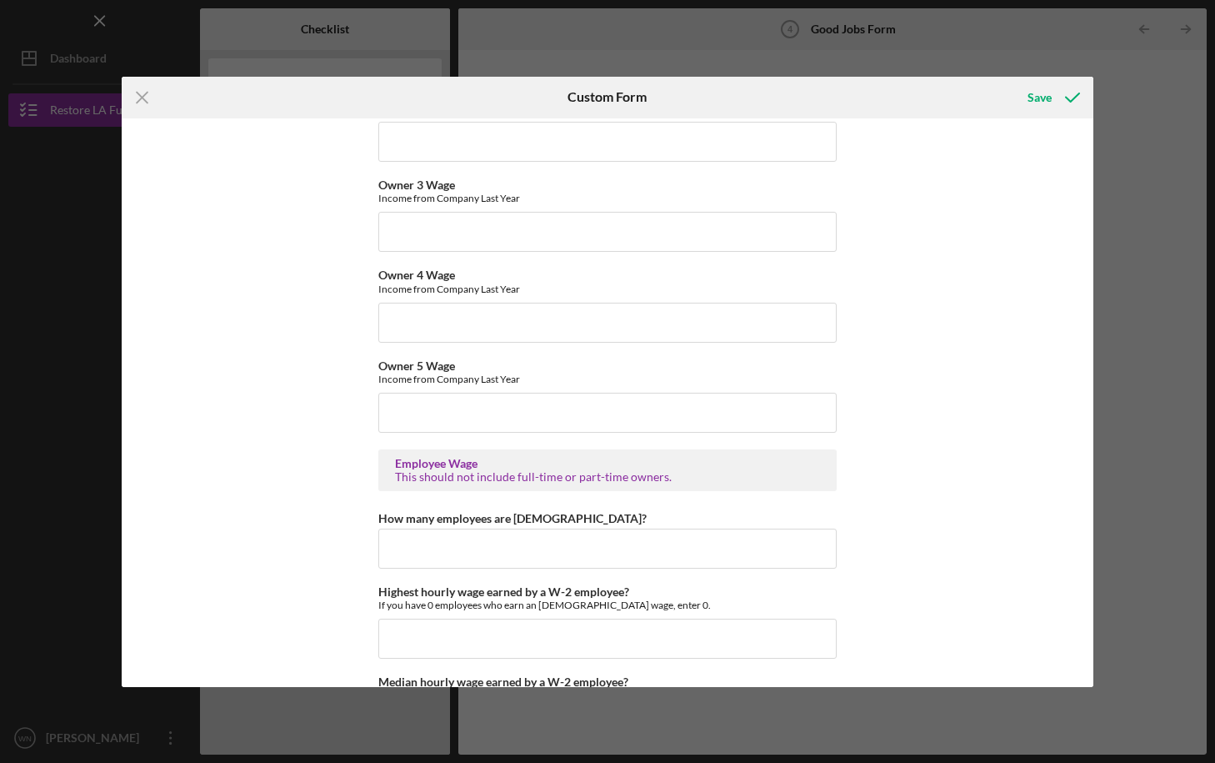
scroll to position [2858, 0]
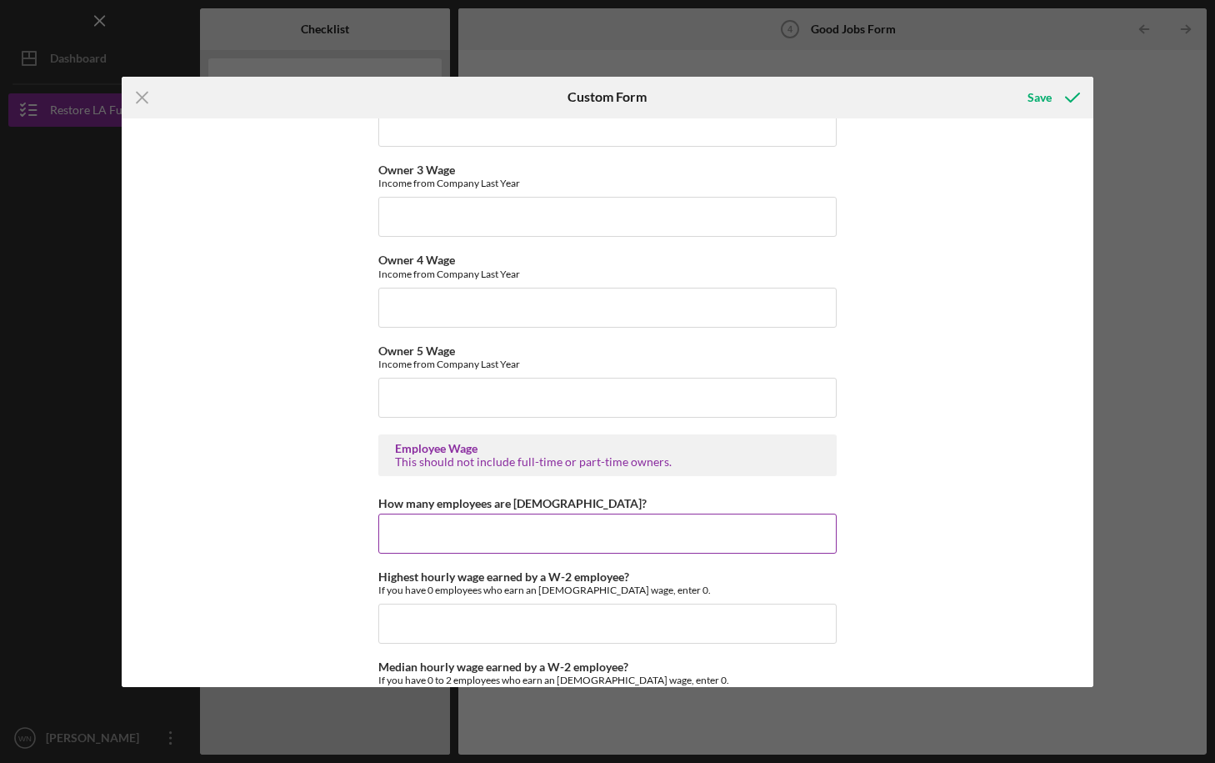
click at [400, 540] on input "How many employees are hourly?" at bounding box center [607, 533] width 458 height 40
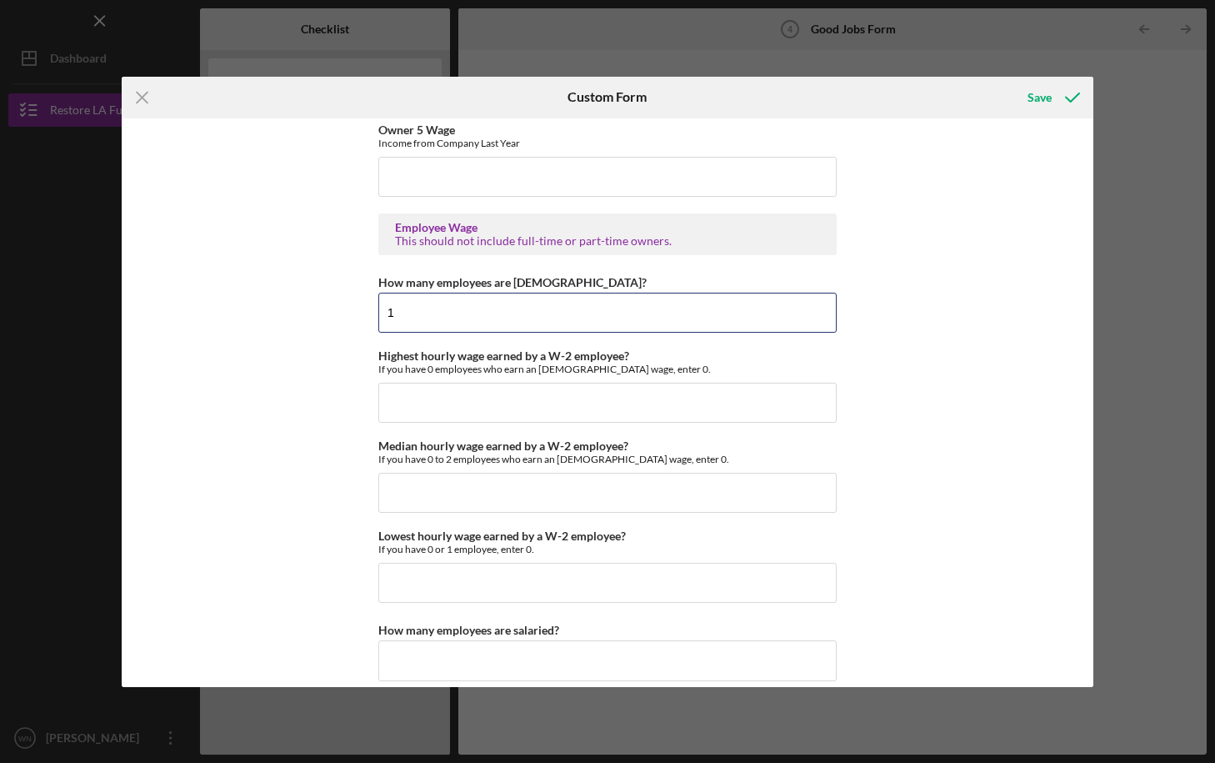
scroll to position [3088, 0]
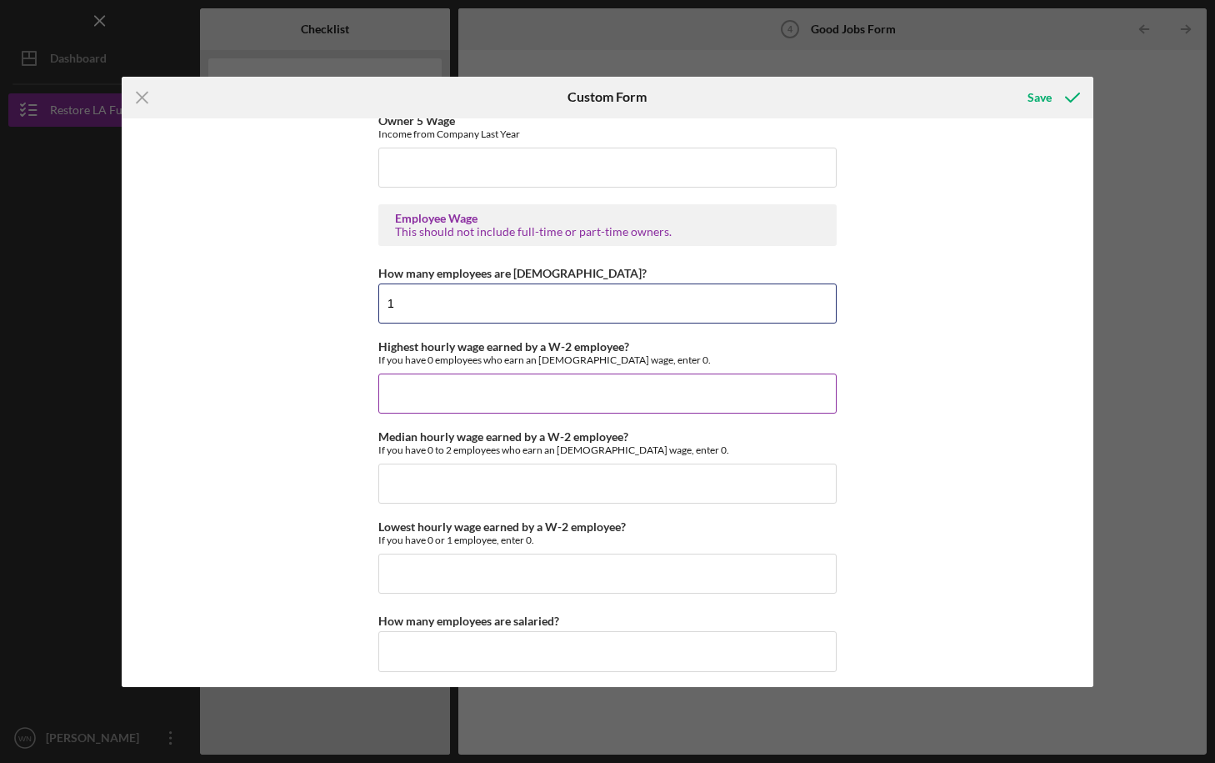
type input "1"
click at [391, 395] on input "Highest hourly wage earned by a W-2 employee?" at bounding box center [607, 393] width 458 height 40
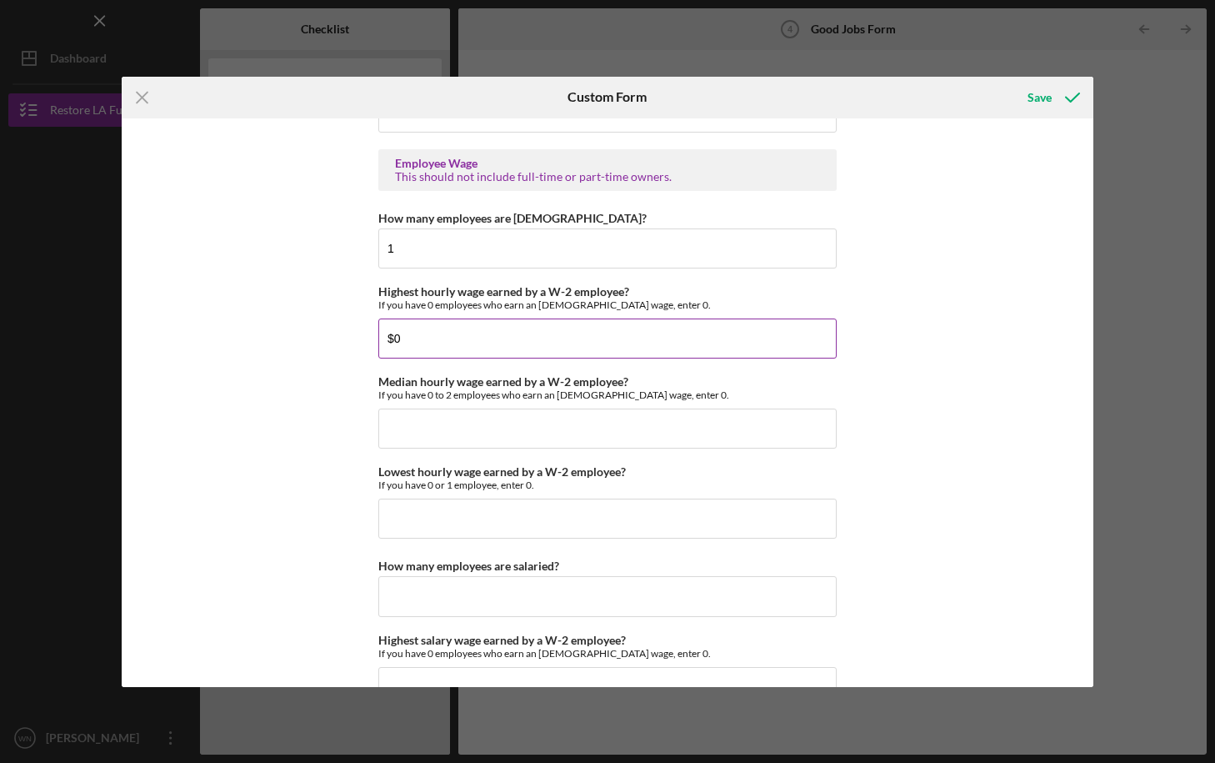
scroll to position [3153, 0]
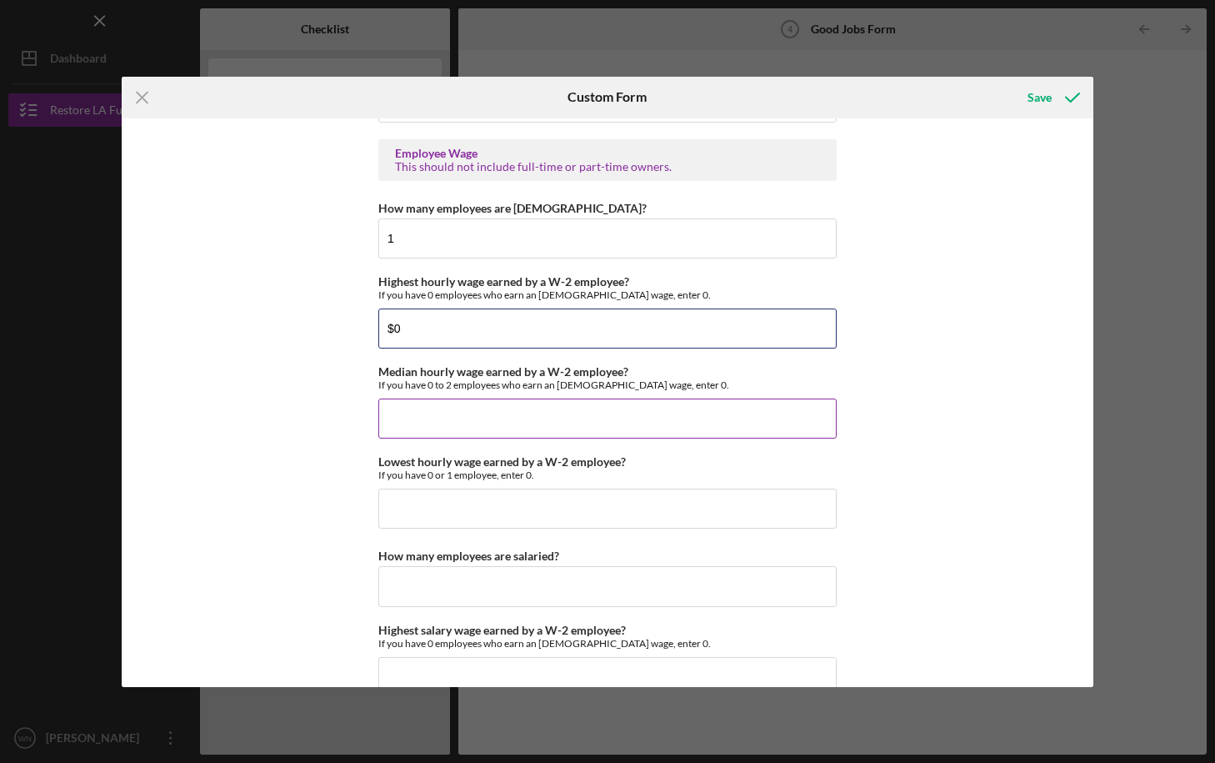
type input "$0"
click at [392, 420] on input "Median hourly wage earned by a W-2 employee?" at bounding box center [607, 418] width 458 height 40
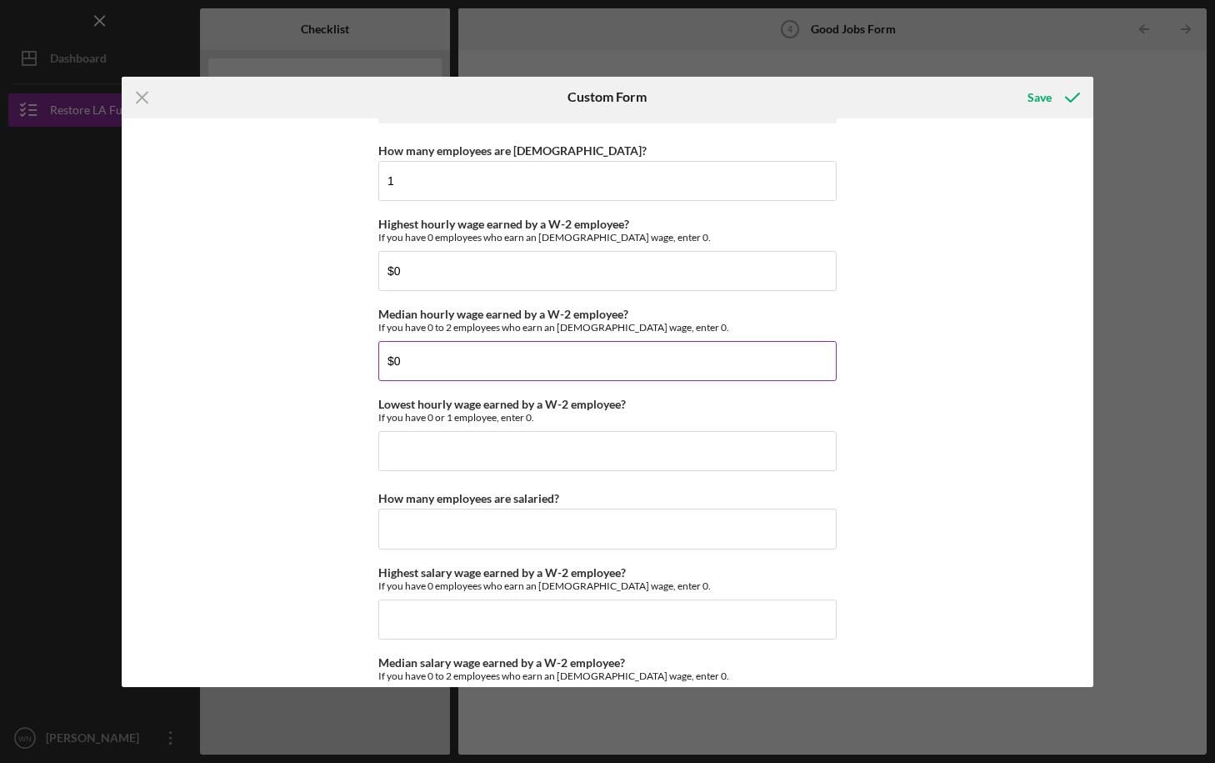
scroll to position [3222, 0]
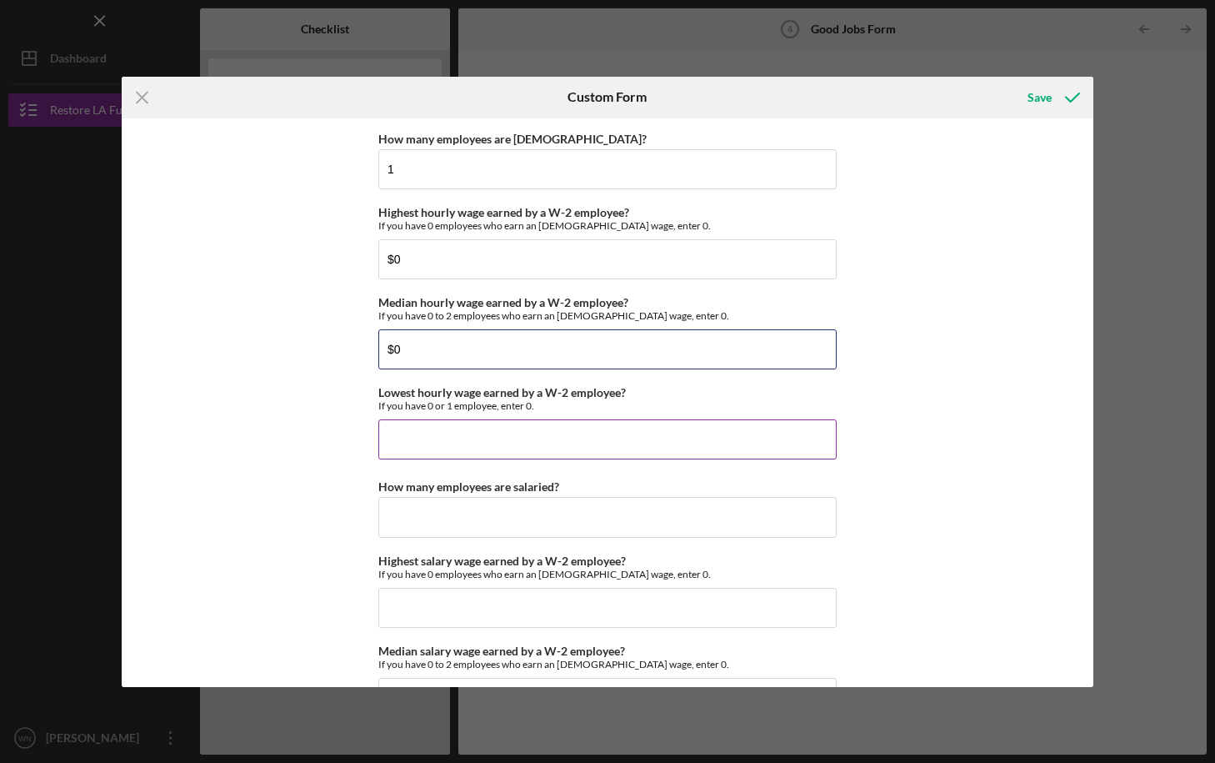
type input "$0"
click at [395, 439] on input "Lowest hourly wage earned by a W-2 employee?" at bounding box center [607, 439] width 458 height 40
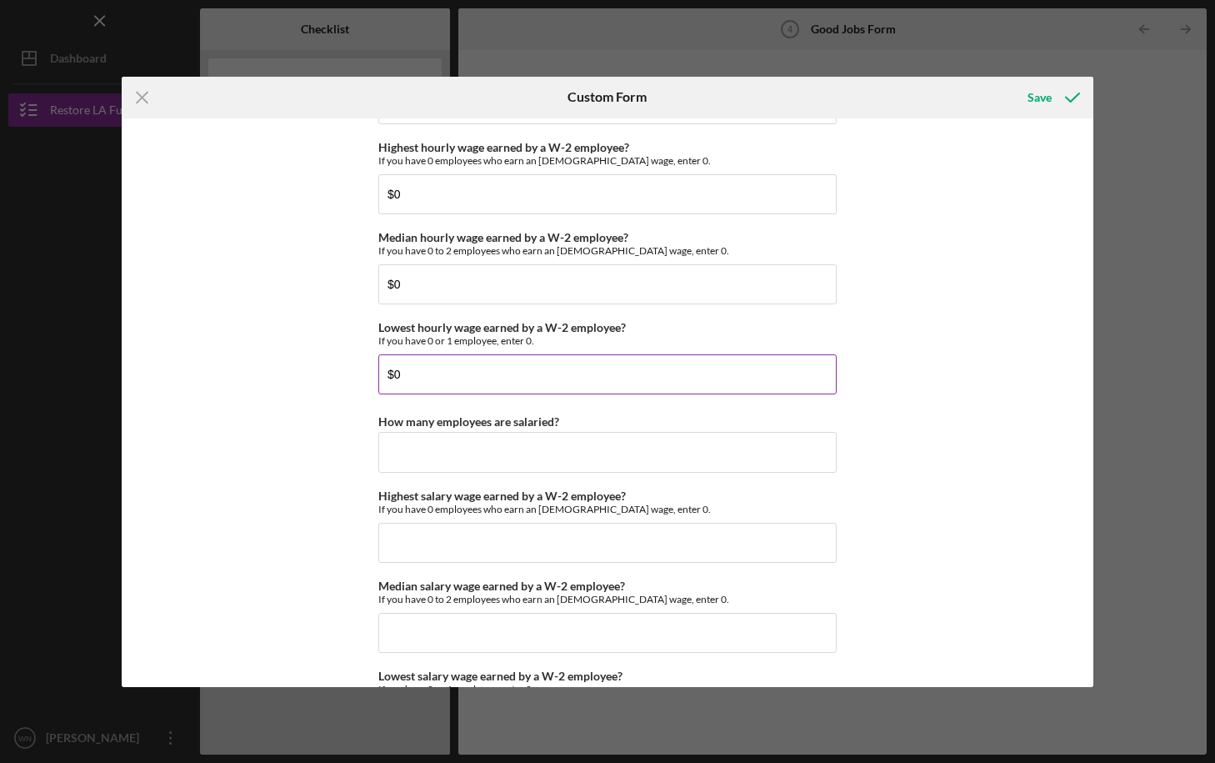
scroll to position [3305, 0]
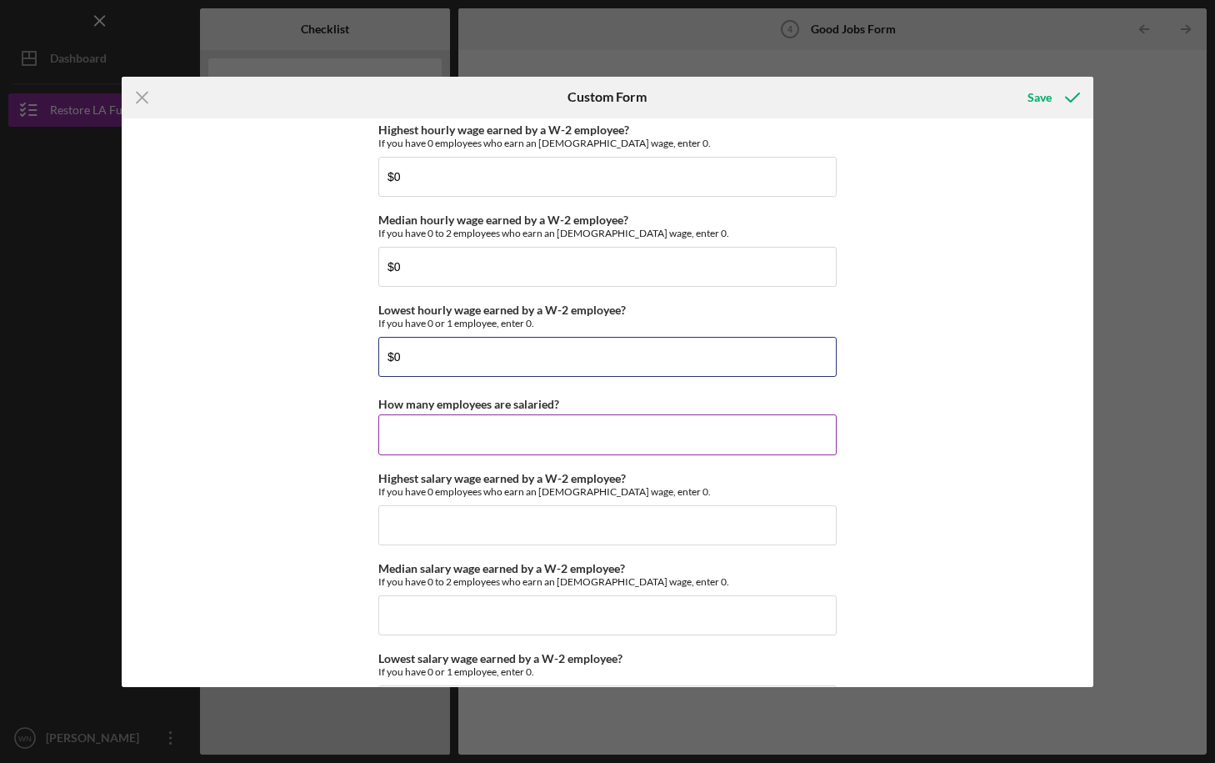
type input "$0"
click at [422, 433] on input "How many employees are salaried?" at bounding box center [607, 434] width 458 height 40
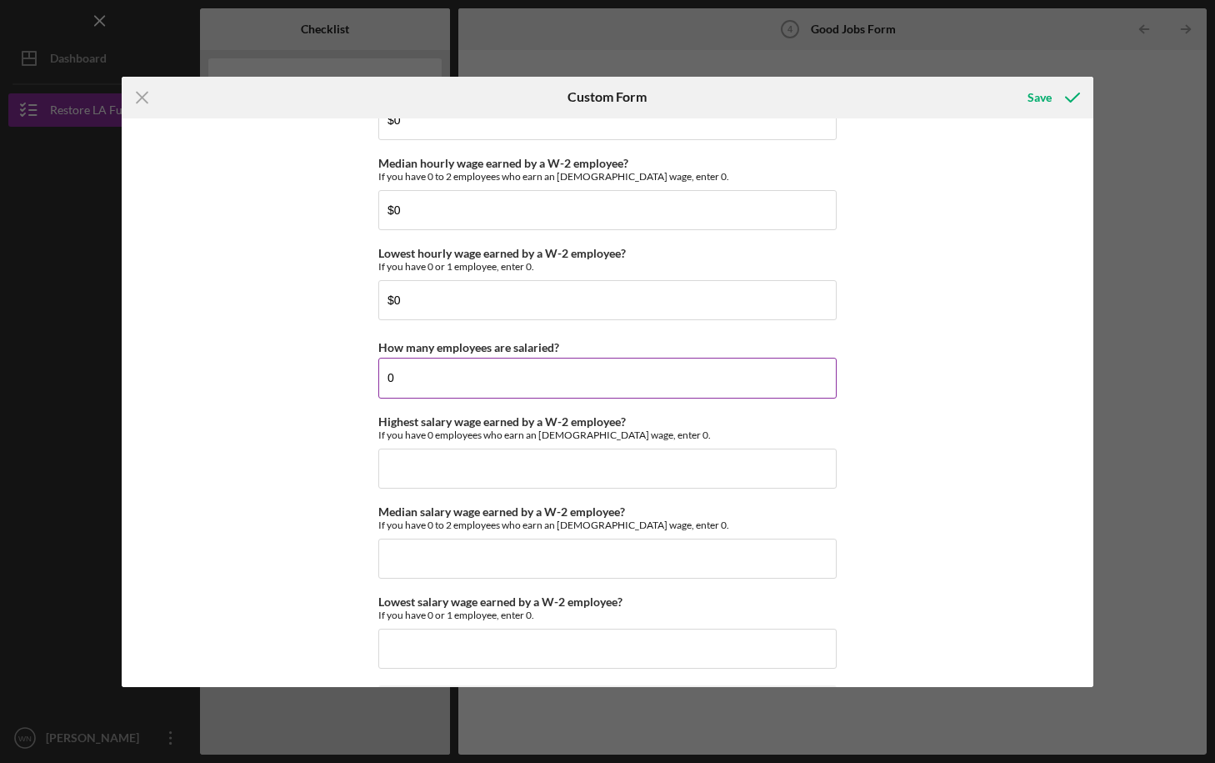
scroll to position [3372, 0]
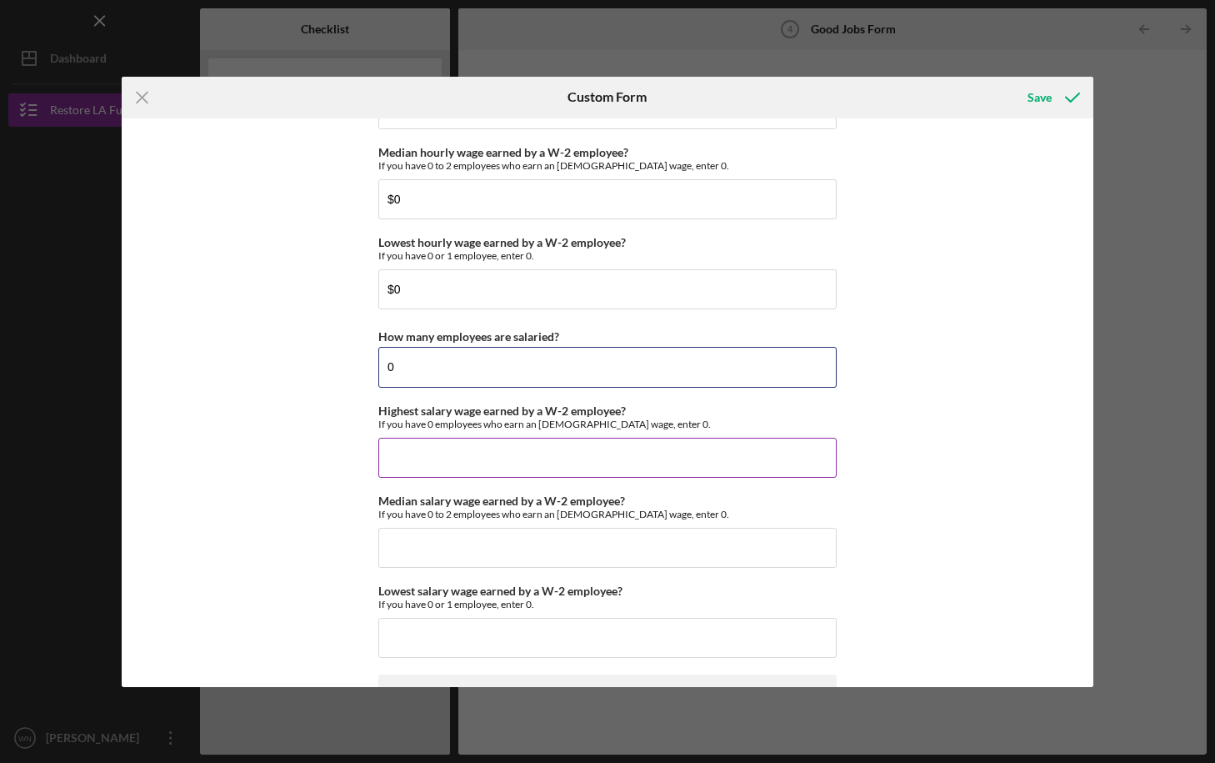
type input "0"
click at [410, 460] on input "Highest salary wage earned by a W-2 employee?" at bounding box center [607, 458] width 458 height 40
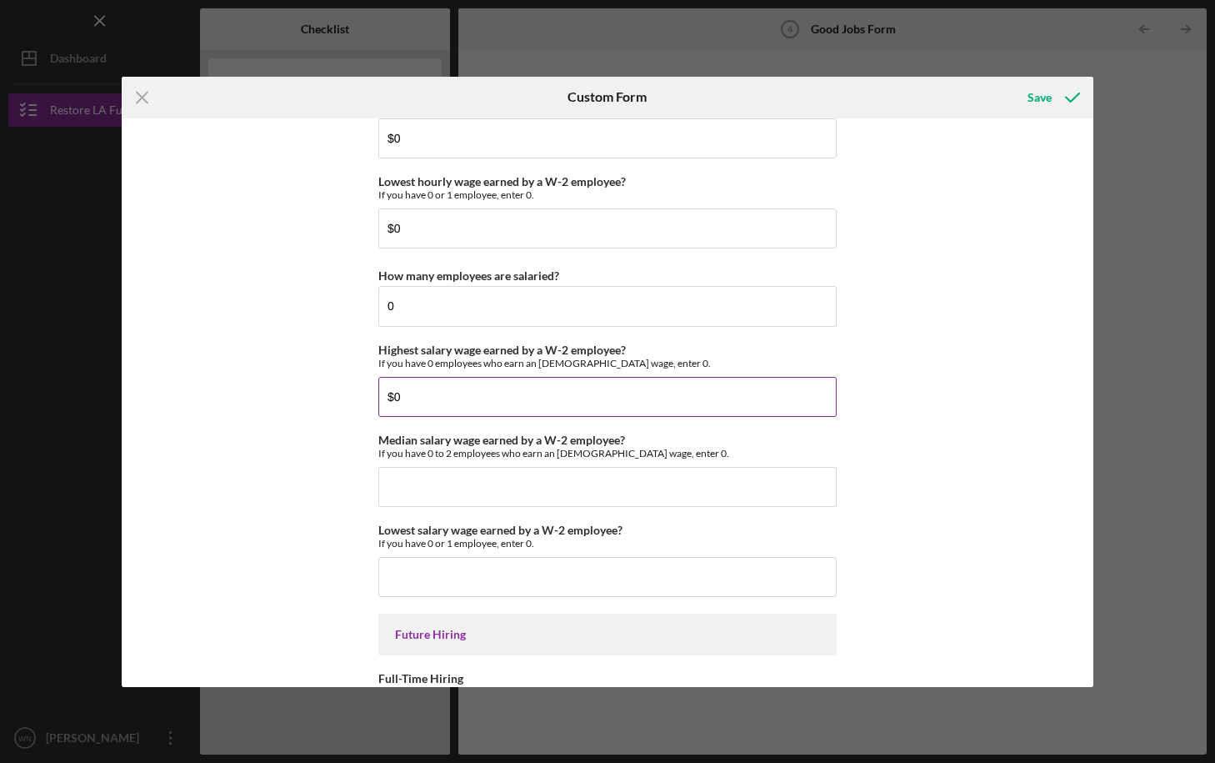
scroll to position [3453, 0]
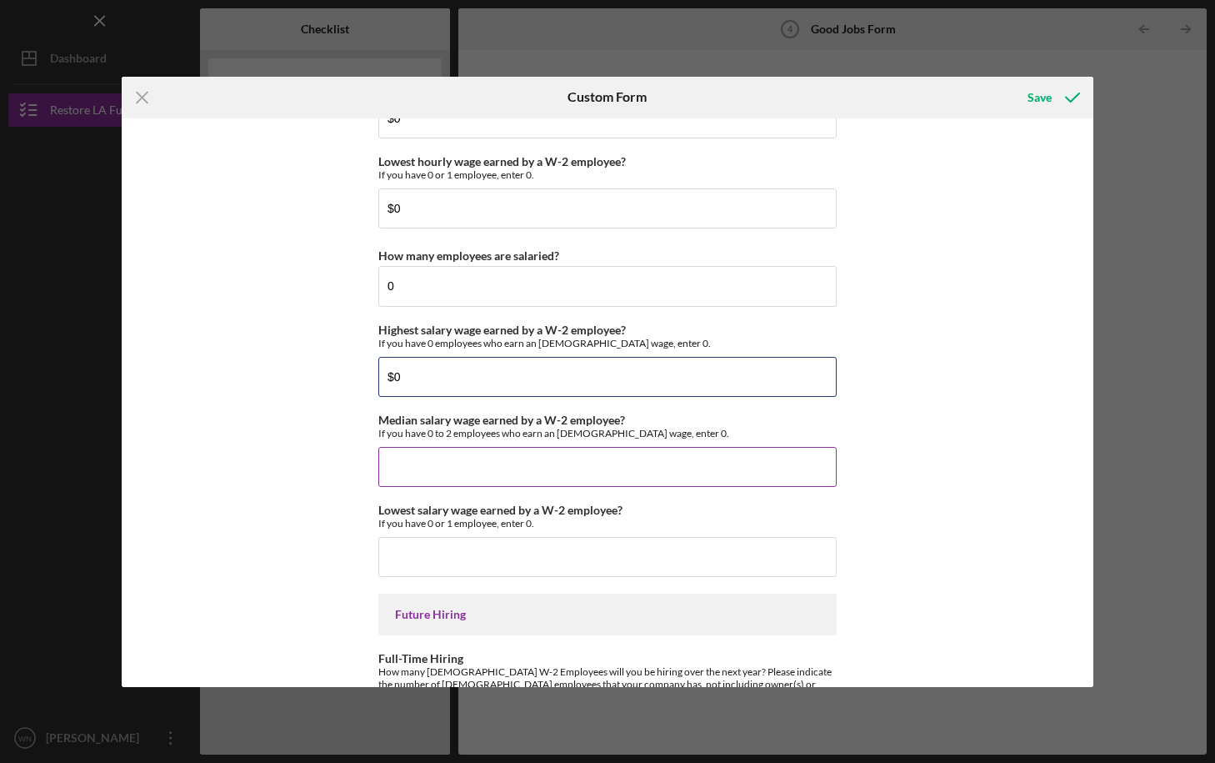
type input "$0"
click at [431, 473] on input "Median salary wage earned by a W-2 employee?" at bounding box center [607, 467] width 458 height 40
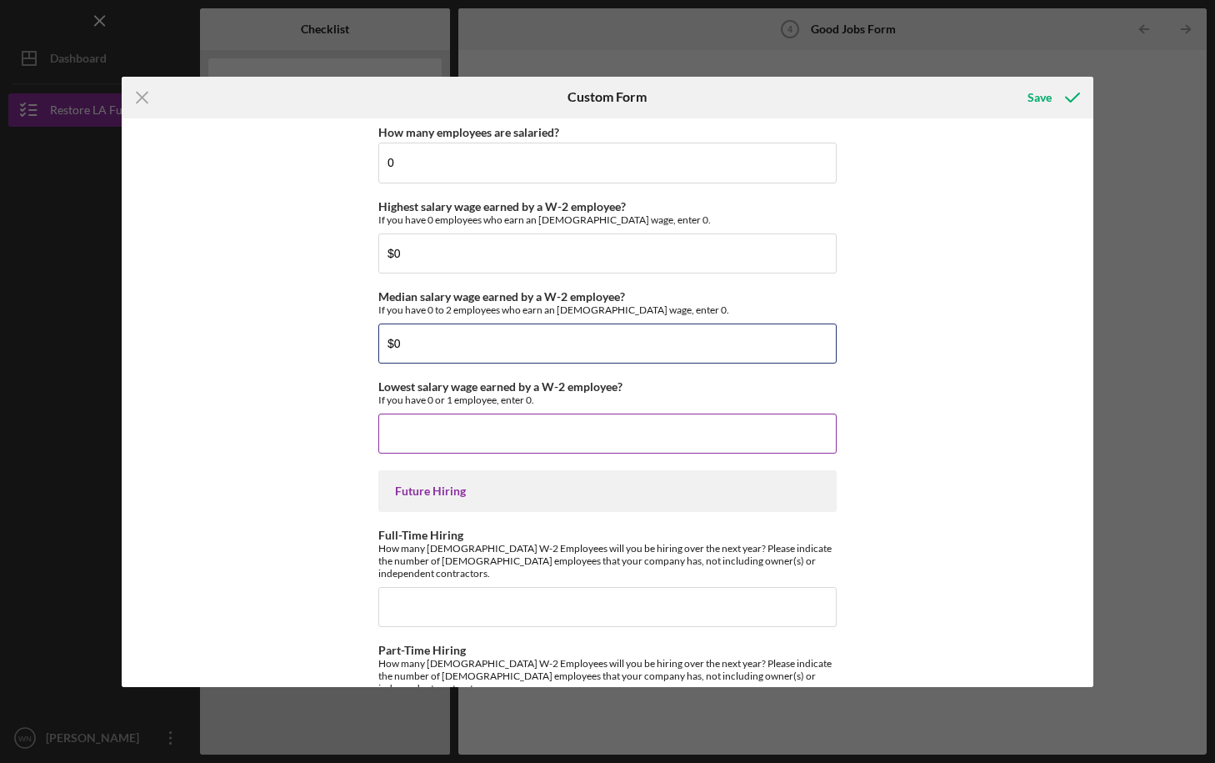
scroll to position [3580, 0]
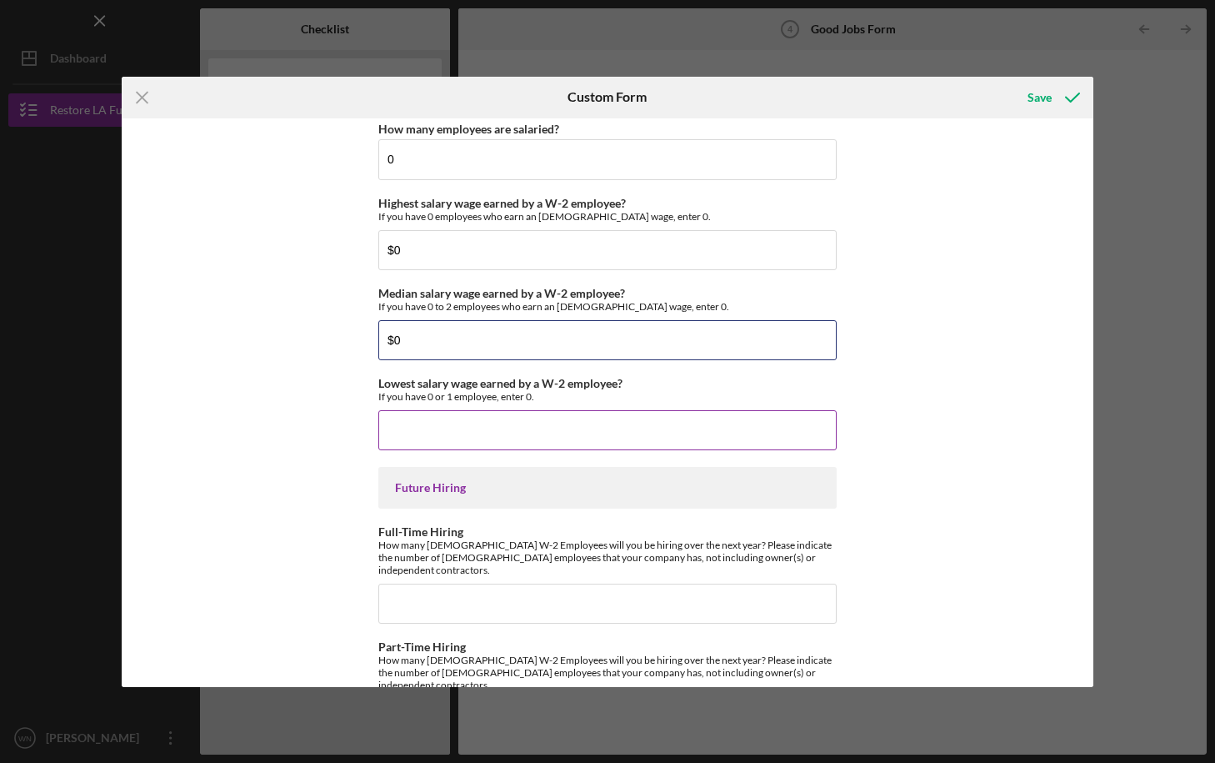
type input "$0"
click at [401, 439] on input "Lowest salary wage earned by a W-2 employee?" at bounding box center [607, 430] width 458 height 40
type input "$0"
click at [303, 488] on div "Good Jobs Form *Total Number of Full-Time W-2 Employees If you have no W-2 Empl…" at bounding box center [608, 402] width 972 height 568
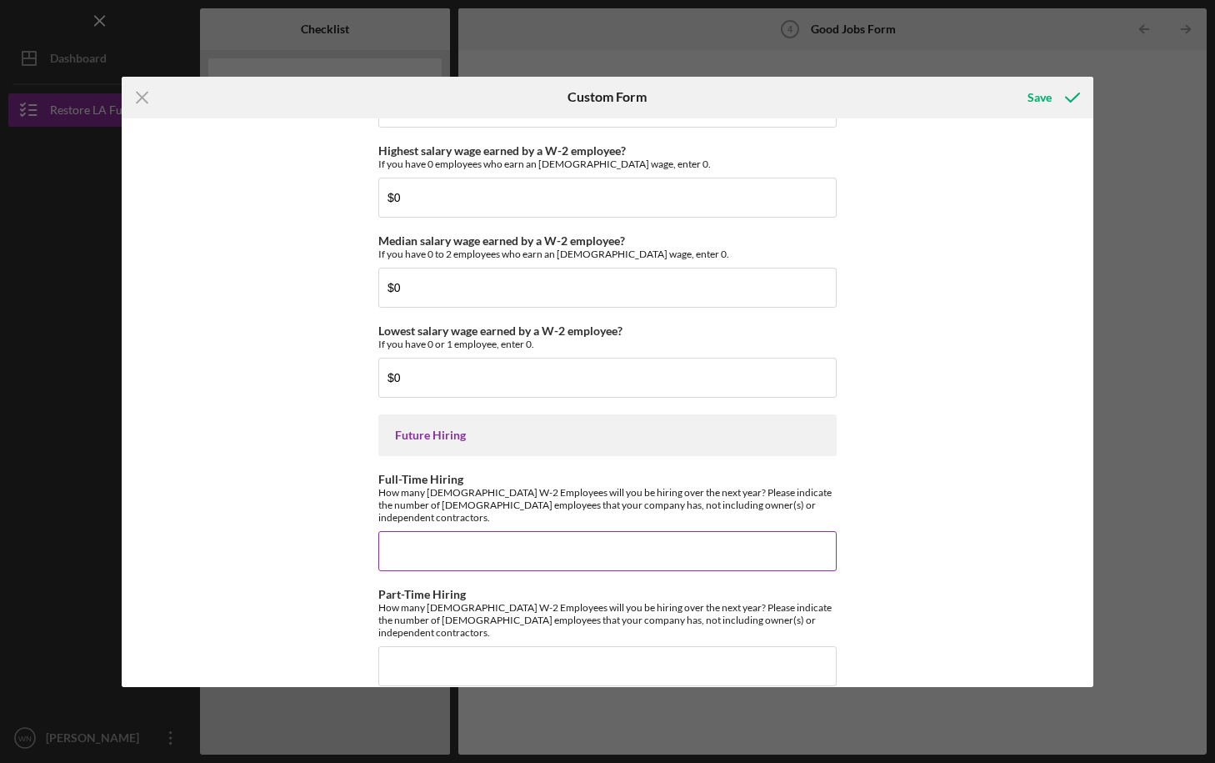
click at [413, 540] on input "Full-Time Hiring" at bounding box center [607, 551] width 458 height 40
type input "1"
type input "2"
click at [424, 646] on input "Part-Time Hiring" at bounding box center [607, 666] width 458 height 40
type input "1"
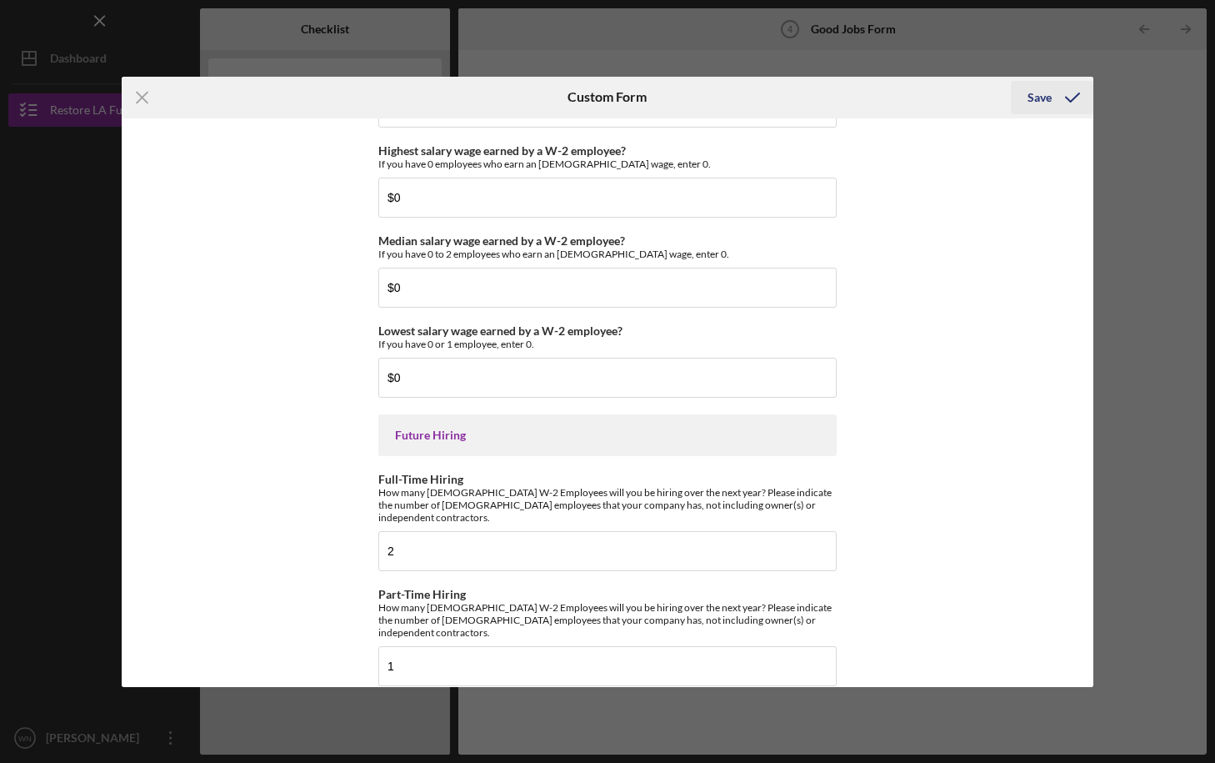
click at [1044, 98] on div "Save" at bounding box center [1040, 97] width 24 height 33
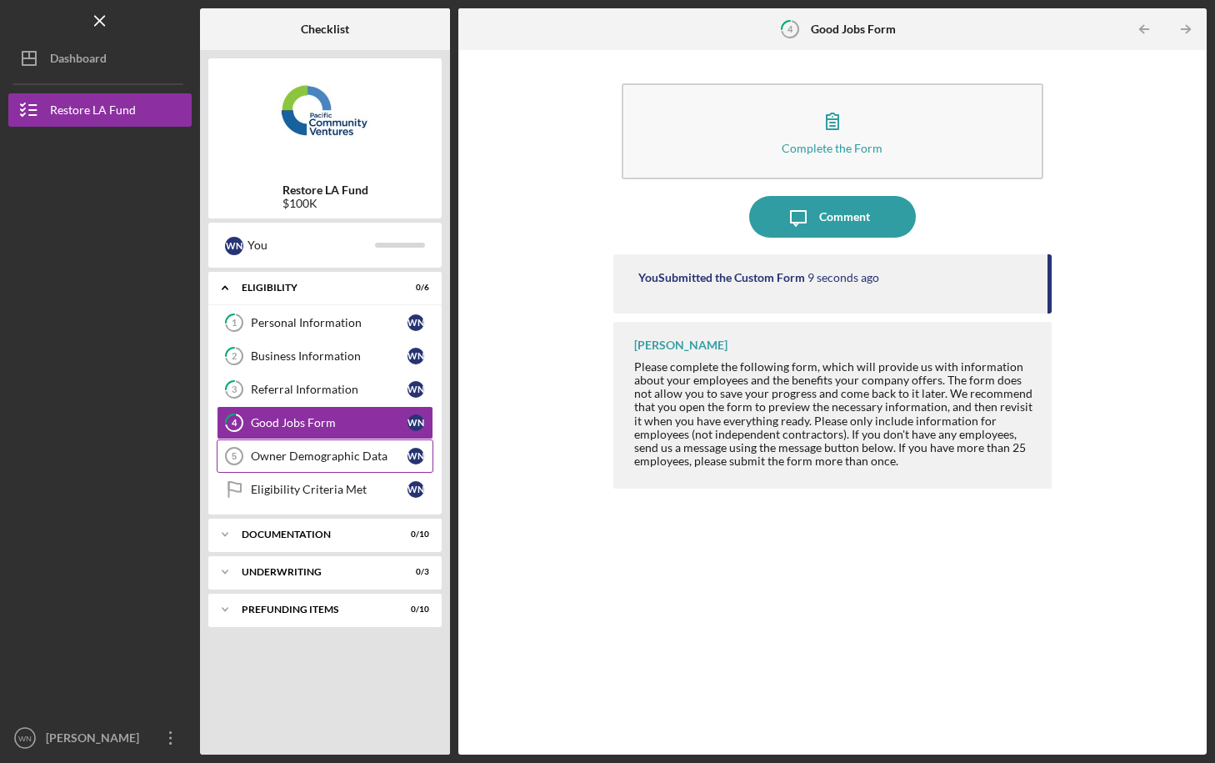
click at [295, 453] on div "Owner Demographic Data" at bounding box center [329, 455] width 157 height 13
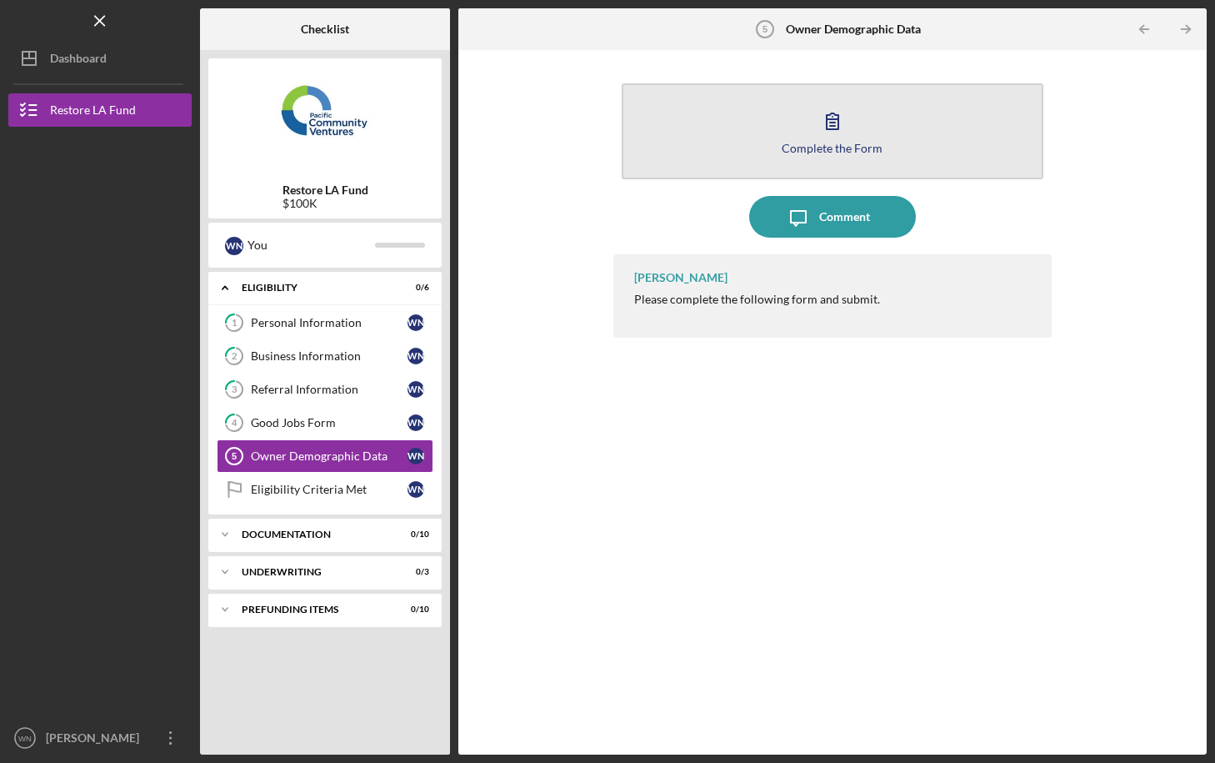
click at [839, 128] on icon "button" at bounding box center [833, 121] width 42 height 42
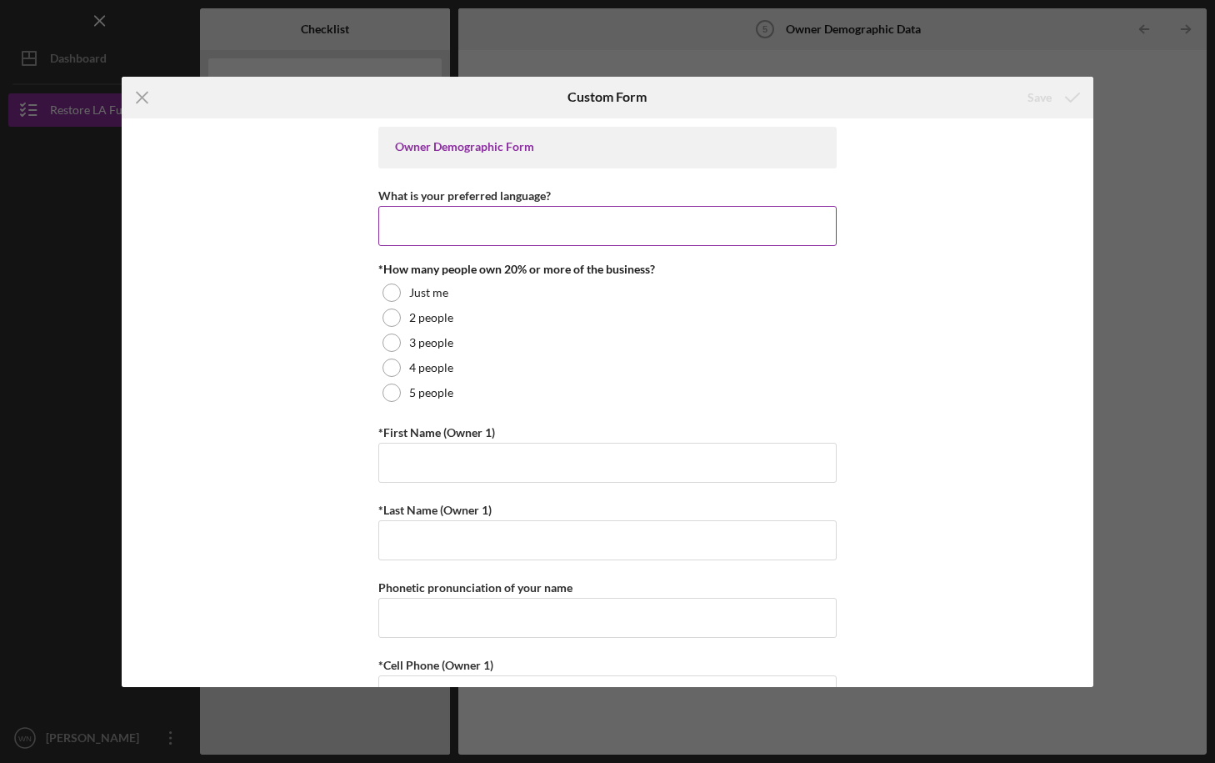
click at [465, 223] on input "What is your preferred language?" at bounding box center [607, 226] width 458 height 40
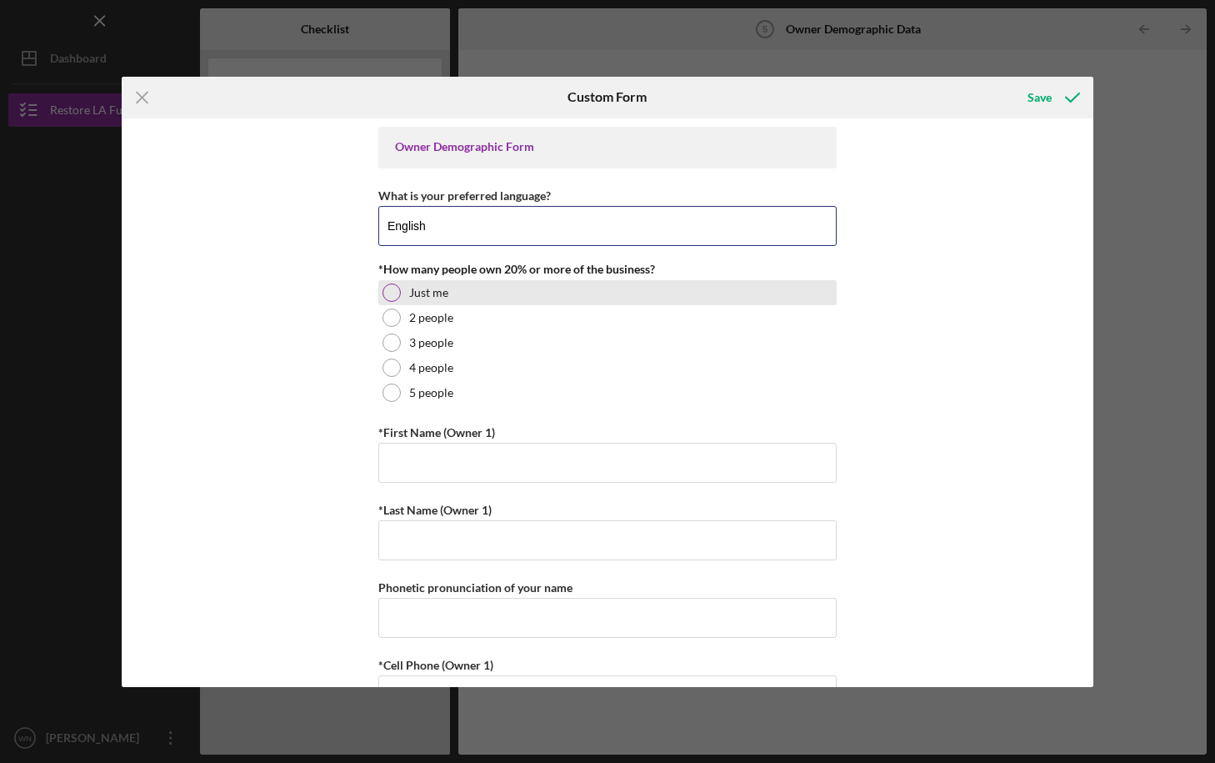
type input "English"
click at [393, 288] on div at bounding box center [392, 292] width 18 height 18
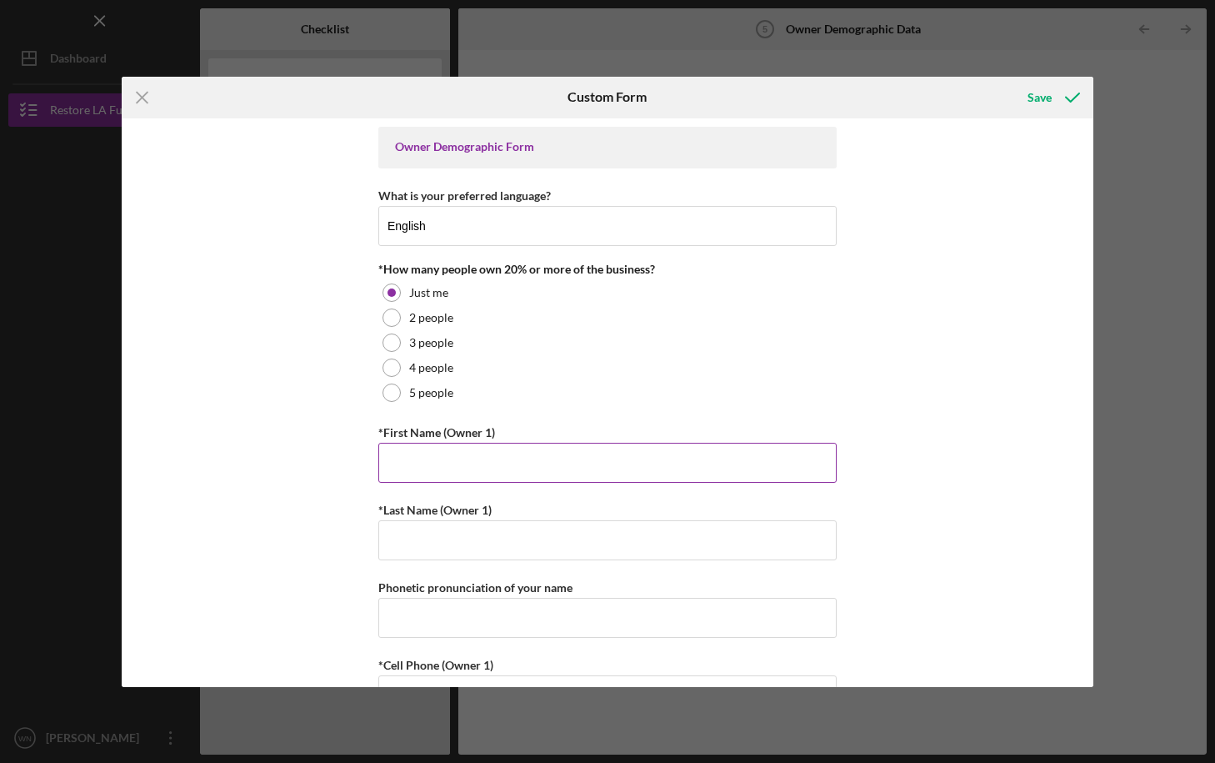
click at [450, 471] on input "*First Name (Owner 1)" at bounding box center [607, 463] width 458 height 40
type input "WAYNNE"
type input "NUGENT"
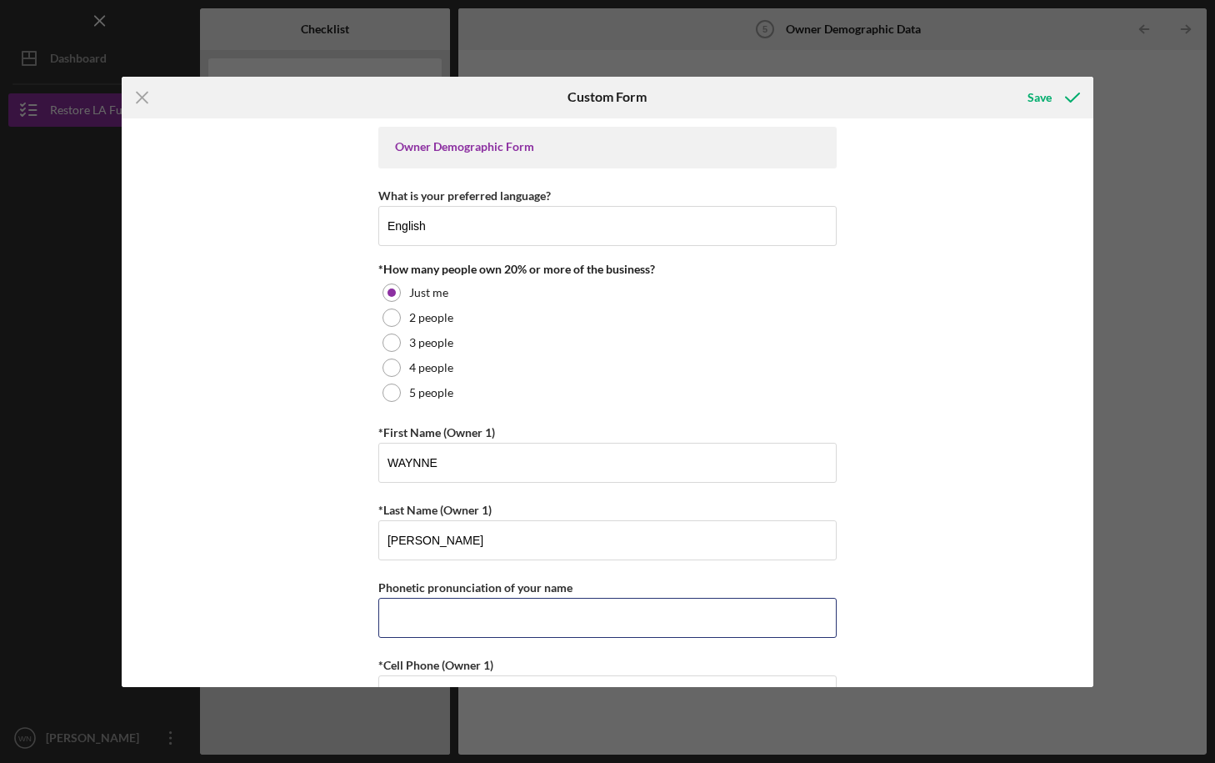
type input "7024905599"
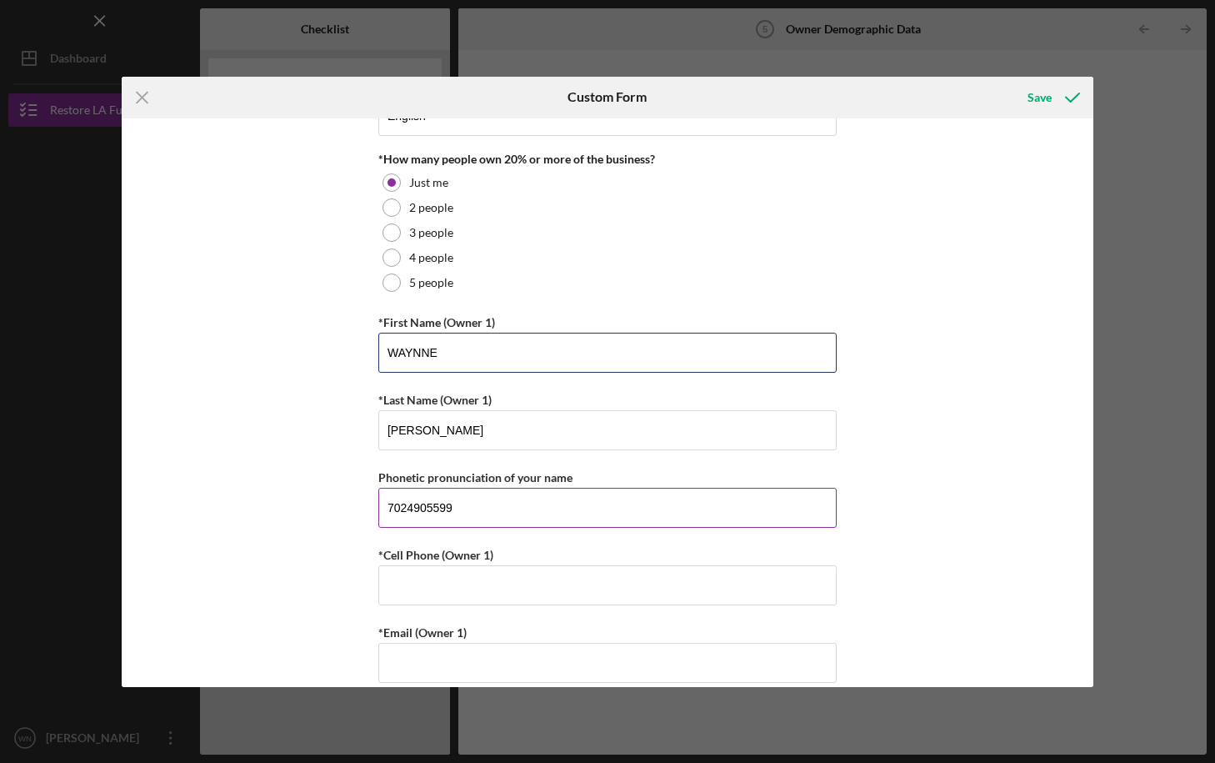
scroll to position [111, 0]
drag, startPoint x: 451, startPoint y: 512, endPoint x: 383, endPoint y: 510, distance: 67.5
click at [383, 510] on input "7024905599" at bounding box center [607, 507] width 458 height 40
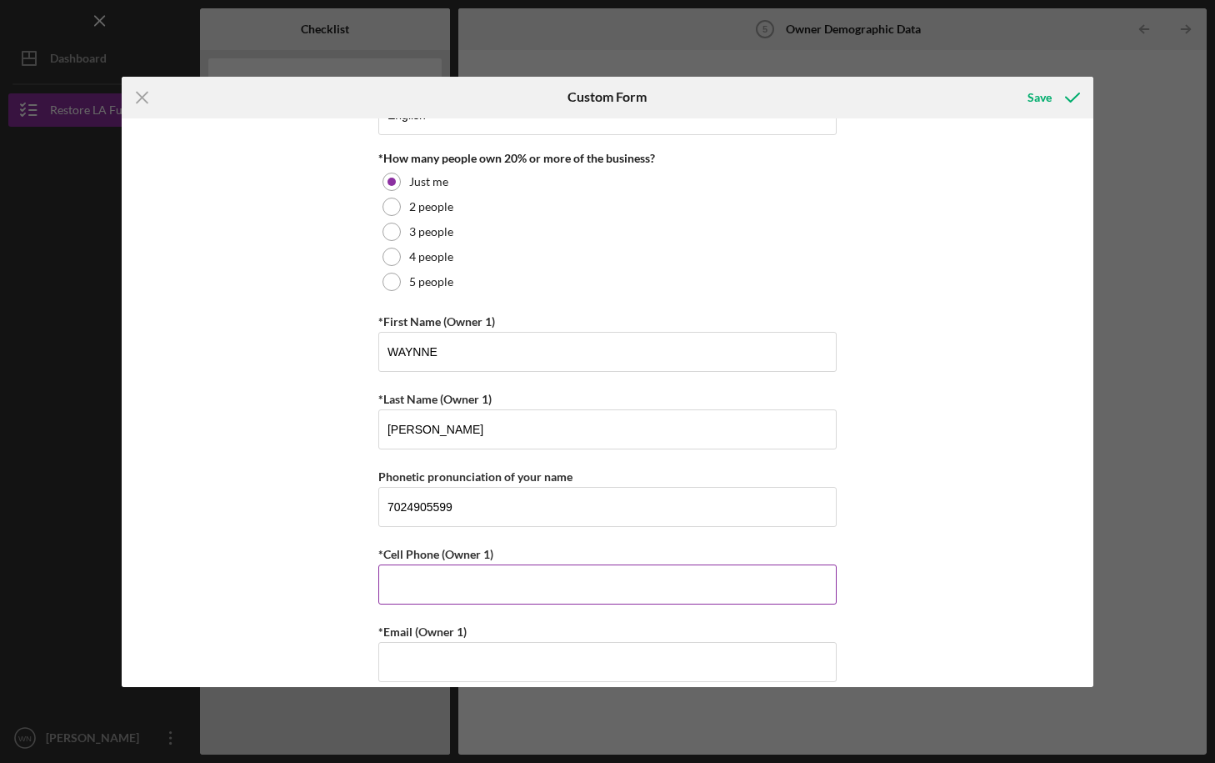
click at [412, 583] on input "*Cell Phone (Owner 1)" at bounding box center [607, 584] width 458 height 40
paste input "(702) 490-5599"
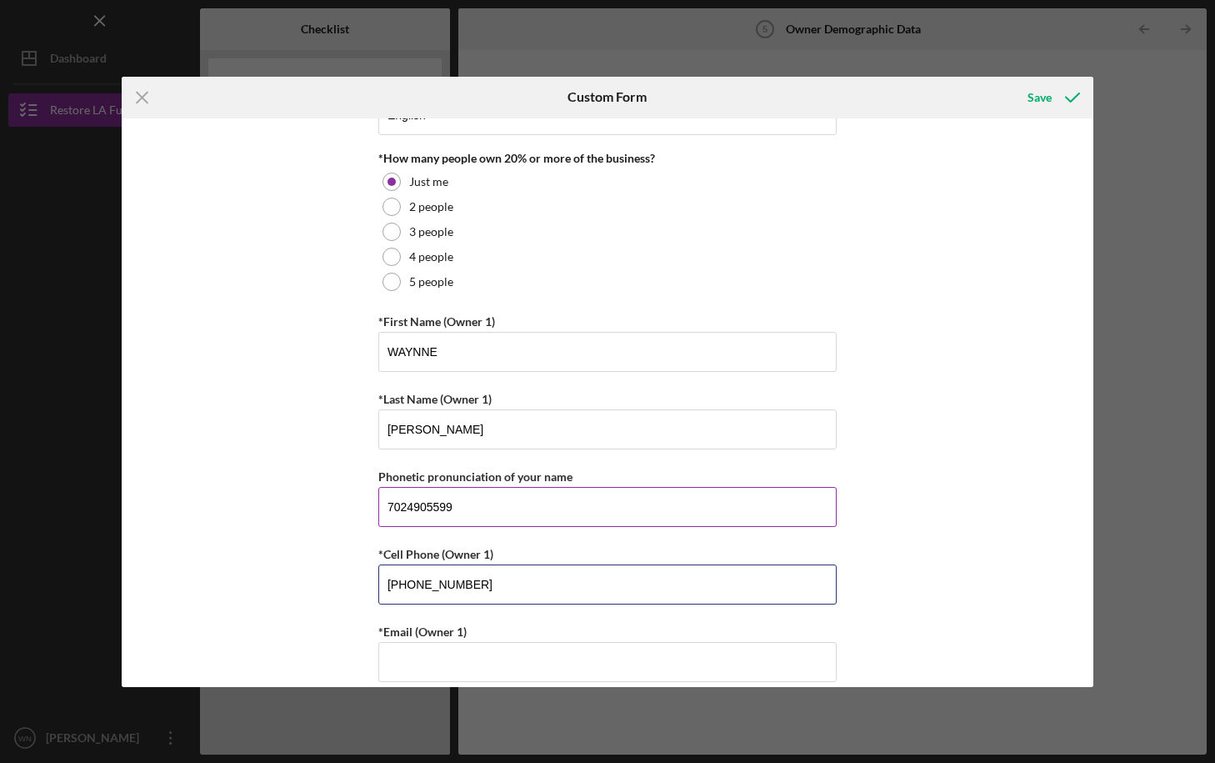
type input "(702) 490-5599"
drag, startPoint x: 467, startPoint y: 501, endPoint x: 375, endPoint y: 505, distance: 91.8
click at [378, 505] on input "7024905599" at bounding box center [607, 507] width 458 height 40
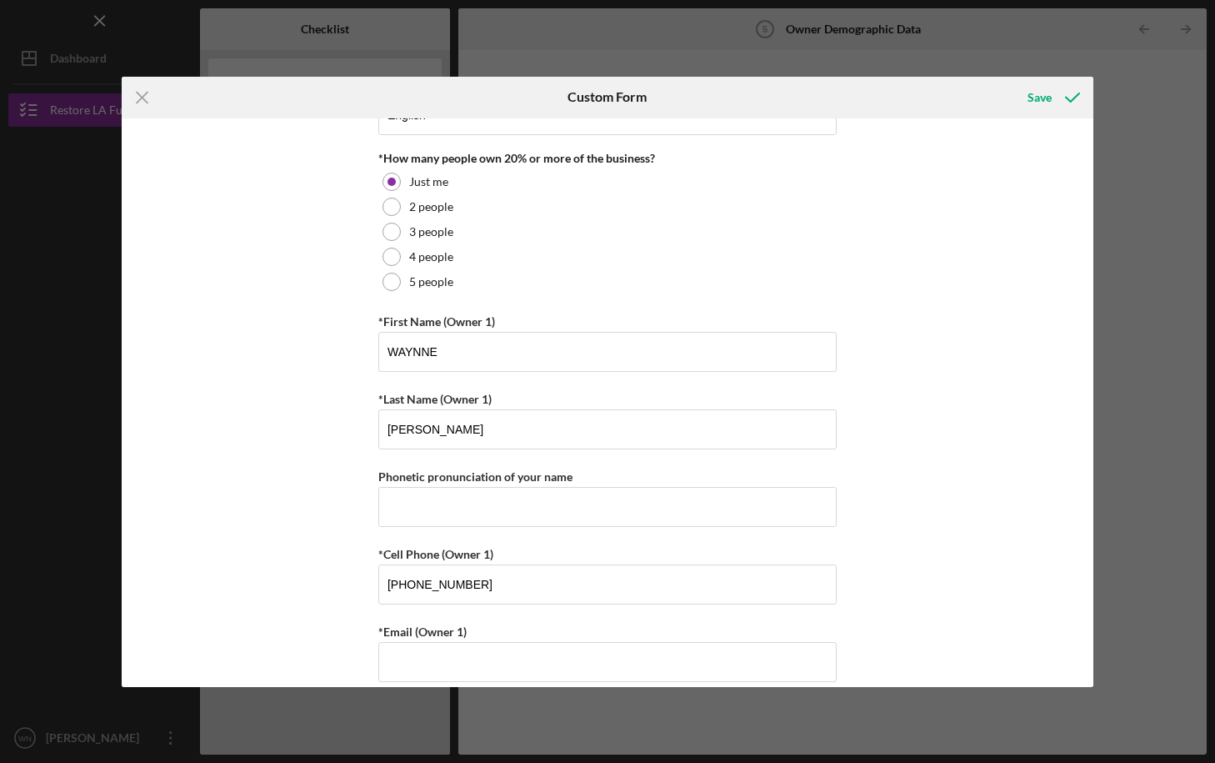
click at [307, 548] on div "Owner Demographic Form What is your preferred language? English *How many peopl…" at bounding box center [608, 402] width 972 height 568
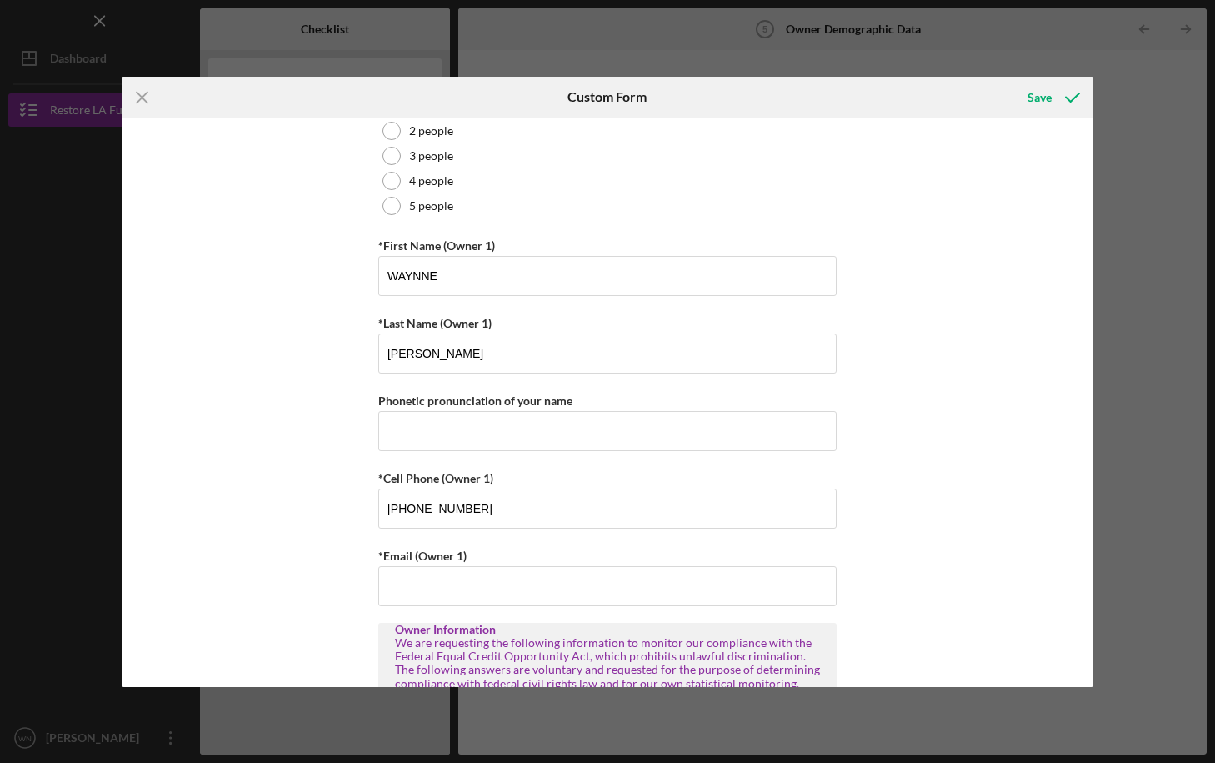
scroll to position [213, 0]
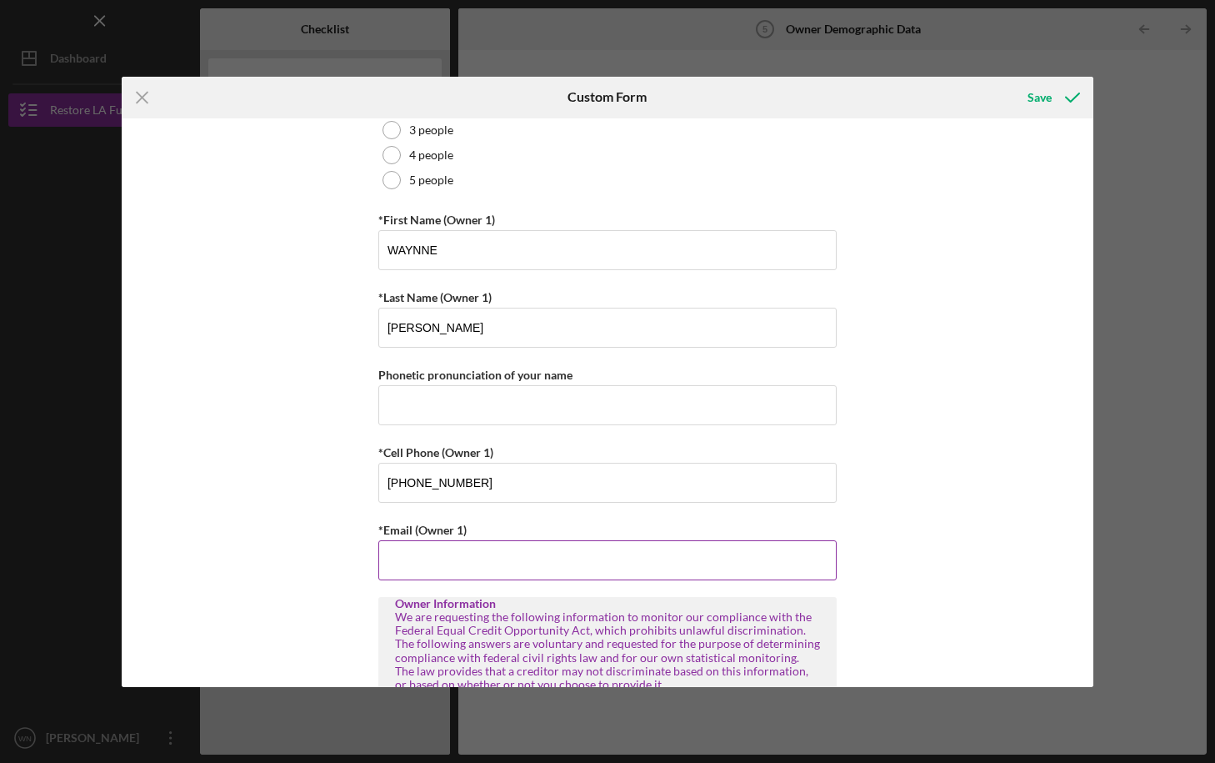
click at [408, 560] on input "*Email (Owner 1)" at bounding box center [607, 560] width 458 height 40
type input "bruce@hhstrust.org"
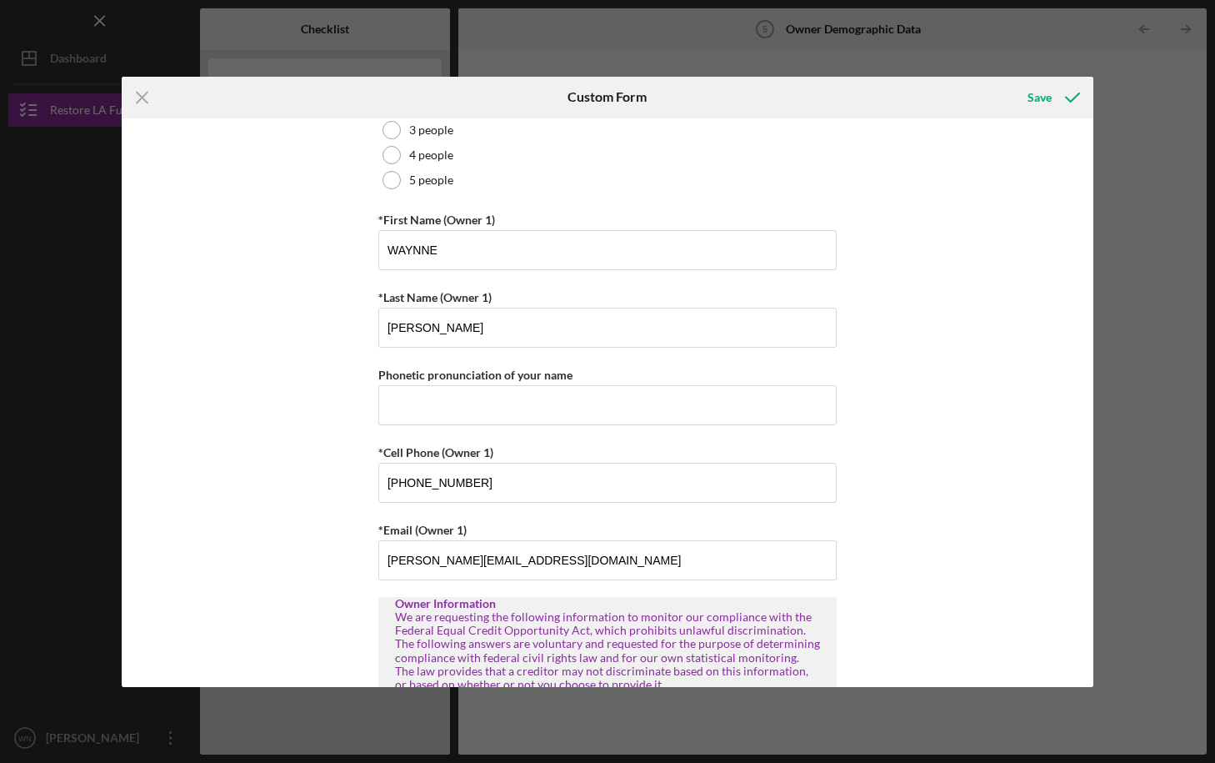
click at [865, 563] on div "Owner Demographic Form What is your preferred language? English *How many peopl…" at bounding box center [608, 402] width 972 height 568
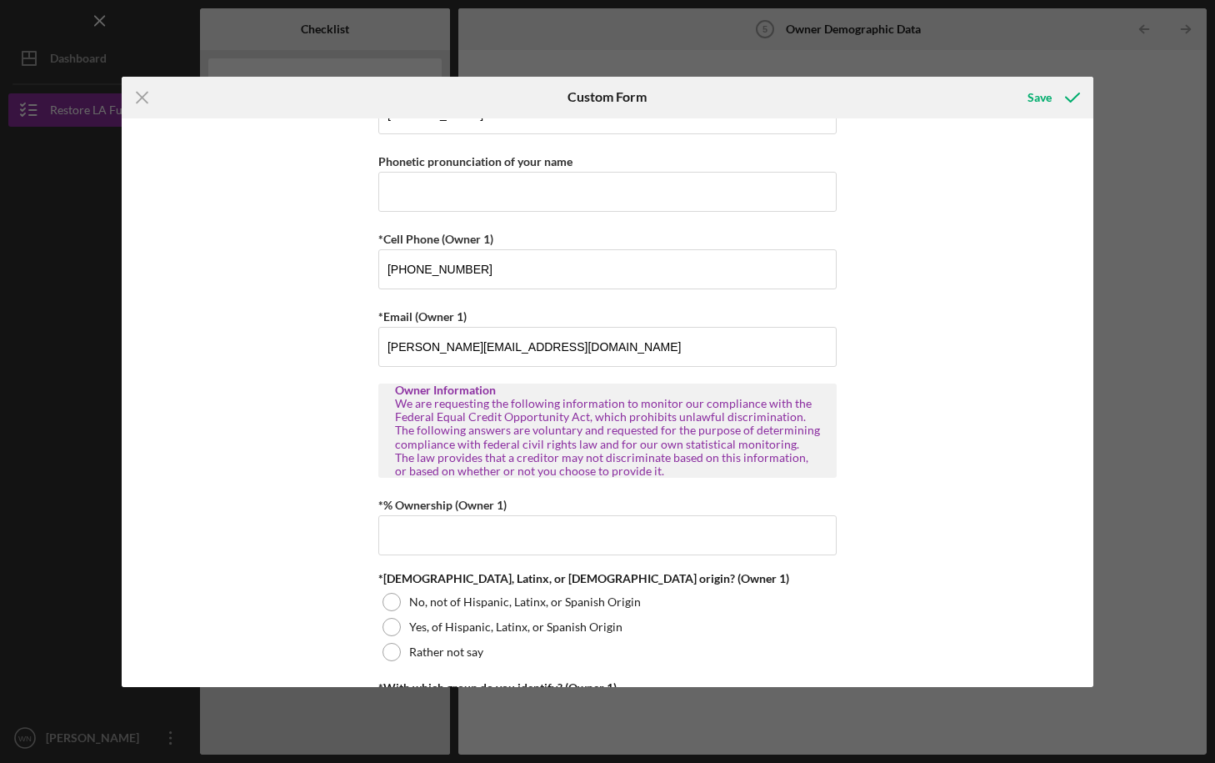
scroll to position [440, 0]
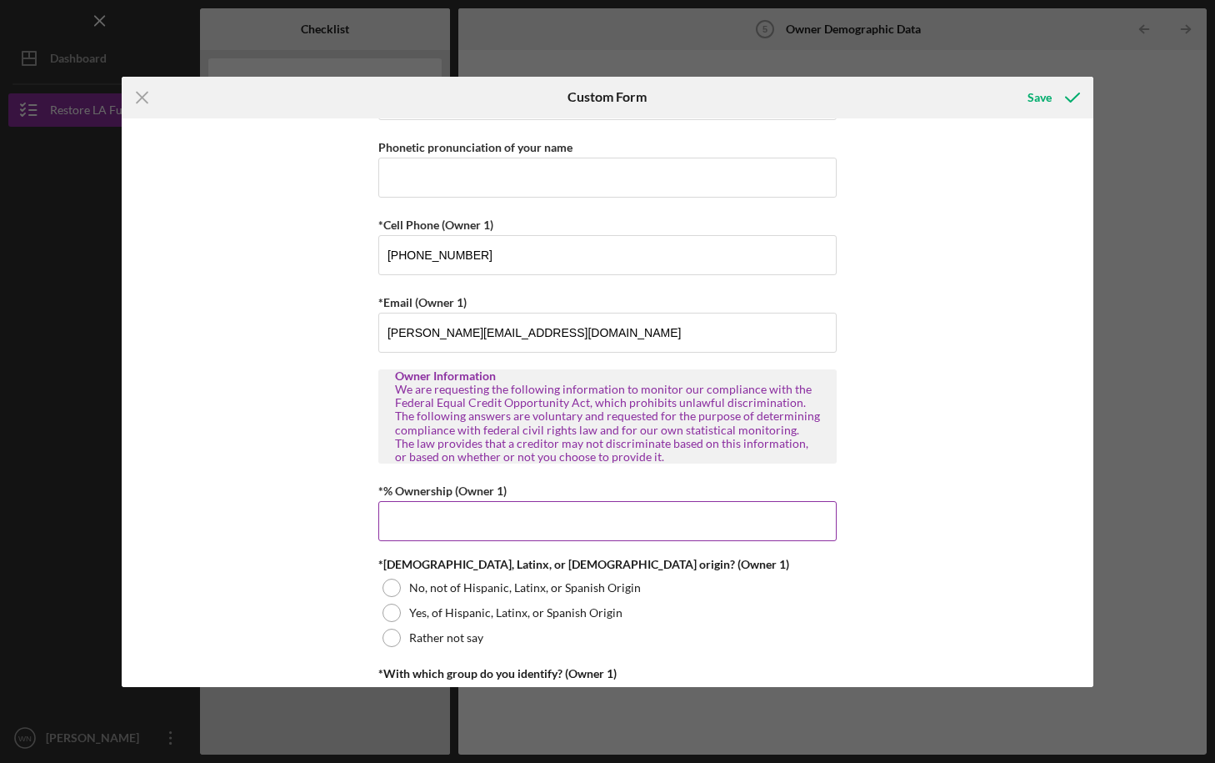
click at [443, 523] on input "*% Ownership (Owner 1)" at bounding box center [607, 521] width 458 height 40
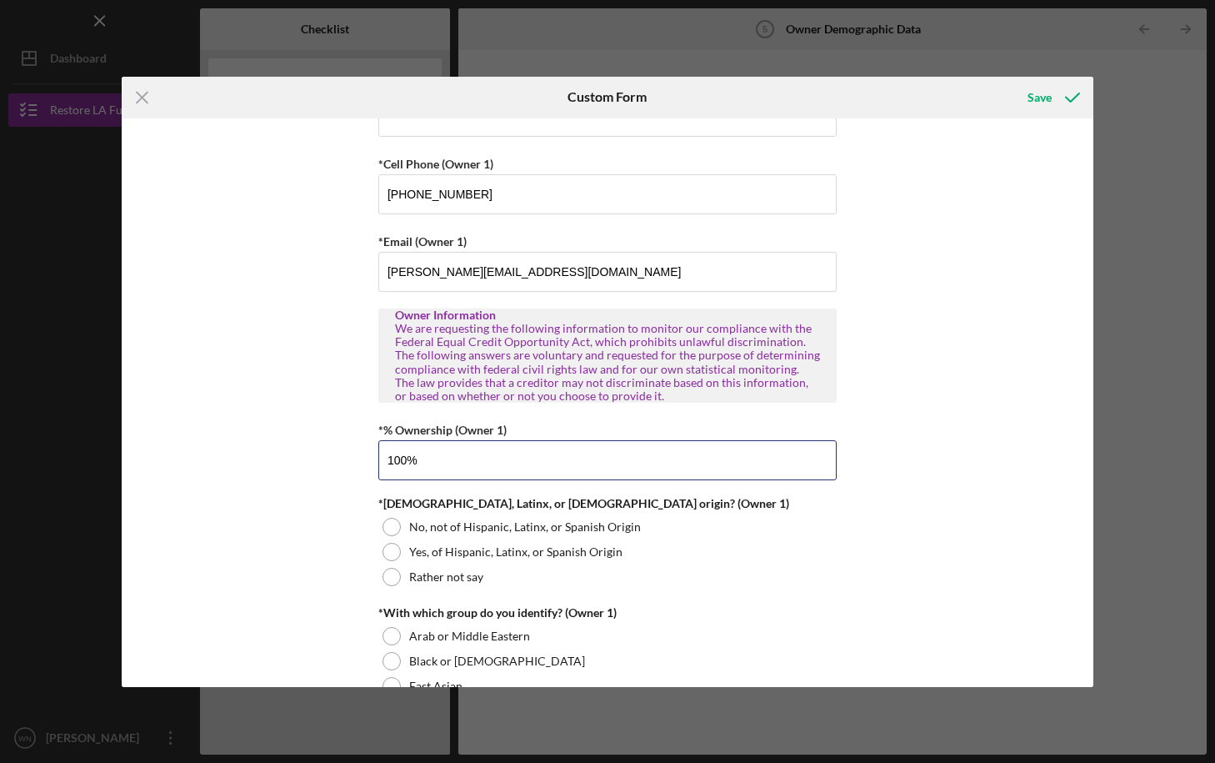
scroll to position [513, 0]
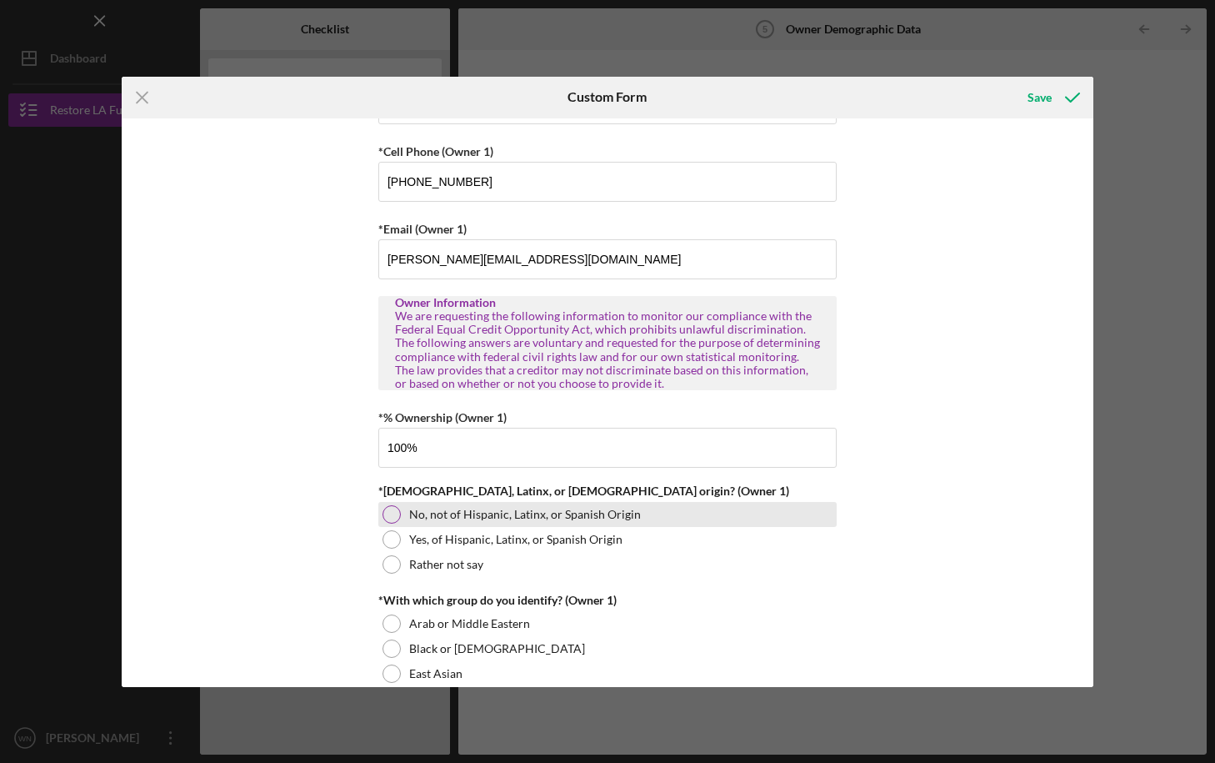
type input "100.00000%"
click at [389, 518] on div at bounding box center [392, 514] width 18 height 18
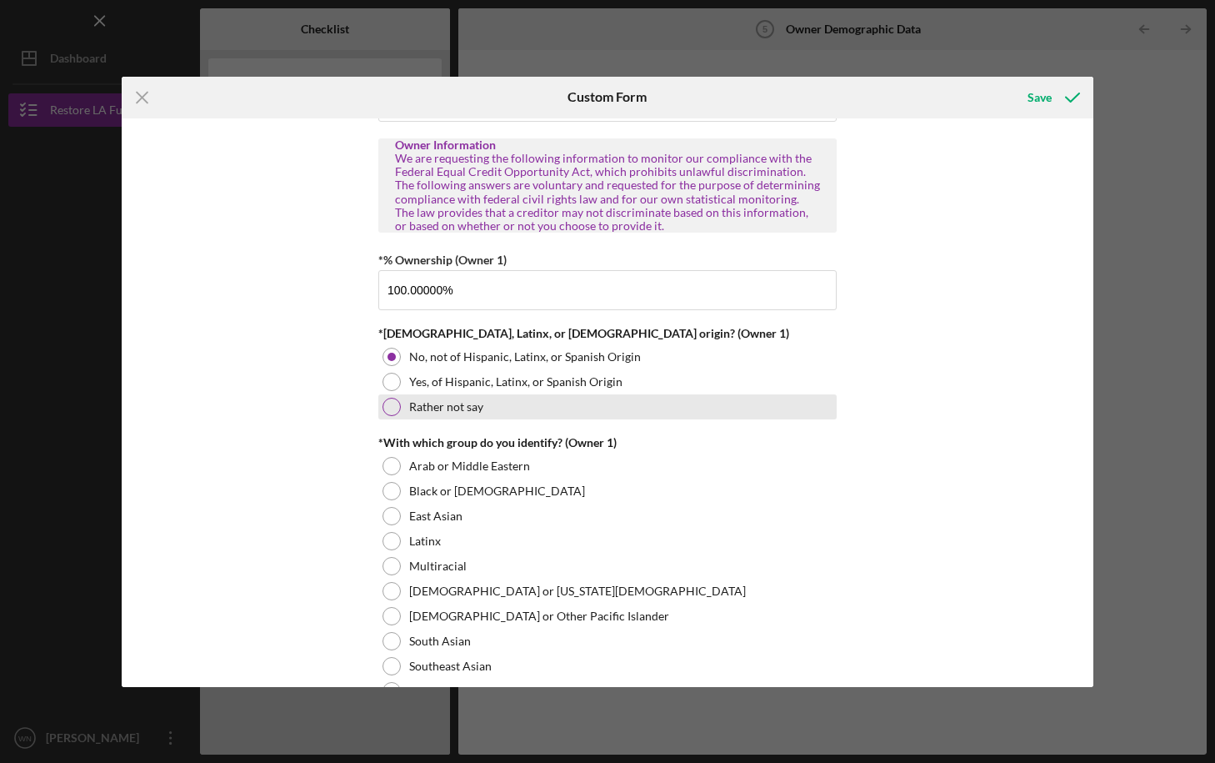
scroll to position [676, 0]
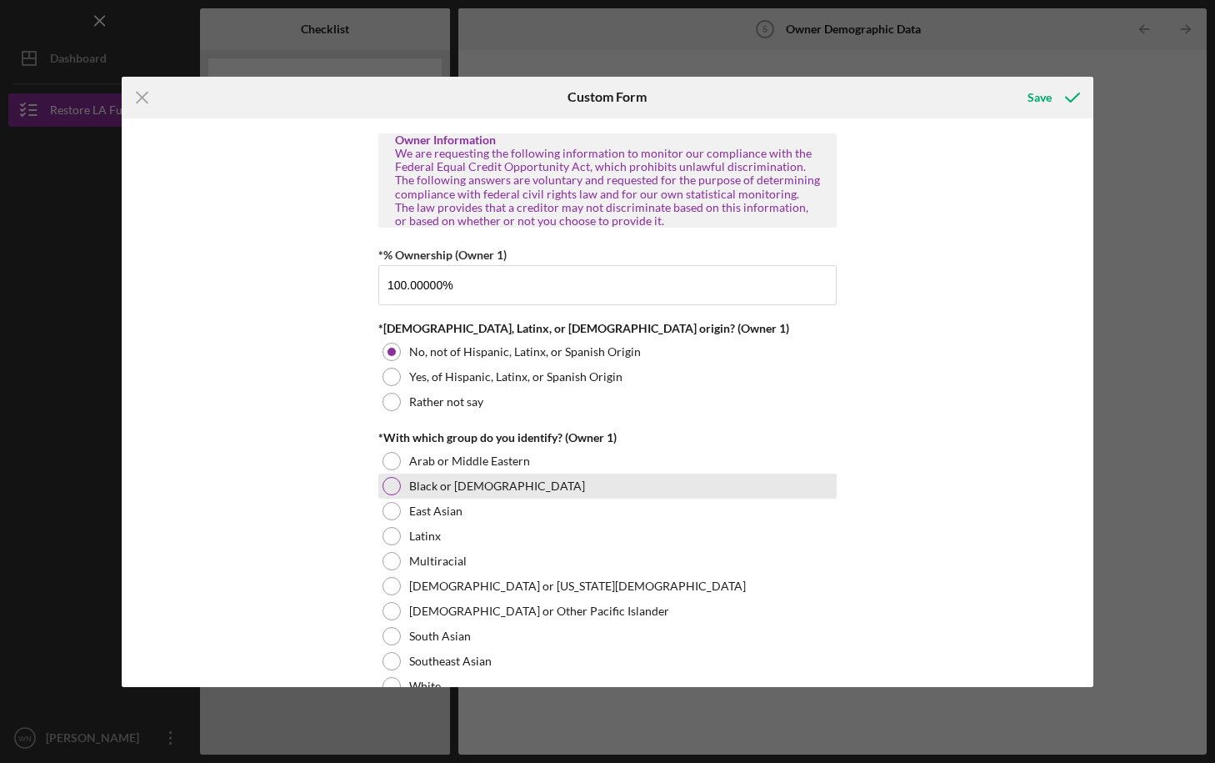
click at [391, 487] on div at bounding box center [392, 486] width 18 height 18
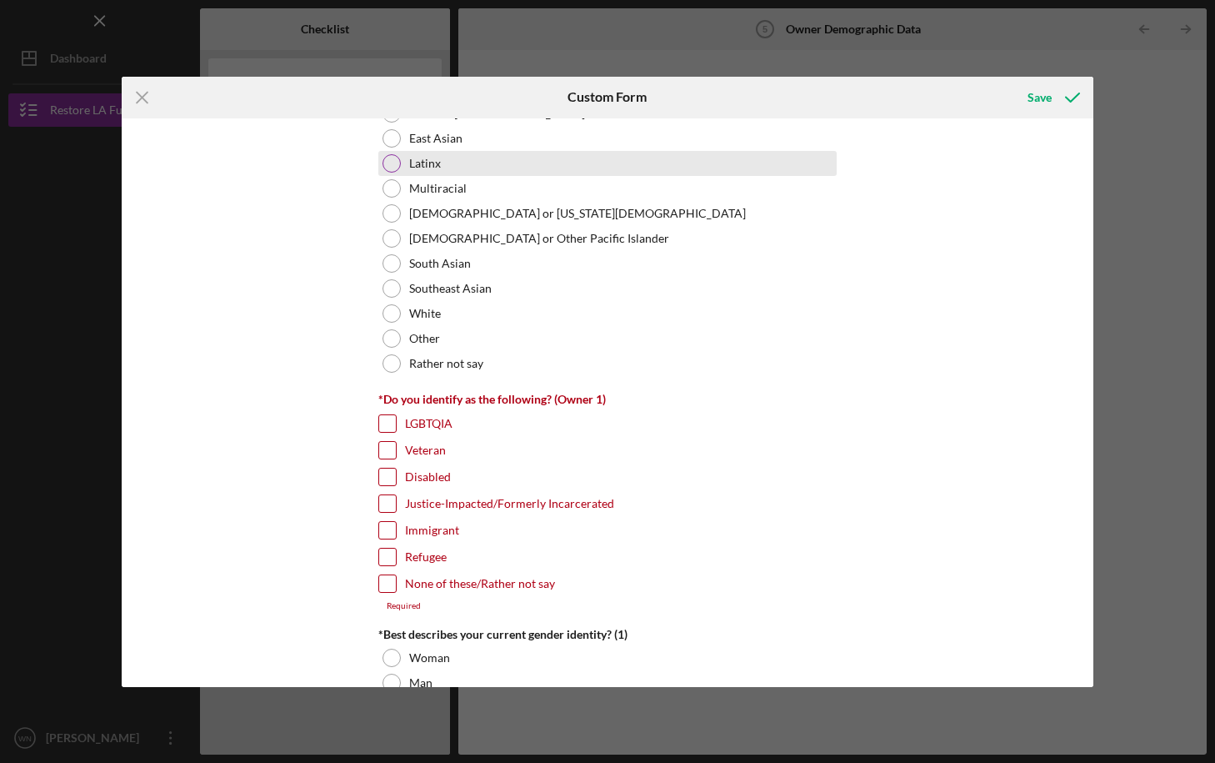
scroll to position [1049, 0]
click at [383, 582] on input "None of these/Rather not say" at bounding box center [387, 582] width 17 height 17
checkbox input "true"
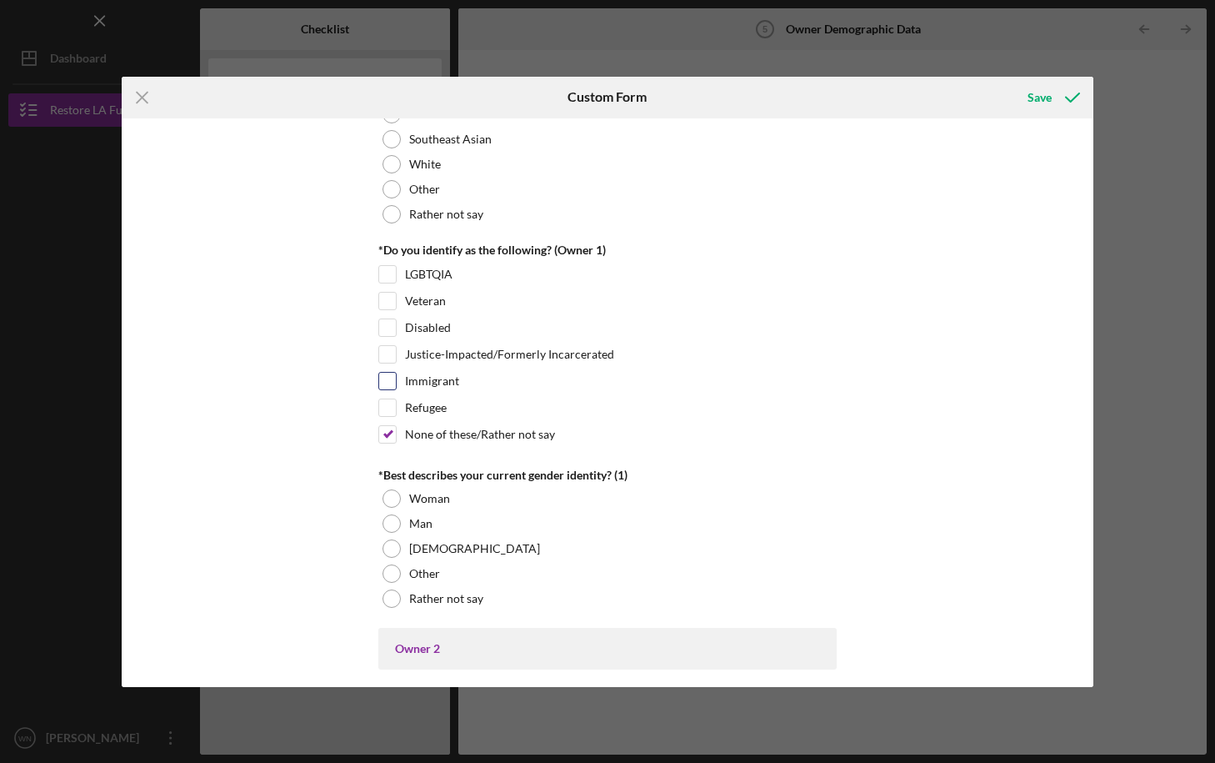
scroll to position [1199, 0]
click at [388, 523] on div at bounding box center [392, 522] width 18 height 18
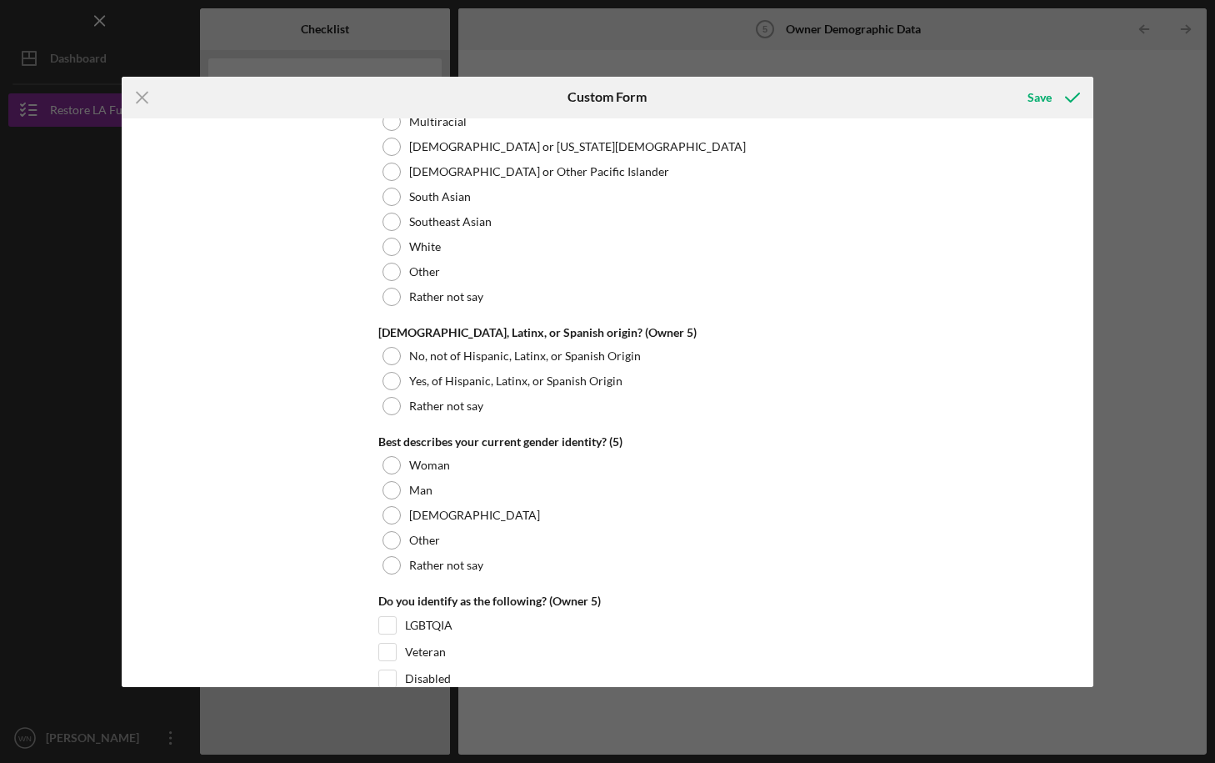
scroll to position [6166, 0]
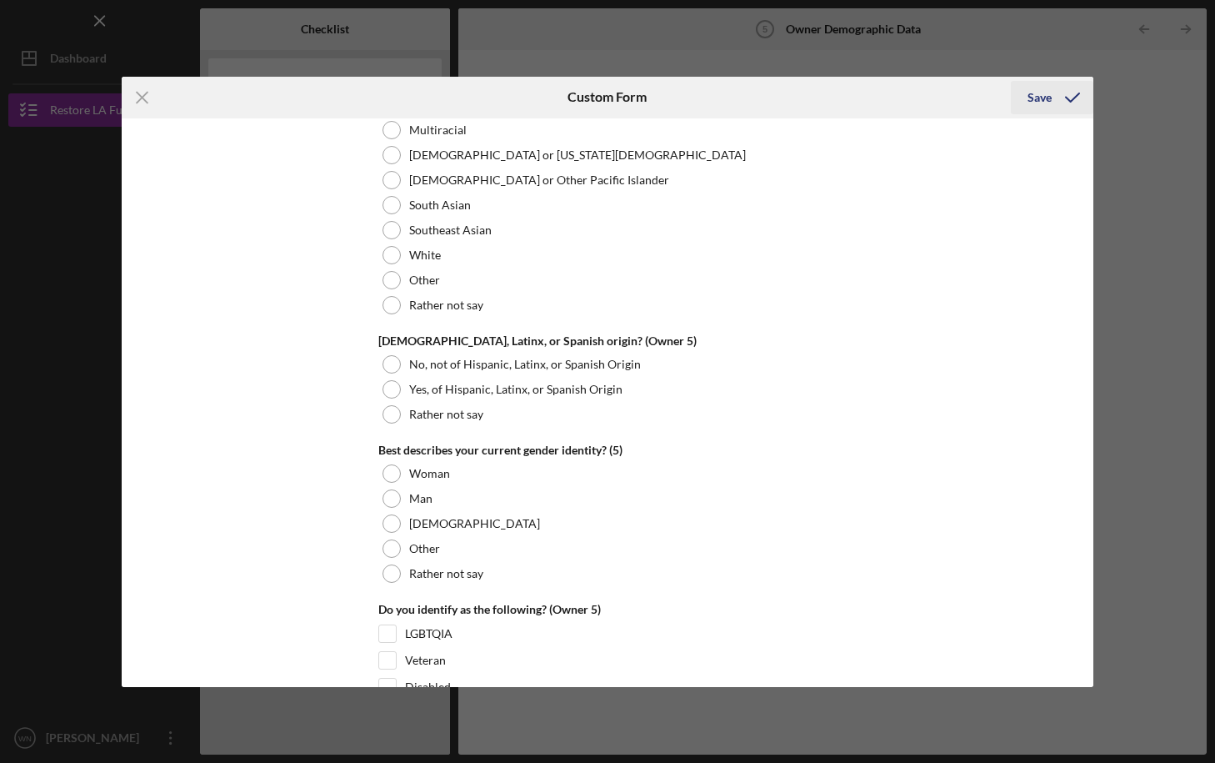
click at [1044, 101] on div "Save" at bounding box center [1040, 97] width 24 height 33
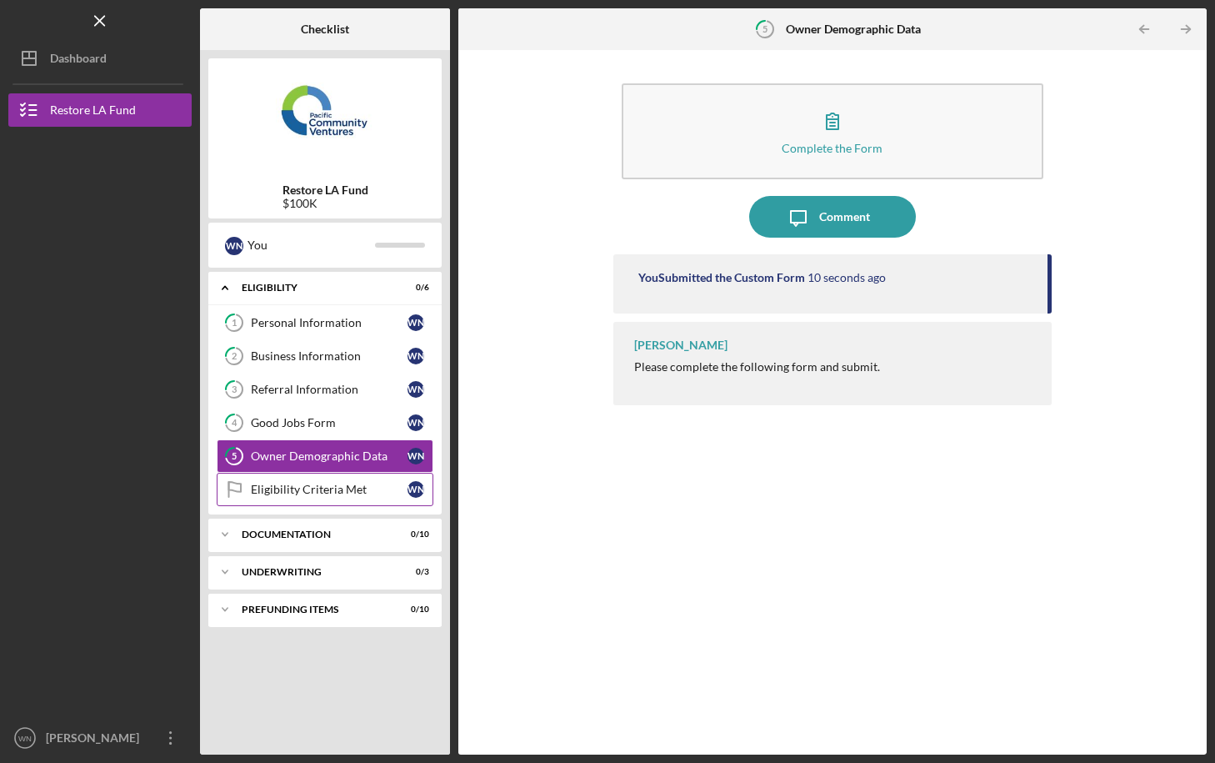
click at [313, 488] on div "Eligibility Criteria Met" at bounding box center [329, 489] width 157 height 13
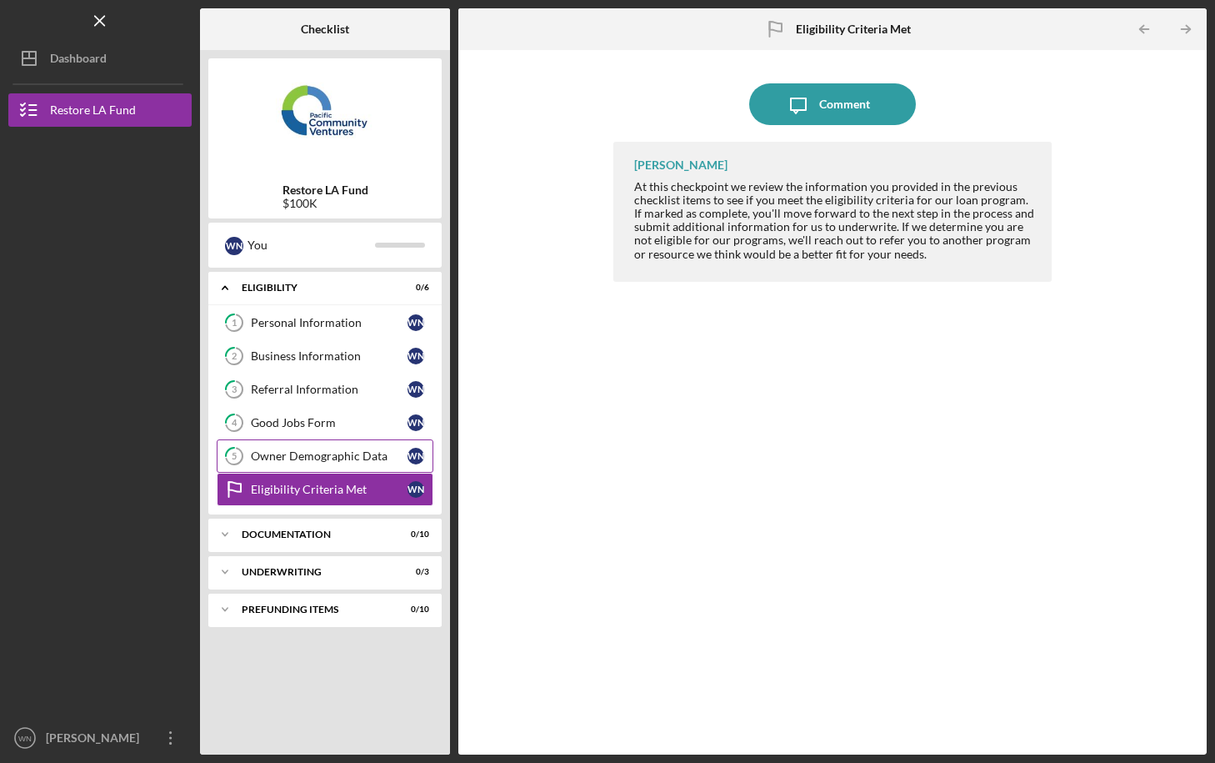
click at [304, 457] on div "Owner Demographic Data" at bounding box center [329, 455] width 157 height 13
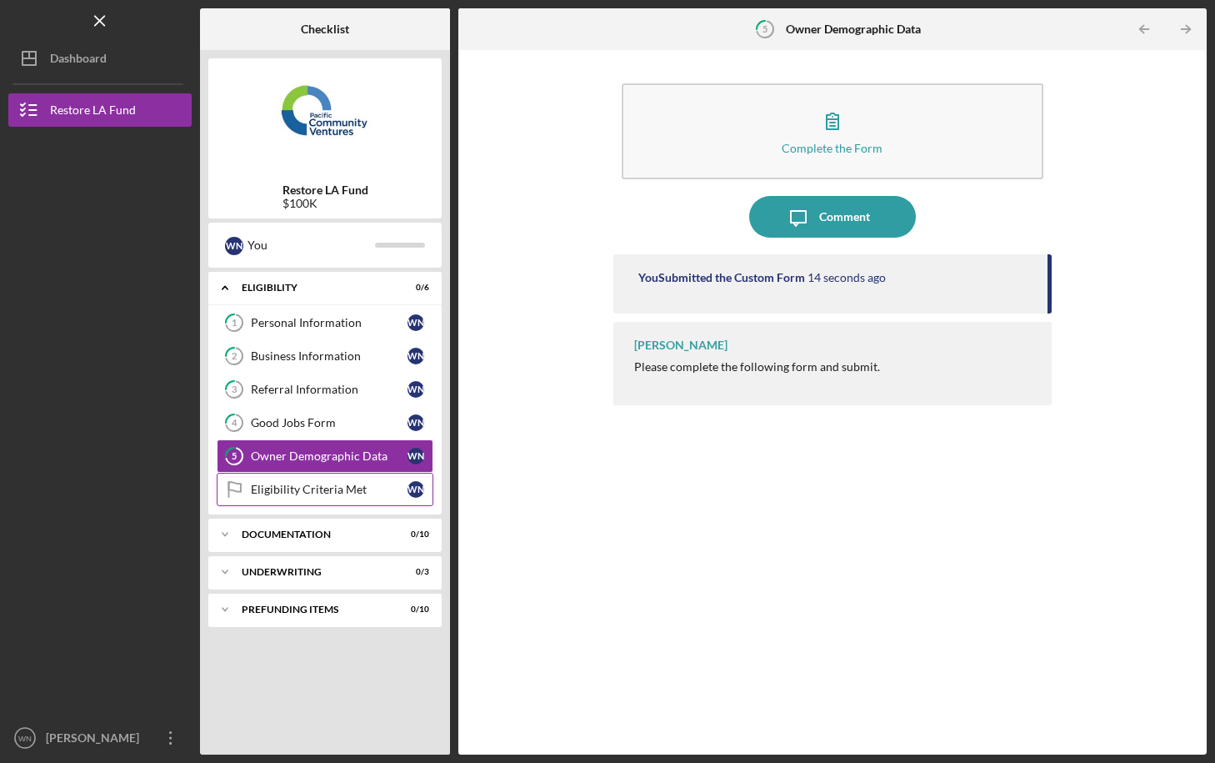
click at [309, 490] on div "Eligibility Criteria Met" at bounding box center [329, 489] width 157 height 13
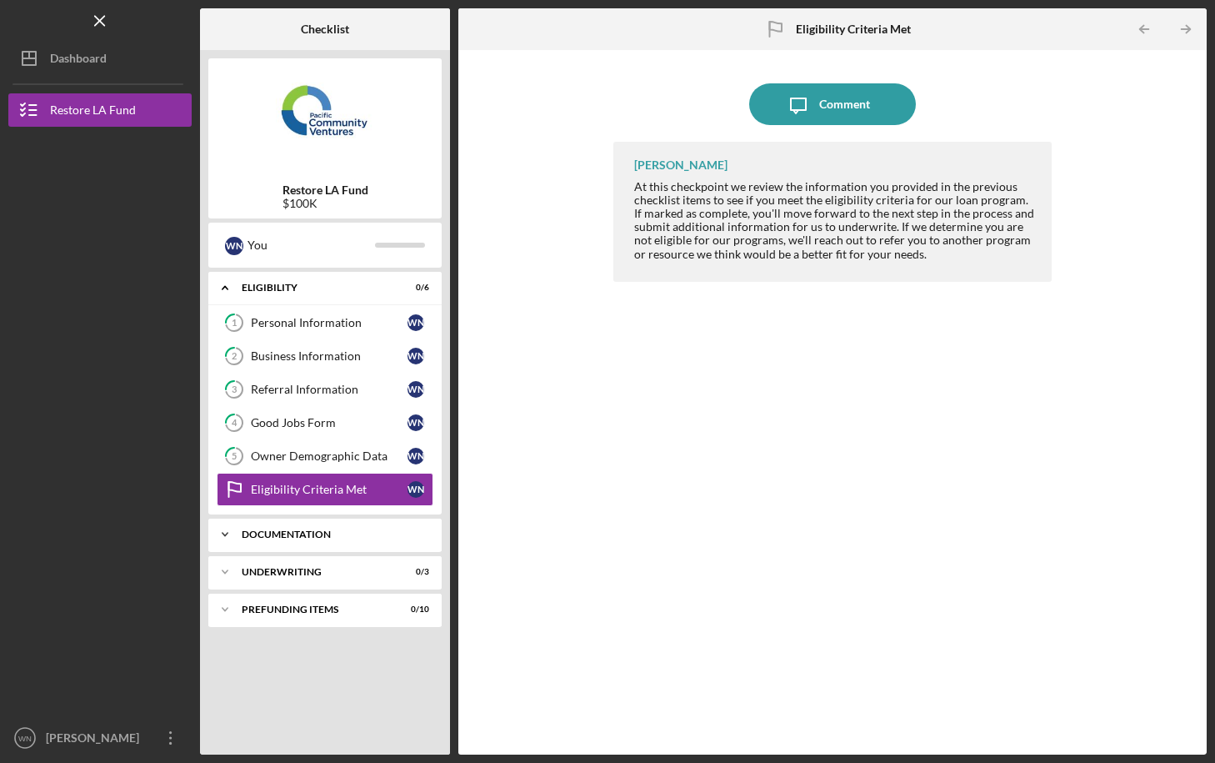
click at [300, 529] on div "Documentation" at bounding box center [331, 534] width 179 height 10
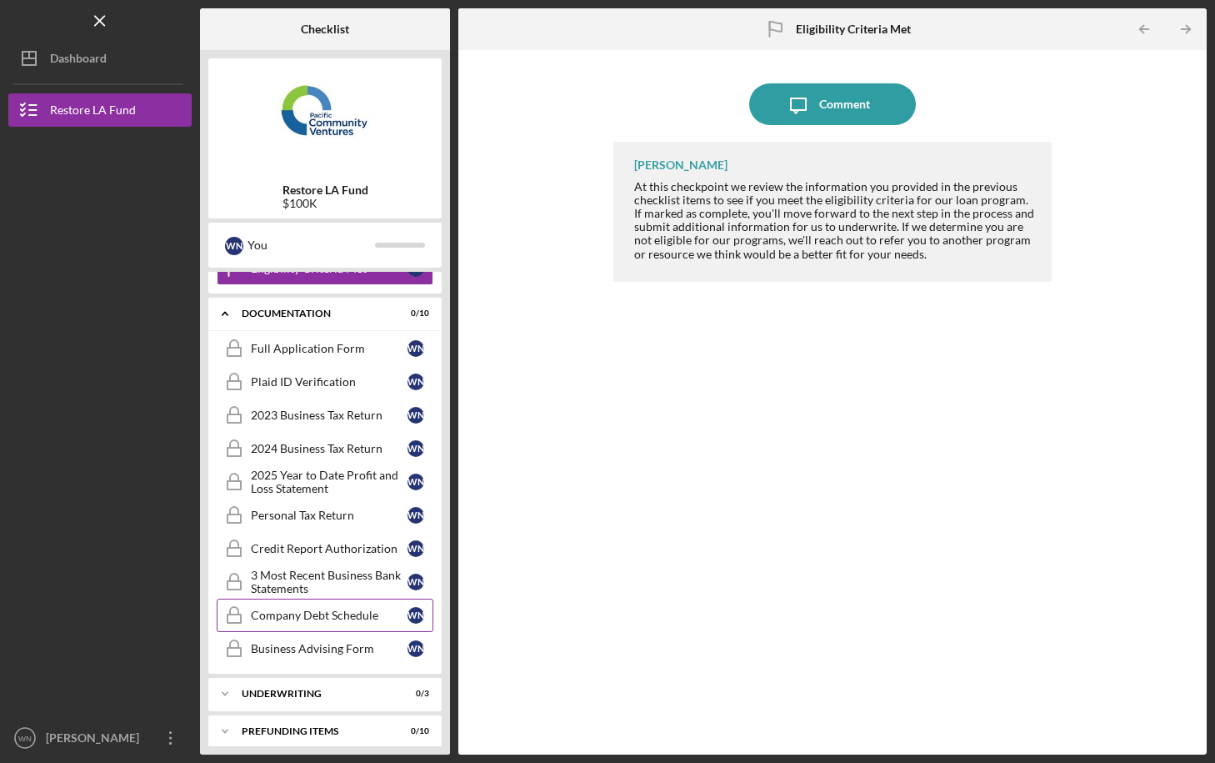
scroll to position [232, 0]
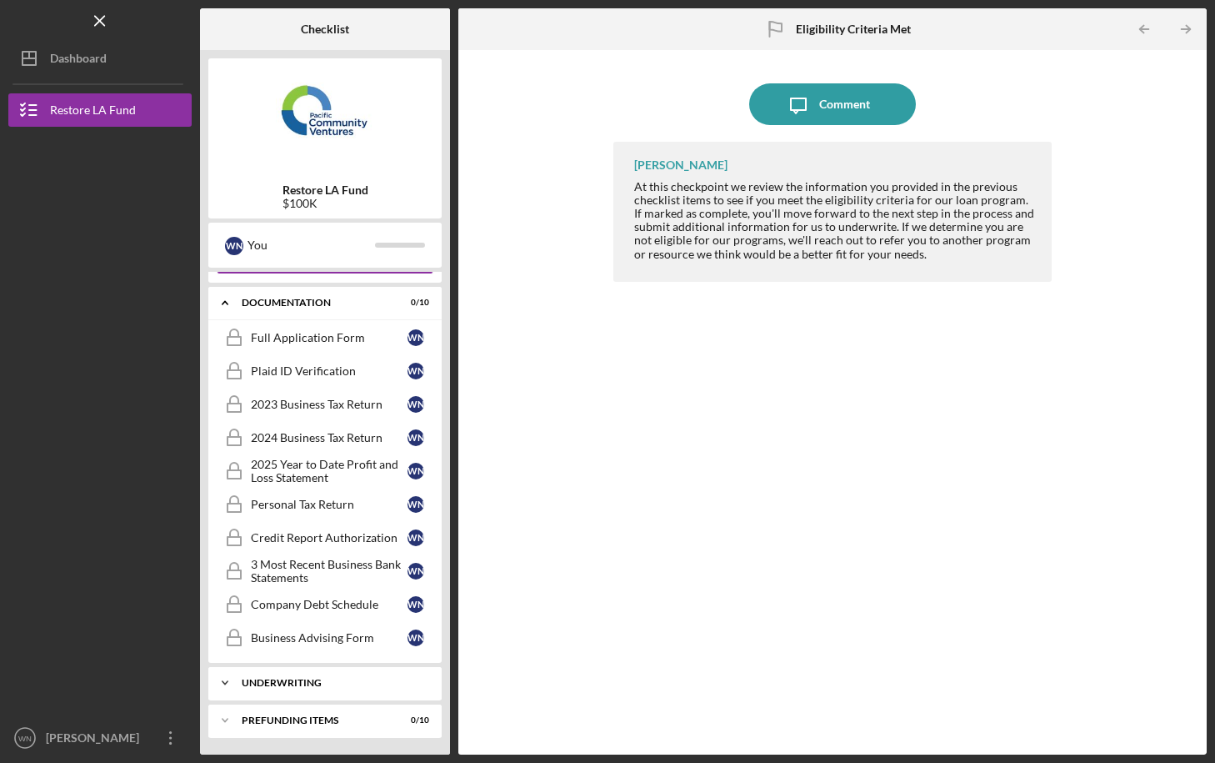
click at [300, 690] on div "Icon/Expander Underwriting 0 / 3" at bounding box center [324, 682] width 233 height 33
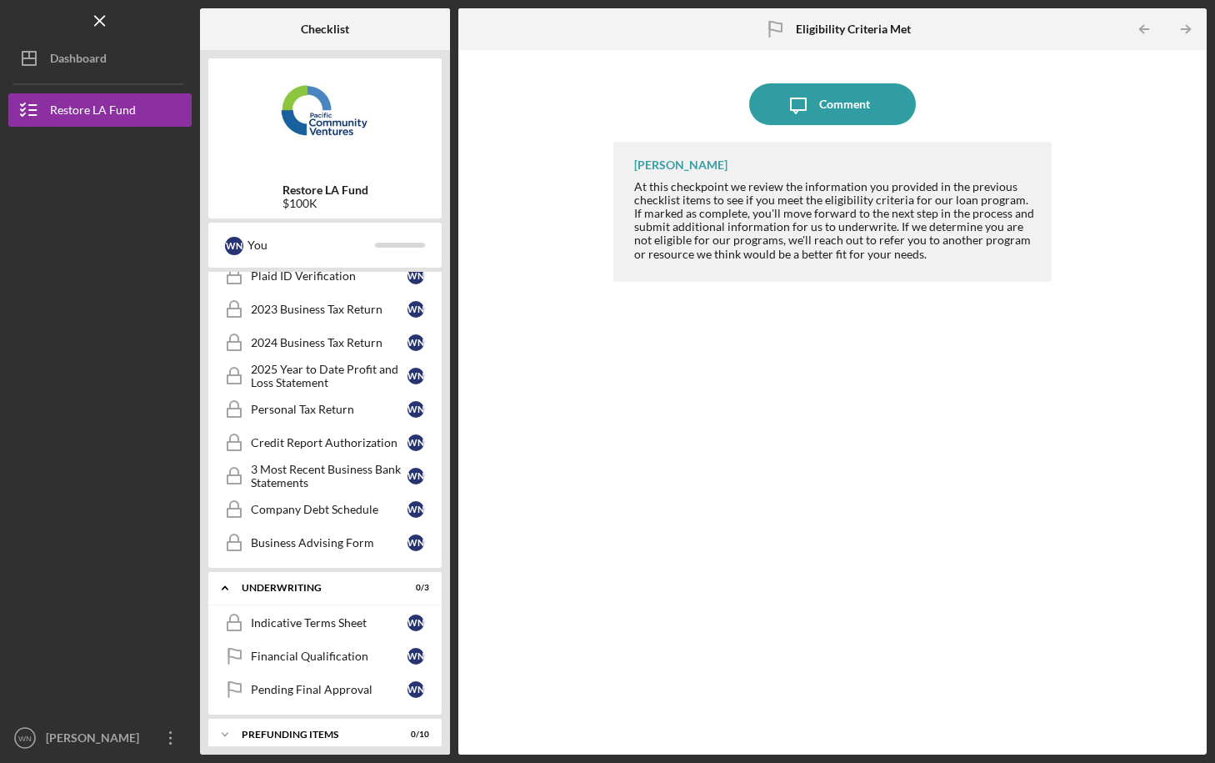
scroll to position [341, 0]
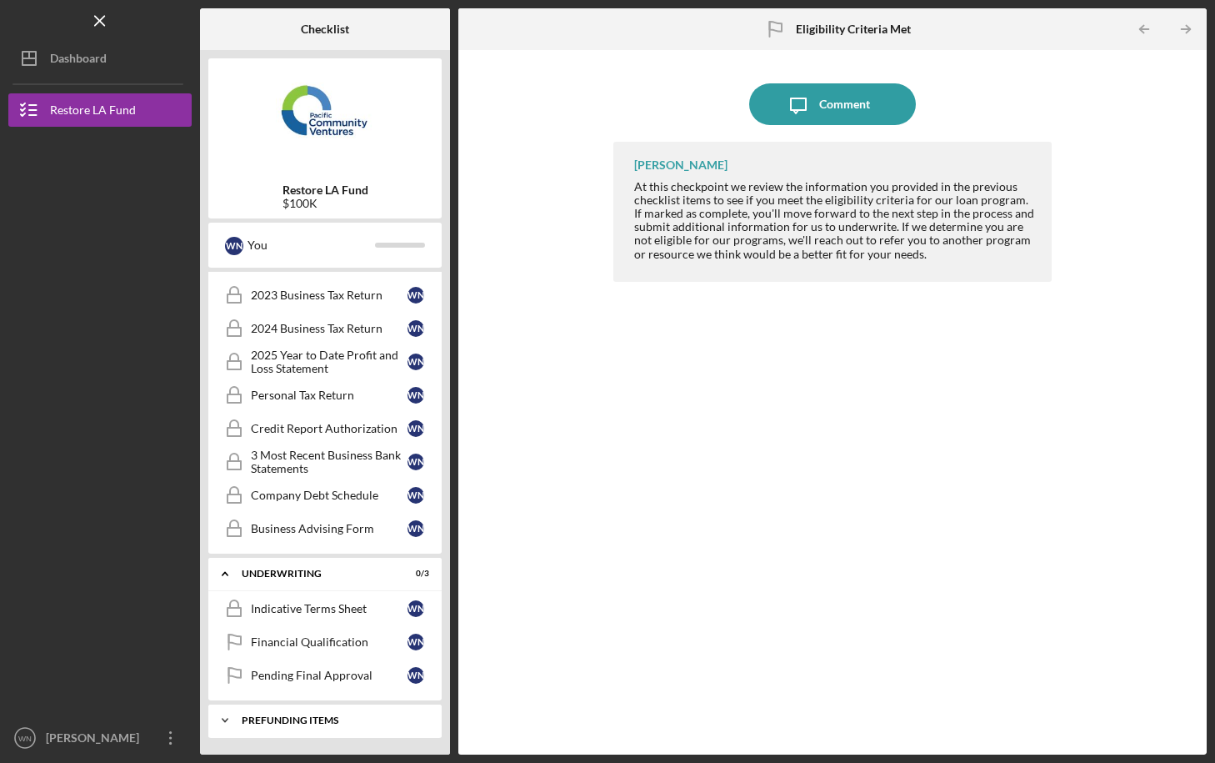
click at [316, 707] on div "Prefunding Items" at bounding box center [331, 720] width 179 height 10
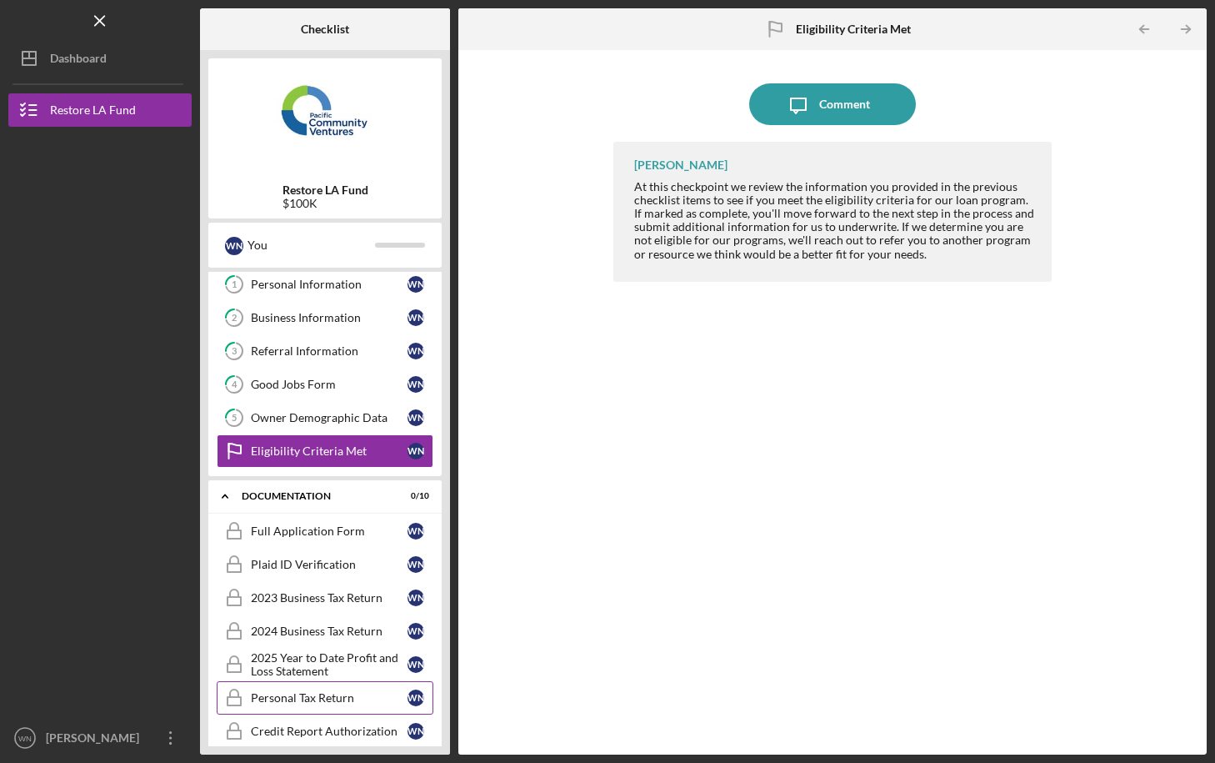
scroll to position [0, 0]
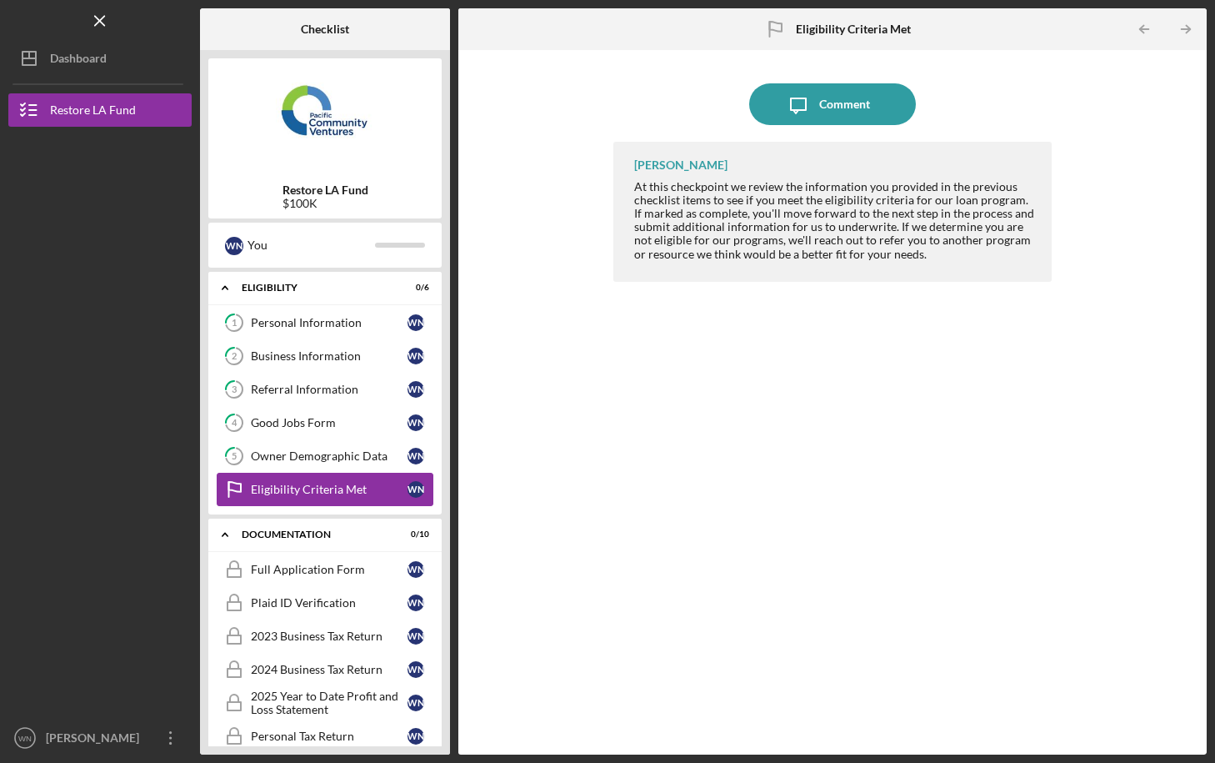
click at [321, 483] on div "Eligibility Criteria Met" at bounding box center [329, 489] width 157 height 13
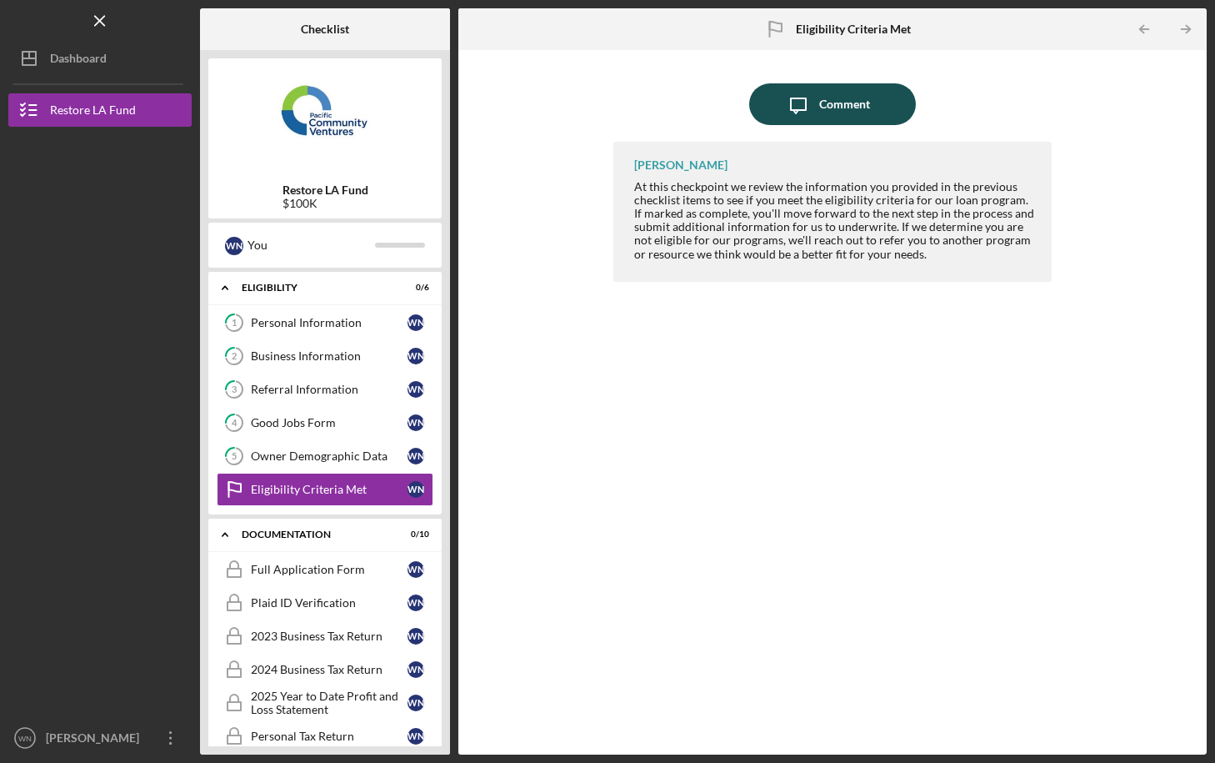
click at [837, 107] on div "Comment" at bounding box center [844, 104] width 51 height 42
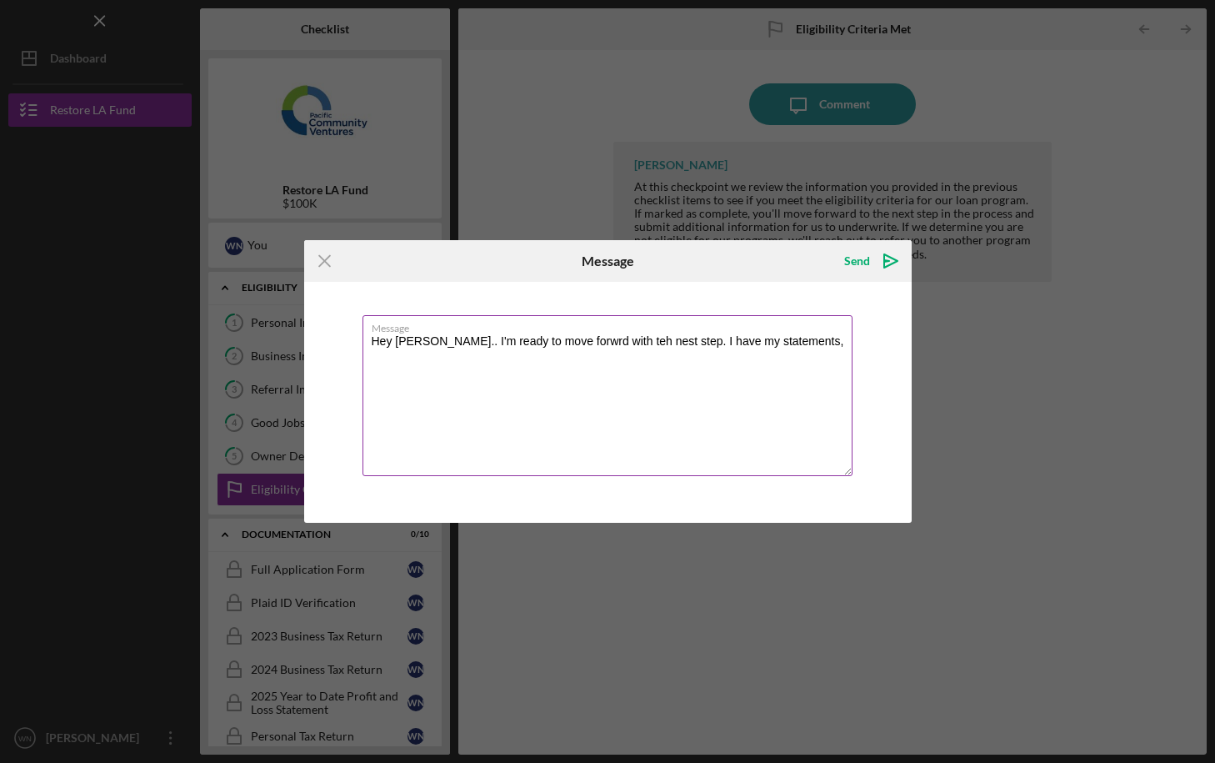
click at [569, 341] on textarea "Hey Raymond.. I'm ready to move forwrd with teh nest step. I have my statements," at bounding box center [608, 395] width 490 height 161
click at [625, 341] on textarea "Hey Raymond.. I'm ready to move forward with teh nest step. I have my statement…" at bounding box center [608, 395] width 490 height 161
click at [573, 354] on textarea "Hey Raymond.. I'm ready to move forward with the next step. I have my statement…" at bounding box center [608, 395] width 490 height 161
click at [795, 358] on textarea "Hey Raymond.. I'm ready to move forward with the next step. I have my statement…" at bounding box center [608, 395] width 490 height 161
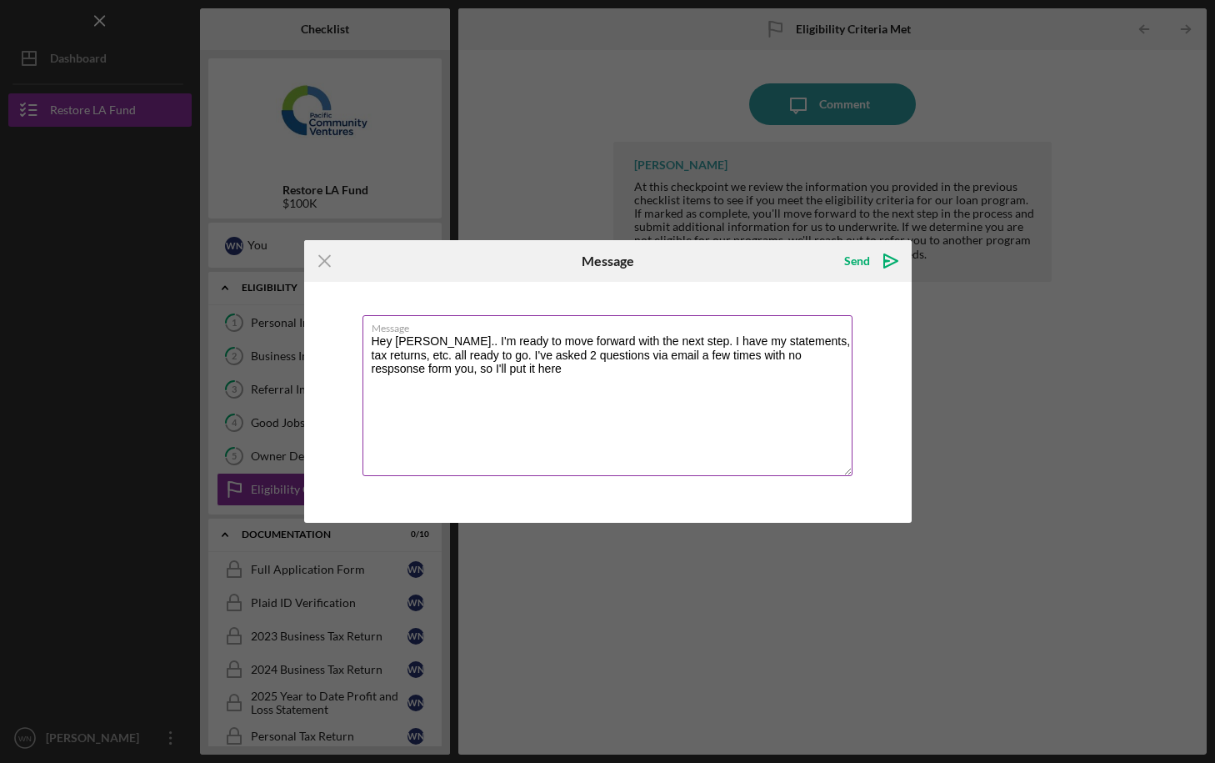
click at [814, 357] on textarea "Hey Raymond.. I'm ready to move forward with the next step. I have my statement…" at bounding box center [608, 395] width 490 height 161
click at [380, 368] on textarea "Hey Raymond.. I'm ready to move forward with the next step. I have my statement…" at bounding box center [608, 395] width 490 height 161
click at [512, 368] on textarea "Hey Raymond.. I'm ready to move forward with the next step. I have my statement…" at bounding box center [608, 395] width 490 height 161
click at [526, 366] on textarea "Hey Raymond.. I'm ready to move forward with the next step. I have my statement…" at bounding box center [608, 395] width 490 height 161
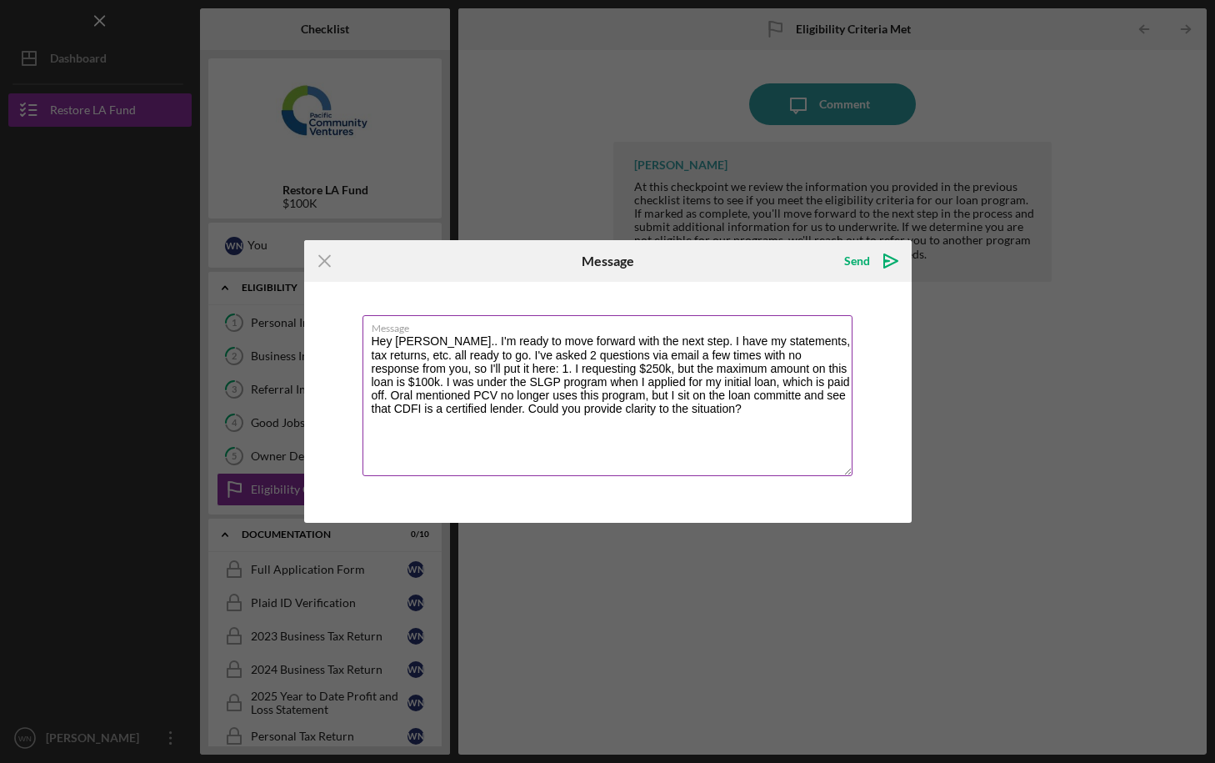
click at [468, 407] on textarea "Hey Raymond.. I'm ready to move forward with the next step. I have my statement…" at bounding box center [608, 395] width 490 height 161
click at [666, 411] on textarea "Hey Raymond.. I'm ready to move forward with the next step. I have my statement…" at bounding box center [608, 395] width 490 height 161
click at [738, 408] on textarea "Hey Raymond.. I'm ready to move forward with the next step. I have my statement…" at bounding box center [608, 395] width 490 height 161
click at [715, 410] on textarea "Hey Raymond.. I'm ready to move forward with the next step. I have my statement…" at bounding box center [608, 395] width 490 height 161
drag, startPoint x: 558, startPoint y: 408, endPoint x: 508, endPoint y: 408, distance: 50.0
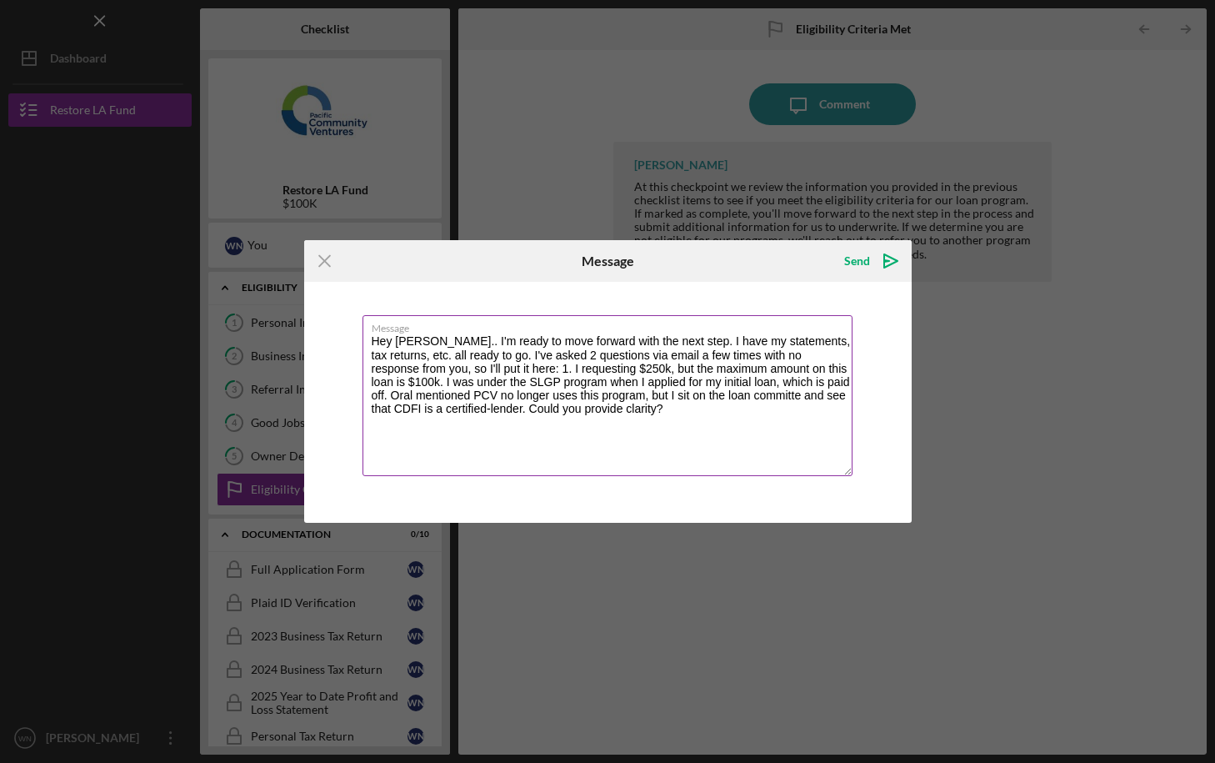
click at [508, 408] on textarea "Hey Raymond.. I'm ready to move forward with the next step. I have my statement…" at bounding box center [608, 395] width 490 height 161
drag, startPoint x: 422, startPoint y: 407, endPoint x: 396, endPoint y: 409, distance: 26.0
click at [396, 409] on textarea "Hey Raymond.. I'm ready to move forward with the next step. I have my statement…" at bounding box center [608, 395] width 490 height 161
click at [779, 406] on textarea "Hey Raymond.. I'm ready to move forward with the next step. I have my statement…" at bounding box center [608, 395] width 490 height 161
click at [371, 395] on textarea "Hey Raymond.. I'm ready to move forward with the next step. I have my statement…" at bounding box center [608, 395] width 490 height 161
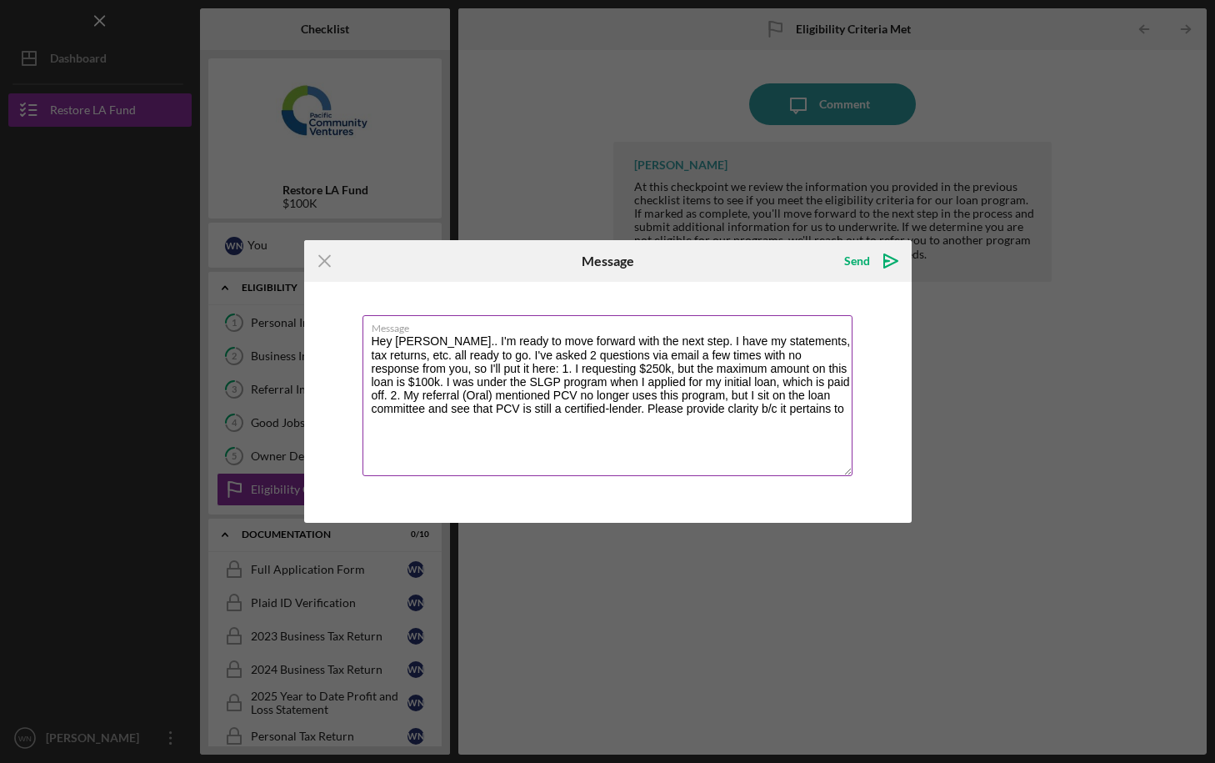
click at [648, 412] on textarea "Hey Raymond.. I'm ready to move forward with the next step. I have my statement…" at bounding box center [608, 395] width 490 height 161
click at [484, 437] on textarea "Hey Raymond.. I'm ready to move forward with the next step. I have my statement…" at bounding box center [608, 395] width 490 height 161
click at [526, 437] on textarea "Hey Raymond.. I'm ready to move forward with the next step. I have my statement…" at bounding box center [608, 395] width 490 height 161
click at [734, 434] on textarea "Hey Raymond.. I'm ready to move forward with the next step. I have my statement…" at bounding box center [608, 395] width 490 height 161
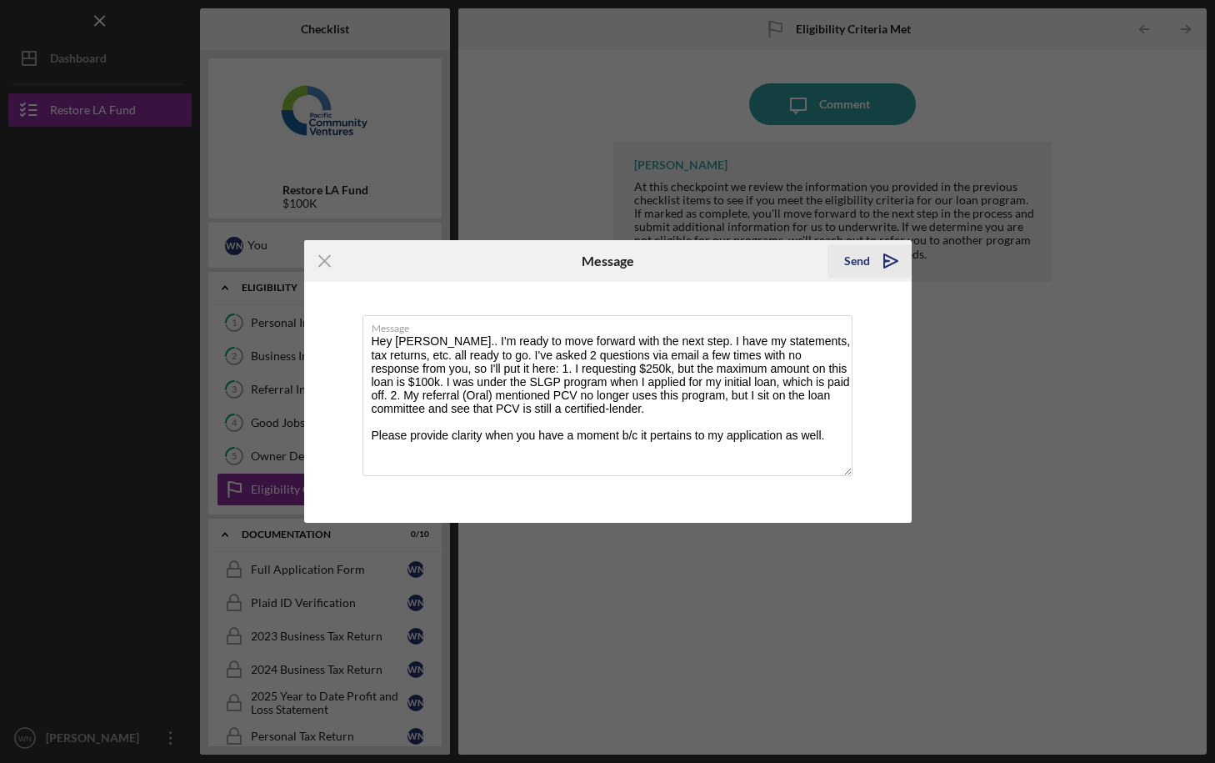
type textarea "Hey Raymond.. I'm ready to move forward with the next step. I have my statement…"
click at [853, 258] on div "Send" at bounding box center [857, 260] width 26 height 33
